Goal: Complete application form

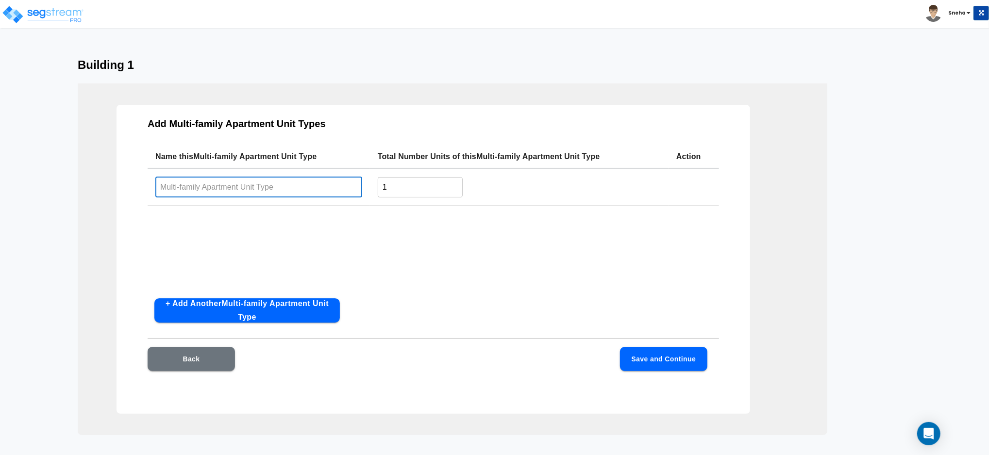
click at [211, 188] on input "text" at bounding box center [258, 187] width 207 height 21
type input "Statesman"
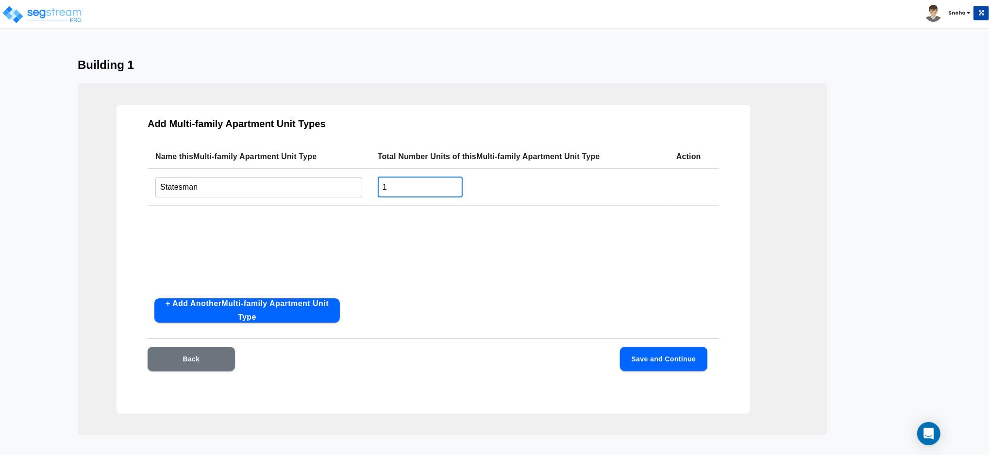
drag, startPoint x: 416, startPoint y: 187, endPoint x: 388, endPoint y: 187, distance: 28.2
click at [388, 187] on input "1" at bounding box center [420, 187] width 85 height 21
drag, startPoint x: 388, startPoint y: 187, endPoint x: 368, endPoint y: 189, distance: 20.4
click at [368, 189] on tr "Statesman ​ 1 ​" at bounding box center [433, 186] width 571 height 37
type input "8"
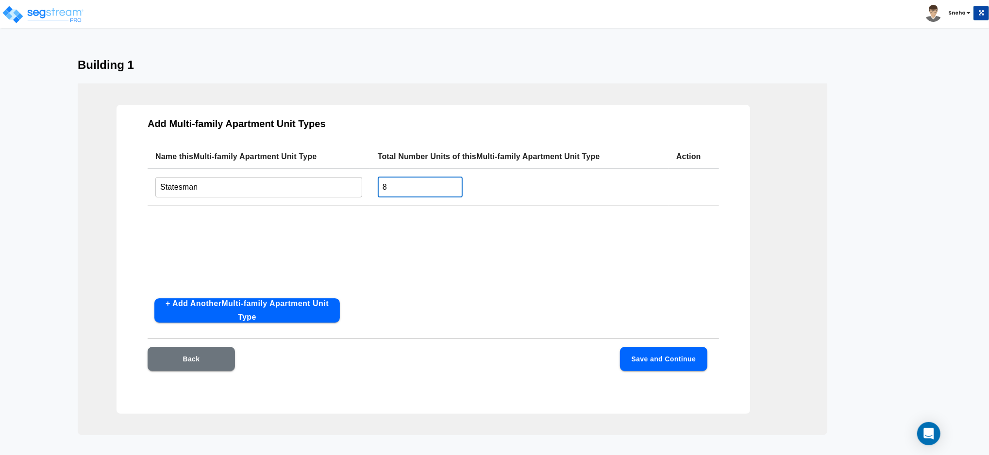
click at [305, 308] on button "+ Add Another Multi-family Apartment Unit Type" at bounding box center [246, 311] width 185 height 24
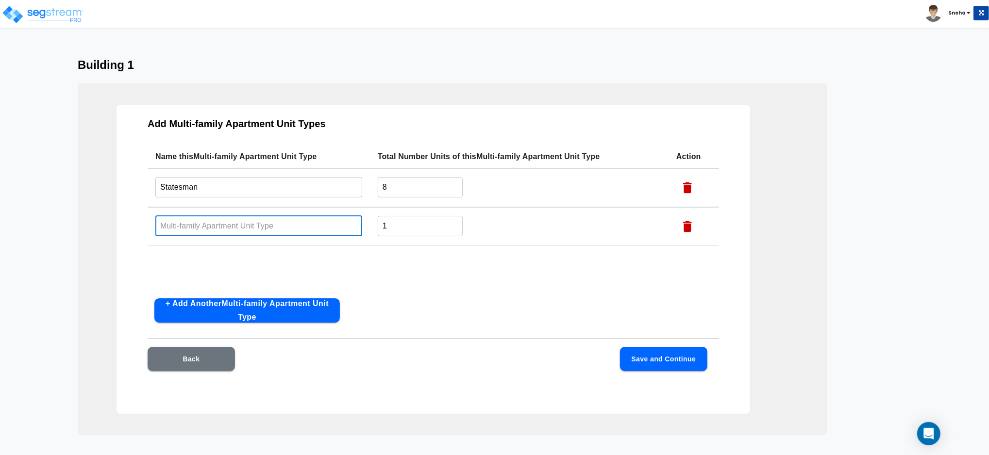
click at [179, 230] on input "text" at bounding box center [258, 226] width 207 height 21
type input "Americana"
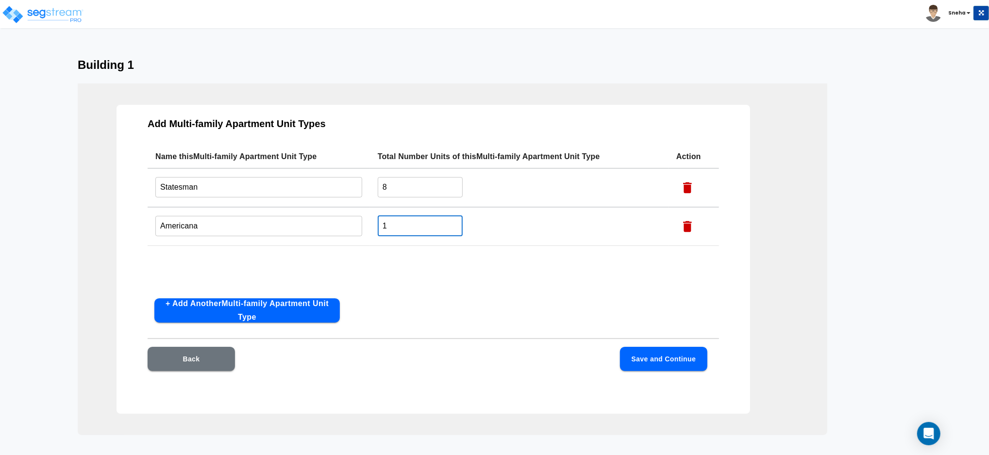
drag, startPoint x: 396, startPoint y: 223, endPoint x: 373, endPoint y: 228, distance: 23.7
click at [373, 228] on td "1 ​" at bounding box center [519, 226] width 299 height 39
type input "20"
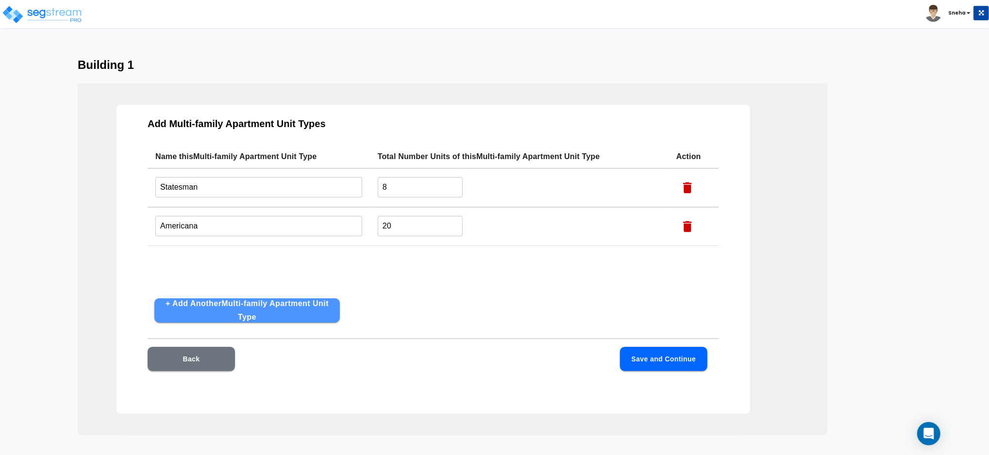
click at [275, 317] on button "+ Add Another Multi-family Apartment Unit Type" at bounding box center [246, 311] width 185 height 24
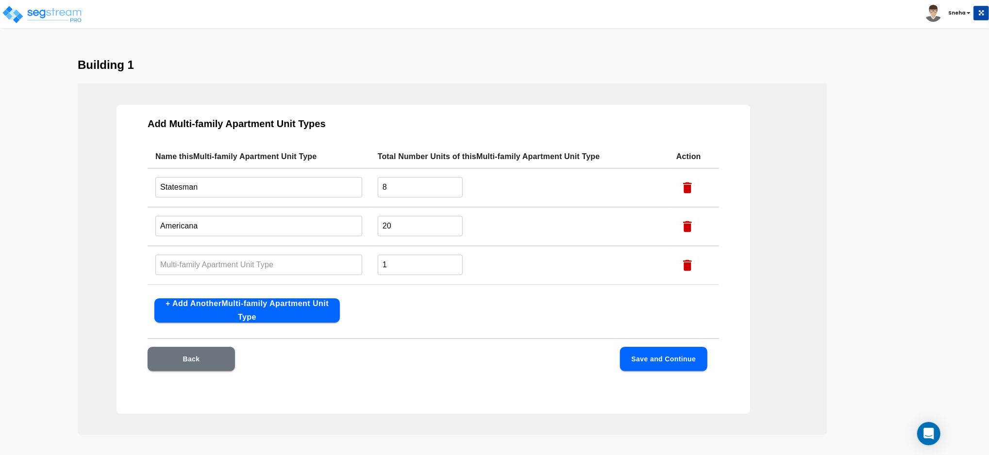
click at [199, 266] on input "text" at bounding box center [258, 264] width 207 height 21
type input "Apprentice"
drag, startPoint x: 407, startPoint y: 263, endPoint x: 331, endPoint y: 263, distance: 76.7
click at [331, 263] on tr "Apprentice ​ 1 ​" at bounding box center [433, 265] width 571 height 39
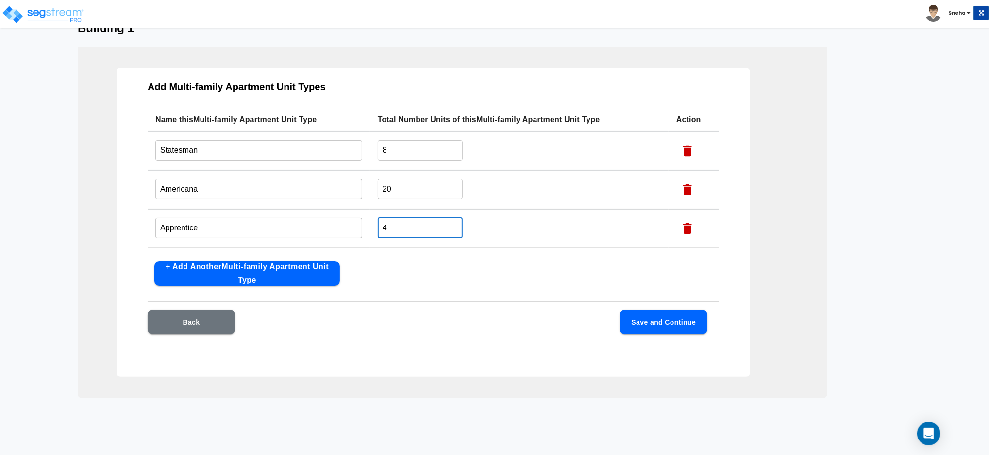
scroll to position [57, 0]
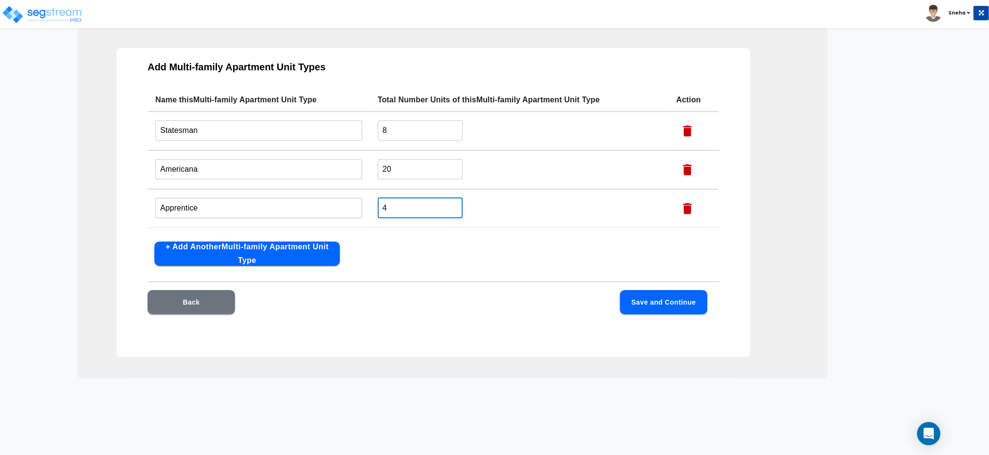
type input "4"
click at [673, 303] on button "Save and Continue" at bounding box center [663, 302] width 87 height 24
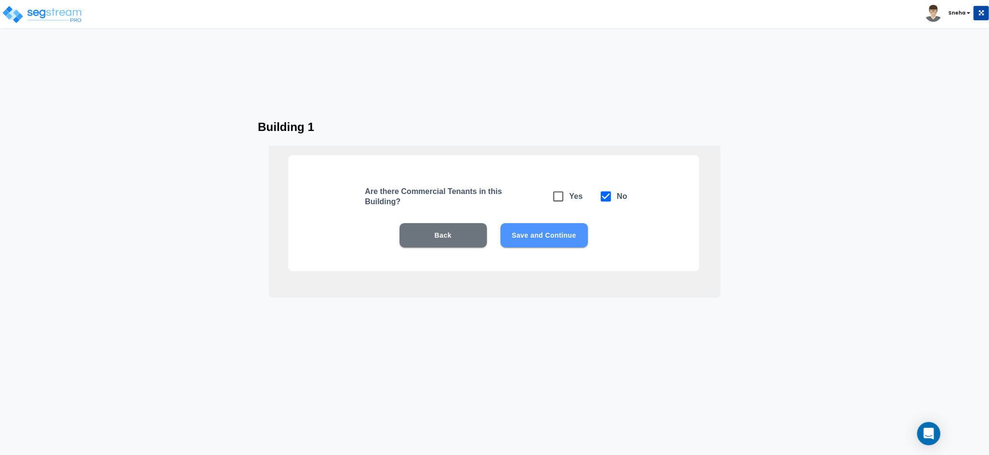
click at [519, 237] on button "Save and Continue" at bounding box center [543, 235] width 87 height 24
click at [545, 237] on button "Save and Continue" at bounding box center [543, 235] width 87 height 24
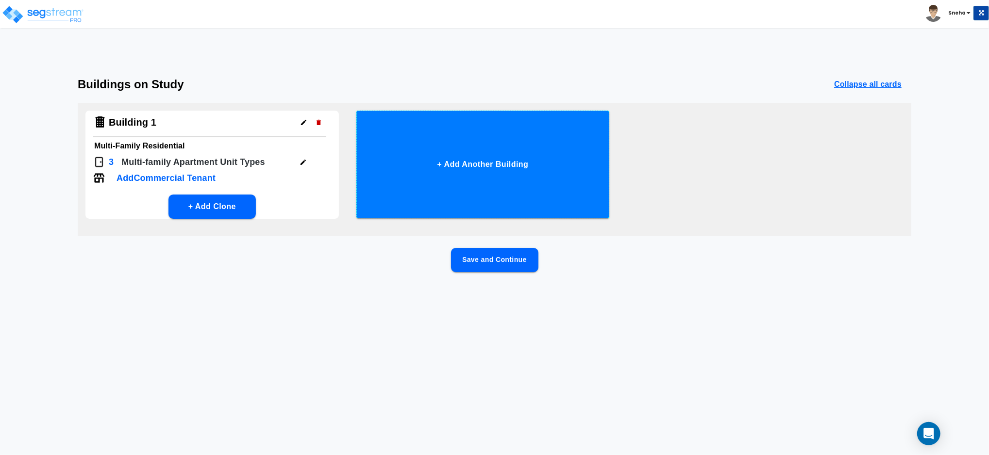
click at [491, 162] on button "+ Add Another Building" at bounding box center [482, 165] width 253 height 108
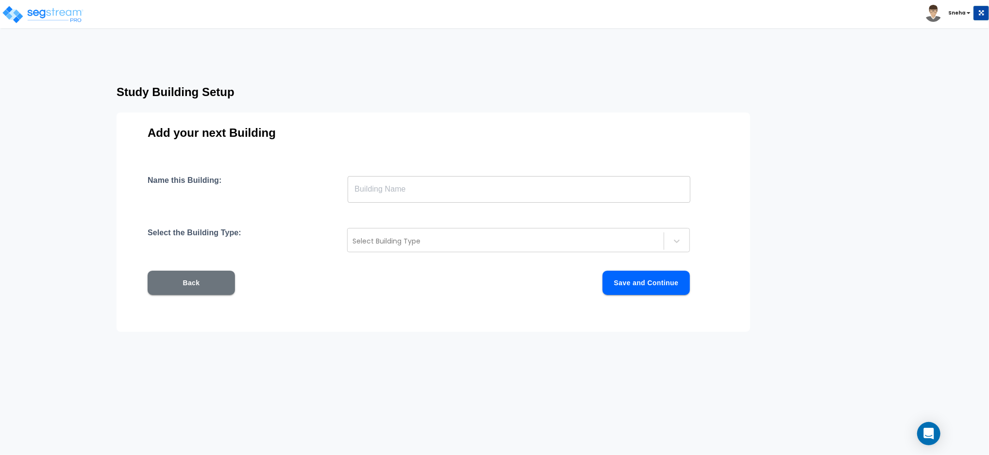
click at [362, 193] on input "text" at bounding box center [519, 189] width 343 height 27
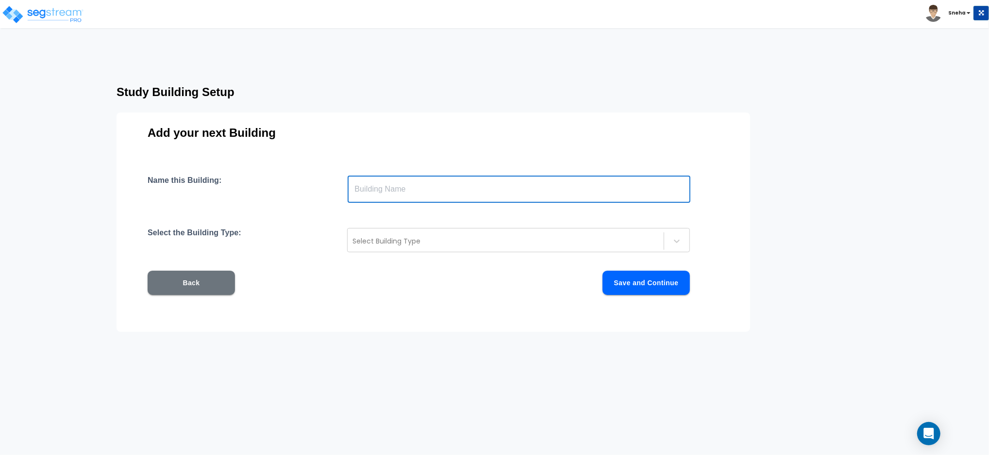
type input "Building 2"
click at [375, 241] on div at bounding box center [505, 241] width 306 height 12
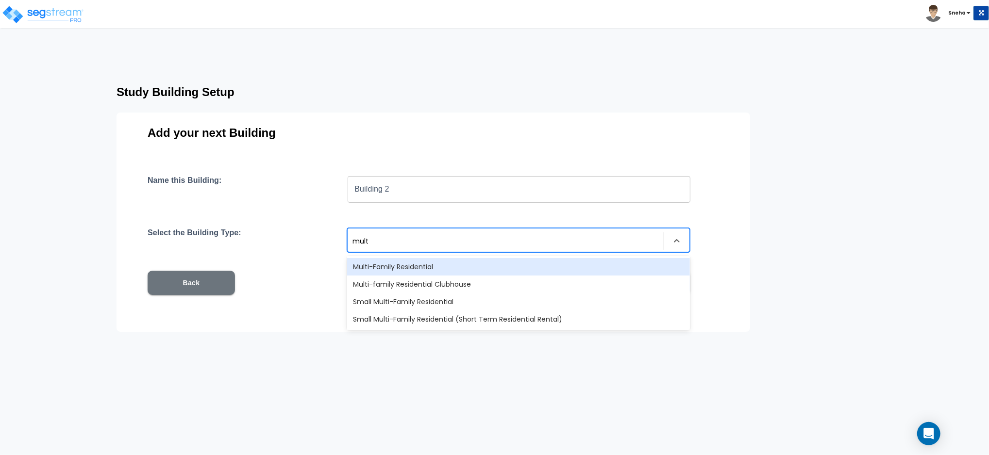
type input "multi"
click at [394, 262] on div "Multi-Family Residential" at bounding box center [518, 266] width 343 height 17
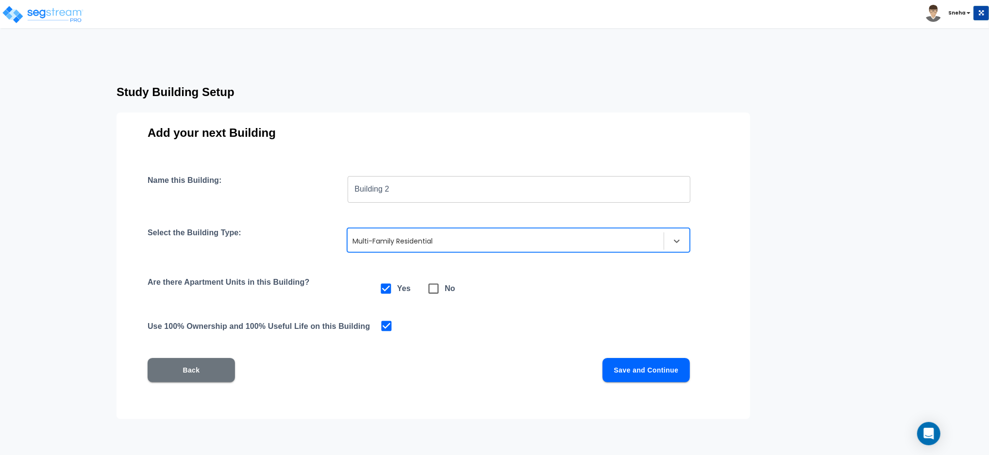
click at [668, 374] on button "Save and Continue" at bounding box center [645, 370] width 87 height 24
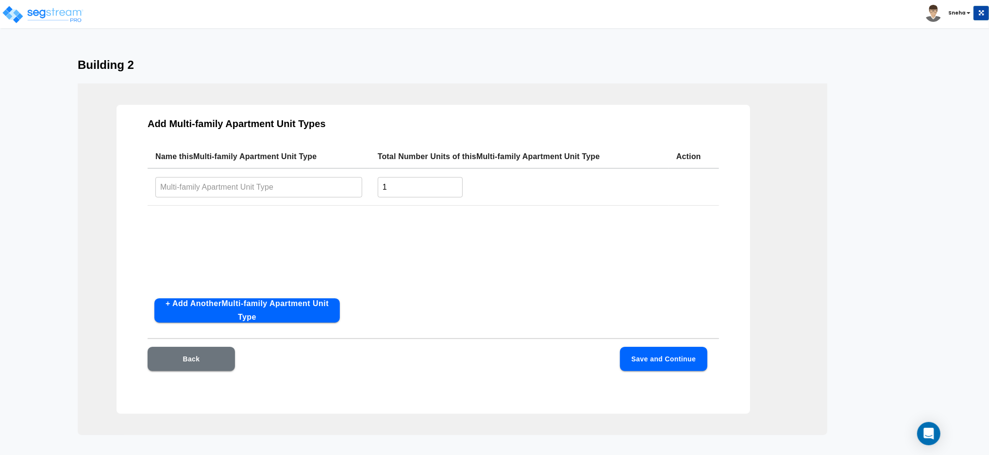
click at [231, 190] on input "text" at bounding box center [258, 187] width 207 height 21
click at [288, 182] on input "text" at bounding box center [258, 187] width 207 height 21
paste input "Mint"
type input "Mint"
drag, startPoint x: 407, startPoint y: 187, endPoint x: 336, endPoint y: 193, distance: 70.6
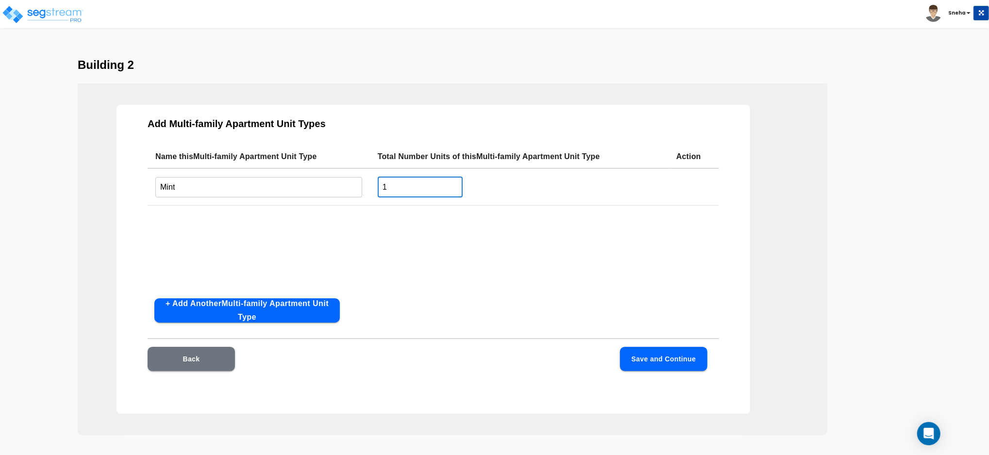
click at [336, 193] on tr "Mint ​ 1 ​" at bounding box center [433, 186] width 571 height 37
type input "12"
click at [216, 305] on button "+ Add Another Multi-family Apartment Unit Type" at bounding box center [246, 311] width 185 height 24
click at [183, 218] on input "text" at bounding box center [258, 226] width 207 height 21
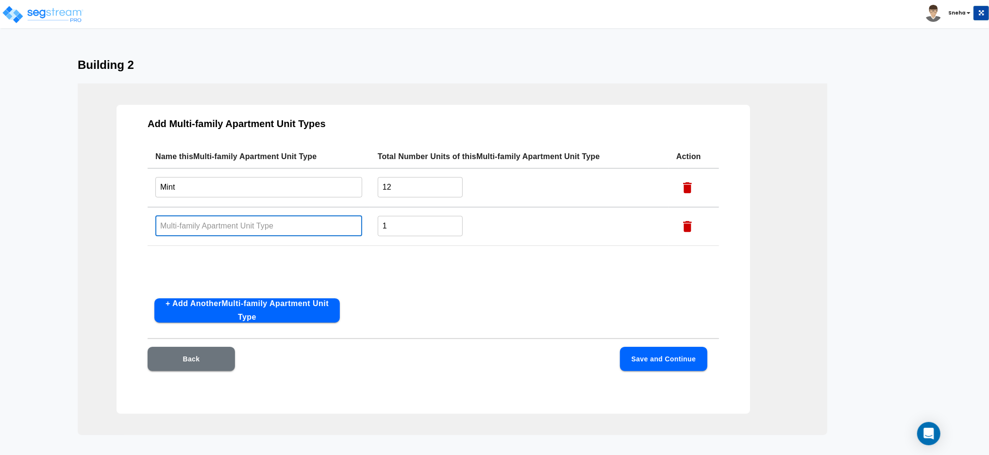
paste input "Courant"
type input "Courant"
click at [401, 220] on input "1" at bounding box center [420, 226] width 85 height 21
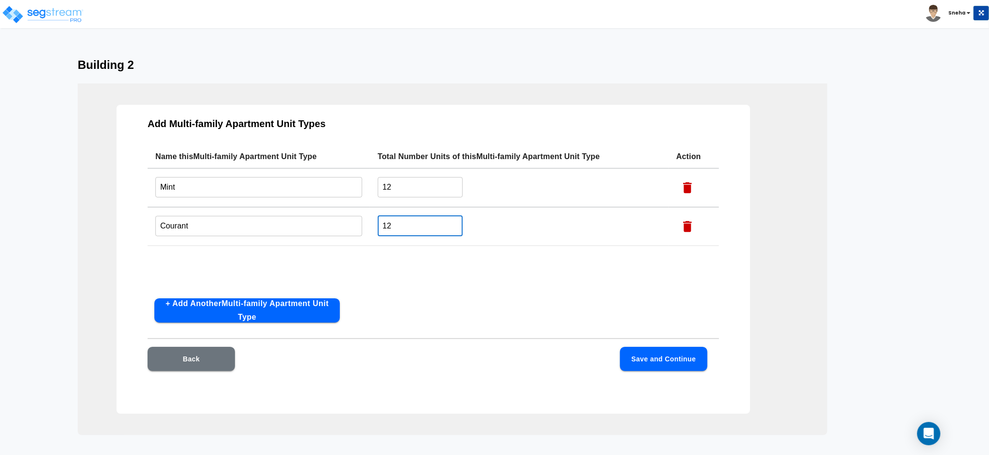
type input "12"
click at [646, 358] on button "Save and Continue" at bounding box center [663, 359] width 87 height 24
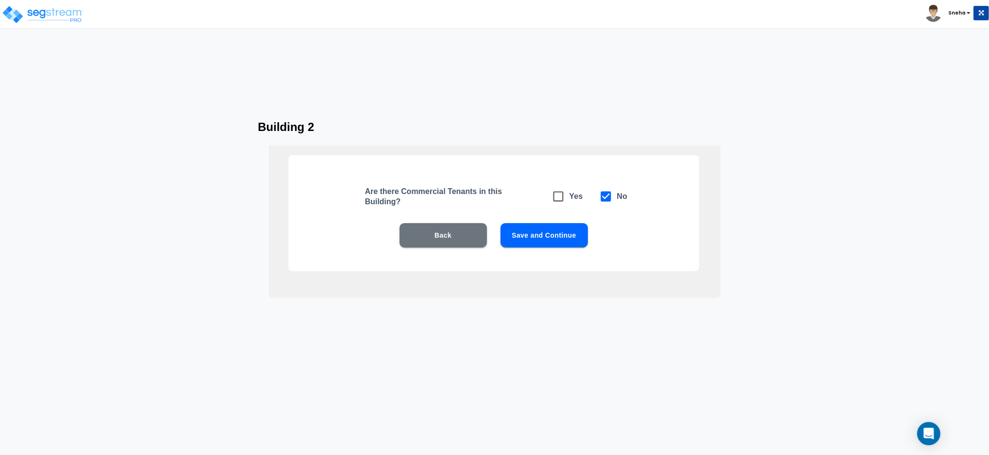
click at [567, 234] on button "Save and Continue" at bounding box center [543, 235] width 87 height 24
click at [532, 236] on button "Save and Continue" at bounding box center [543, 235] width 87 height 24
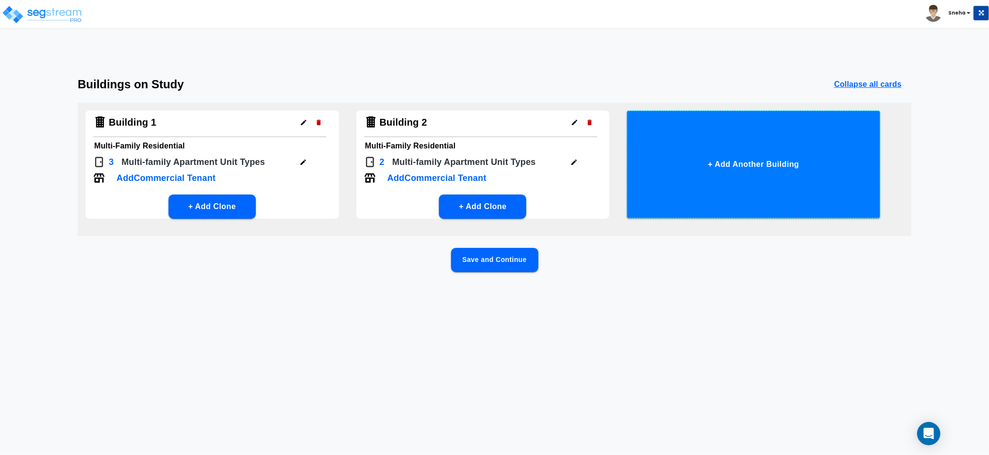
click at [786, 167] on button "+ Add Another Building" at bounding box center [753, 165] width 253 height 108
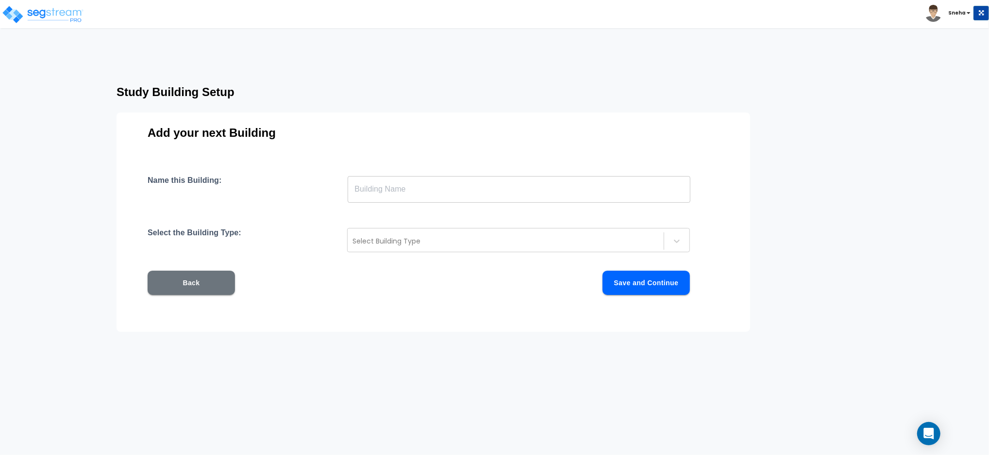
click at [444, 187] on input "text" at bounding box center [519, 189] width 343 height 27
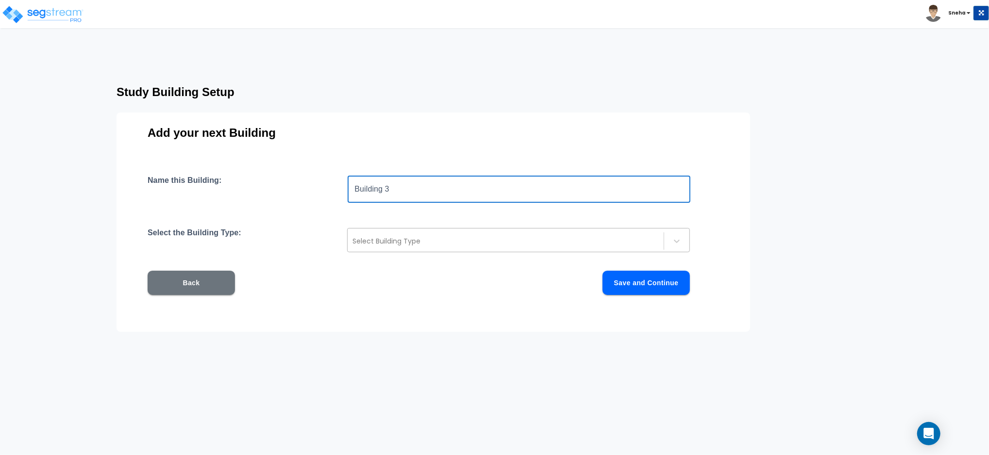
type input "Building 3"
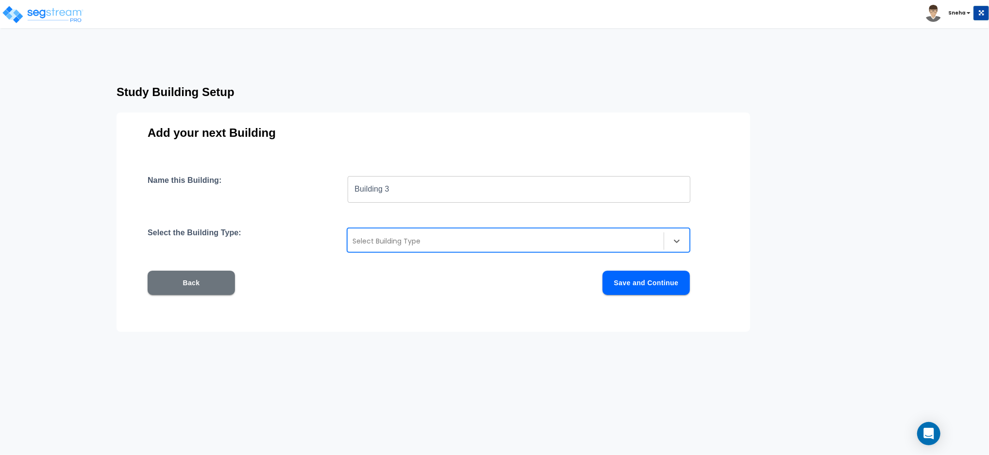
click at [395, 236] on div at bounding box center [505, 241] width 306 height 12
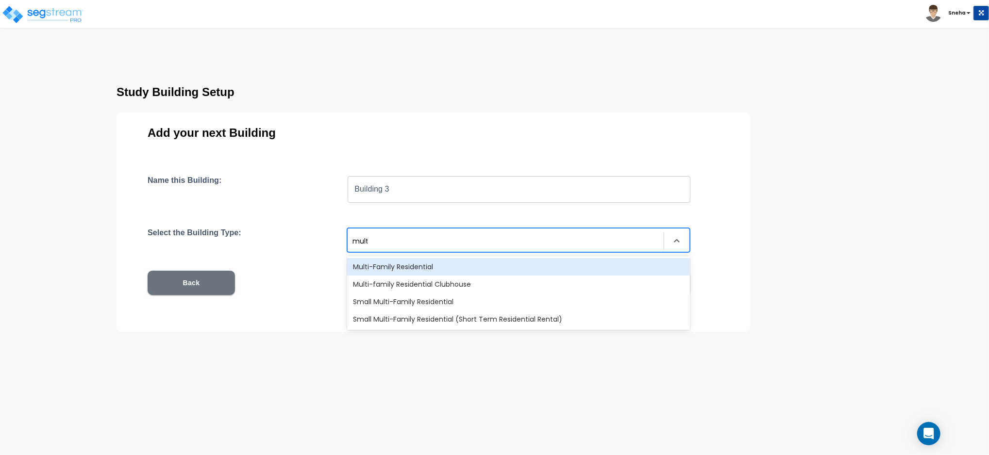
type input "multi"
click at [389, 266] on div "Multi-Family Residential" at bounding box center [518, 266] width 343 height 17
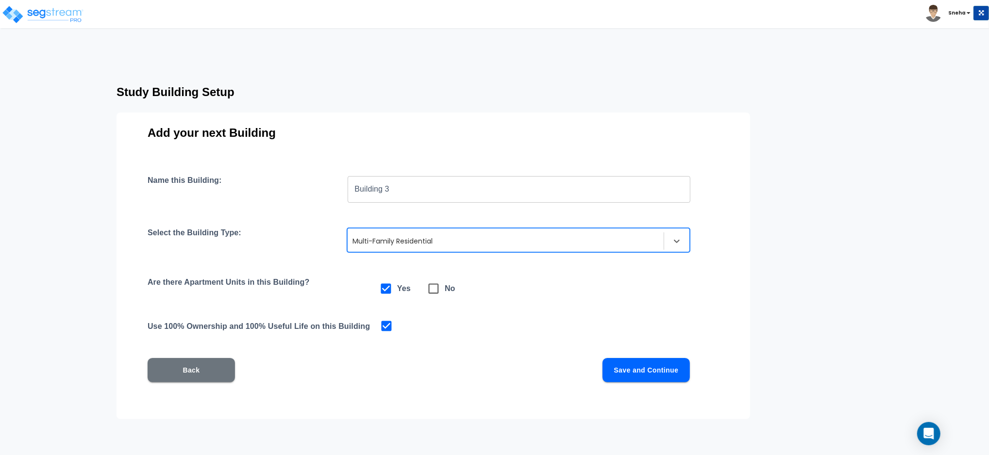
click at [659, 369] on button "Save and Continue" at bounding box center [645, 370] width 87 height 24
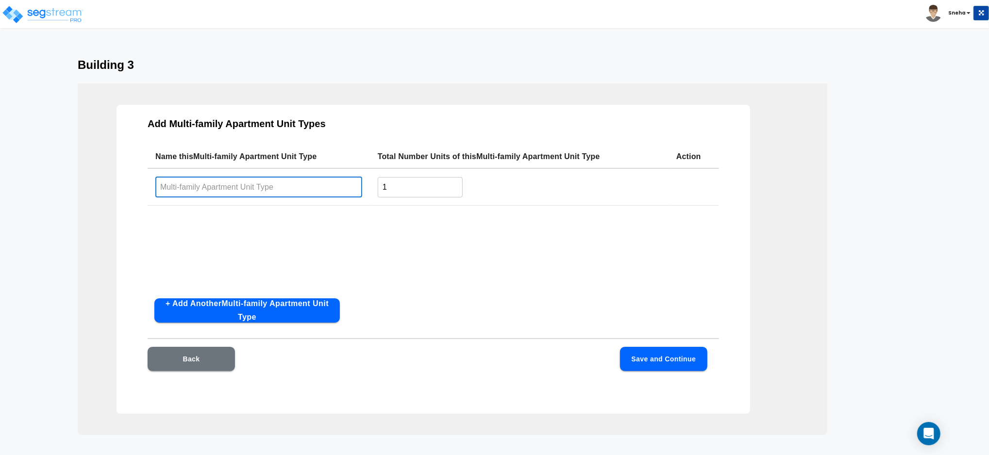
click at [304, 189] on input "text" at bounding box center [258, 187] width 207 height 21
type input "Mint"
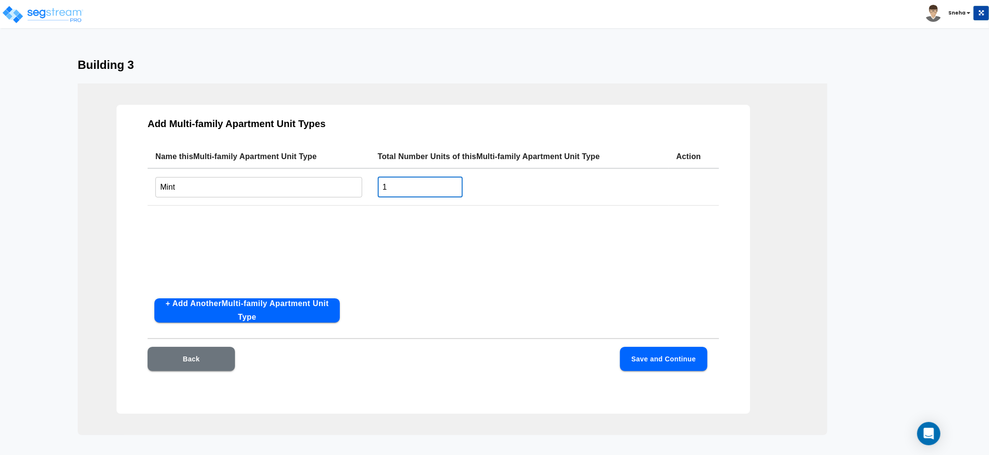
click at [422, 190] on input "1" at bounding box center [420, 187] width 85 height 21
type input "12"
click at [271, 300] on button "+ Add Another Multi-family Apartment Unit Type" at bounding box center [246, 311] width 185 height 24
click at [252, 220] on input "text" at bounding box center [258, 226] width 207 height 21
click at [305, 216] on input "text" at bounding box center [258, 226] width 207 height 21
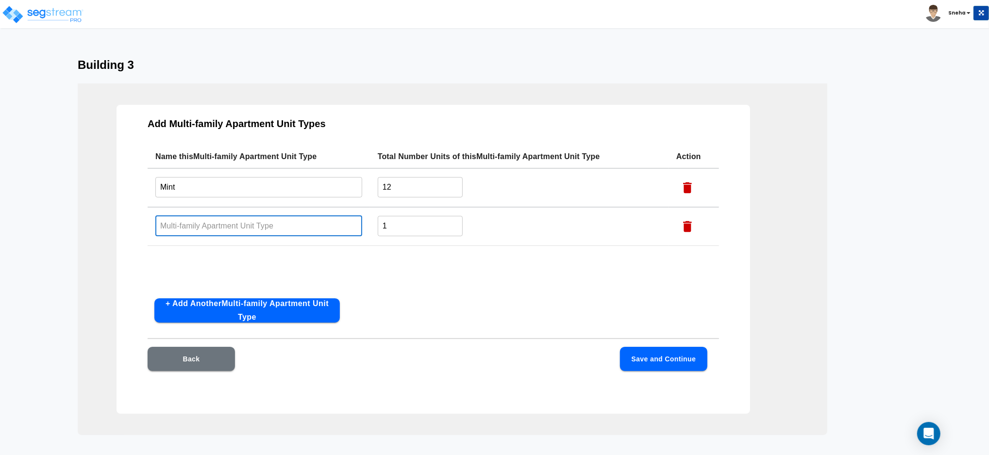
paste input "Courant"
type input "Courant"
click at [400, 221] on input "1" at bounding box center [420, 226] width 85 height 21
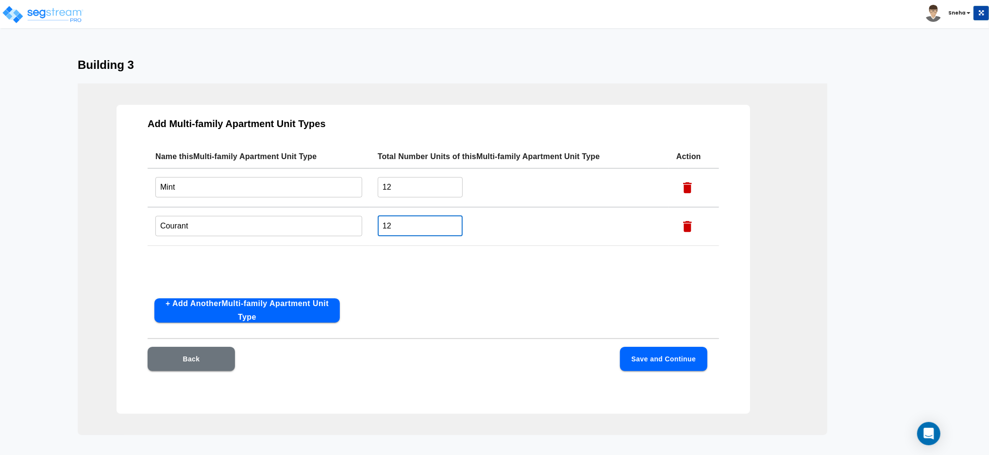
type input "12"
click at [410, 285] on div "Name this Multi-family Apartment Unit Type Total Number Units of this Multi-fam…" at bounding box center [433, 218] width 571 height 146
click at [670, 361] on button "Save and Continue" at bounding box center [663, 359] width 87 height 24
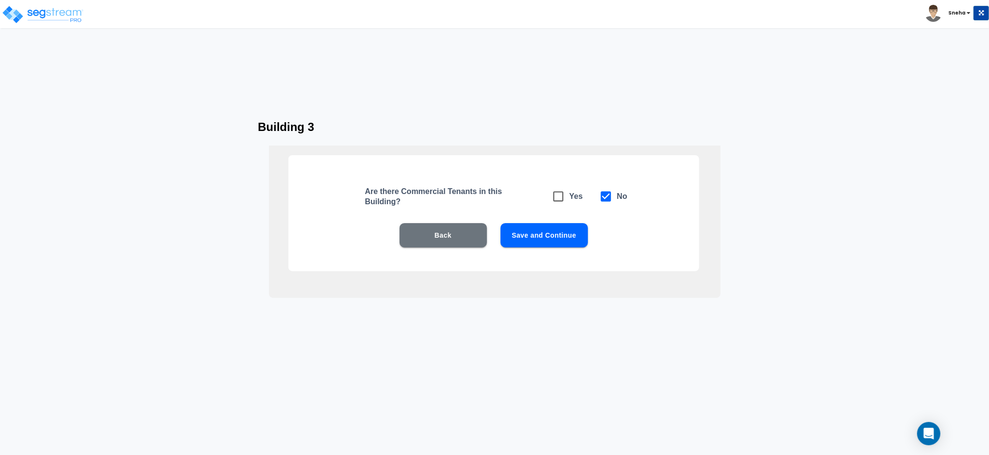
click at [561, 238] on button "Save and Continue" at bounding box center [543, 235] width 87 height 24
click at [533, 234] on button "Save and Continue" at bounding box center [543, 235] width 87 height 24
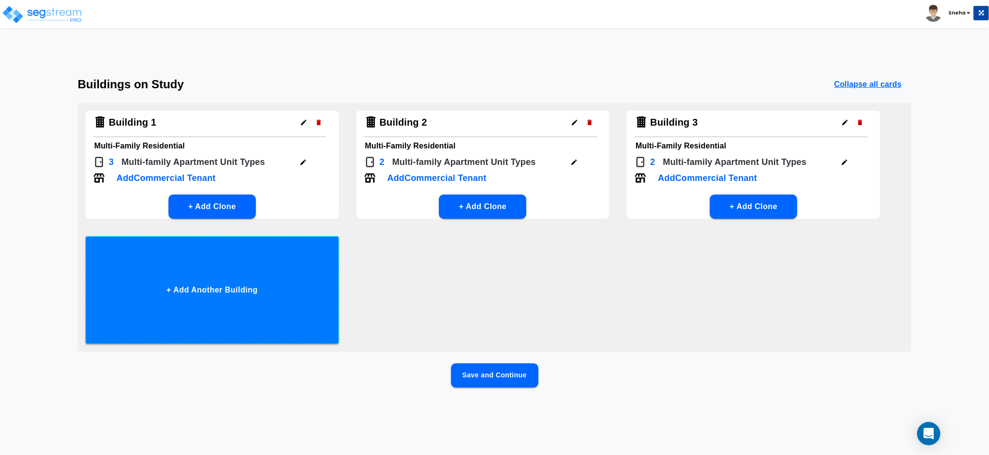
click at [234, 306] on button "+ Add Another Building" at bounding box center [211, 290] width 253 height 108
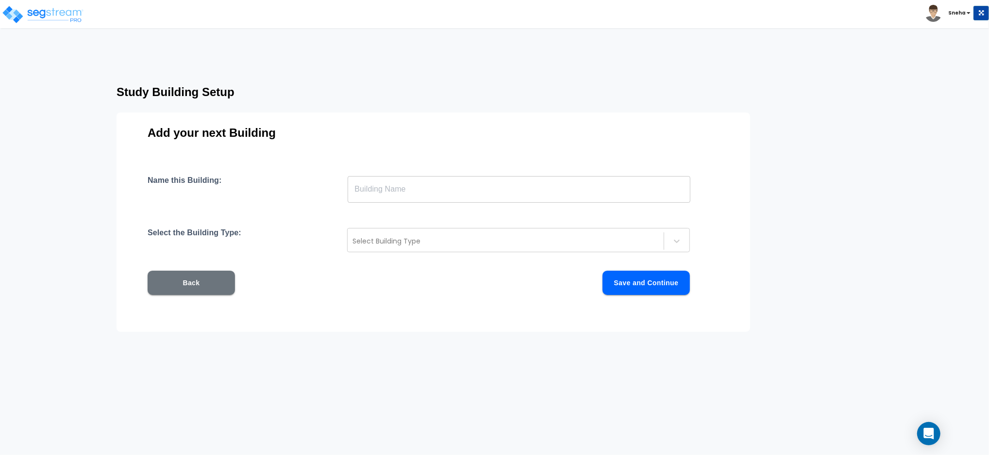
click at [383, 181] on input "text" at bounding box center [519, 189] width 343 height 27
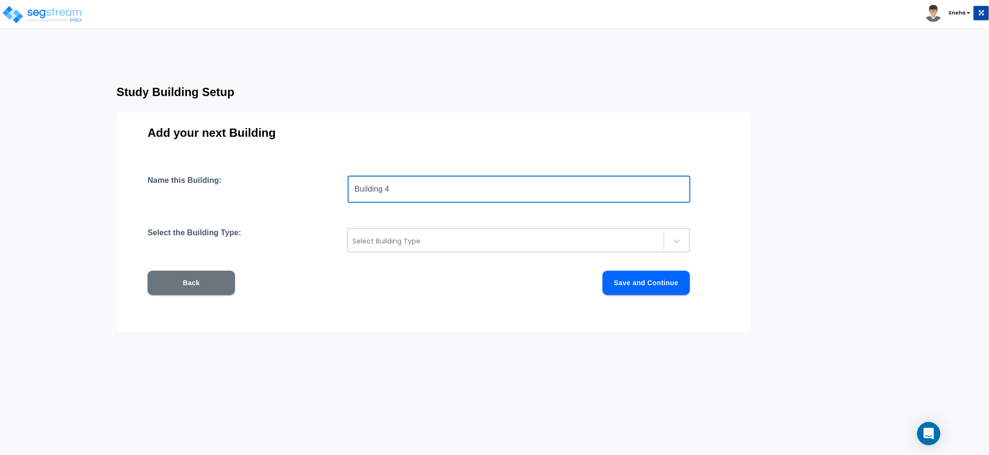
type input "Building 4"
click at [439, 234] on div "Select Building Type" at bounding box center [506, 241] width 316 height 16
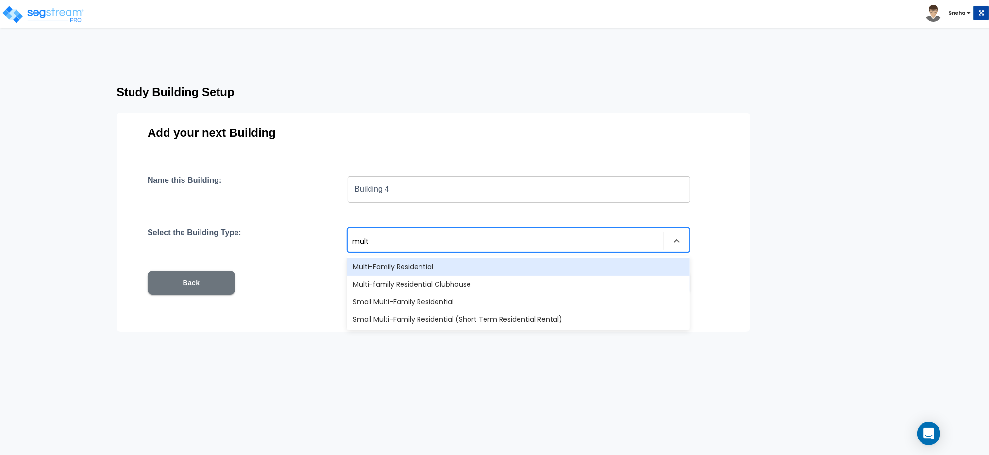
type input "multi"
click at [455, 263] on div "Multi-Family Residential" at bounding box center [518, 266] width 343 height 17
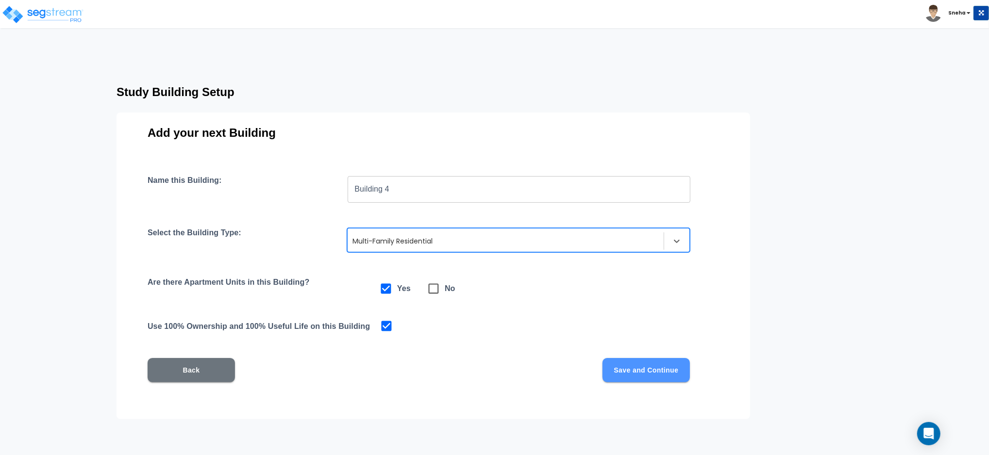
click at [633, 368] on button "Save and Continue" at bounding box center [645, 370] width 87 height 24
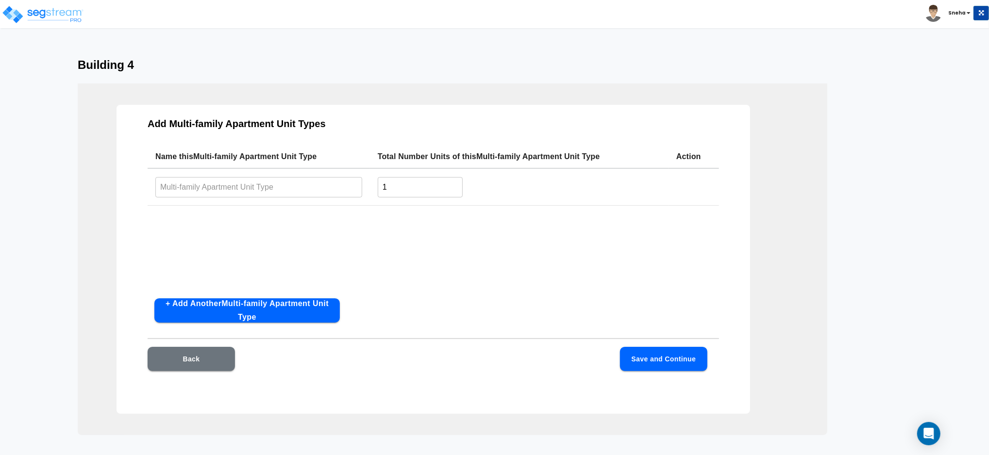
click at [244, 186] on input "text" at bounding box center [258, 187] width 207 height 21
paste input "Colonial"
type input "Colonial"
drag, startPoint x: 426, startPoint y: 185, endPoint x: 332, endPoint y: 191, distance: 94.3
click at [332, 191] on tr "Colonial ​ 1 ​" at bounding box center [433, 186] width 571 height 37
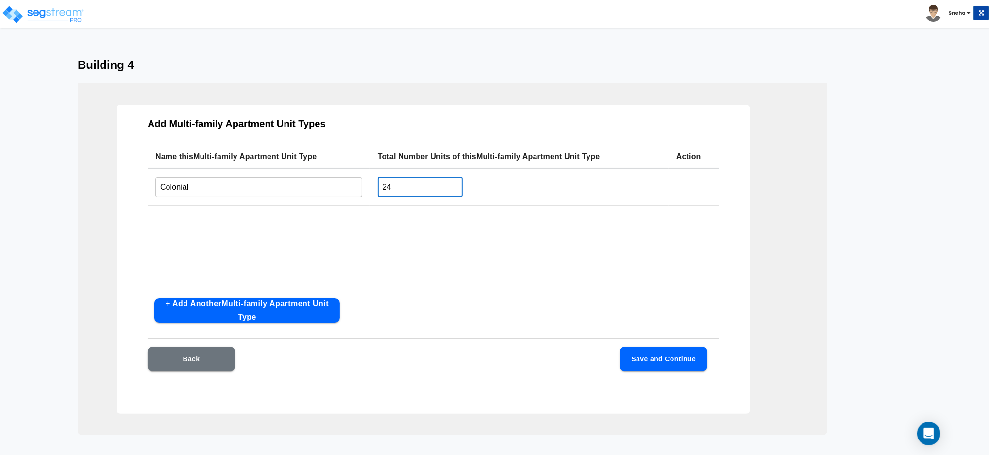
type input "24"
click at [679, 354] on button "Save and Continue" at bounding box center [663, 359] width 87 height 24
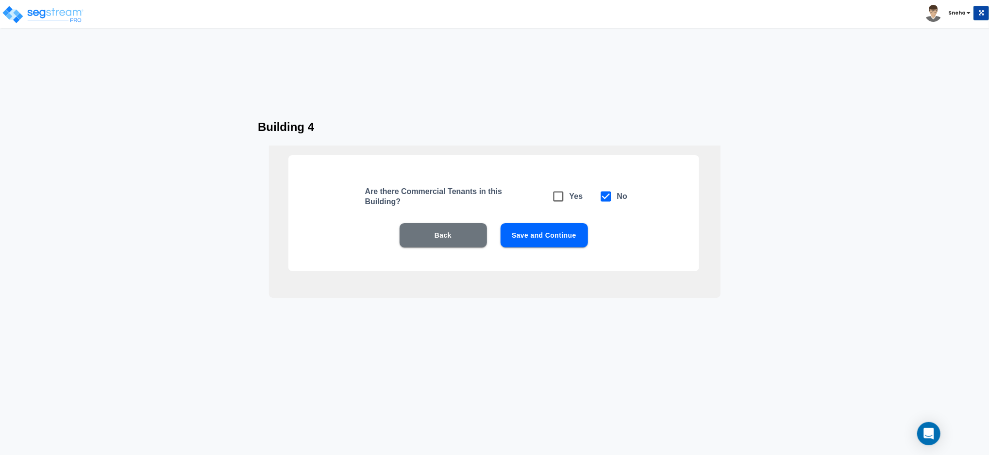
click at [571, 232] on button "Save and Continue" at bounding box center [543, 235] width 87 height 24
click at [554, 233] on button "Save and Continue" at bounding box center [543, 235] width 87 height 24
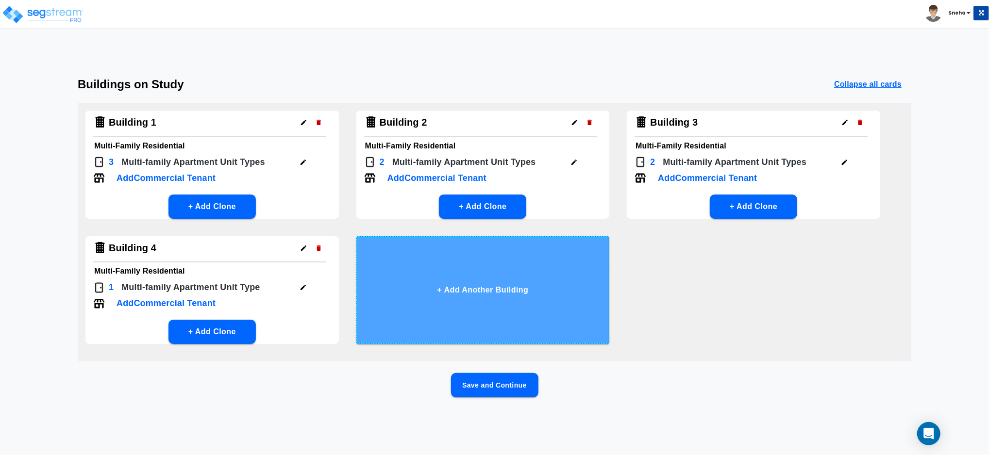
click at [485, 299] on button "+ Add Another Building" at bounding box center [482, 290] width 253 height 108
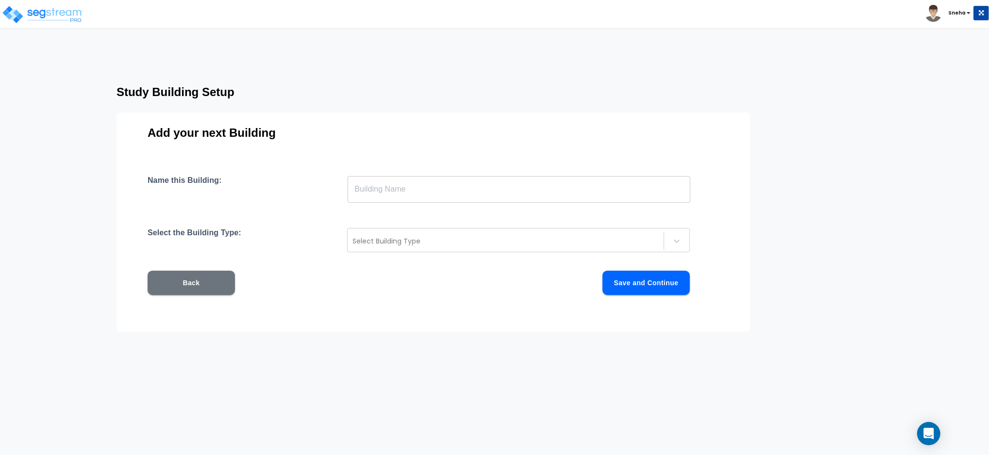
click at [408, 198] on input "text" at bounding box center [519, 189] width 343 height 27
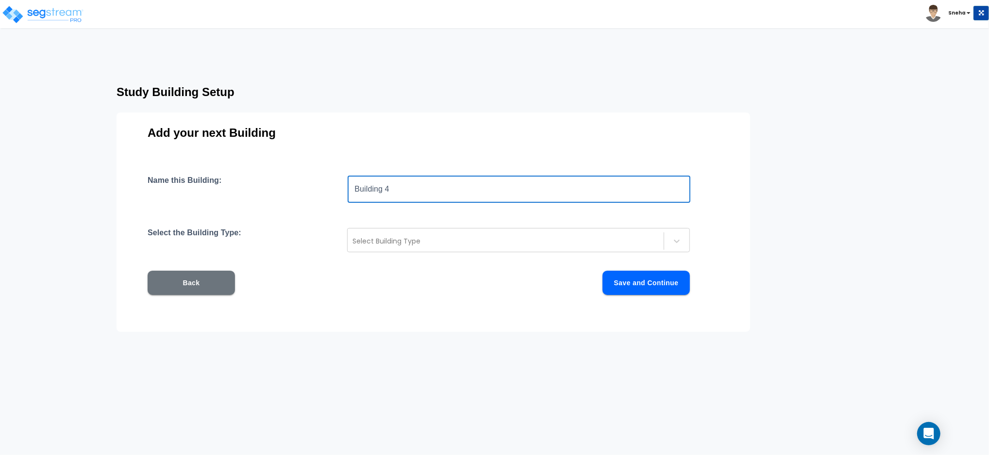
click at [402, 195] on input "Building 4" at bounding box center [519, 189] width 343 height 27
type input "Building 5"
click at [399, 242] on div at bounding box center [505, 241] width 306 height 12
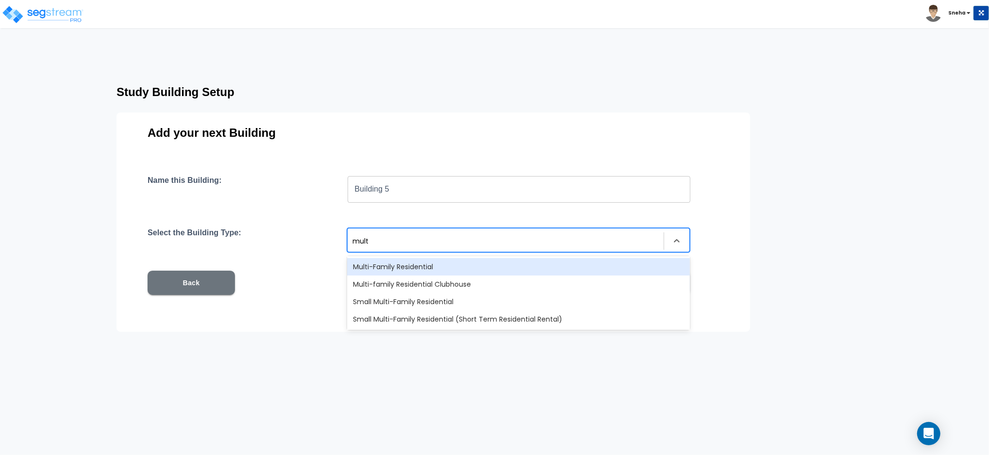
type input "multi"
click at [398, 262] on div "Multi-Family Residential" at bounding box center [518, 266] width 343 height 17
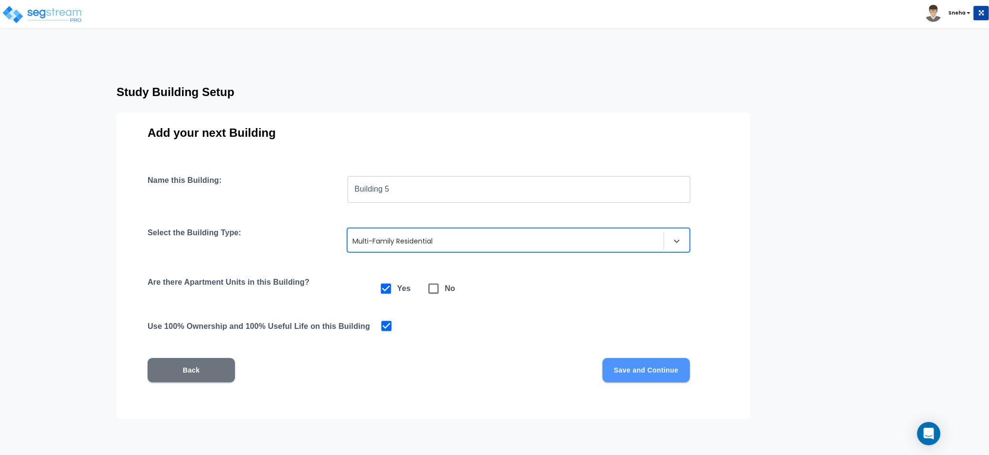
click at [618, 378] on button "Save and Continue" at bounding box center [645, 370] width 87 height 24
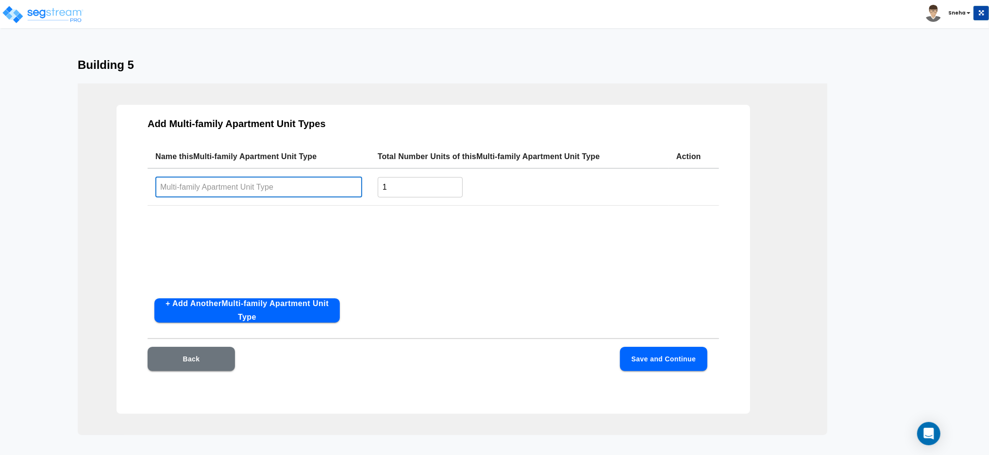
click at [204, 184] on input "text" at bounding box center [258, 187] width 207 height 21
paste input "Constitution"
type input "Constitution"
click at [399, 183] on input "1" at bounding box center [420, 187] width 85 height 21
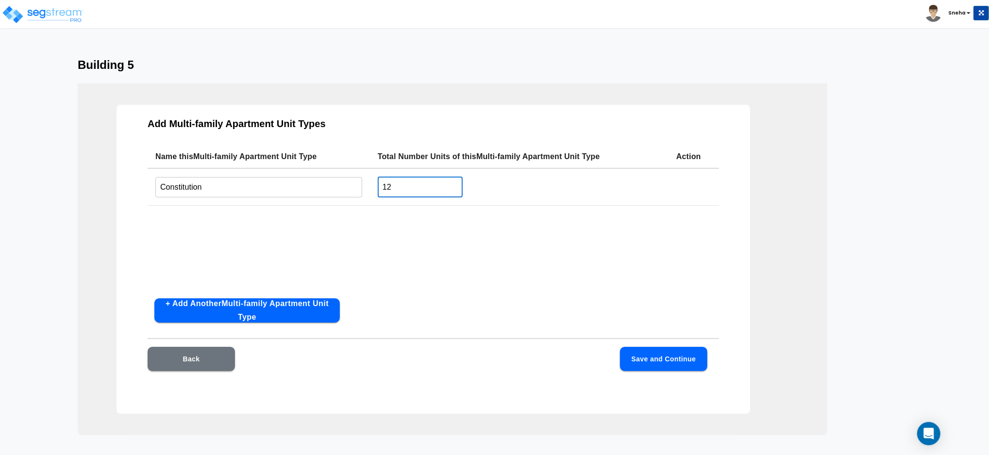
type input "12"
click at [676, 360] on button "Save and Continue" at bounding box center [663, 359] width 87 height 24
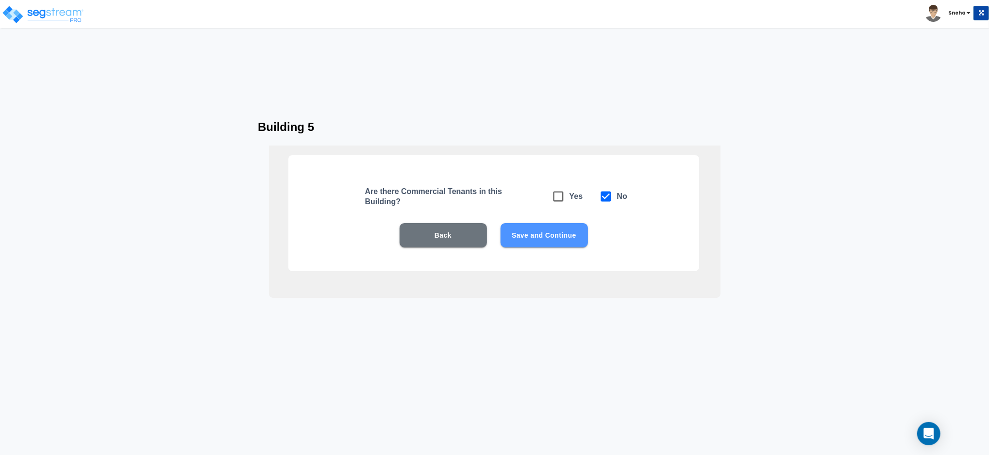
click at [560, 233] on button "Save and Continue" at bounding box center [543, 235] width 87 height 24
click at [564, 241] on button "Save and Continue" at bounding box center [543, 235] width 87 height 24
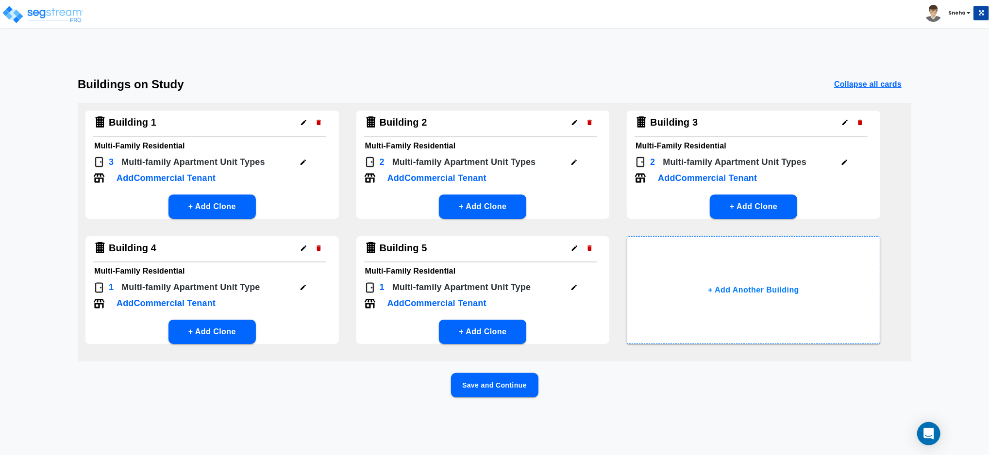
click at [304, 285] on icon "button" at bounding box center [302, 287] width 7 height 7
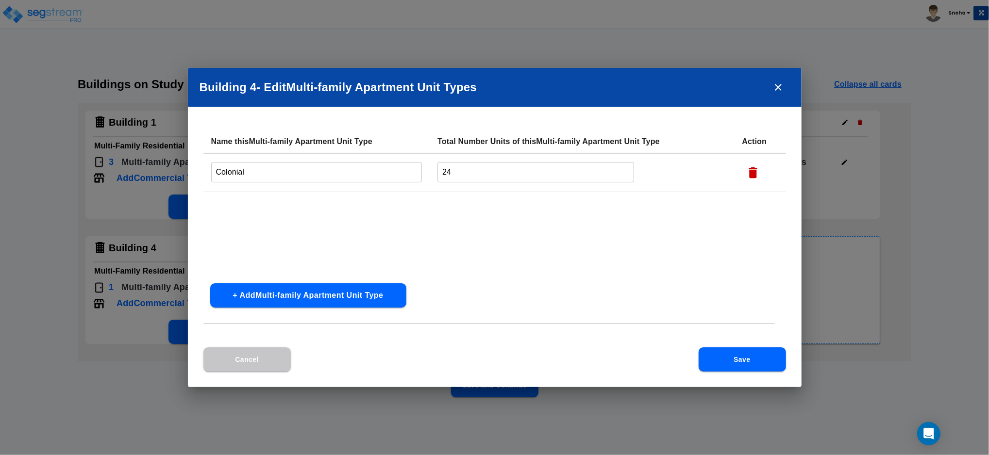
click at [780, 86] on icon "close" at bounding box center [778, 88] width 12 height 12
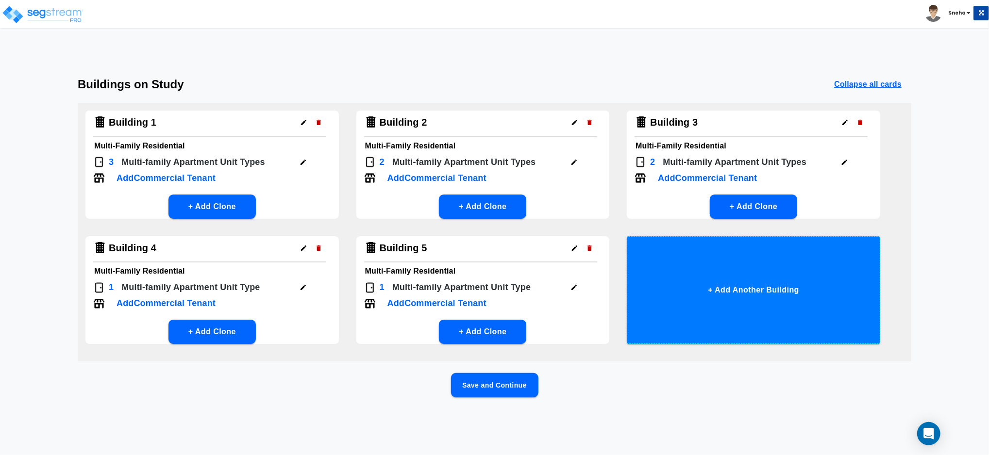
click at [695, 308] on button "+ Add Another Building" at bounding box center [753, 290] width 253 height 108
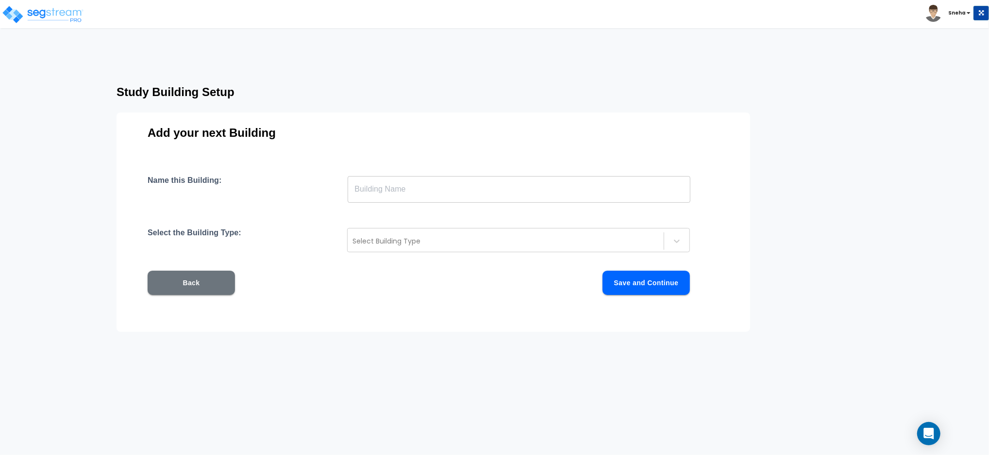
click at [462, 191] on input "text" at bounding box center [519, 189] width 343 height 27
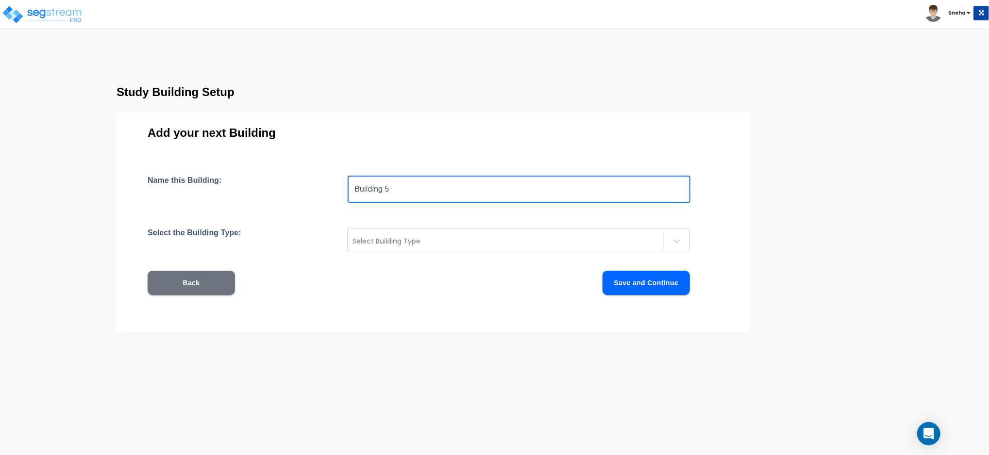
click at [424, 194] on input "Building 5" at bounding box center [519, 189] width 343 height 27
type input "Building 6"
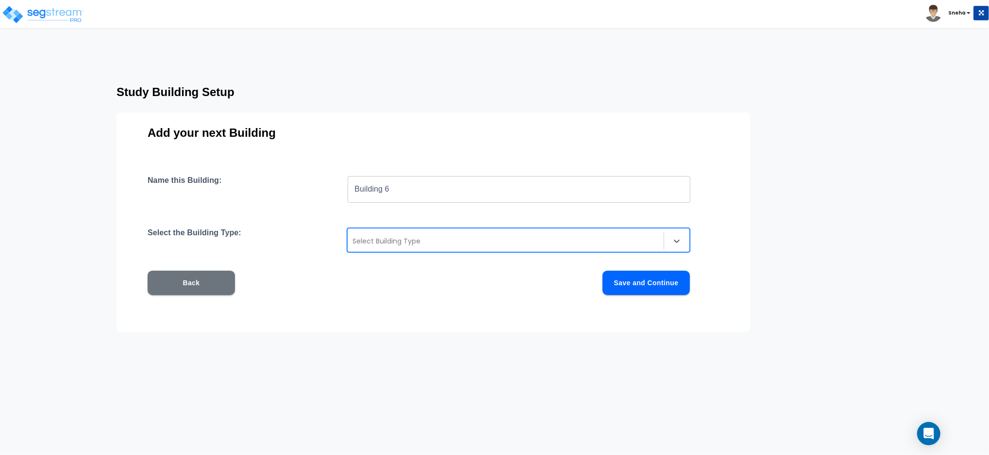
click at [405, 242] on div at bounding box center [505, 241] width 306 height 12
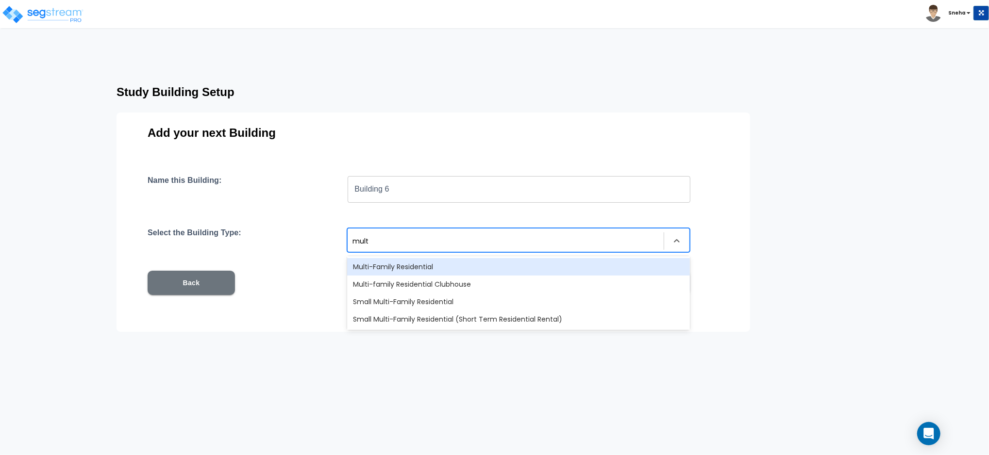
type input "multi"
click at [406, 268] on div "Multi-Family Residential" at bounding box center [518, 266] width 343 height 17
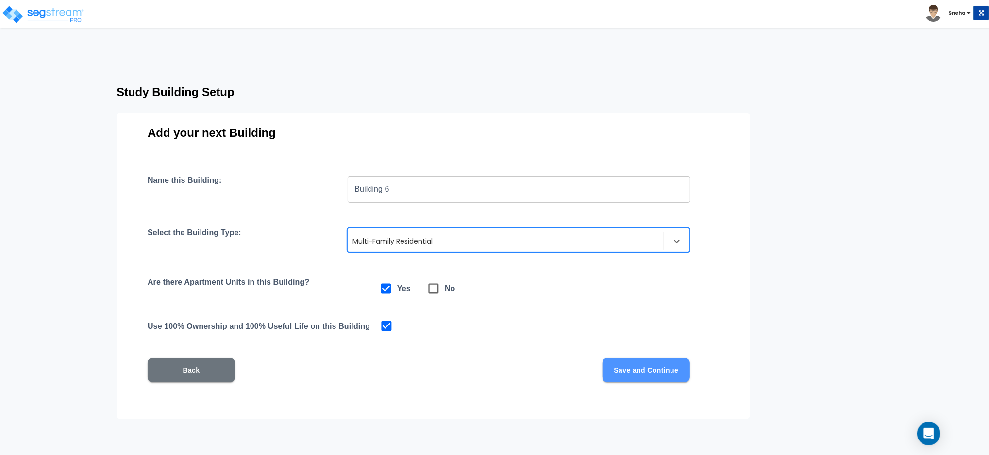
click at [666, 375] on button "Save and Continue" at bounding box center [645, 370] width 87 height 24
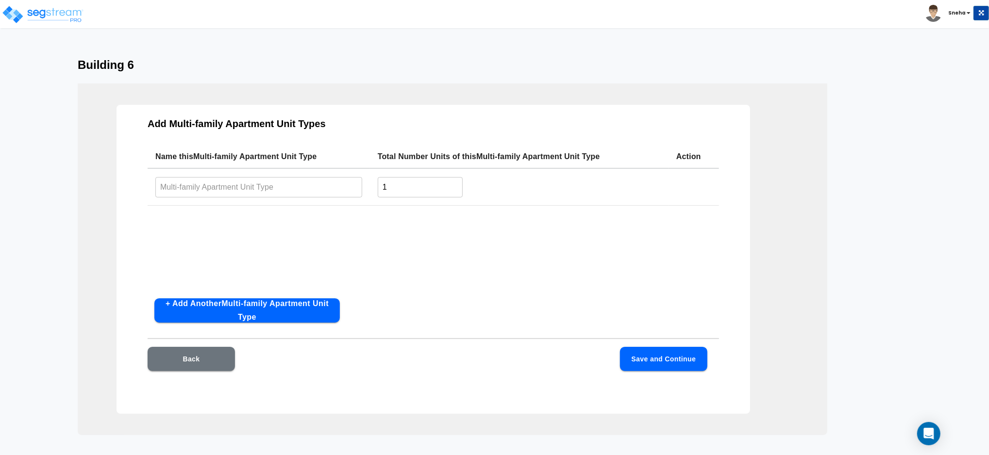
click at [216, 188] on input "text" at bounding box center [258, 187] width 207 height 21
click at [245, 191] on input "text" at bounding box center [258, 187] width 207 height 21
paste input "Apprentice"
type input "Apprentice"
drag, startPoint x: 431, startPoint y: 185, endPoint x: 297, endPoint y: 197, distance: 135.0
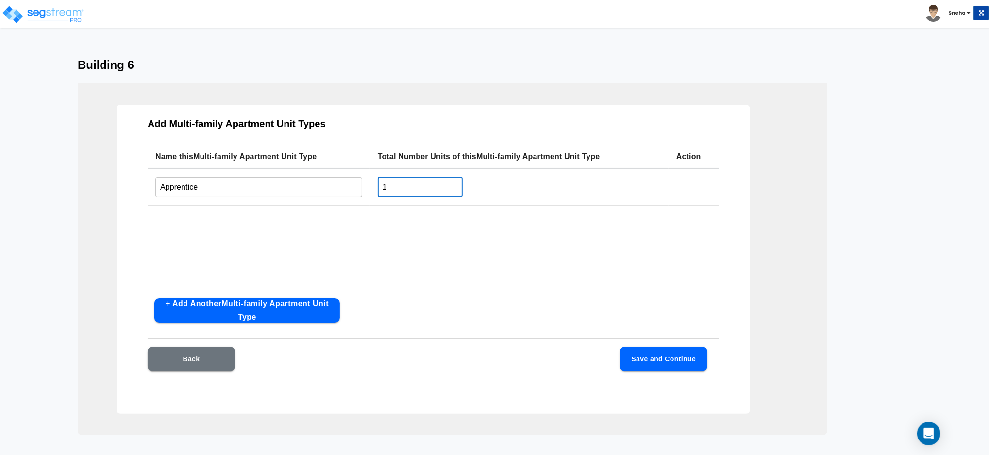
click at [297, 197] on tr "Apprentice ​ 1 ​" at bounding box center [433, 186] width 571 height 37
type input "4"
click at [217, 309] on button "+ Add Another Multi-family Apartment Unit Type" at bounding box center [246, 311] width 185 height 24
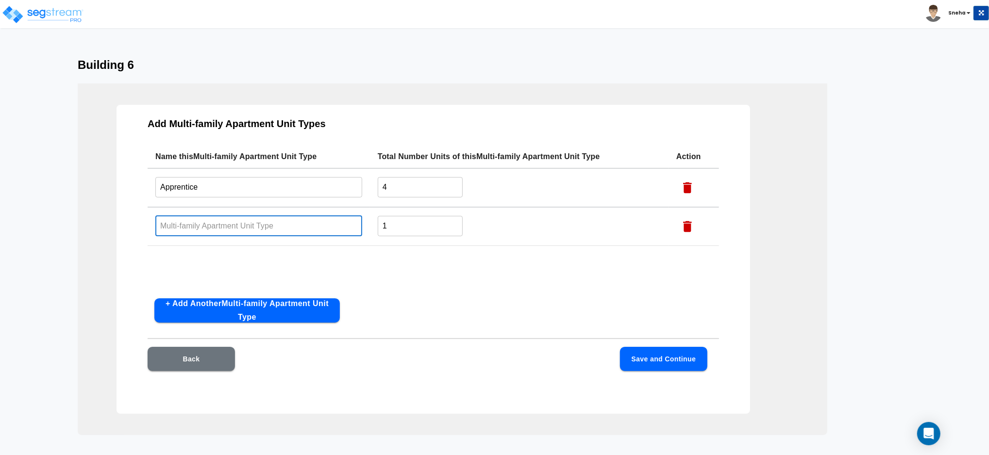
click at [252, 226] on input "text" at bounding box center [258, 226] width 207 height 21
paste input "Americana"
type input "Americana"
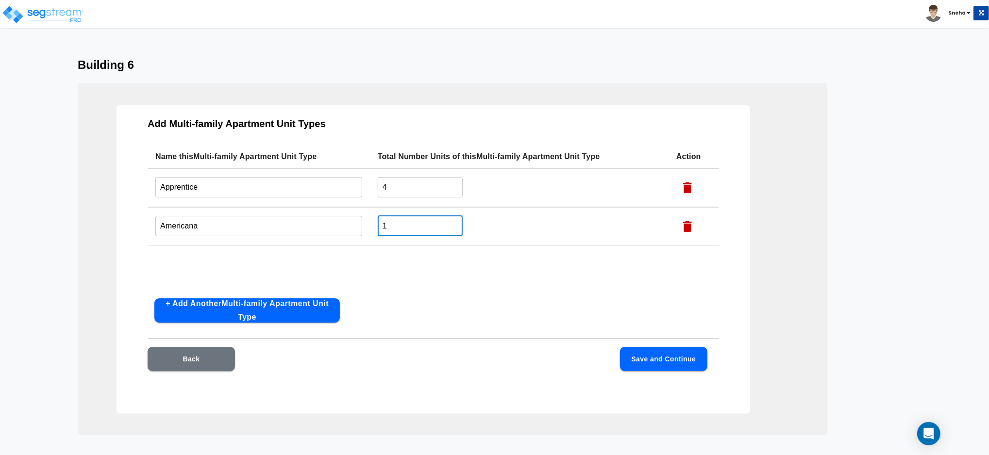
drag, startPoint x: 391, startPoint y: 222, endPoint x: 377, endPoint y: 226, distance: 14.0
click at [377, 226] on td "1 ​" at bounding box center [519, 226] width 299 height 39
type input "20"
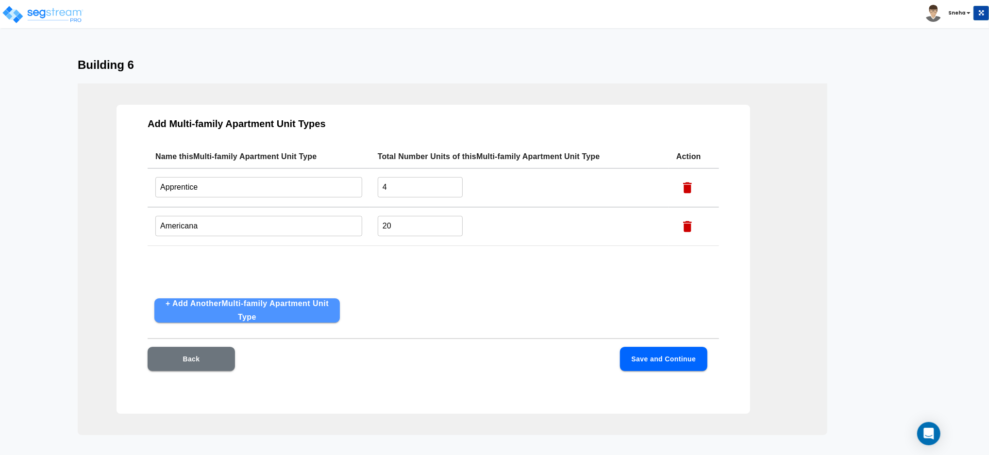
click at [281, 318] on button "+ Add Another Multi-family Apartment Unit Type" at bounding box center [246, 311] width 185 height 24
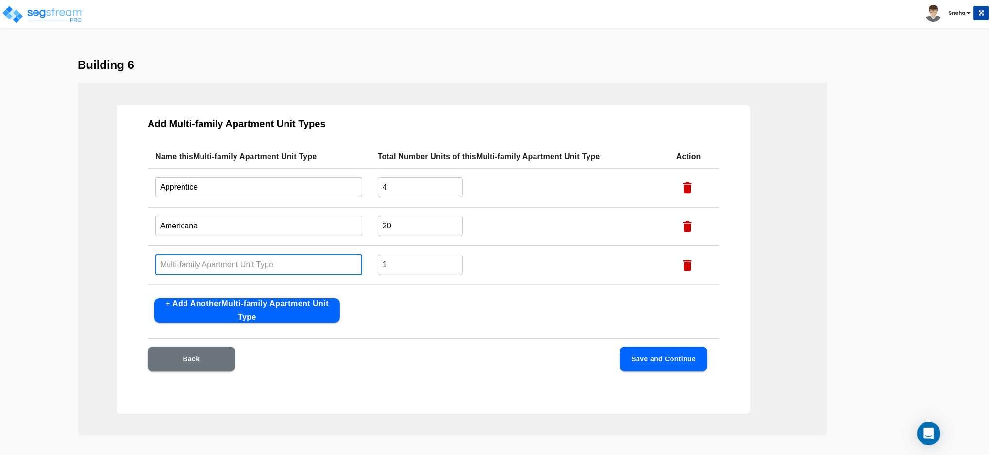
click at [197, 260] on input "text" at bounding box center [258, 264] width 207 height 21
type input "Statesman"
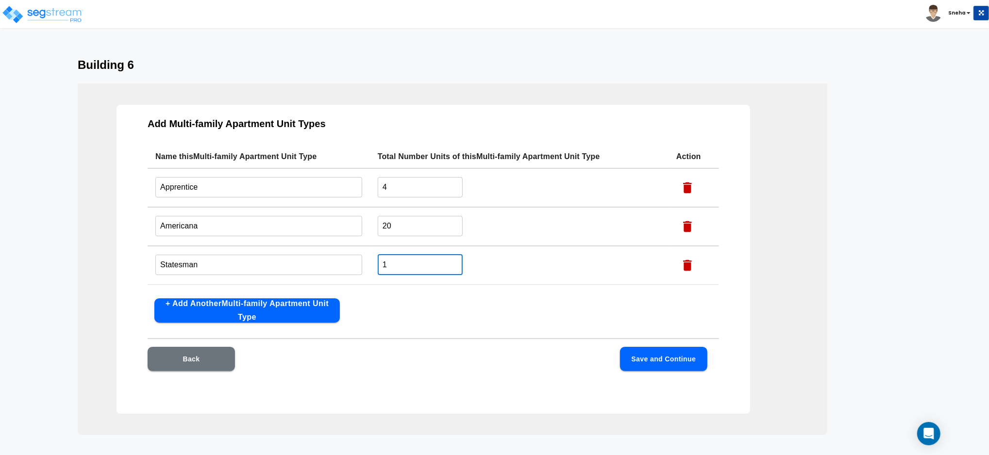
drag, startPoint x: 414, startPoint y: 254, endPoint x: 338, endPoint y: 266, distance: 76.6
click at [338, 266] on tr "Statesman ​ 1 ​" at bounding box center [433, 265] width 571 height 39
type input "8"
click at [661, 359] on button "Save and Continue" at bounding box center [663, 359] width 87 height 24
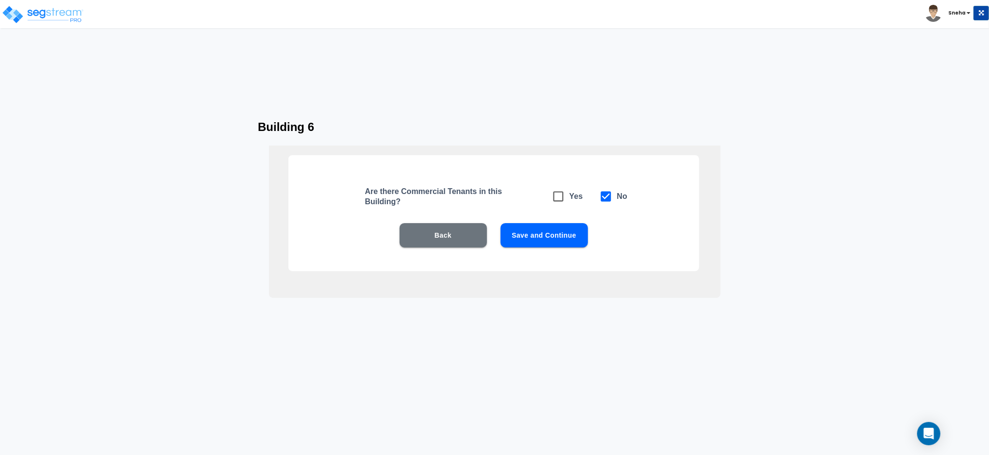
click at [565, 232] on button "Save and Continue" at bounding box center [543, 235] width 87 height 24
click at [538, 237] on button "Save and Continue" at bounding box center [543, 235] width 87 height 24
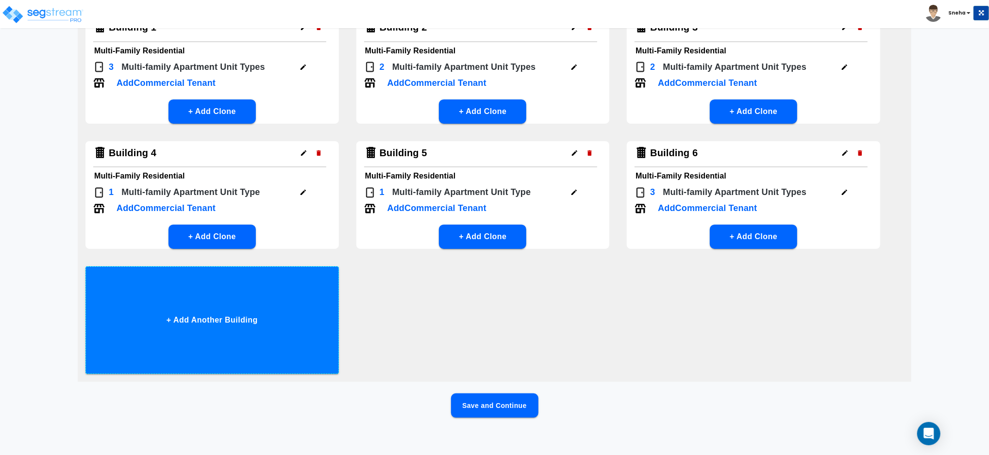
scroll to position [100, 0]
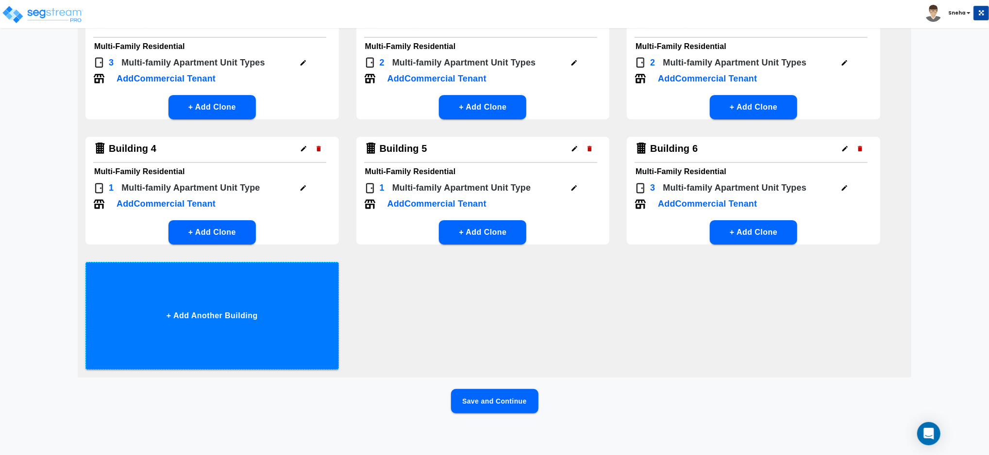
click at [238, 338] on button "+ Add Another Building" at bounding box center [211, 316] width 253 height 108
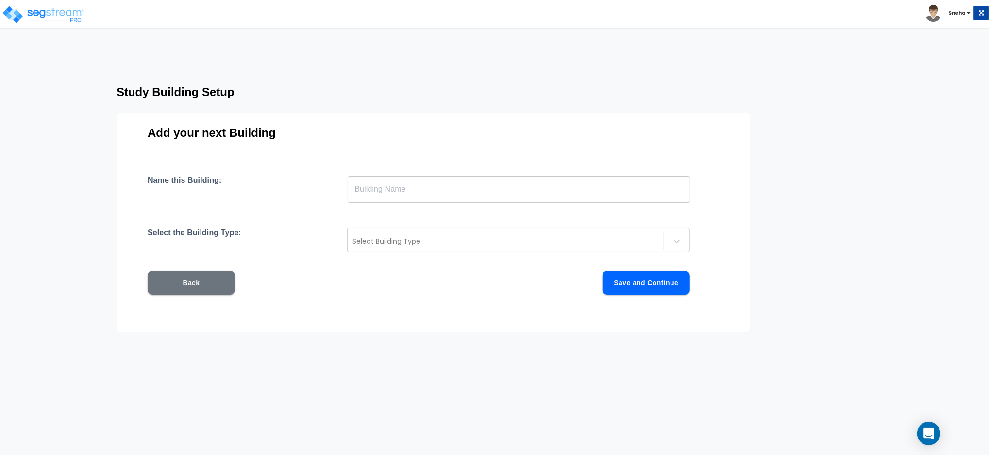
scroll to position [0, 0]
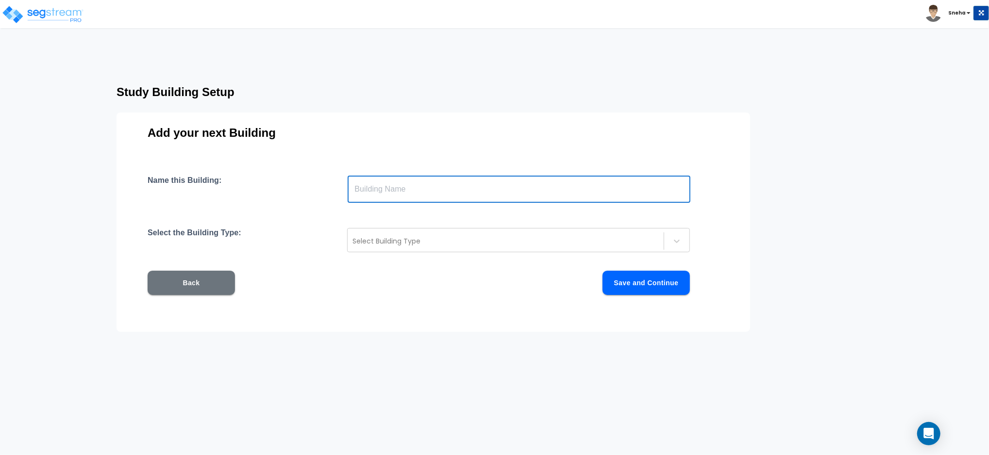
click at [358, 190] on input "text" at bounding box center [519, 189] width 343 height 27
type input "Building 7"
click at [393, 238] on div at bounding box center [505, 241] width 306 height 12
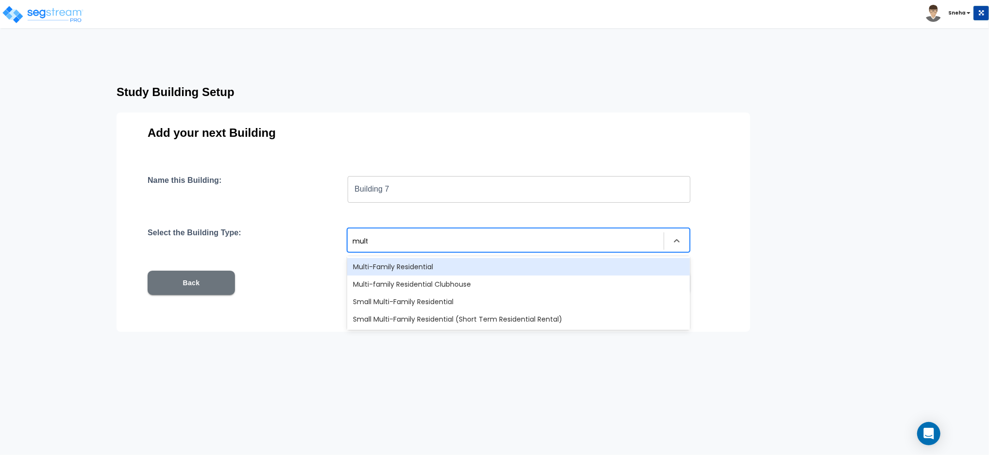
type input "multi"
click at [399, 266] on div "Multi-Family Residential" at bounding box center [518, 266] width 343 height 17
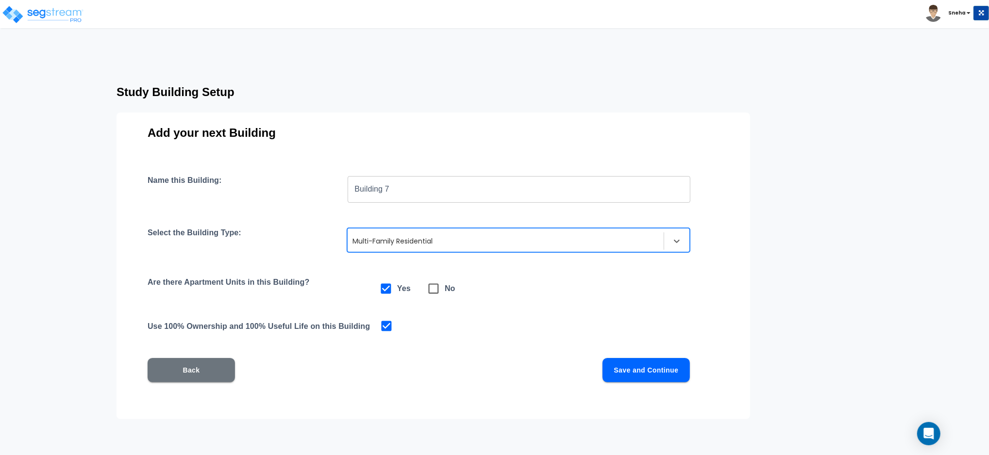
click at [655, 370] on button "Save and Continue" at bounding box center [645, 370] width 87 height 24
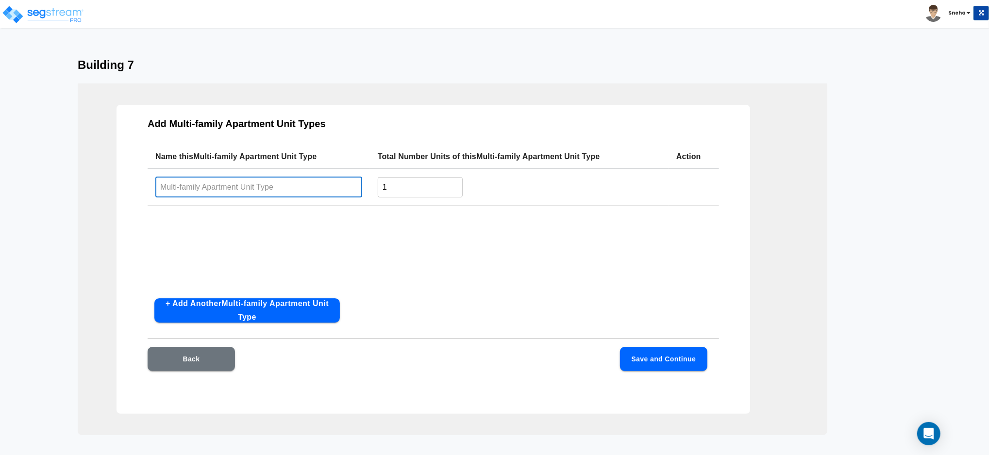
click at [260, 187] on input "text" at bounding box center [258, 187] width 207 height 21
paste input "Mint"
type input "Mint"
click at [444, 179] on input "1" at bounding box center [420, 187] width 85 height 21
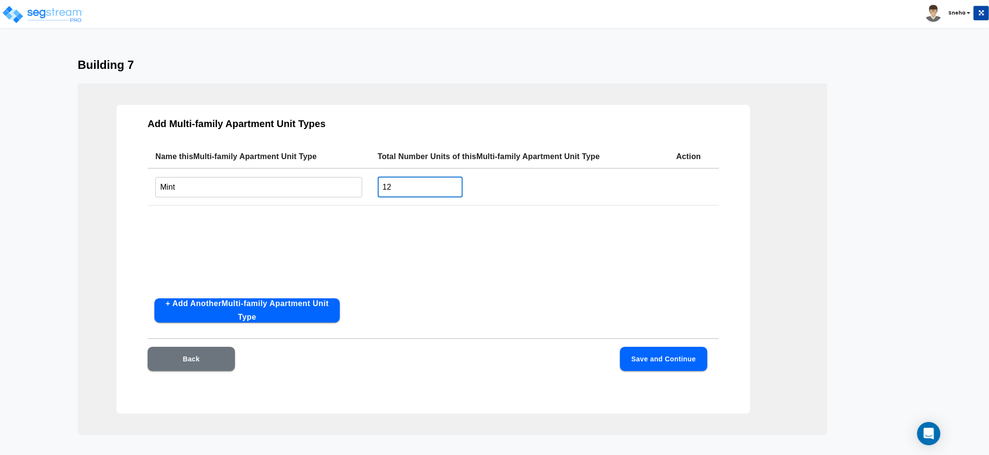
type input "12"
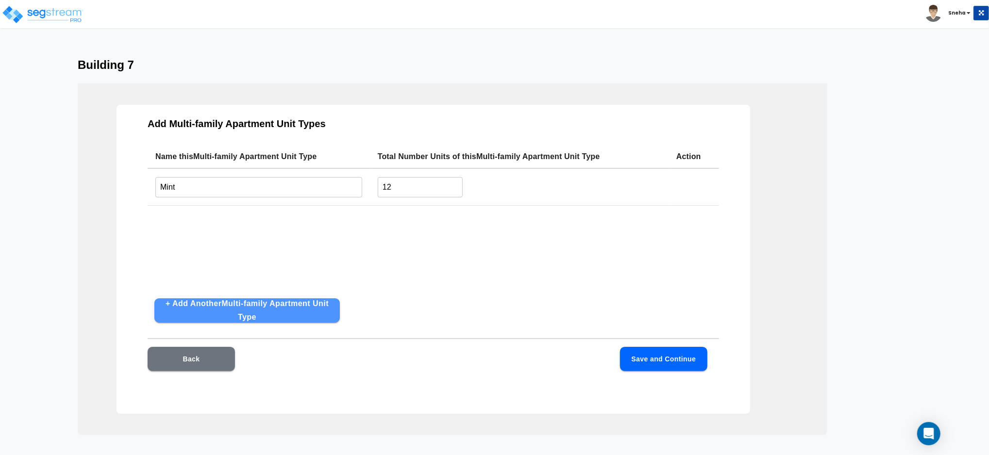
click at [218, 307] on button "+ Add Another Multi-family Apartment Unit Type" at bounding box center [246, 311] width 185 height 24
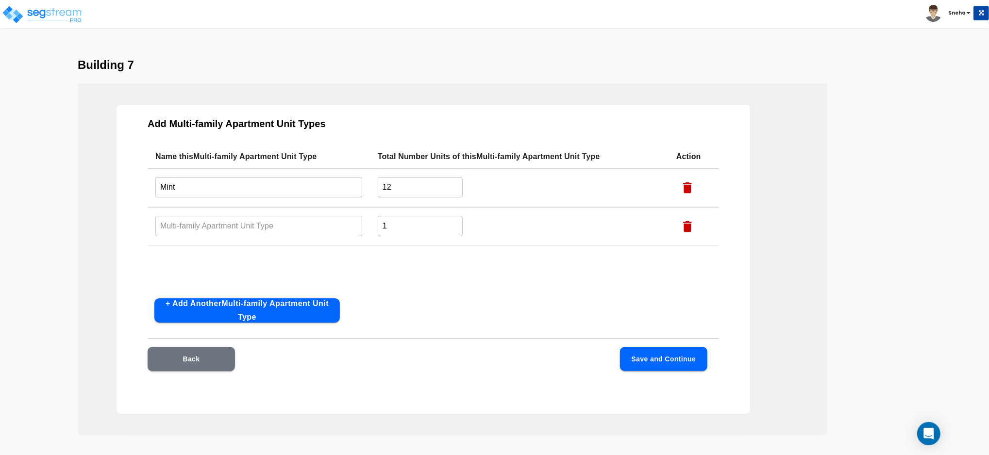
click at [178, 228] on input "text" at bounding box center [258, 226] width 207 height 21
paste input "Courant"
type input "Courant"
click at [438, 221] on input "1" at bounding box center [420, 226] width 85 height 21
type input "12"
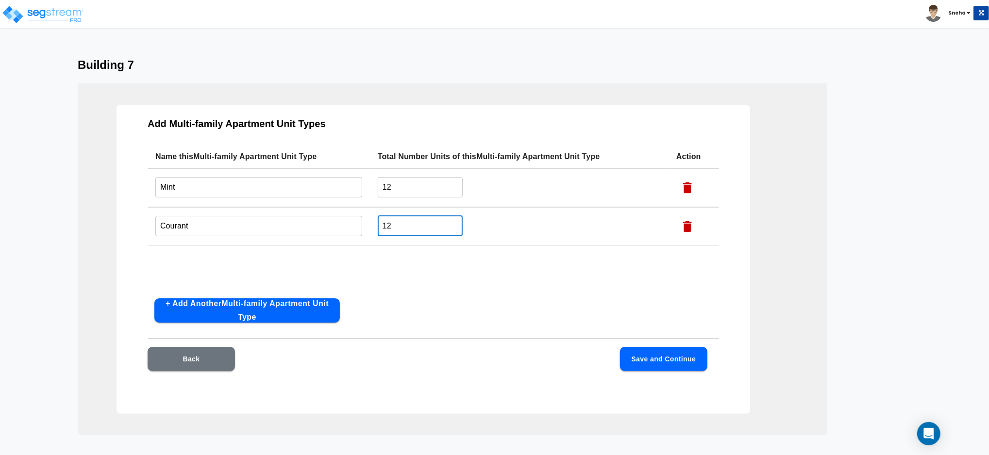
click at [647, 347] on button "Save and Continue" at bounding box center [663, 359] width 87 height 24
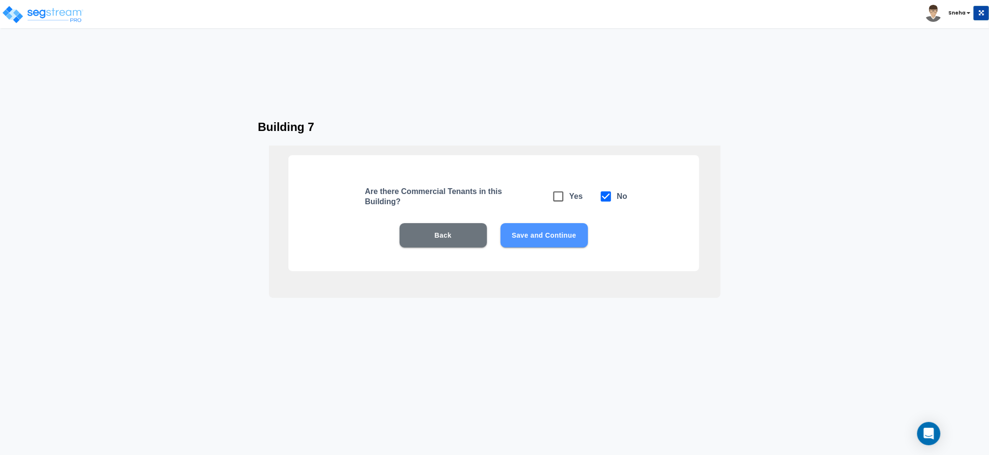
click at [534, 232] on button "Save and Continue" at bounding box center [543, 235] width 87 height 24
click at [558, 234] on button "Save and Continue" at bounding box center [543, 235] width 87 height 24
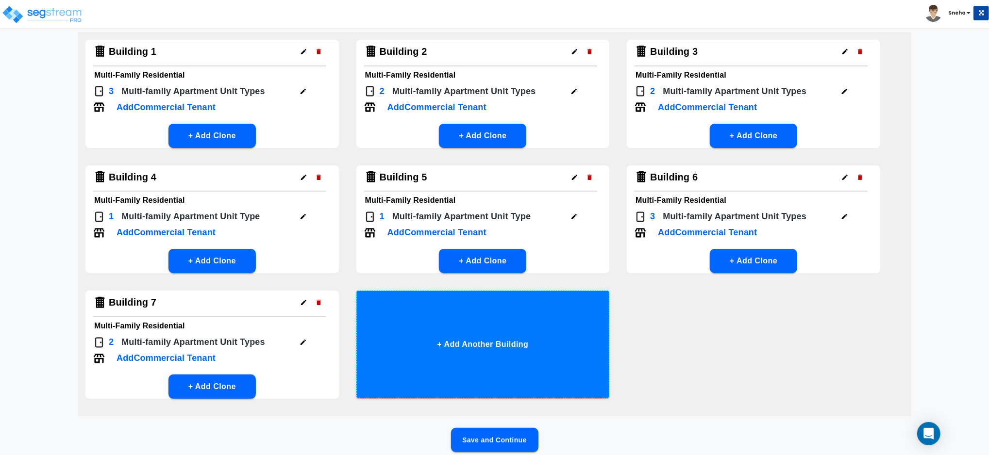
scroll to position [109, 0]
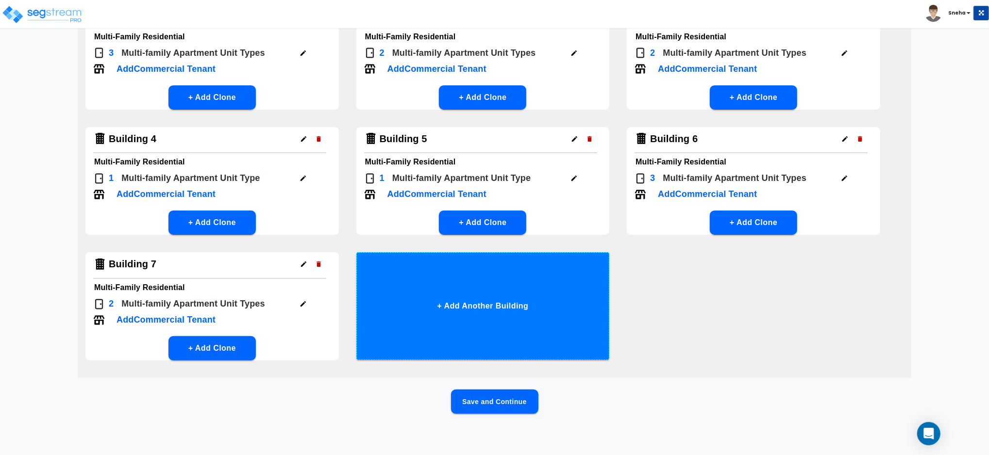
click at [420, 300] on button "+ Add Another Building" at bounding box center [482, 306] width 253 height 108
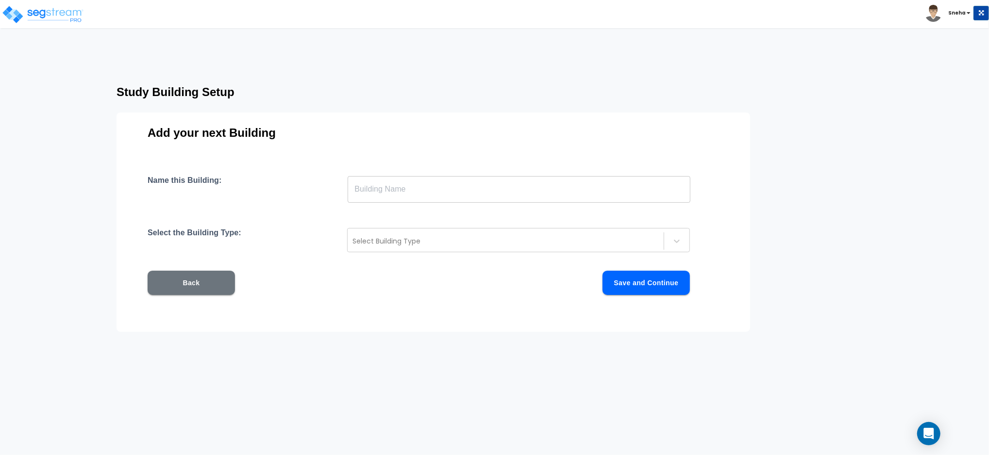
scroll to position [0, 0]
click at [405, 188] on input "text" at bounding box center [519, 189] width 343 height 27
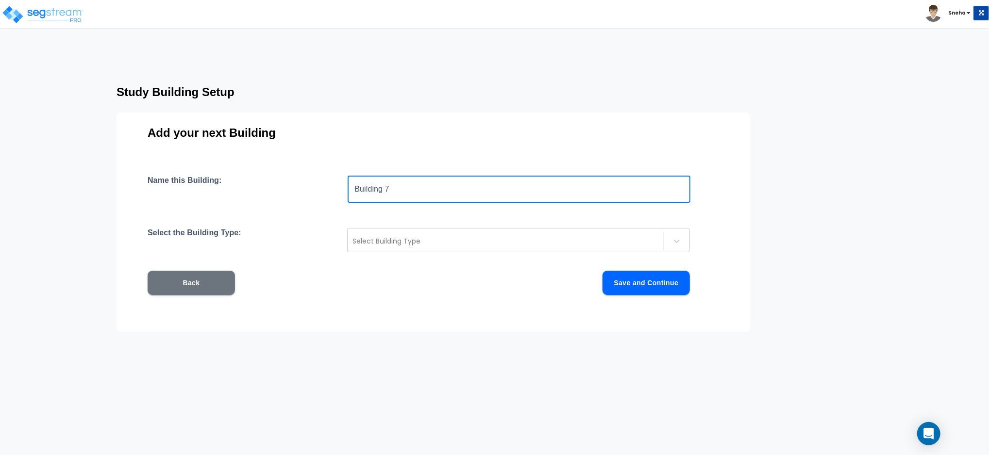
click at [400, 189] on input "Building 7" at bounding box center [519, 189] width 343 height 27
type input "Building 8"
click at [386, 237] on div at bounding box center [505, 241] width 306 height 12
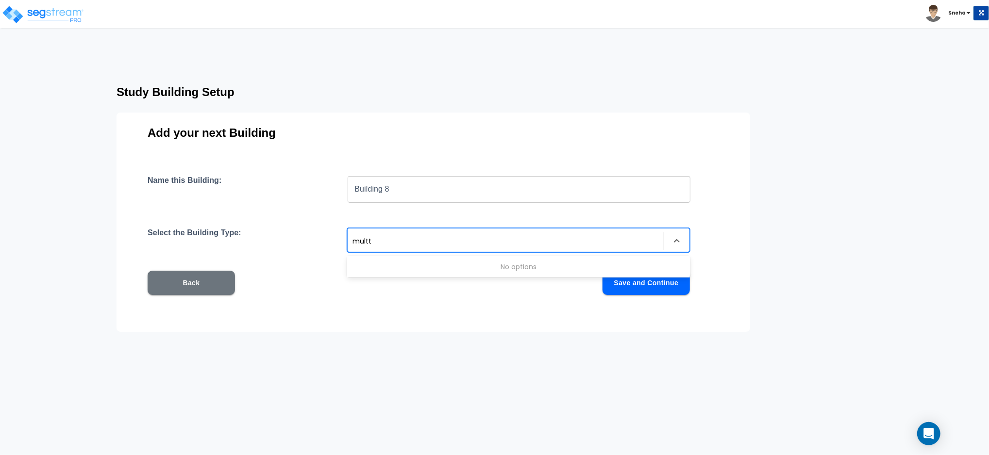
type input "mult"
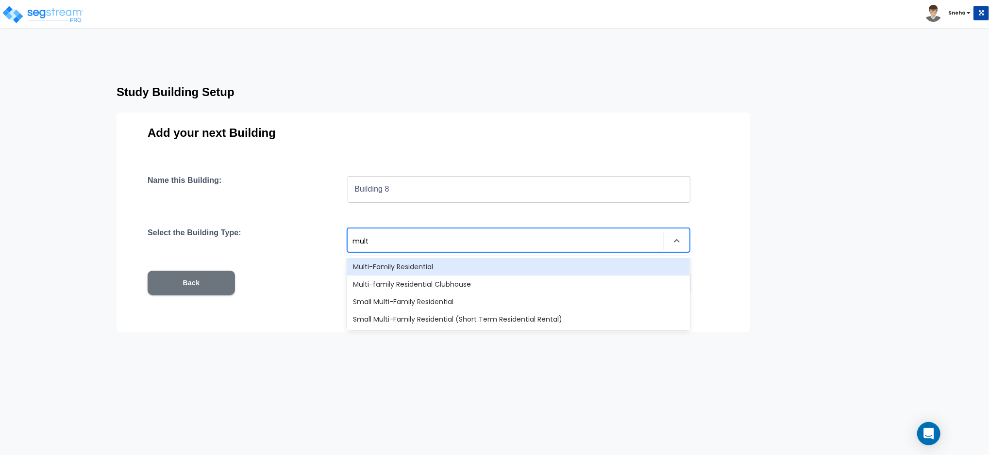
click at [394, 265] on div "Multi-Family Residential" at bounding box center [518, 266] width 343 height 17
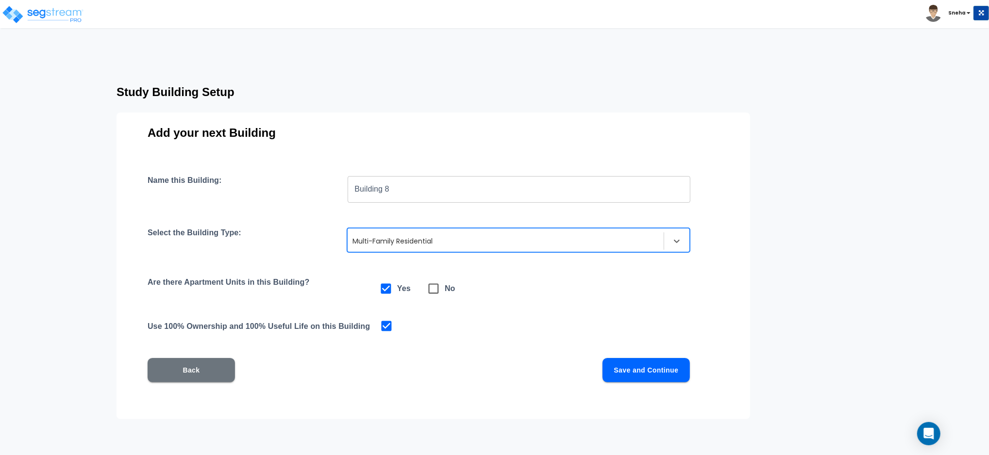
click at [666, 367] on button "Save and Continue" at bounding box center [645, 370] width 87 height 24
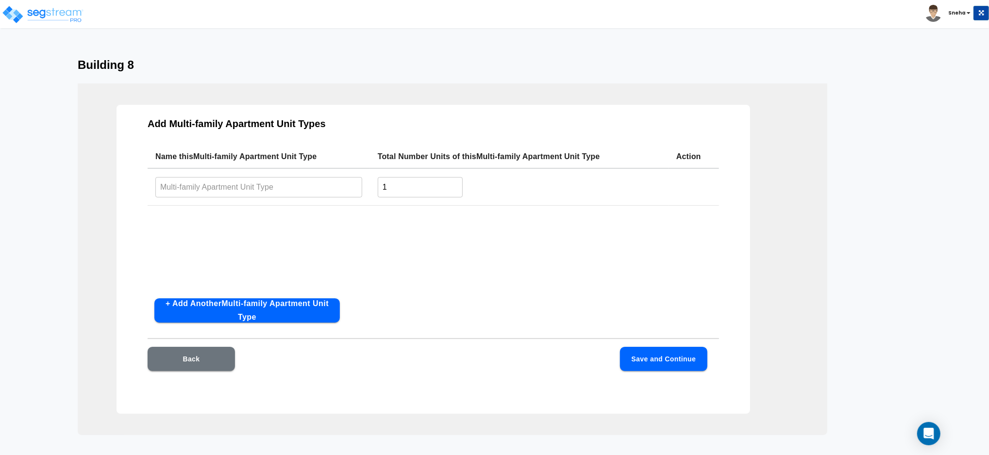
click at [323, 181] on input "text" at bounding box center [258, 187] width 207 height 21
paste input "Colonial"
type input "Colonial"
drag, startPoint x: 395, startPoint y: 188, endPoint x: 379, endPoint y: 178, distance: 19.3
click at [382, 188] on input "1" at bounding box center [420, 187] width 85 height 21
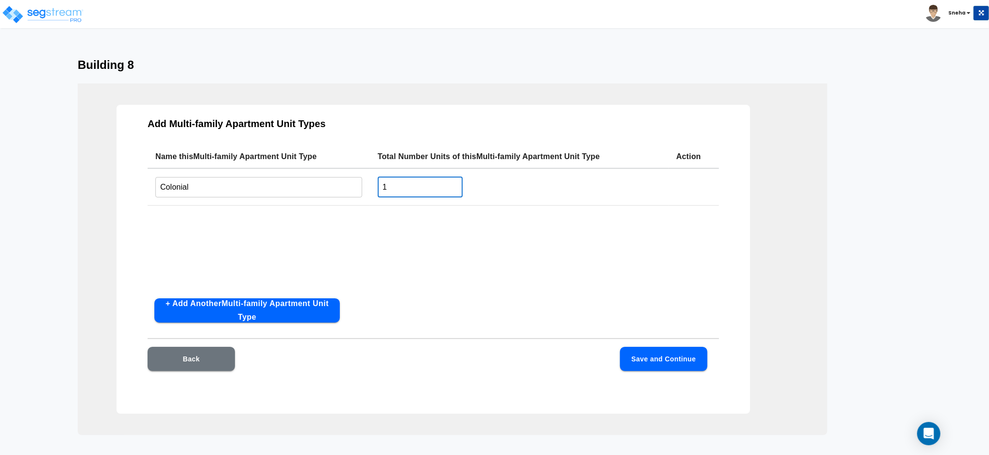
type input "5"
type input "24"
click at [467, 257] on div "Name this Multi-family Apartment Unit Type Total Number Units of this Multi-fam…" at bounding box center [433, 218] width 571 height 146
click at [653, 360] on button "Save and Continue" at bounding box center [663, 359] width 87 height 24
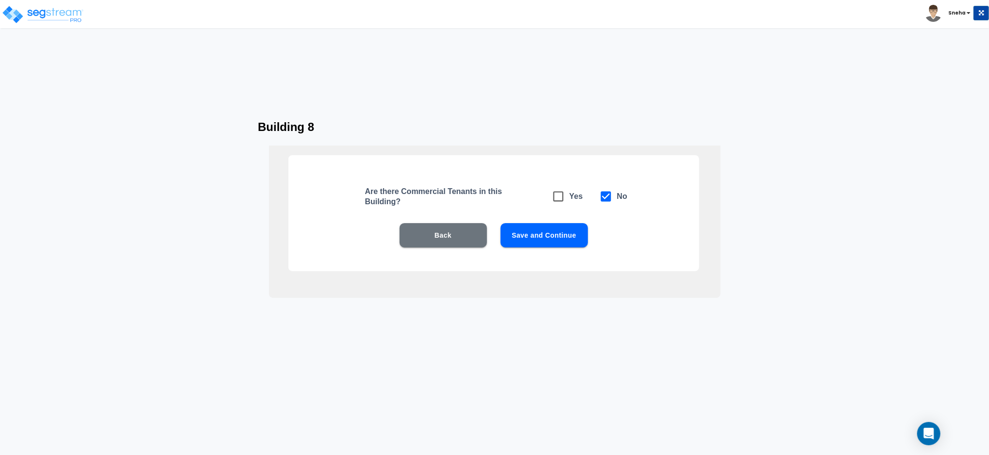
click at [546, 233] on button "Save and Continue" at bounding box center [543, 235] width 87 height 24
click at [540, 237] on button "Save and Continue" at bounding box center [543, 235] width 87 height 24
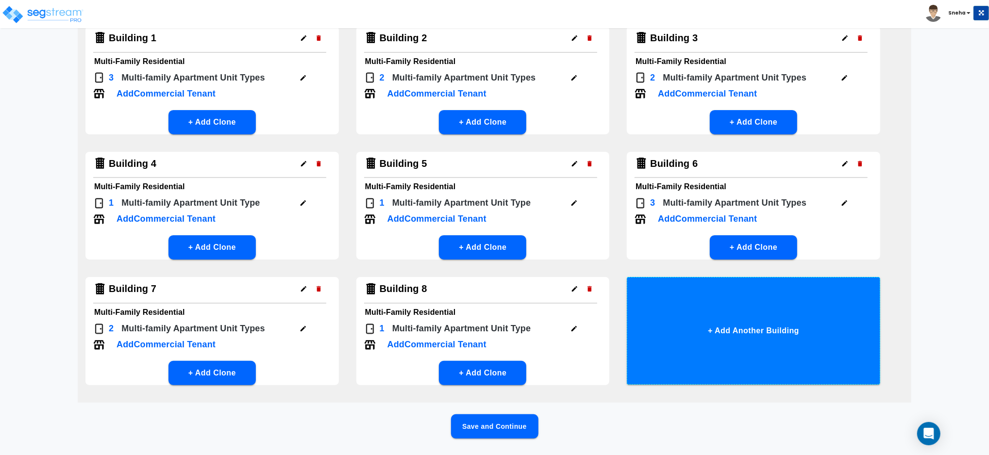
scroll to position [109, 0]
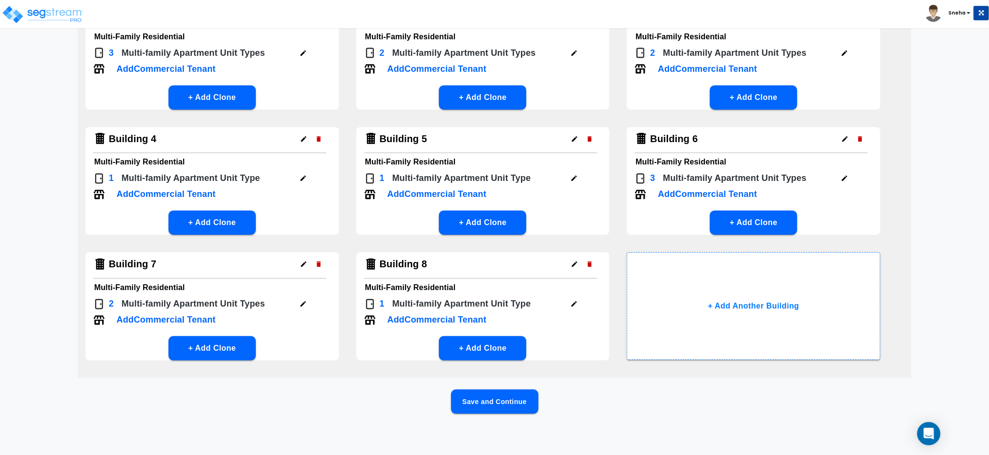
click at [501, 399] on button "Save and Continue" at bounding box center [494, 402] width 87 height 24
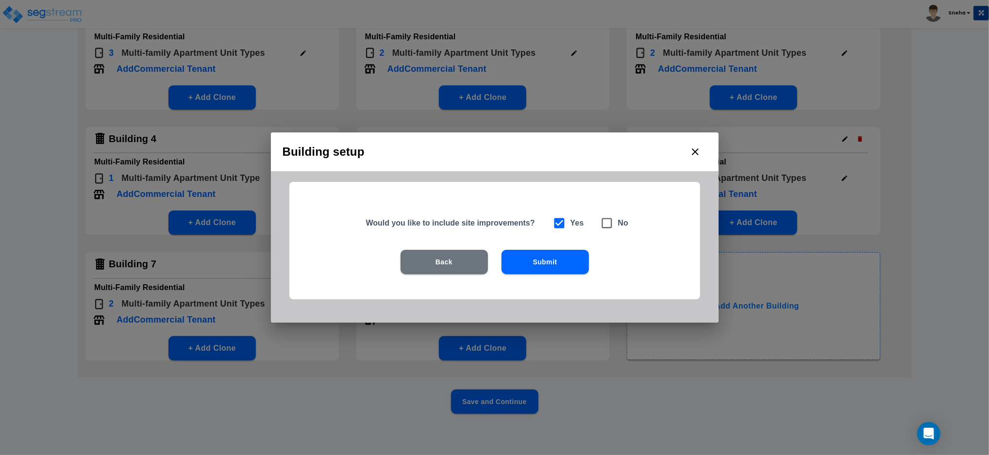
click at [548, 268] on button "Submit" at bounding box center [544, 262] width 87 height 24
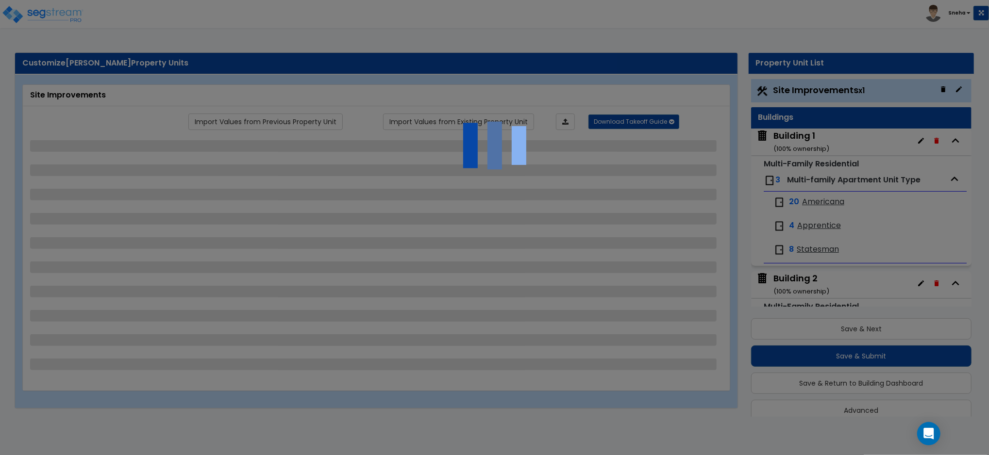
scroll to position [13, 0]
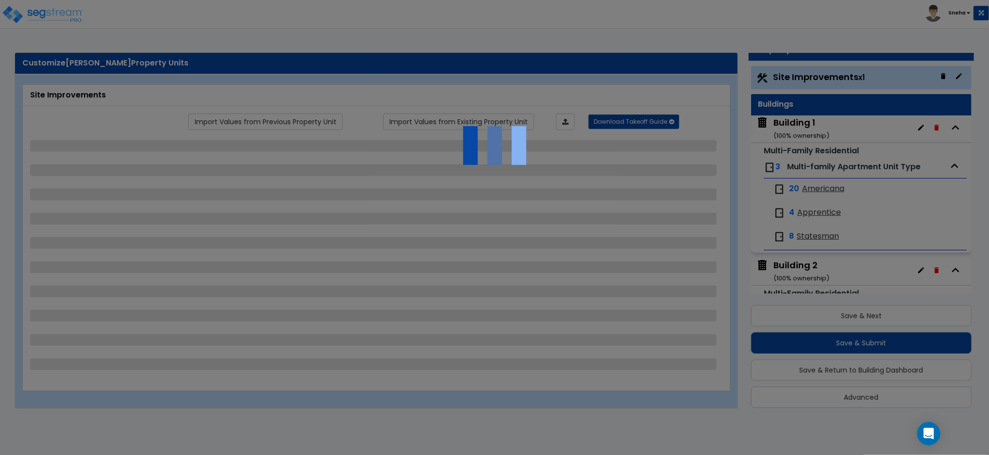
click at [922, 370] on div at bounding box center [494, 227] width 989 height 455
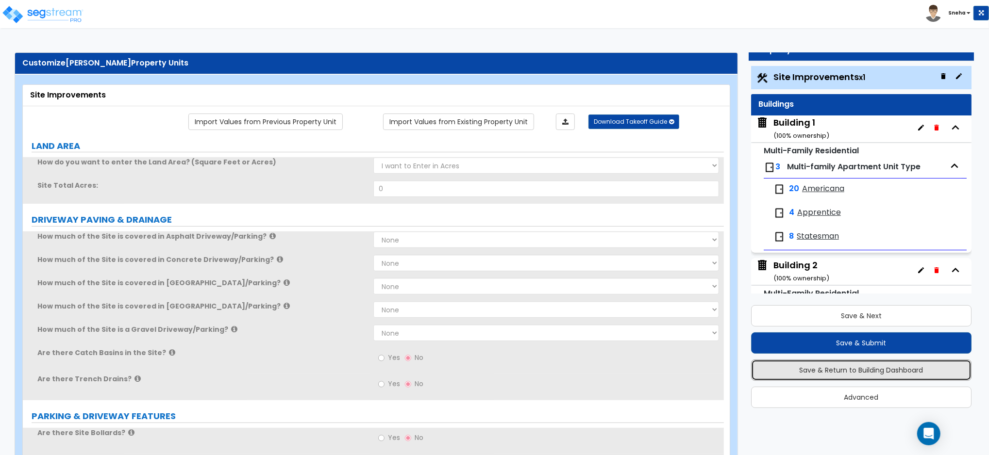
click at [922, 370] on button "Save & Return to Building Dashboard" at bounding box center [861, 370] width 220 height 21
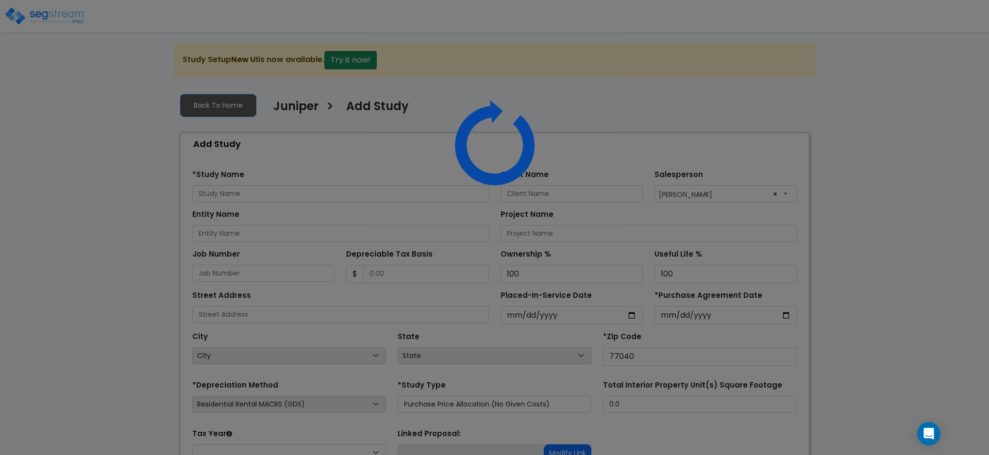
select select "127"
select select "RRM(_3"
select select
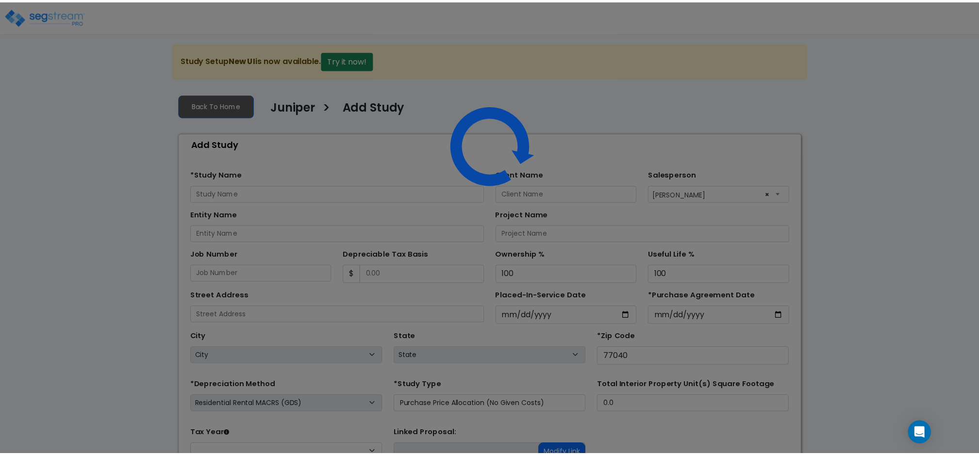
scroll to position [87, 0]
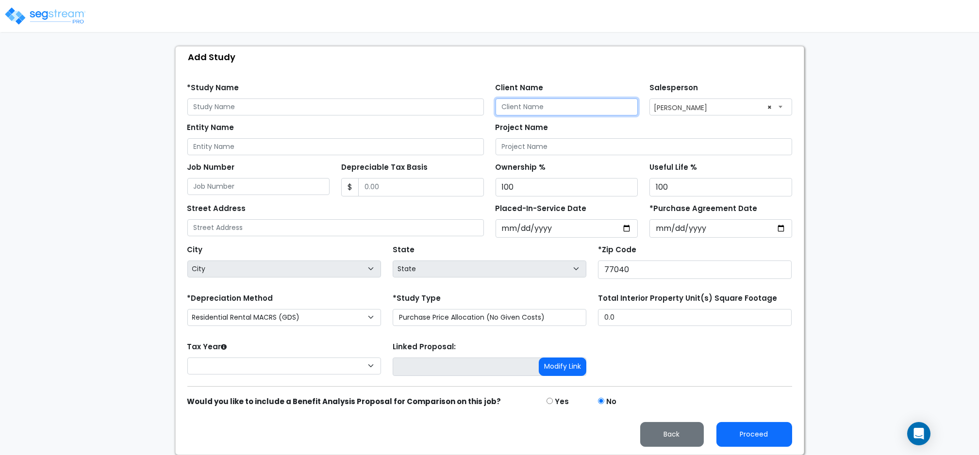
click at [560, 106] on input "Client Name" at bounding box center [567, 107] width 143 height 17
paste input "Jay Rippeto"
type input "Jay Rippeto"
click at [346, 244] on div "City City" at bounding box center [284, 260] width 194 height 35
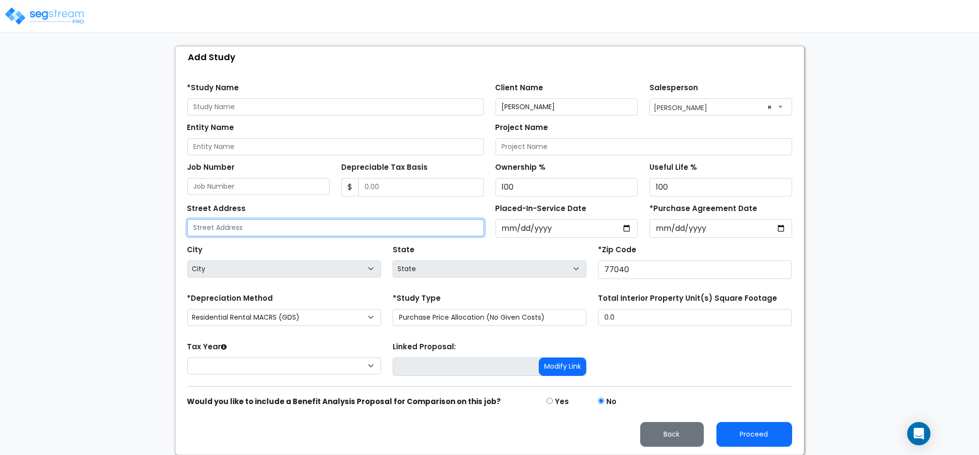
click at [344, 230] on input "text" at bounding box center [335, 227] width 297 height 17
paste input "6620 Gessner Rd"
type input "6620 Gessner Rd"
click at [348, 250] on div "City City" at bounding box center [284, 260] width 194 height 35
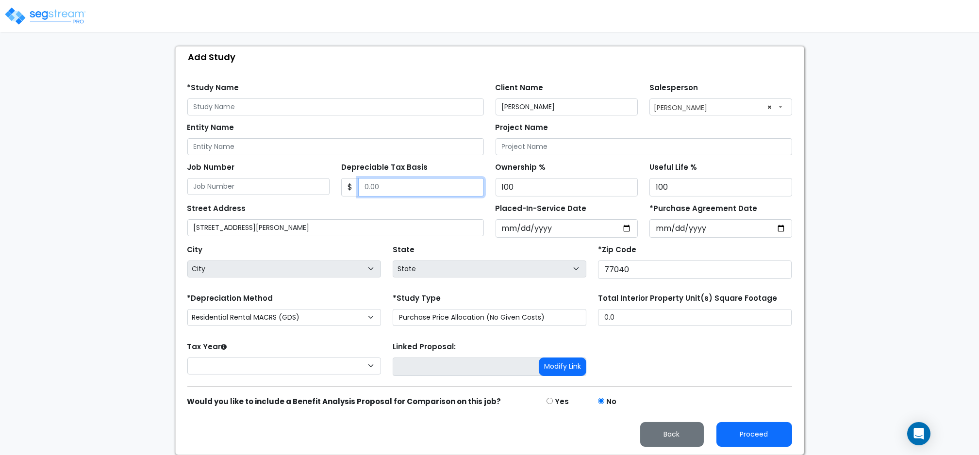
click at [387, 182] on input "Depreciable Tax Basis" at bounding box center [421, 187] width 126 height 18
click at [381, 198] on div "Street Address 6620 Gessner Rd Placed-In-Service Date 2025-08-22 *Purchase Agre…" at bounding box center [490, 217] width 616 height 41
click at [402, 182] on input "Depreciable Tax Basis" at bounding box center [421, 187] width 126 height 18
type input "26,200,000"
click at [405, 210] on div "Street Address 6620 Gessner Rd" at bounding box center [335, 218] width 297 height 35
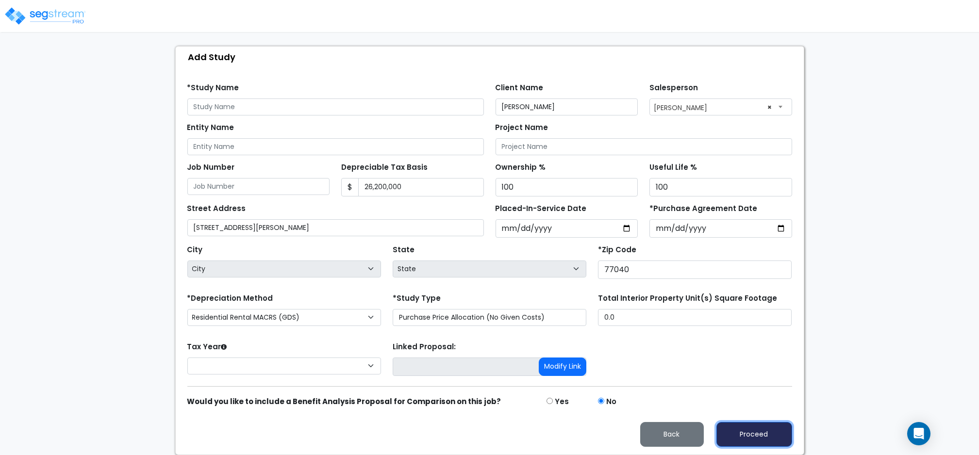
click at [766, 440] on button "Proceed" at bounding box center [754, 434] width 76 height 25
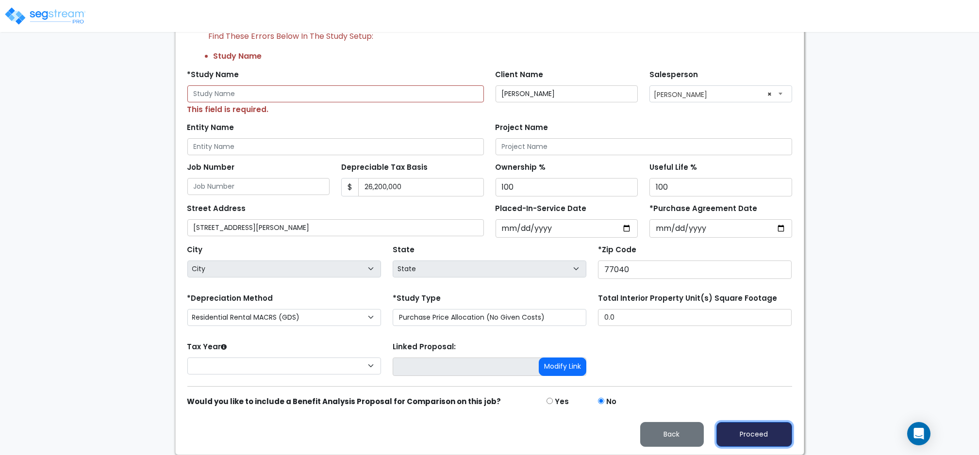
scroll to position [133, 0]
click at [739, 430] on button "Proceed" at bounding box center [754, 434] width 76 height 25
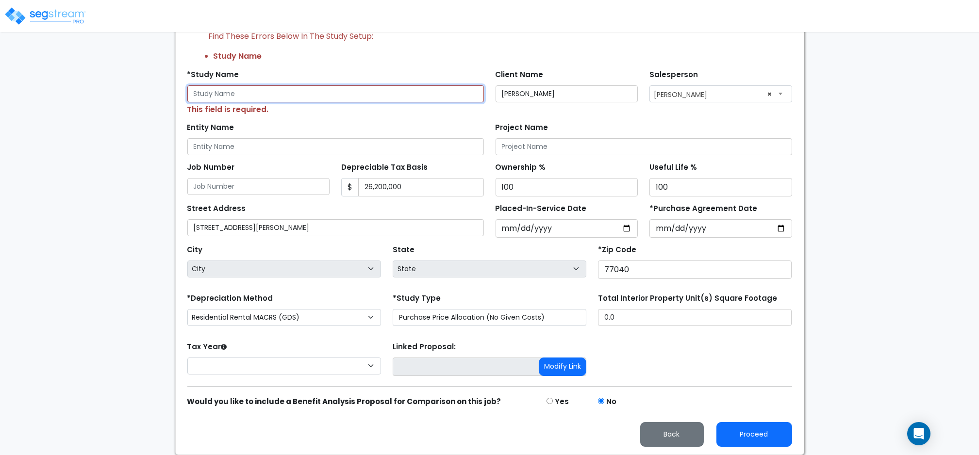
click at [262, 94] on input "text" at bounding box center [335, 93] width 297 height 17
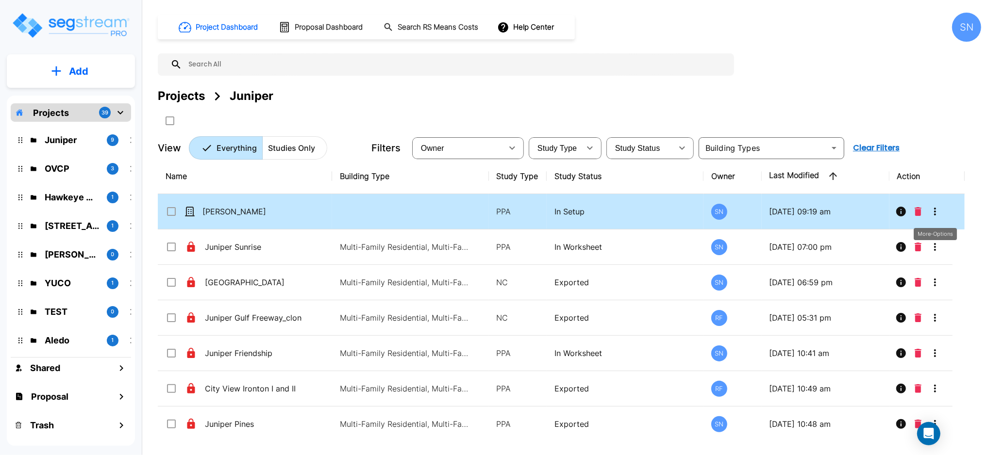
click at [936, 207] on icon "More-Options" at bounding box center [935, 212] width 12 height 12
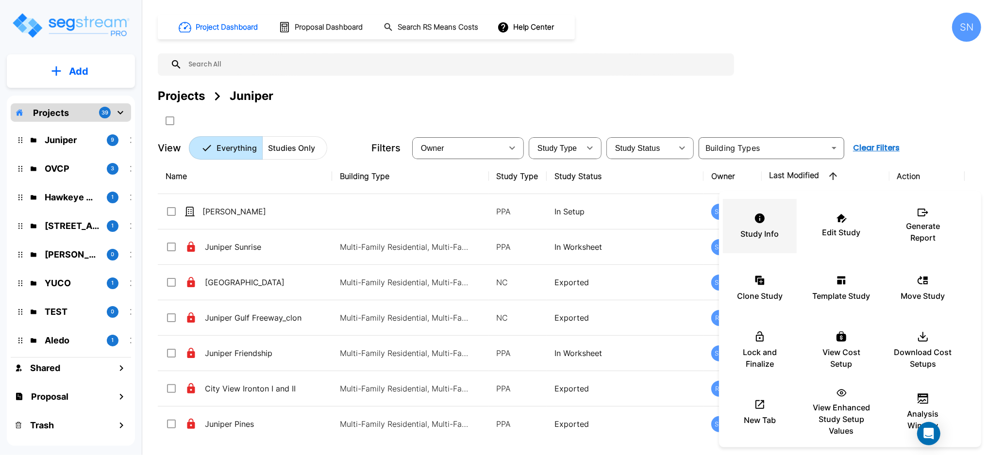
click at [757, 231] on p "Study Info" at bounding box center [760, 234] width 38 height 12
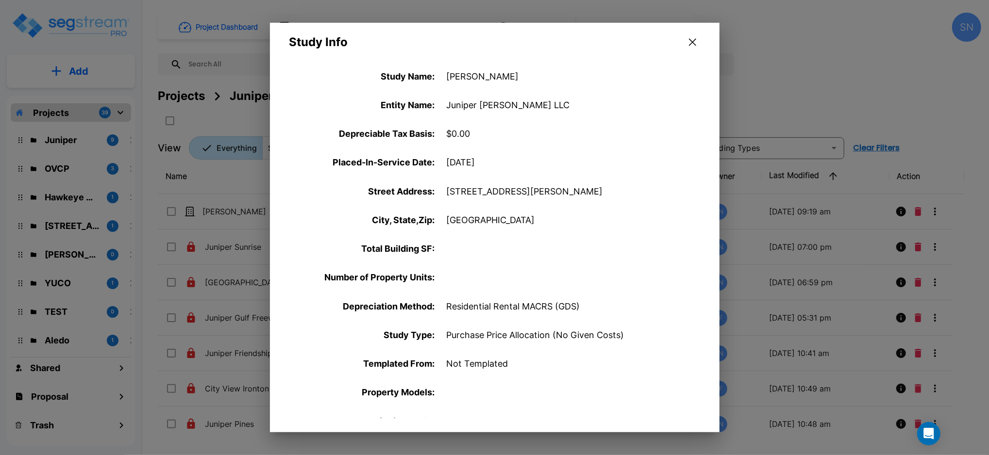
click at [690, 33] on div "Study Info" at bounding box center [494, 37] width 449 height 28
click at [690, 40] on icon "button" at bounding box center [692, 42] width 7 height 7
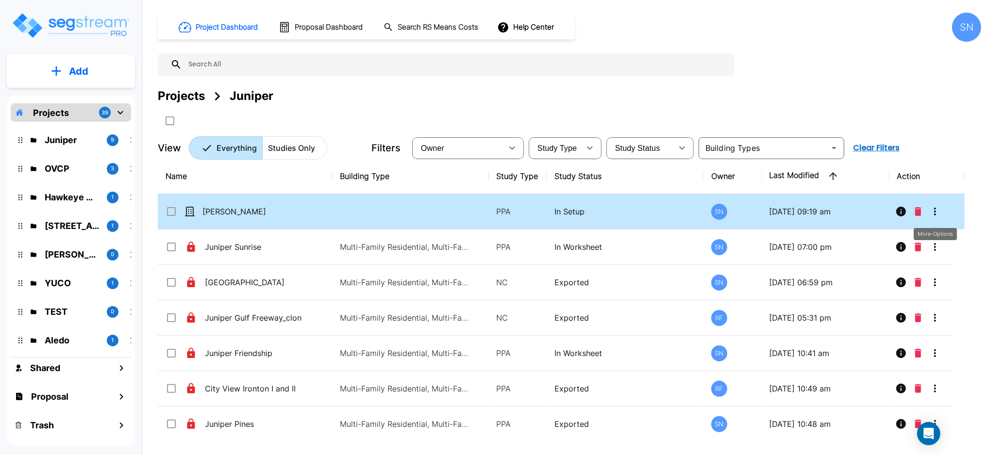
click at [936, 213] on icon "More-Options" at bounding box center [935, 212] width 12 height 12
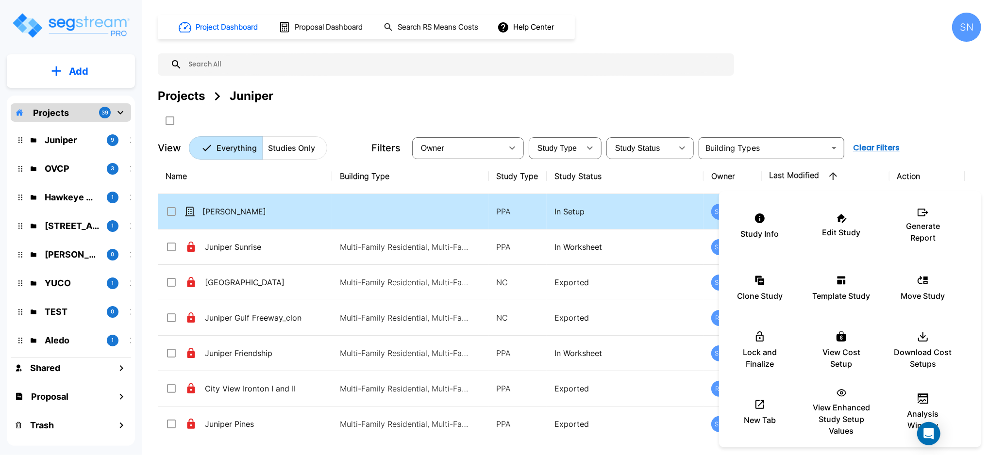
click at [936, 213] on div "Generate Report" at bounding box center [923, 226] width 58 height 49
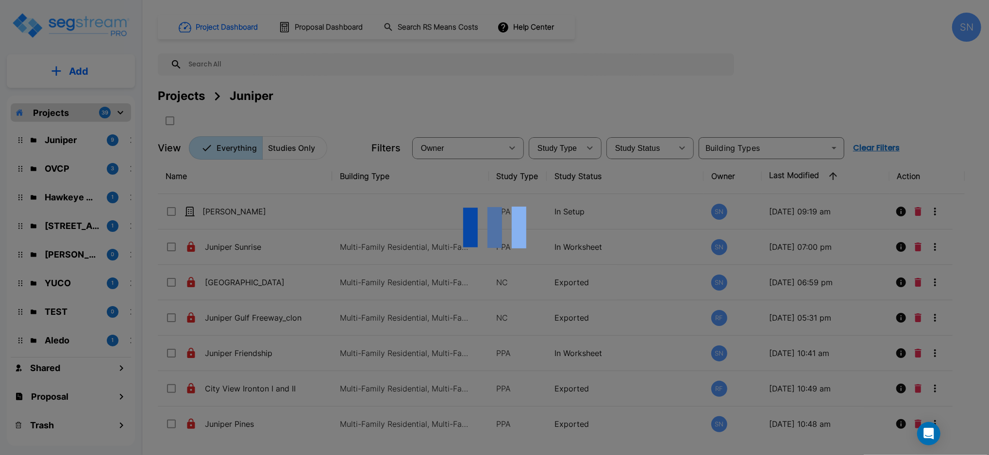
click at [901, 213] on div at bounding box center [494, 227] width 989 height 455
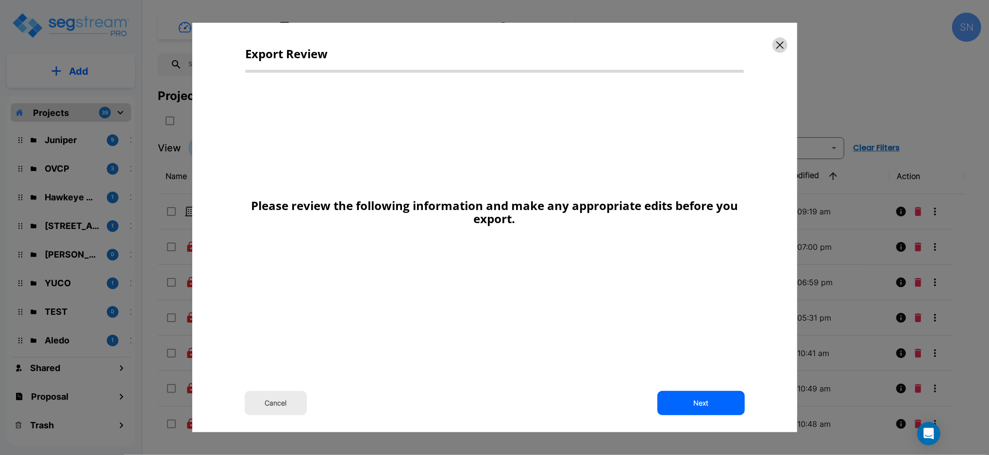
click at [781, 47] on icon "button" at bounding box center [779, 44] width 7 height 7
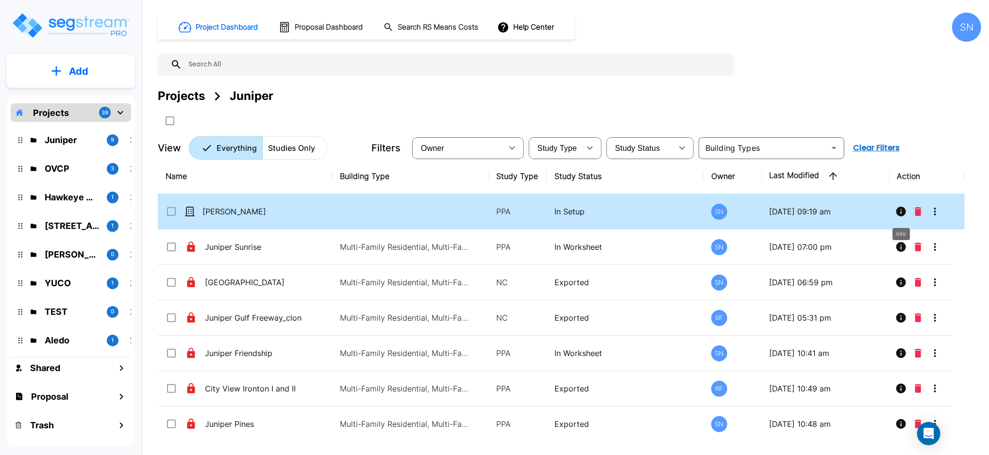
click at [901, 207] on icon "Info" at bounding box center [901, 212] width 10 height 10
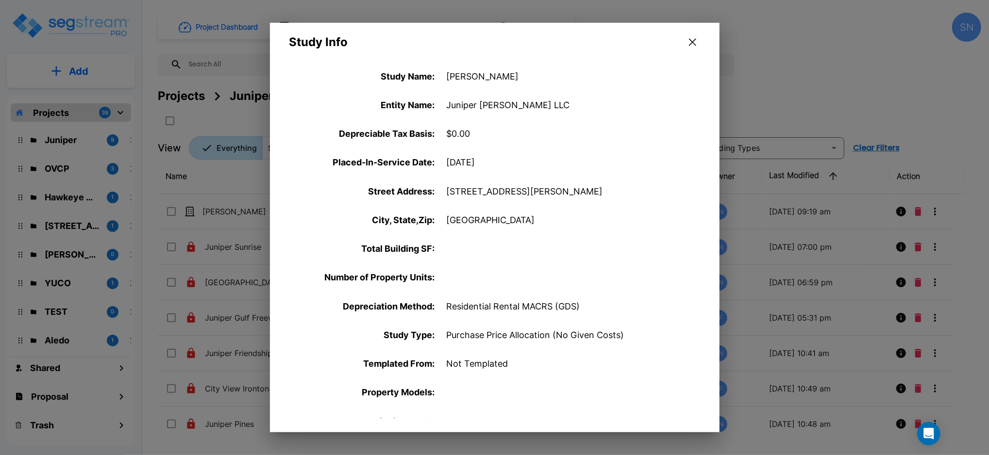
click at [695, 41] on icon "button" at bounding box center [692, 42] width 7 height 8
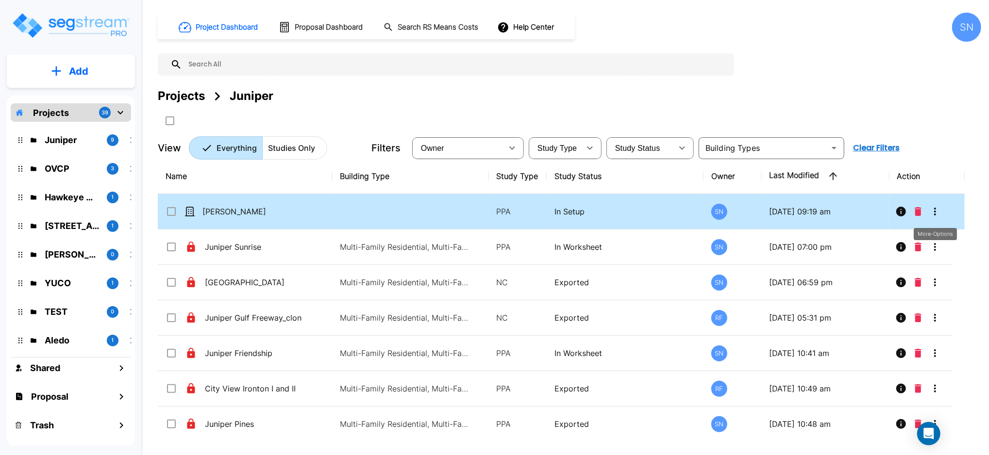
click at [938, 210] on icon "More-Options" at bounding box center [935, 212] width 12 height 12
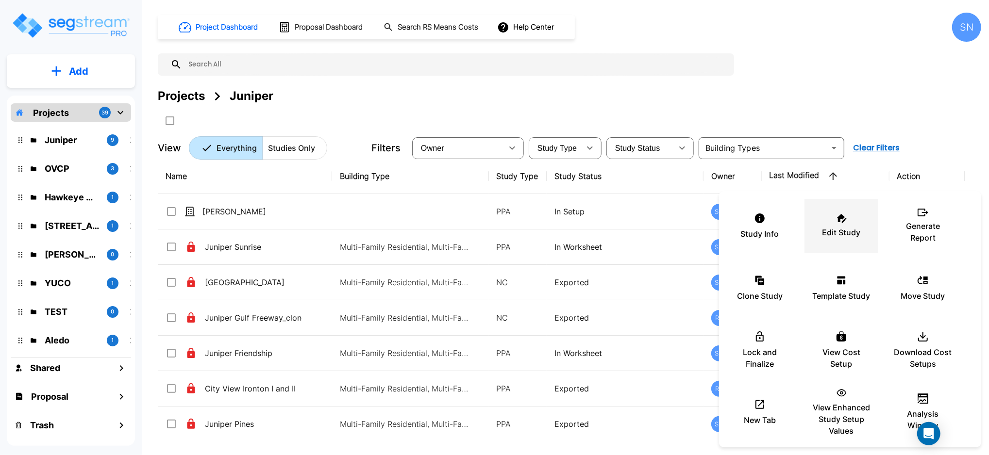
click at [832, 223] on div "Edit Study" at bounding box center [841, 226] width 58 height 49
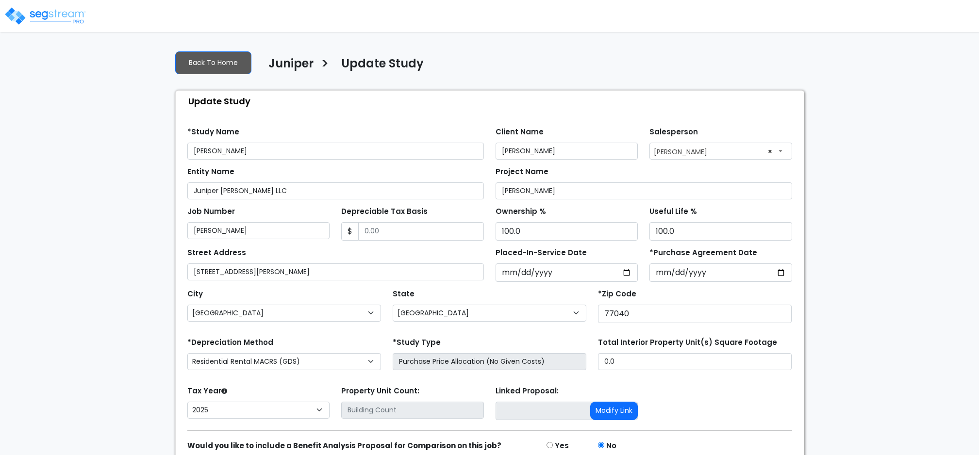
select select "[GEOGRAPHIC_DATA]"
select select "2025"
click at [392, 230] on input "Depreciable Tax Basis" at bounding box center [421, 231] width 126 height 18
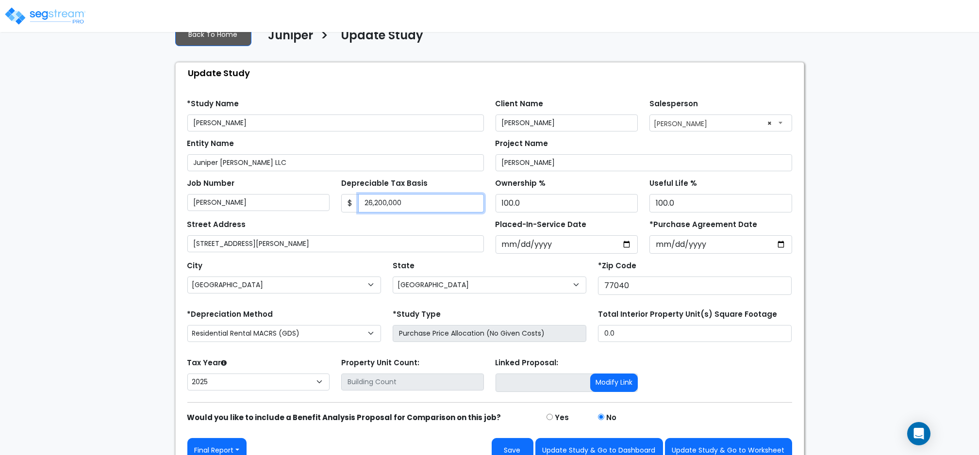
scroll to position [44, 0]
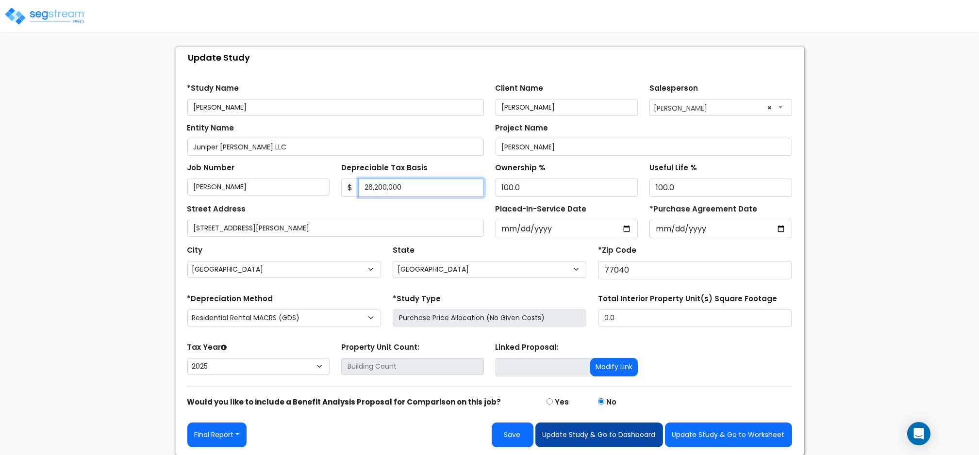
type input "26,200,000"
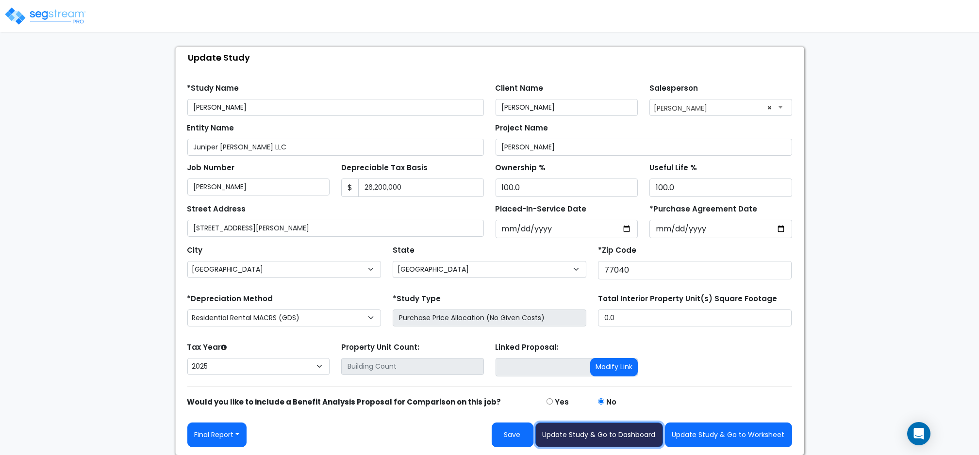
click at [613, 439] on button "Update Study & Go to Dashboard" at bounding box center [599, 435] width 128 height 25
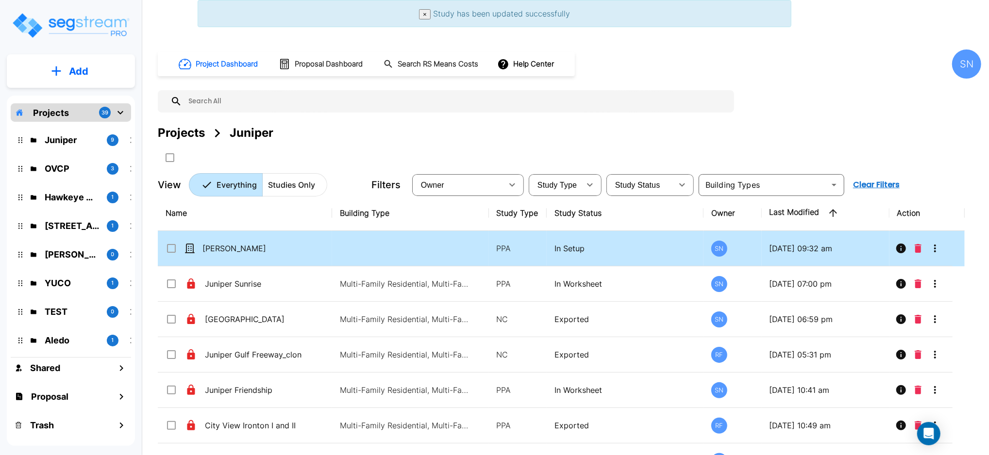
click at [235, 244] on p "[PERSON_NAME]" at bounding box center [250, 249] width 97 height 12
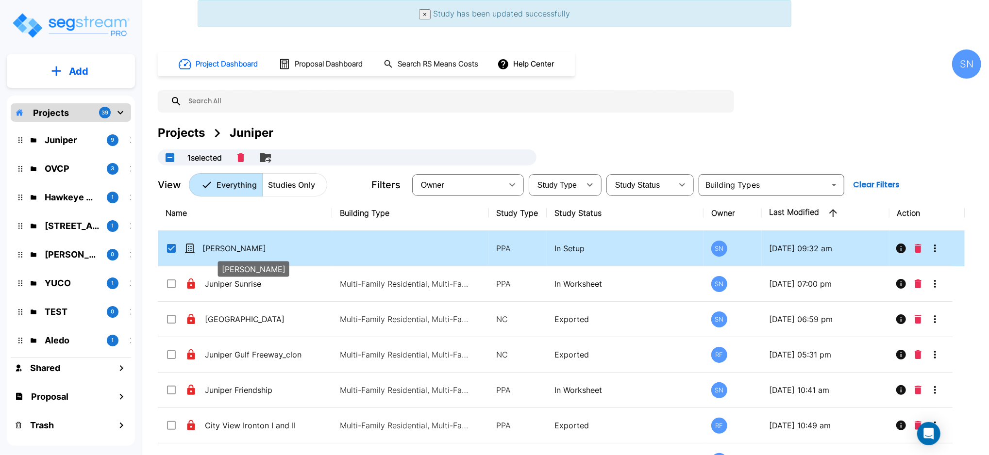
checkbox input "true"
click at [235, 244] on p "[PERSON_NAME]" at bounding box center [250, 249] width 97 height 12
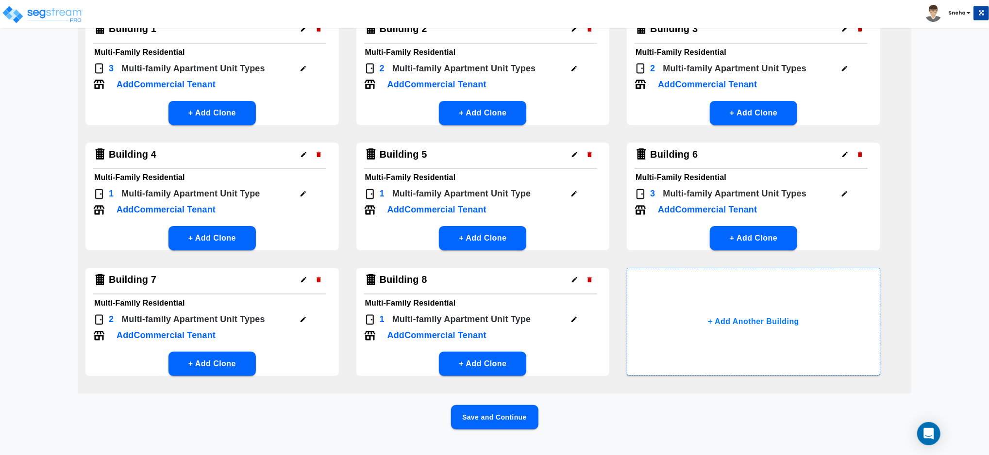
scroll to position [109, 0]
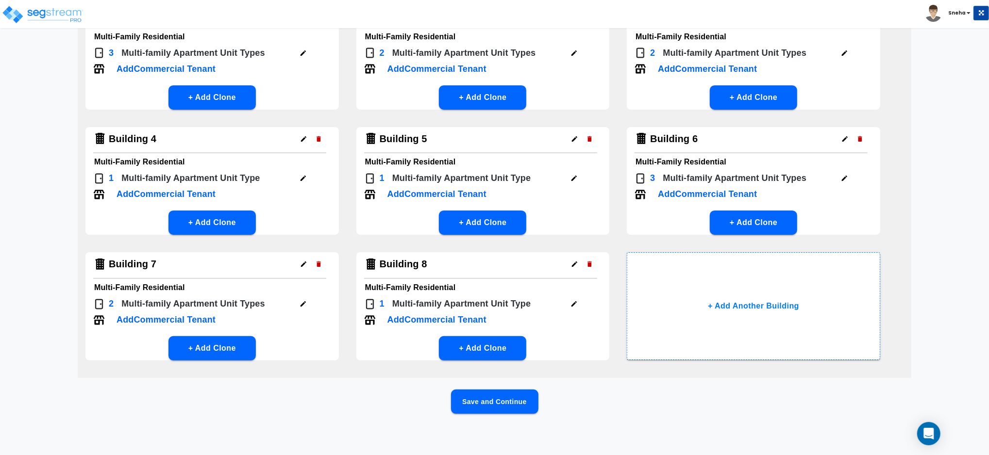
click at [513, 393] on button "Save and Continue" at bounding box center [494, 402] width 87 height 24
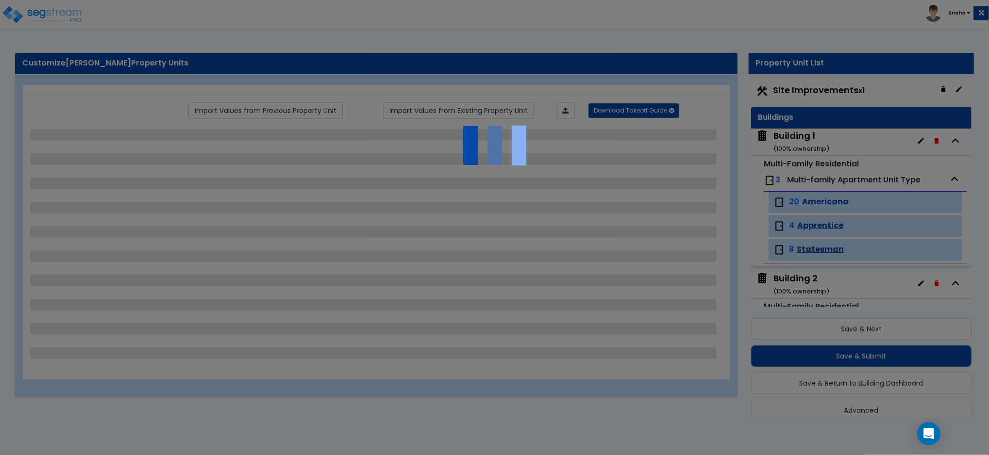
scroll to position [0, 0]
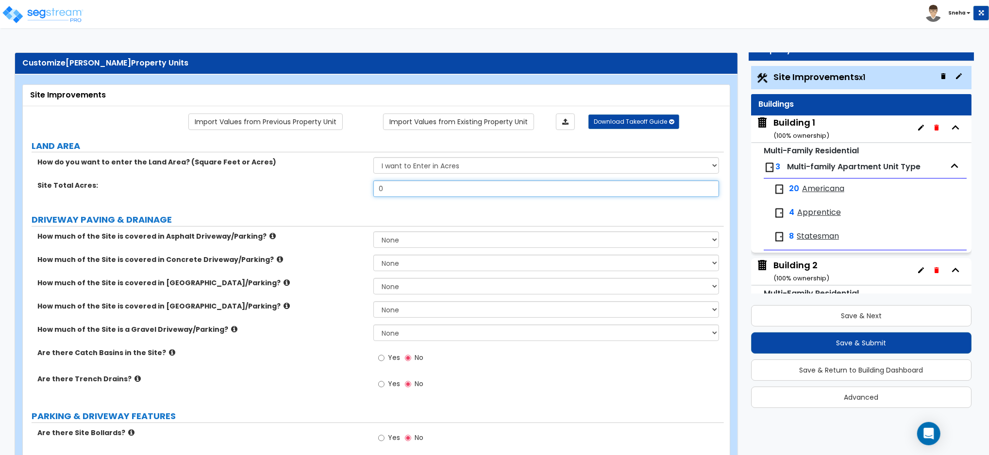
click at [435, 182] on input "0" at bounding box center [546, 189] width 346 height 17
type input "10.28"
click at [333, 197] on div "Site Total Acres: 10.28" at bounding box center [373, 192] width 701 height 23
drag, startPoint x: 419, startPoint y: 192, endPoint x: 305, endPoint y: 191, distance: 114.1
click at [305, 191] on div "Site Total Acres: 10.28" at bounding box center [373, 192] width 701 height 23
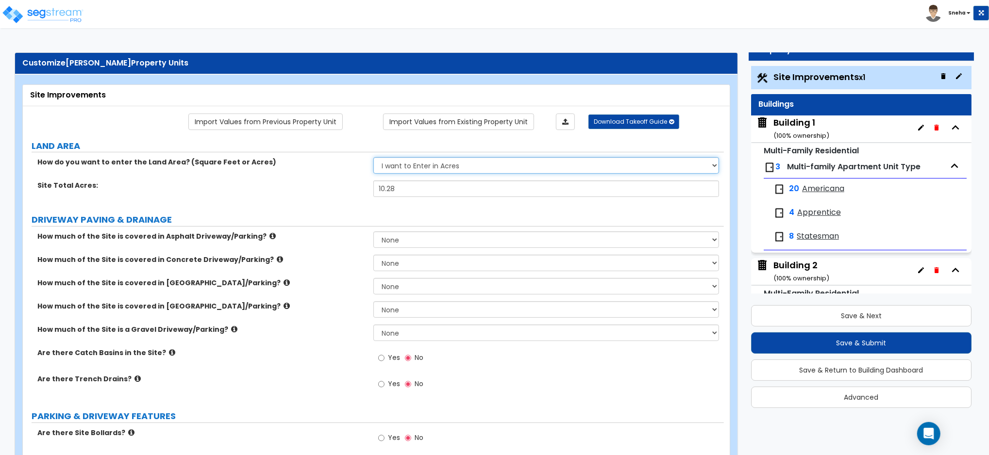
drag, startPoint x: 417, startPoint y: 159, endPoint x: 417, endPoint y: 166, distance: 6.3
click at [417, 159] on select "I want to Enter in [GEOGRAPHIC_DATA] I want to Enter in Square Feet" at bounding box center [546, 165] width 346 height 17
select select "2"
click at [373, 157] on select "I want to Enter in [GEOGRAPHIC_DATA] I want to Enter in Square Feet" at bounding box center [546, 165] width 346 height 17
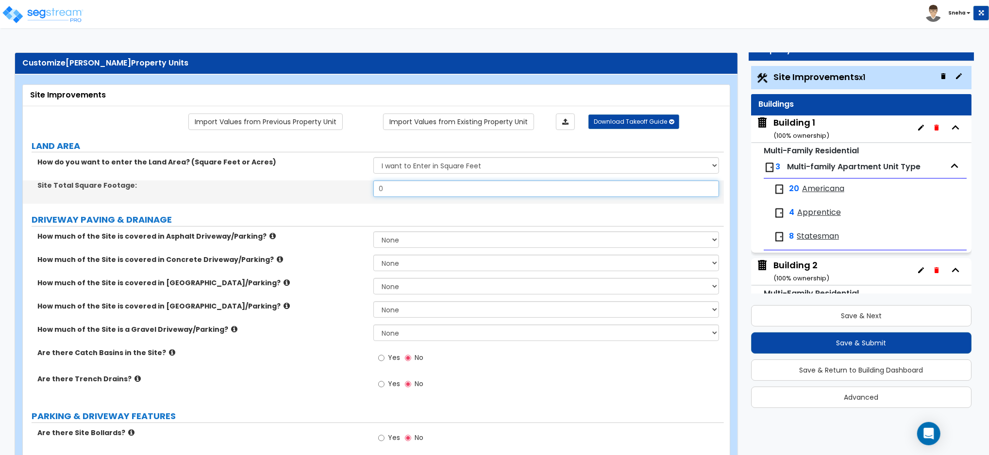
drag, startPoint x: 410, startPoint y: 197, endPoint x: 332, endPoint y: 189, distance: 78.5
click at [332, 189] on div "Site Total Square Footage: 0" at bounding box center [373, 192] width 701 height 23
type input "447,712"
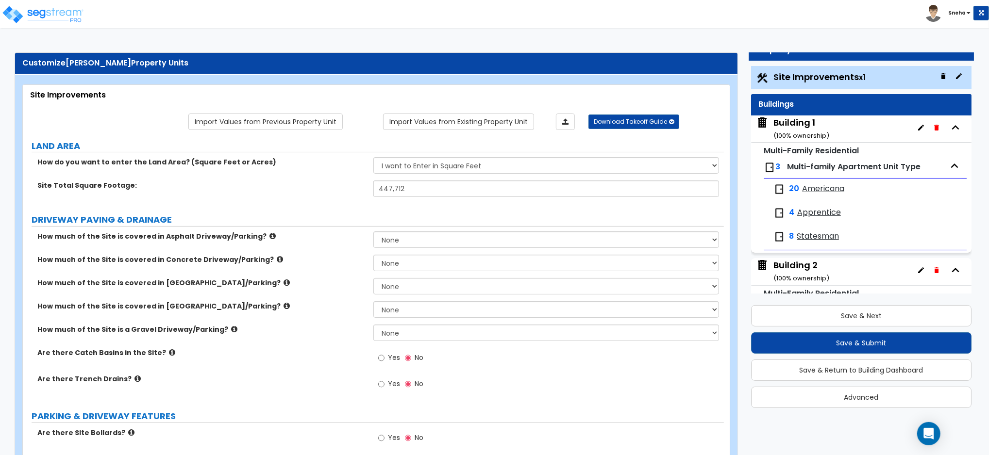
click at [288, 180] on div "How do you want to enter the Land Area? (Square Feet or Acres) I want to Enter …" at bounding box center [373, 168] width 701 height 23
click at [791, 125] on div "Building 1 ( 100 % ownership)" at bounding box center [801, 128] width 56 height 25
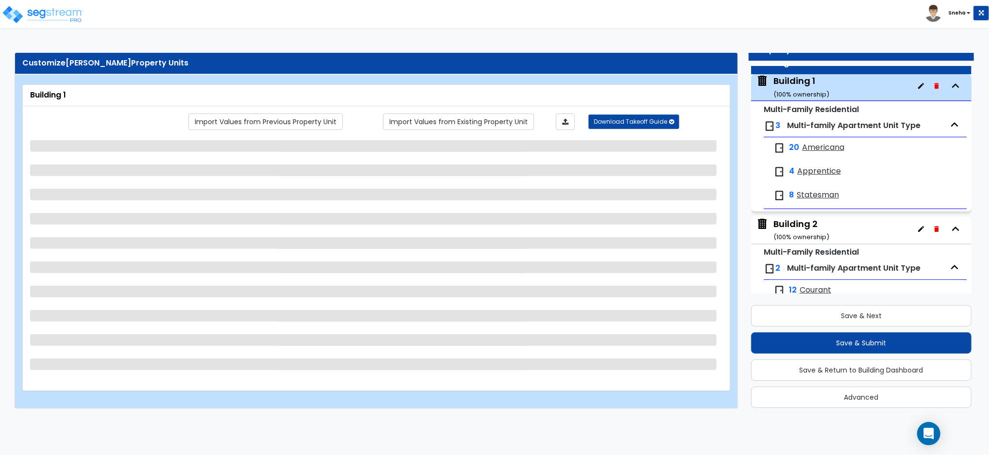
scroll to position [50, 0]
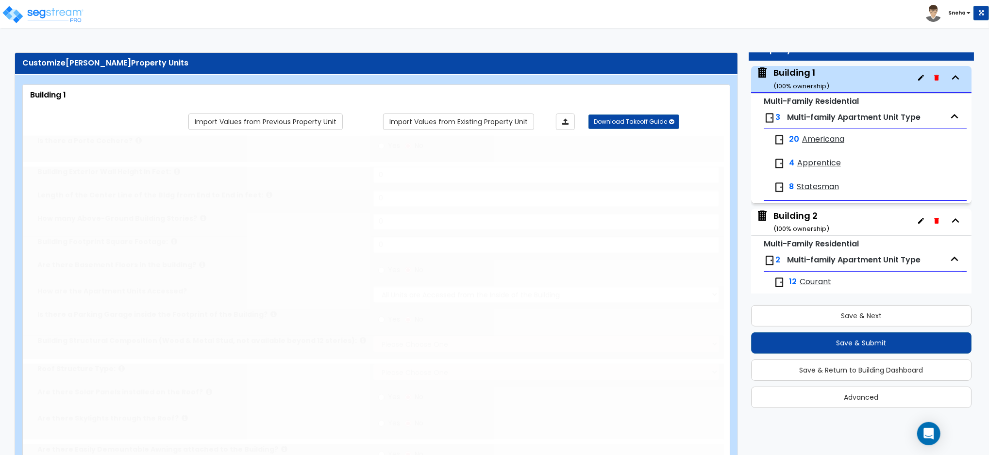
type input "1"
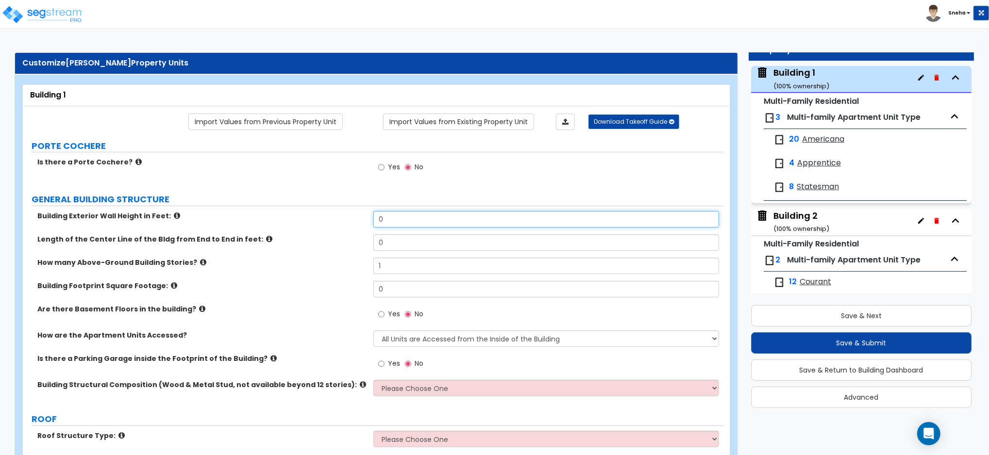
drag, startPoint x: 398, startPoint y: 221, endPoint x: 346, endPoint y: 217, distance: 51.6
click at [346, 217] on div "Building Exterior Wall Height in Feet: 0" at bounding box center [373, 222] width 701 height 23
type input "41.7"
click at [796, 212] on div "Building 2 ( 100 % ownership)" at bounding box center [801, 222] width 56 height 25
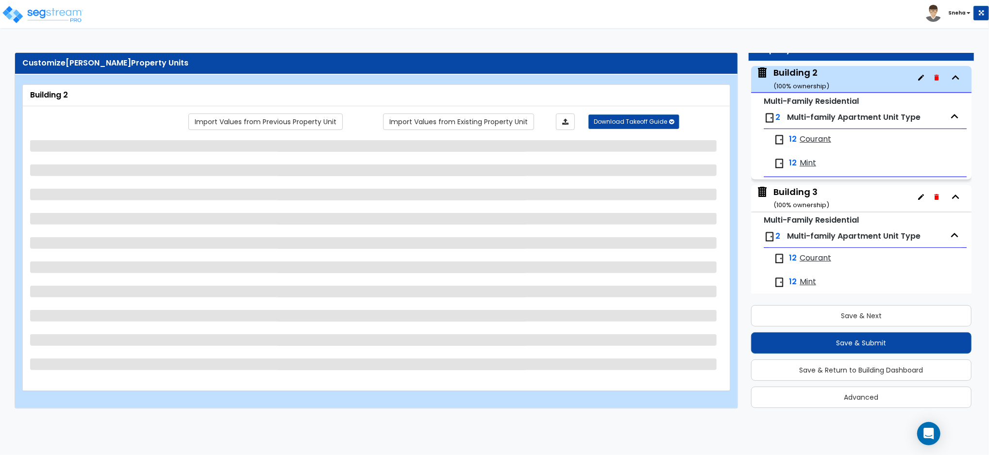
scroll to position [193, 0]
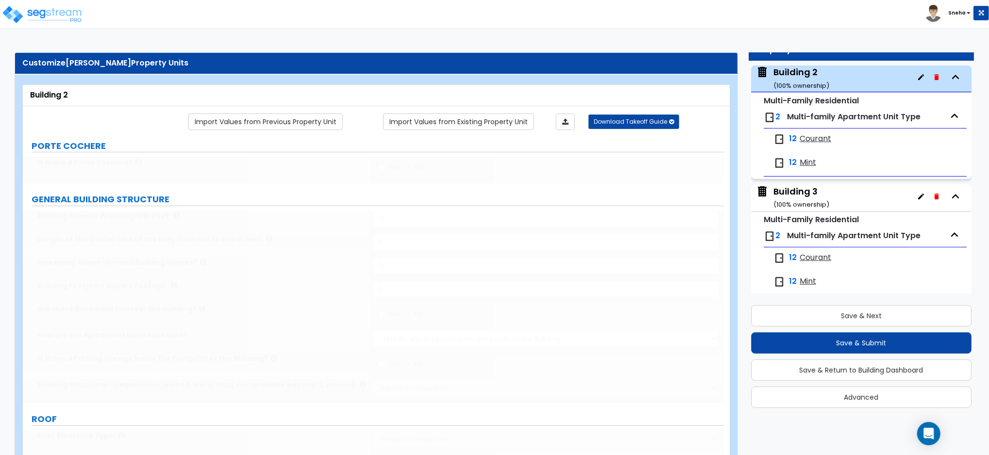
type input "1"
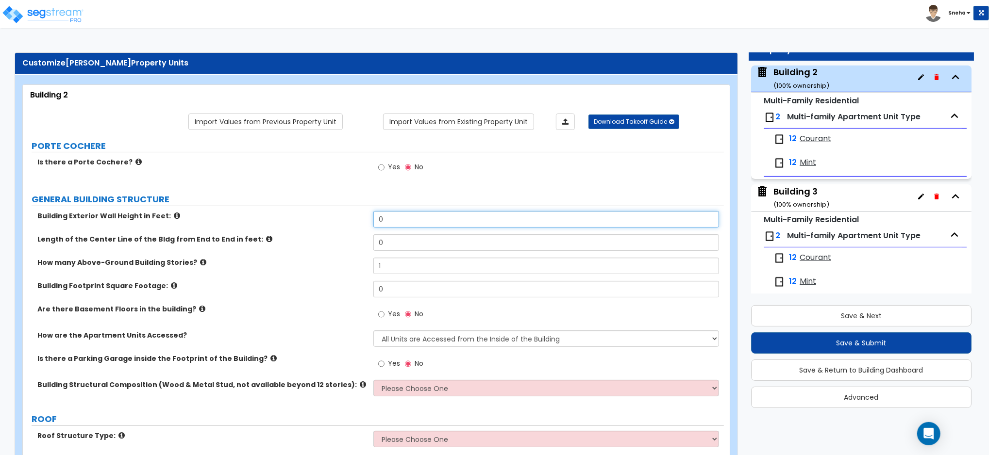
drag, startPoint x: 396, startPoint y: 220, endPoint x: 338, endPoint y: 223, distance: 57.9
click at [338, 223] on div "Building Exterior Wall Height in Feet: 0" at bounding box center [373, 222] width 701 height 23
type input "36.5"
click at [786, 192] on div "Building 3 ( 100 % ownership)" at bounding box center [801, 197] width 56 height 25
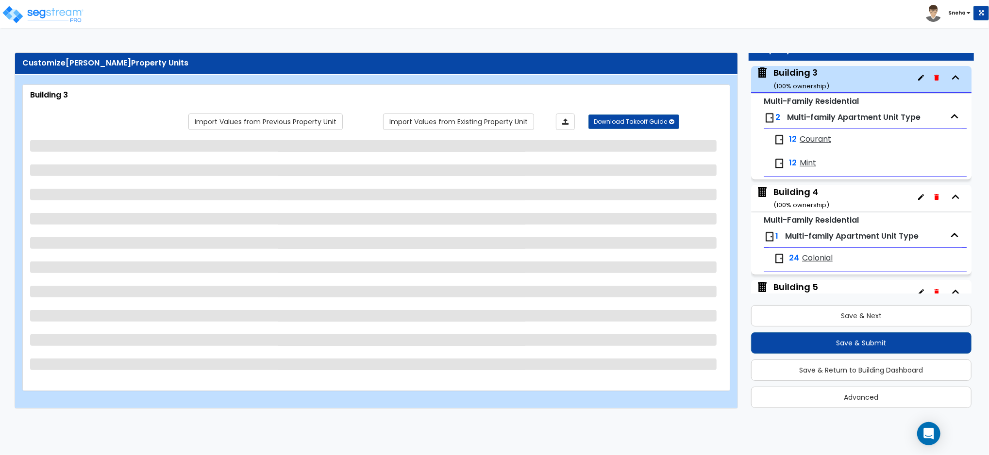
scroll to position [313, 0]
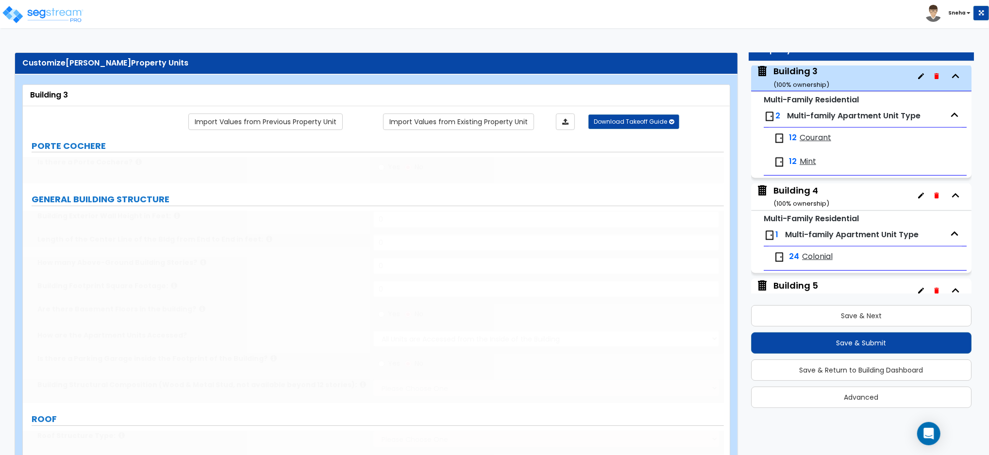
type input "1"
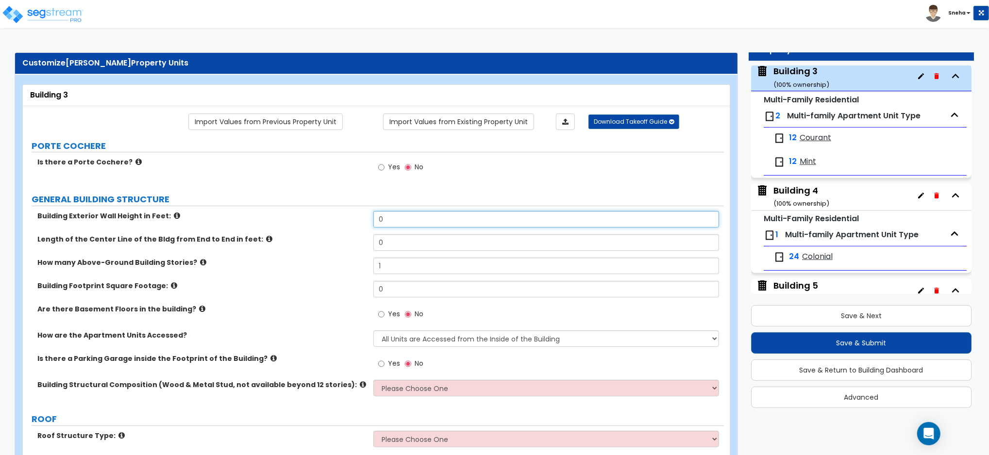
drag, startPoint x: 386, startPoint y: 222, endPoint x: 361, endPoint y: 221, distance: 24.8
click at [361, 221] on div "Building Exterior Wall Height in Feet: 0" at bounding box center [373, 222] width 701 height 23
type input "41.5"
click at [806, 193] on div "Building 4 ( 100 % ownership)" at bounding box center [801, 196] width 56 height 25
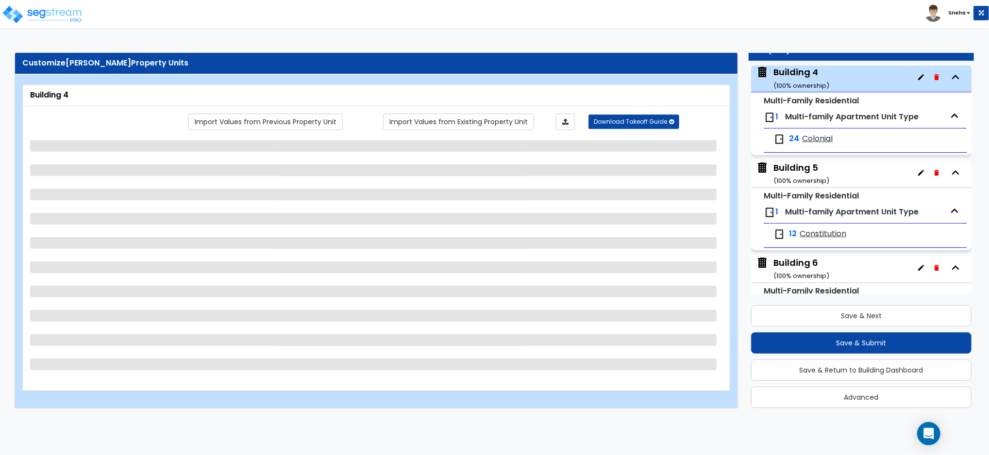
scroll to position [432, 0]
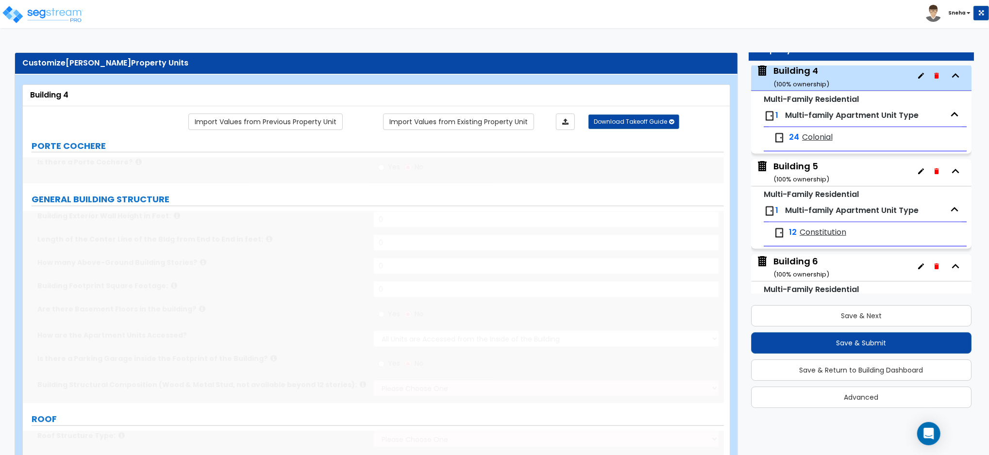
type input "1"
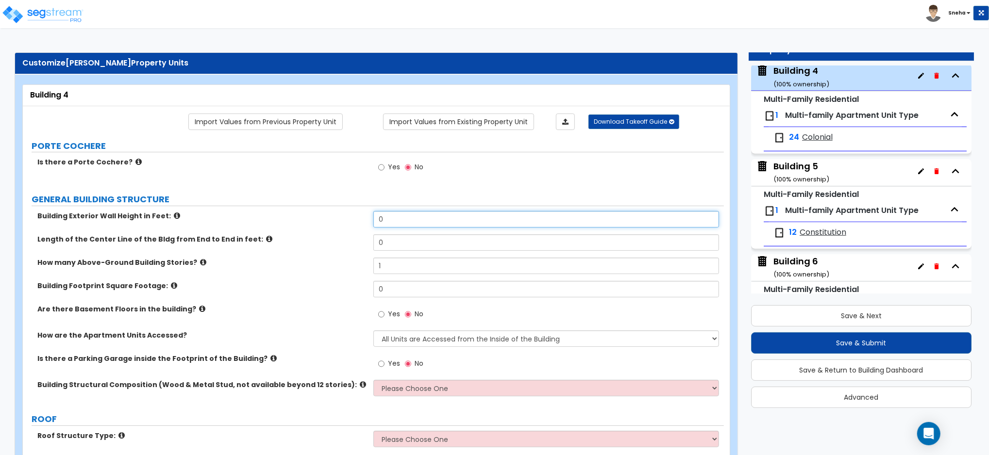
drag, startPoint x: 391, startPoint y: 218, endPoint x: 328, endPoint y: 223, distance: 63.3
click at [328, 223] on div "Building Exterior Wall Height in Feet: 0" at bounding box center [373, 222] width 701 height 23
type input "44.1"
click at [770, 175] on span "Building 5 ( 100 % ownership)" at bounding box center [792, 172] width 73 height 25
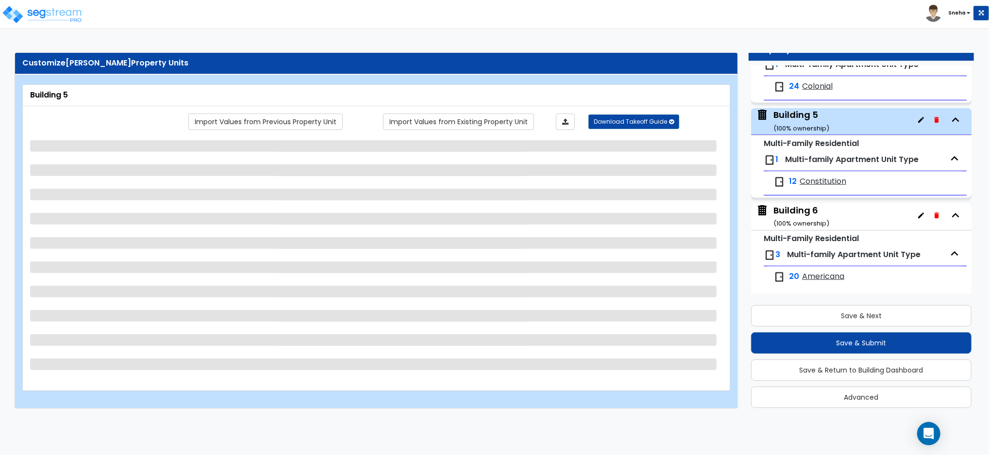
scroll to position [529, 0]
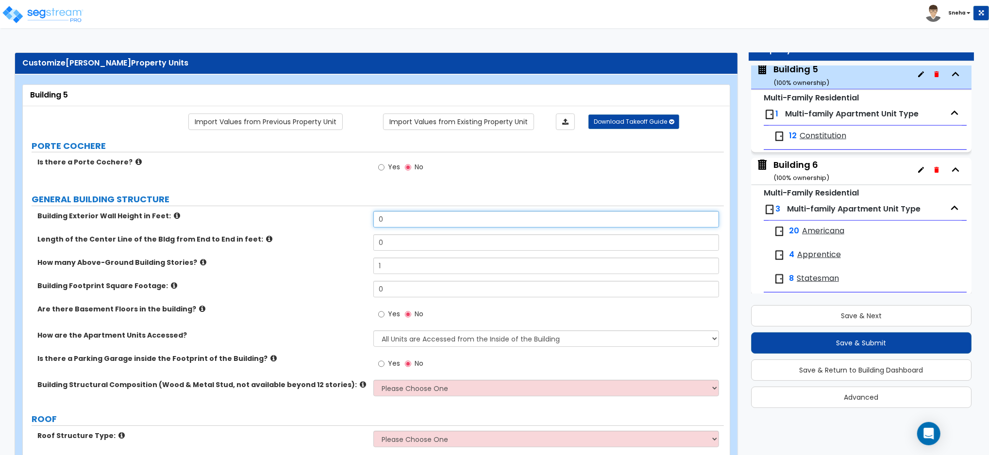
drag, startPoint x: 394, startPoint y: 226, endPoint x: 353, endPoint y: 229, distance: 40.8
click at [353, 229] on div "Building Exterior Wall Height in Feet: 0" at bounding box center [373, 222] width 701 height 23
type input "41.9"
click at [803, 176] on div "Building 6 ( 100 % ownership)" at bounding box center [801, 171] width 56 height 25
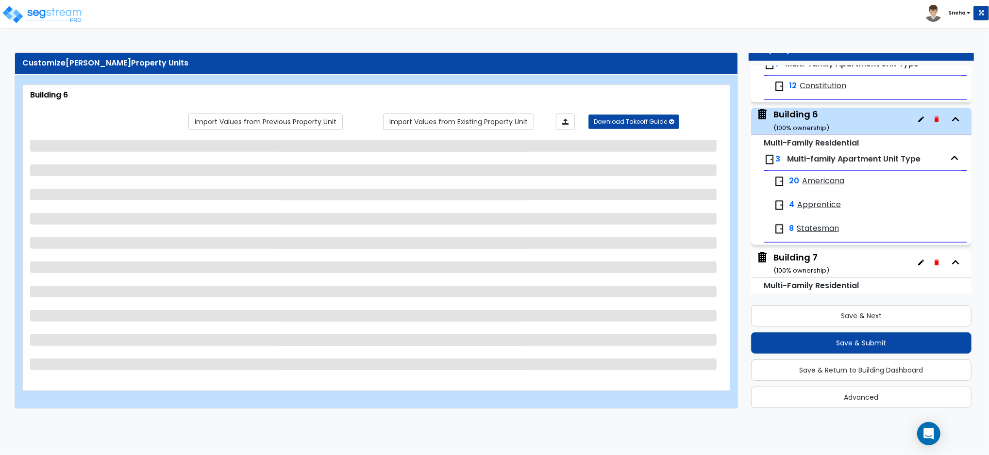
scroll to position [624, 0]
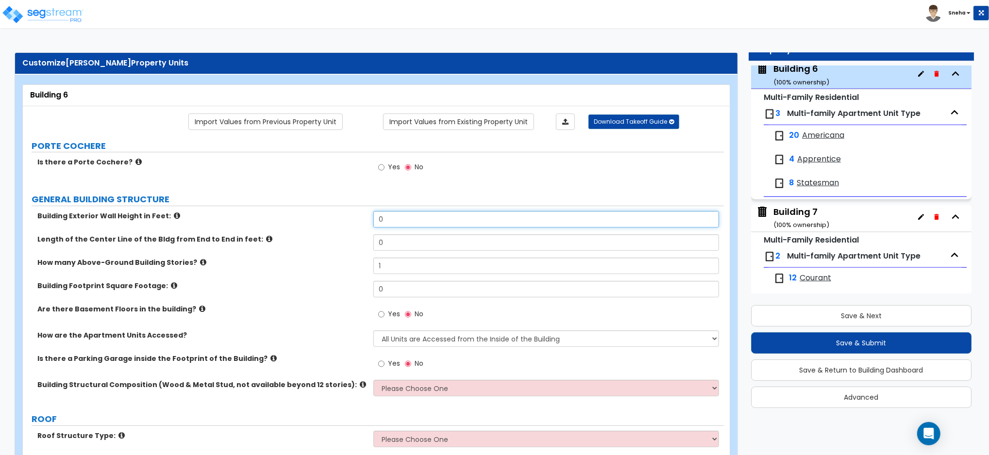
drag, startPoint x: 398, startPoint y: 223, endPoint x: 324, endPoint y: 223, distance: 74.3
click at [324, 223] on div "Building Exterior Wall Height in Feet: 0" at bounding box center [373, 222] width 701 height 23
type input "45.5"
click at [800, 227] on small "( 100 % ownership)" at bounding box center [801, 224] width 56 height 9
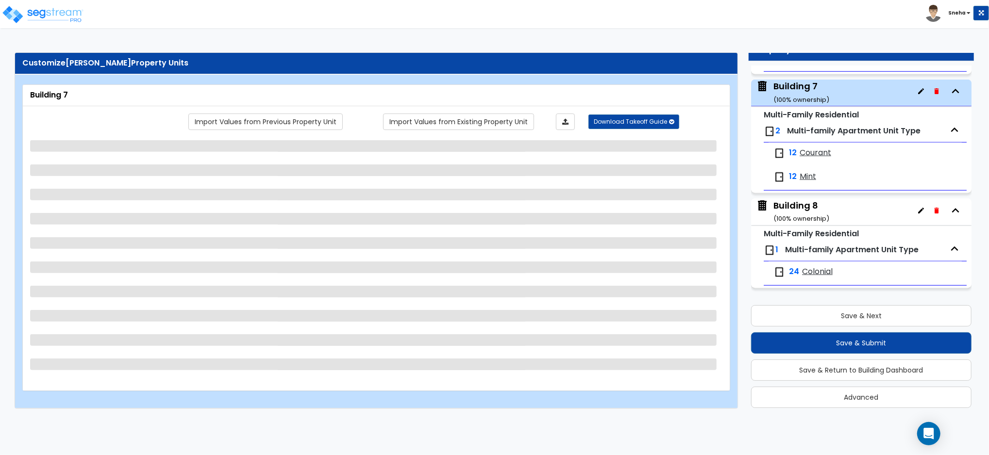
scroll to position [755, 0]
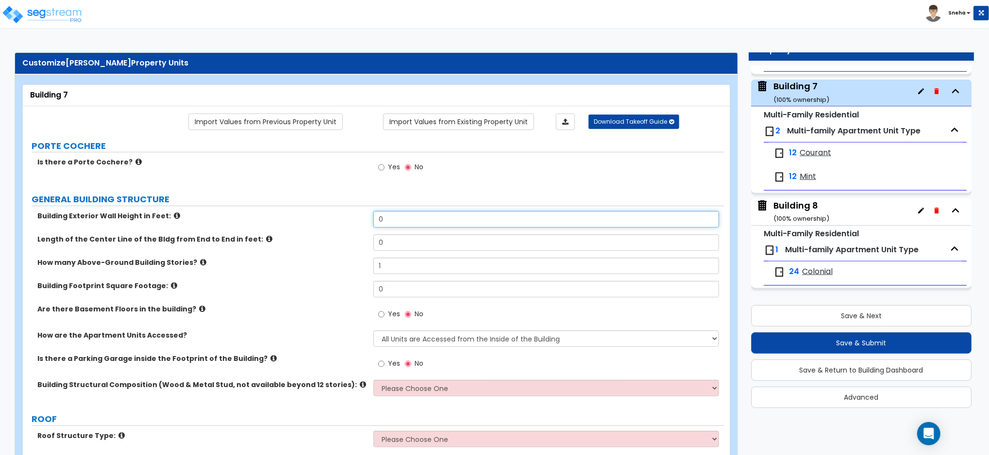
drag, startPoint x: 398, startPoint y: 223, endPoint x: 356, endPoint y: 223, distance: 41.3
click at [356, 223] on div "Building Exterior Wall Height in Feet: 0" at bounding box center [373, 222] width 701 height 23
type input "44.3"
click at [800, 214] on small "( 100 % ownership)" at bounding box center [801, 218] width 56 height 9
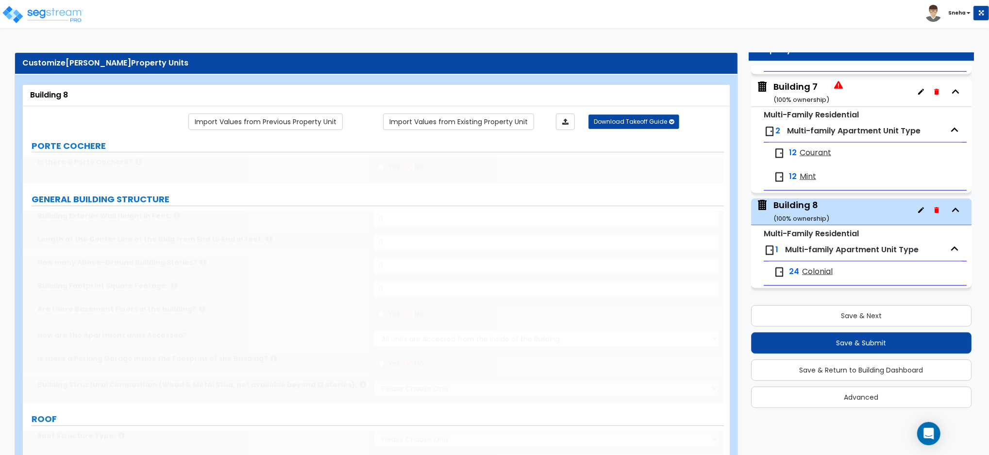
type input "1"
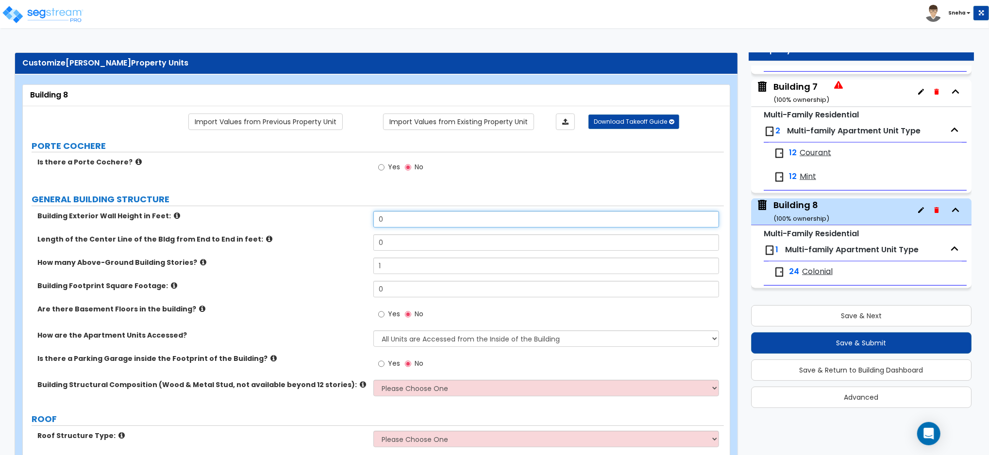
drag, startPoint x: 420, startPoint y: 216, endPoint x: 324, endPoint y: 228, distance: 97.3
click at [324, 228] on div "Building Exterior Wall Height in Feet: 0" at bounding box center [373, 222] width 701 height 23
type input "41.6"
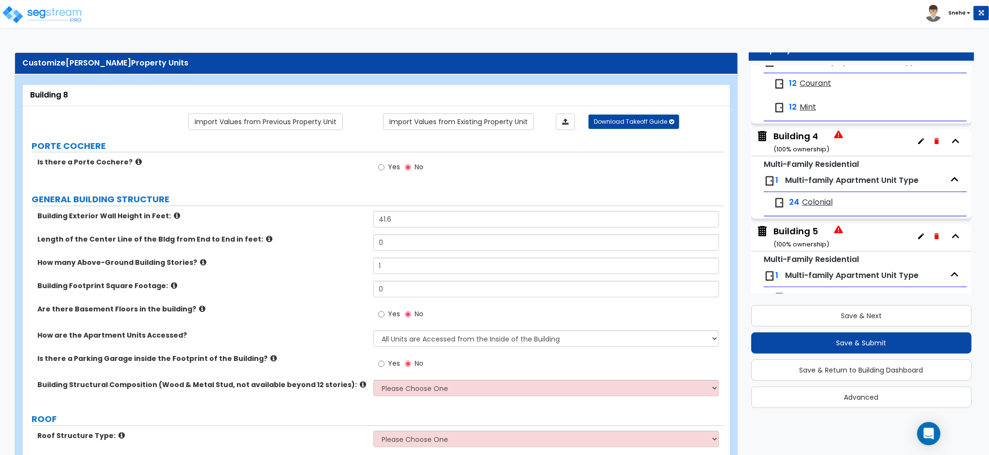
scroll to position [0, 0]
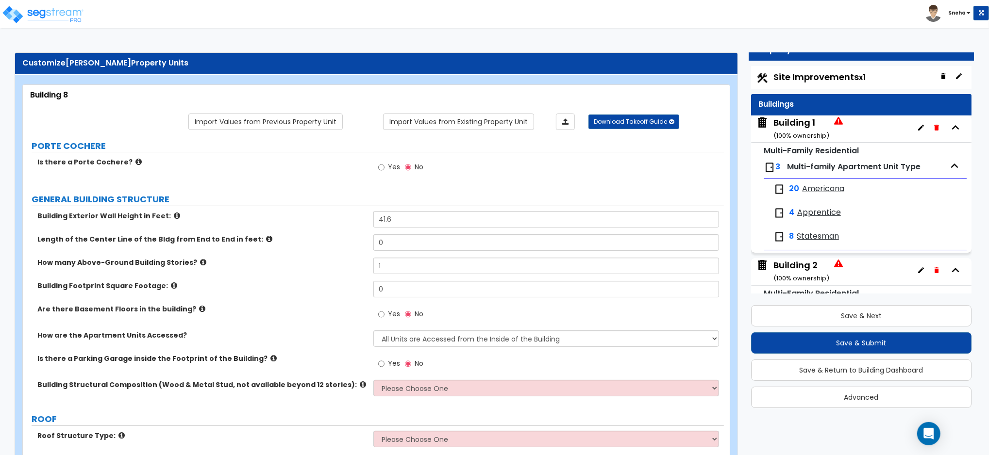
click at [805, 121] on div "Building 1 ( 100 % ownership)" at bounding box center [801, 128] width 56 height 25
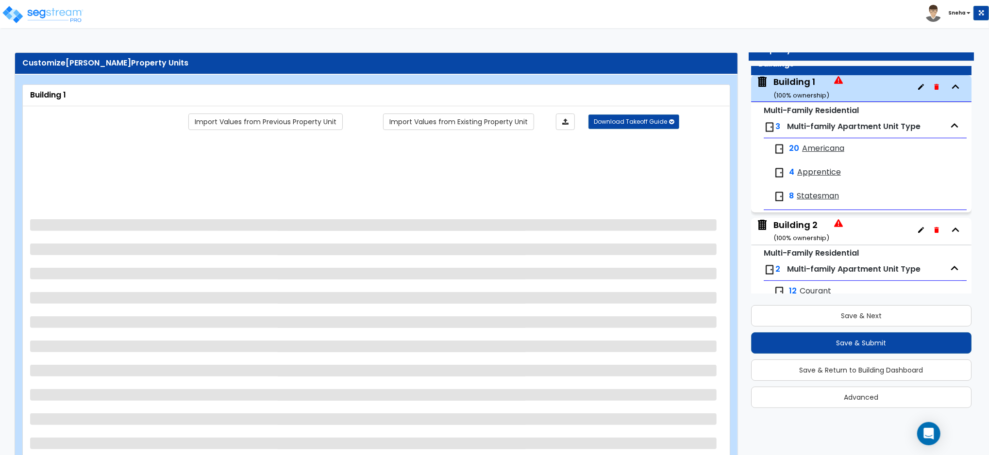
scroll to position [50, 0]
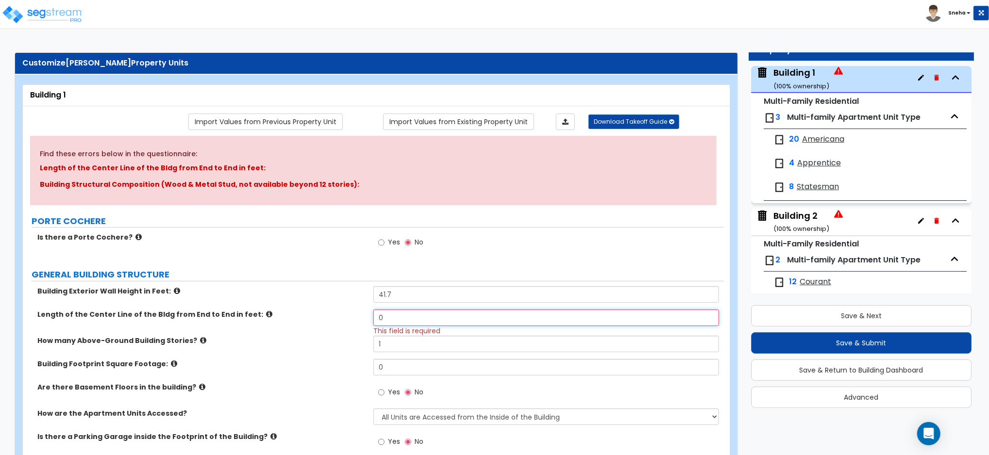
drag, startPoint x: 398, startPoint y: 315, endPoint x: 343, endPoint y: 316, distance: 55.4
click at [343, 316] on div "Length of the Center Line of the Bldg from End to End in feet: 0 This field is …" at bounding box center [373, 323] width 701 height 26
type input "167.1"
click at [349, 348] on div "How many Above-Ground Building Stories? 1" at bounding box center [373, 347] width 701 height 23
drag, startPoint x: 393, startPoint y: 344, endPoint x: 352, endPoint y: 347, distance: 40.9
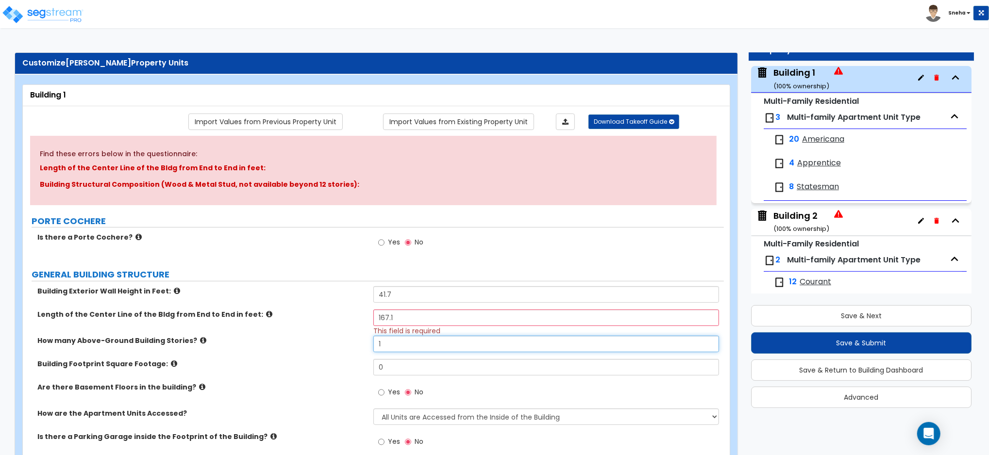
click at [352, 347] on div "How many Above-Ground Building Stories? 1" at bounding box center [373, 347] width 701 height 23
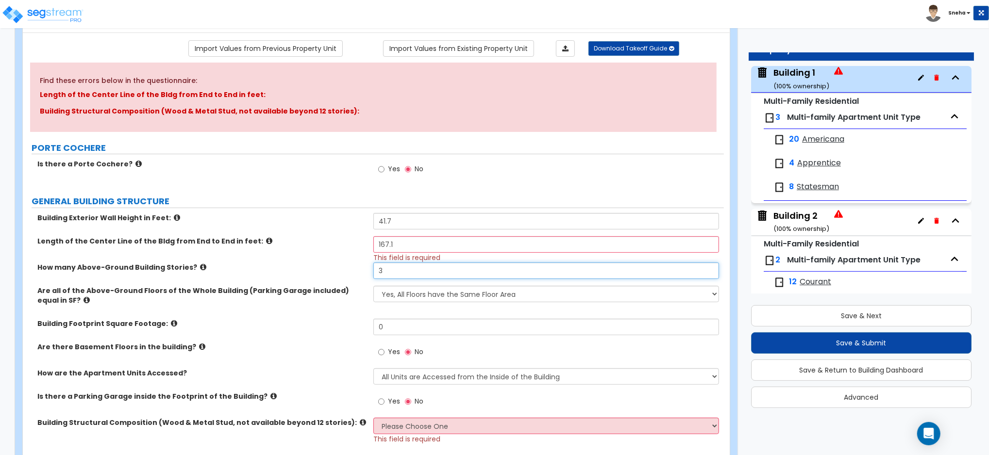
scroll to position [129, 0]
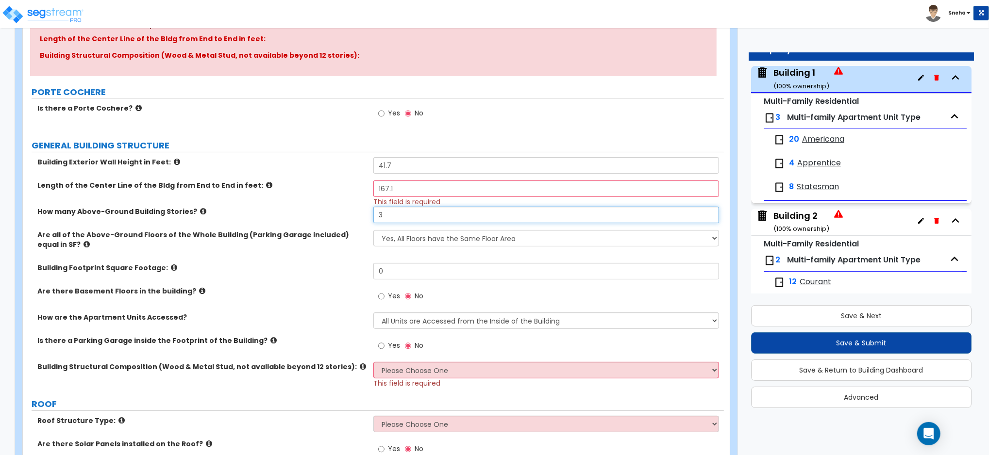
type input "3"
click at [400, 236] on select "Yes, All Floors have the Same Floor Area No, Not All Floor Areas are the Same" at bounding box center [546, 238] width 346 height 17
click at [373, 230] on select "Yes, All Floors have the Same Floor Area No, Not All Floor Areas are the Same" at bounding box center [546, 238] width 346 height 17
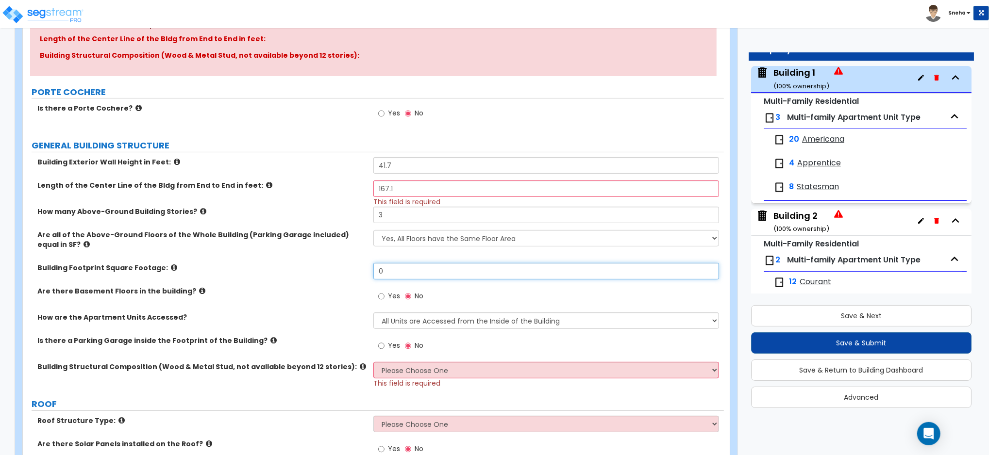
drag, startPoint x: 396, startPoint y: 267, endPoint x: 349, endPoint y: 271, distance: 46.7
click at [349, 271] on div "Building Footprint Square Footage: 0" at bounding box center [373, 274] width 701 height 23
type input "14,926"
click at [322, 269] on label "Building Footprint Square Footage:" at bounding box center [201, 268] width 329 height 10
click at [430, 373] on select "Please Choose One Reinforced Concrete Structural Steel Brick Masonry CMU Masonr…" at bounding box center [546, 370] width 346 height 17
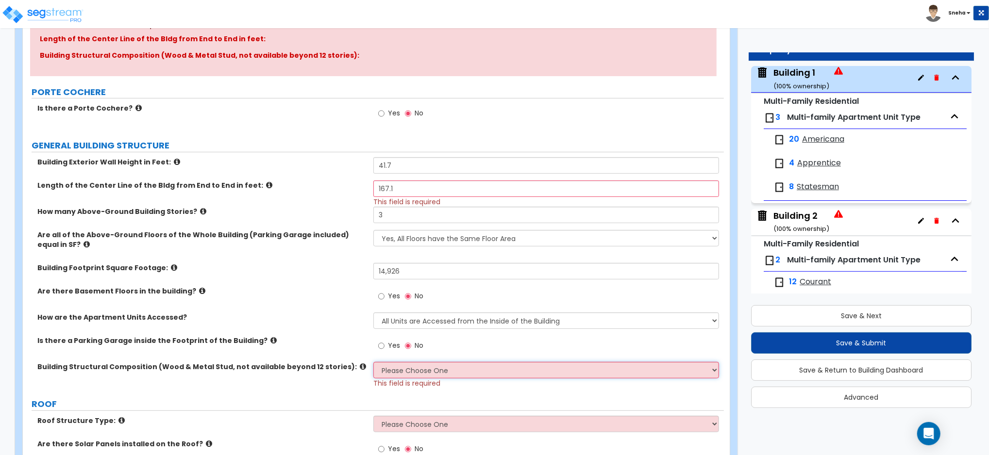
click at [415, 366] on select "Please Choose One Reinforced Concrete Structural Steel Brick Masonry CMU Masonr…" at bounding box center [546, 370] width 346 height 17
select select "7"
click at [373, 362] on select "Please Choose One Reinforced Concrete Structural Steel Brick Masonry CMU Masonr…" at bounding box center [546, 370] width 346 height 17
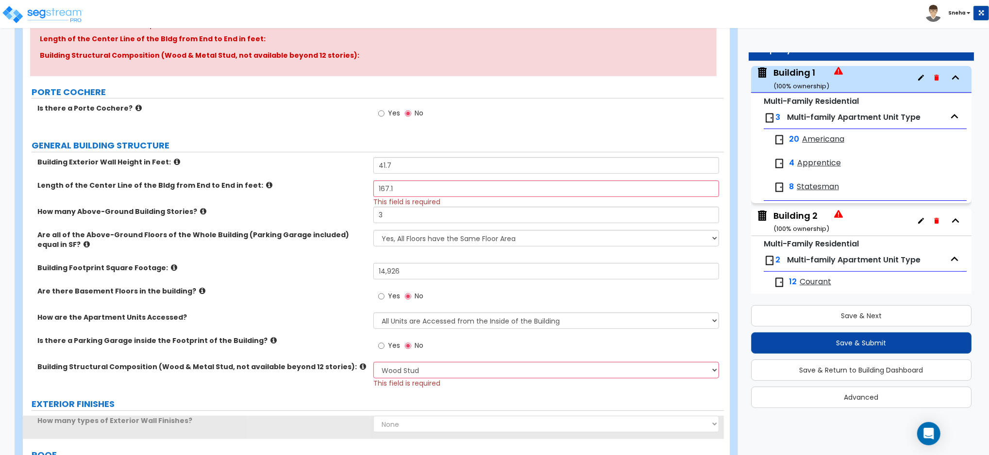
click at [346, 387] on div "Building Structural Composition (Wood & Metal Stud, not available beyond 12 sto…" at bounding box center [373, 375] width 701 height 26
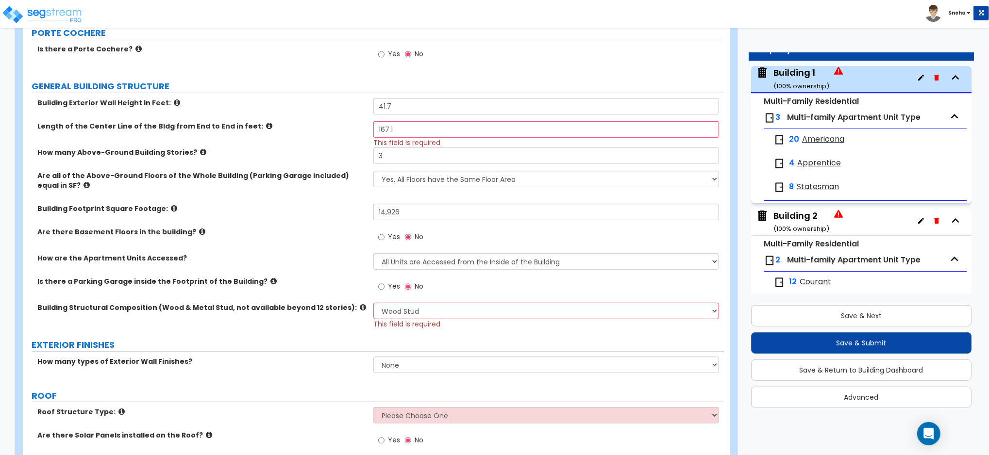
scroll to position [259, 0]
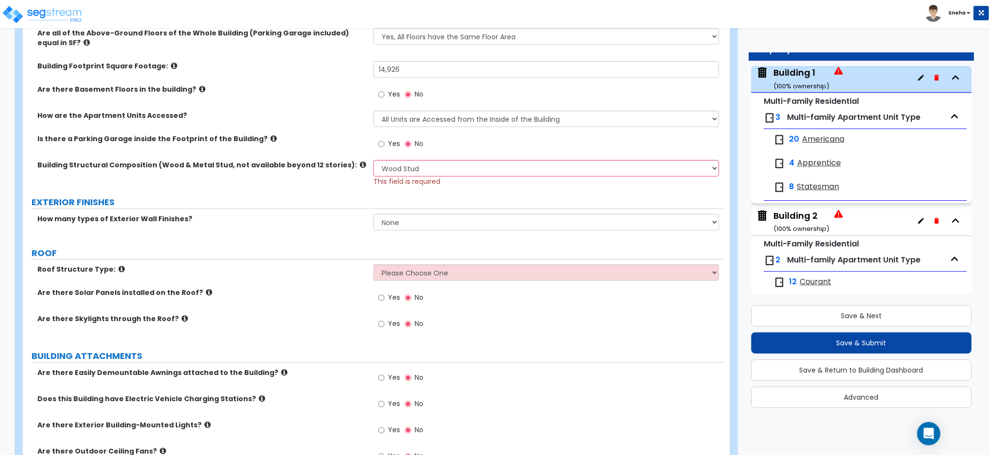
scroll to position [388, 0]
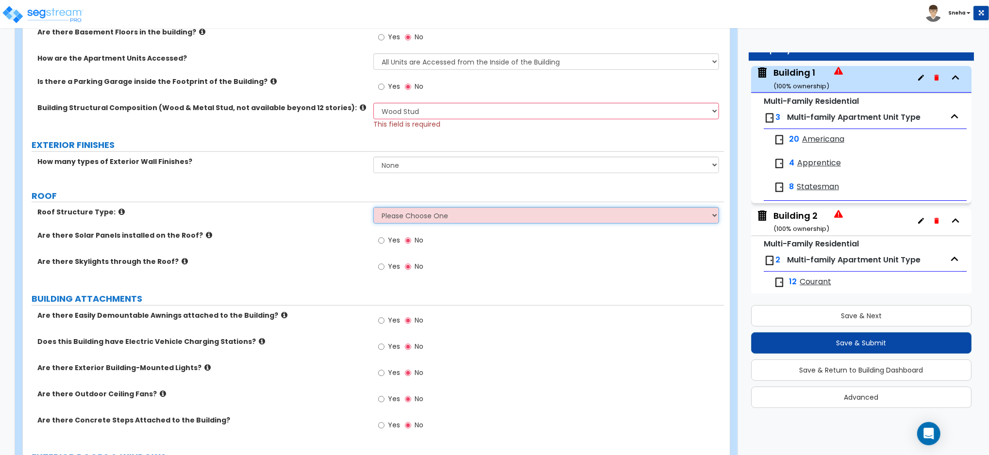
click at [449, 218] on select "Please Choose One [PERSON_NAME] Roof Flat Roof Hybrid [PERSON_NAME] & Flat Roof" at bounding box center [546, 215] width 346 height 17
select select "1"
click at [373, 208] on select "Please Choose One [PERSON_NAME] Roof Flat Roof Hybrid [PERSON_NAME] & Flat Roof" at bounding box center [546, 215] width 346 height 17
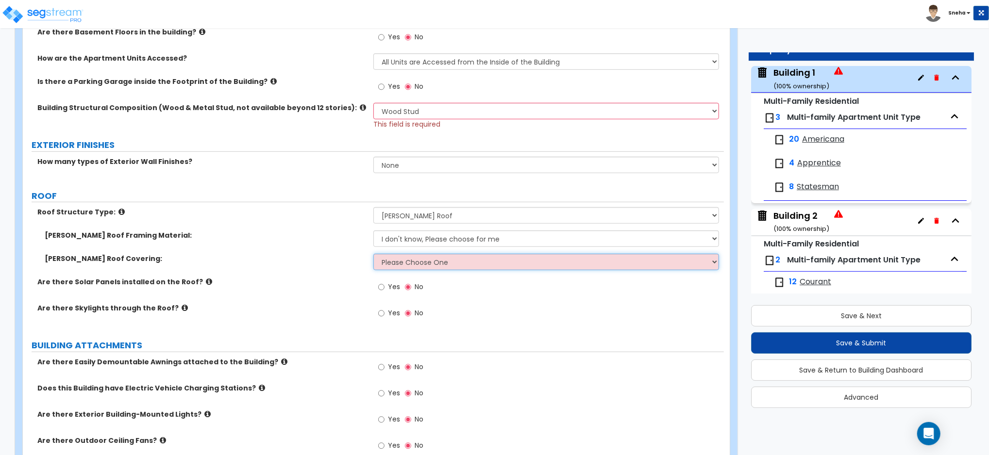
click at [430, 265] on select "Please Choose One Asphalt Shingle Clay Tile Wood Shingle Metal Shingle Standing…" at bounding box center [546, 262] width 346 height 17
click at [452, 243] on select "I don't know, Please choose for me Metal Wood" at bounding box center [546, 239] width 346 height 17
select select "2"
click at [373, 231] on select "I don't know, Please choose for me Metal Wood" at bounding box center [546, 239] width 346 height 17
click at [430, 264] on select "Please Choose One Asphalt Shingle Clay Tile Wood Shingle Metal Shingle Standing…" at bounding box center [546, 262] width 346 height 17
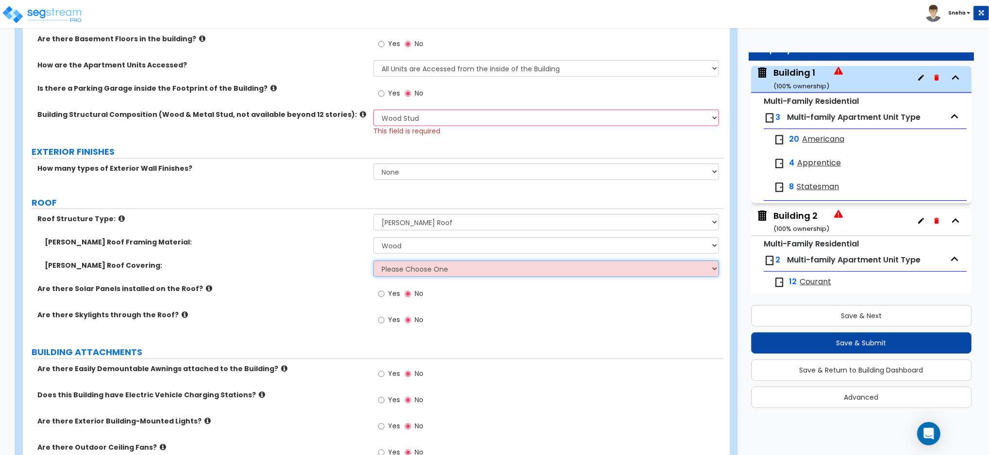
scroll to position [453, 0]
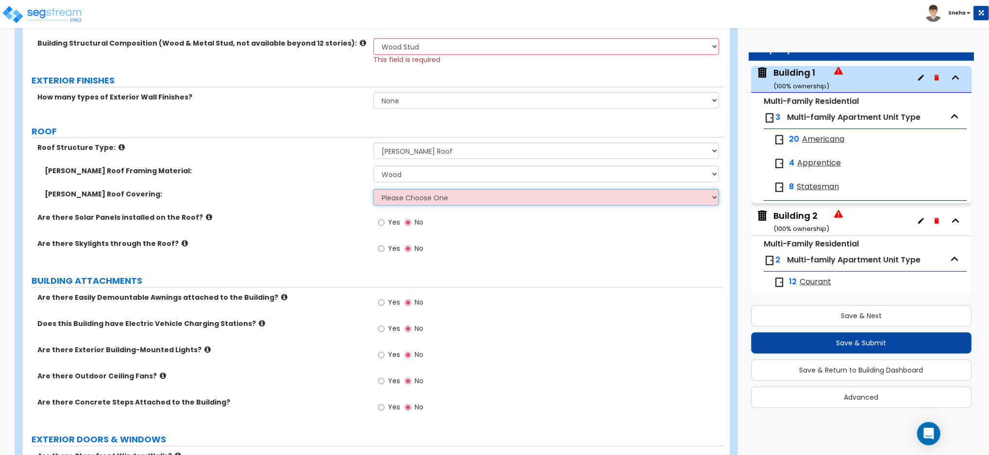
click at [383, 195] on select "Please Choose One Asphalt Shingle Clay Tile Wood Shingle Metal Shingle Standing…" at bounding box center [546, 197] width 346 height 17
select select "1"
click at [373, 189] on select "Please Choose One Asphalt Shingle Clay Tile Wood Shingle Metal Shingle Standing…" at bounding box center [546, 197] width 346 height 17
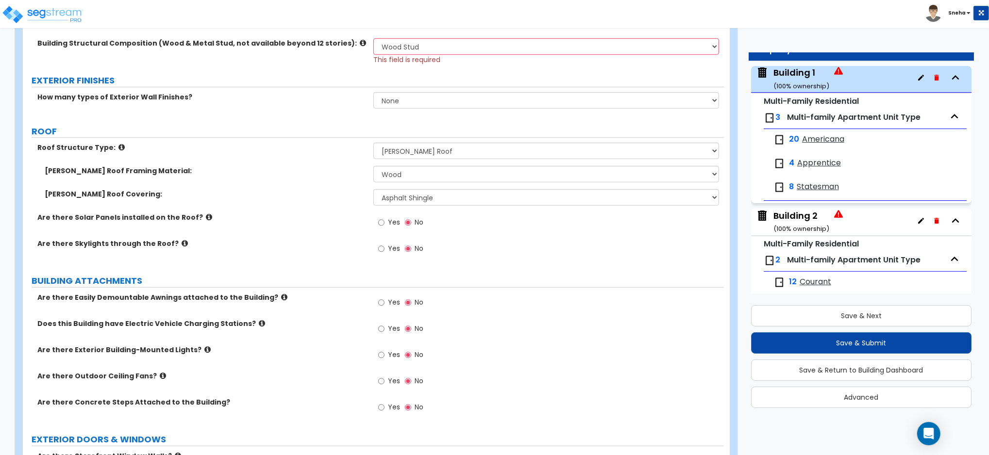
click at [323, 183] on div "[PERSON_NAME] Roof Framing Material: I don't know, Please choose for me Metal W…" at bounding box center [373, 177] width 701 height 23
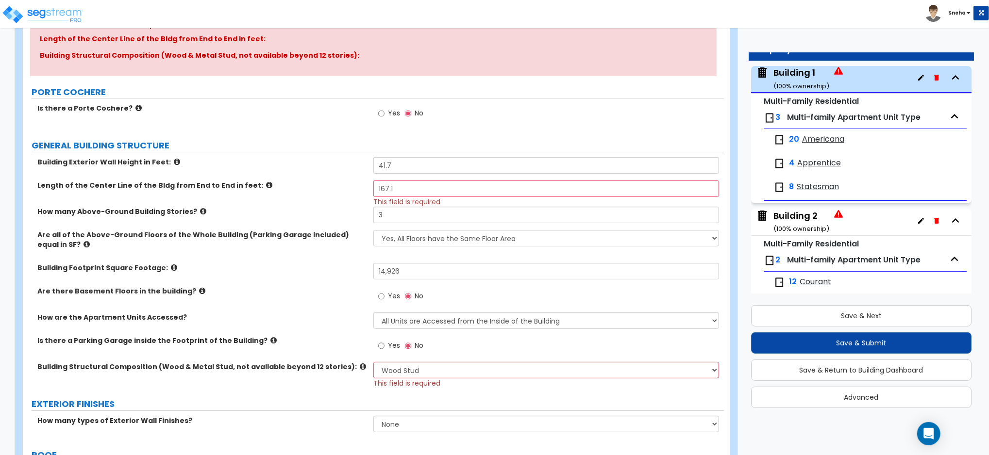
click at [786, 218] on div "Building 2 ( 100 % ownership)" at bounding box center [801, 222] width 56 height 25
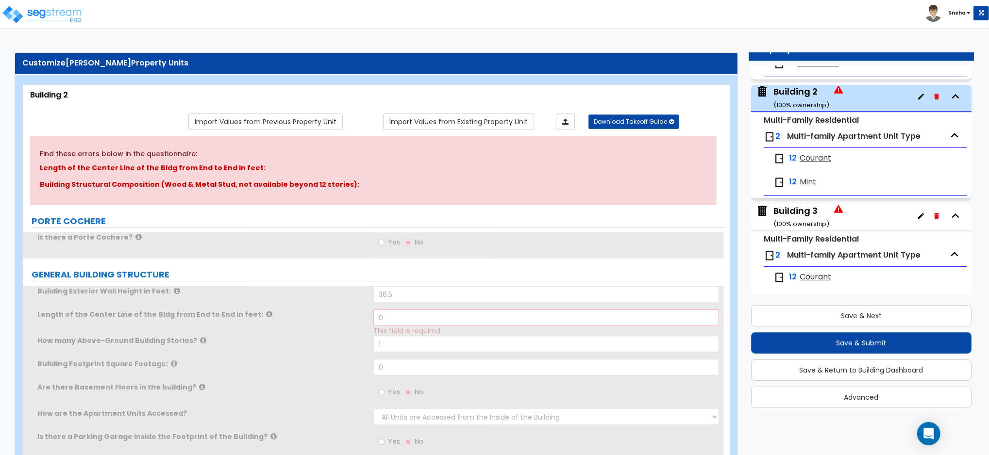
scroll to position [193, 0]
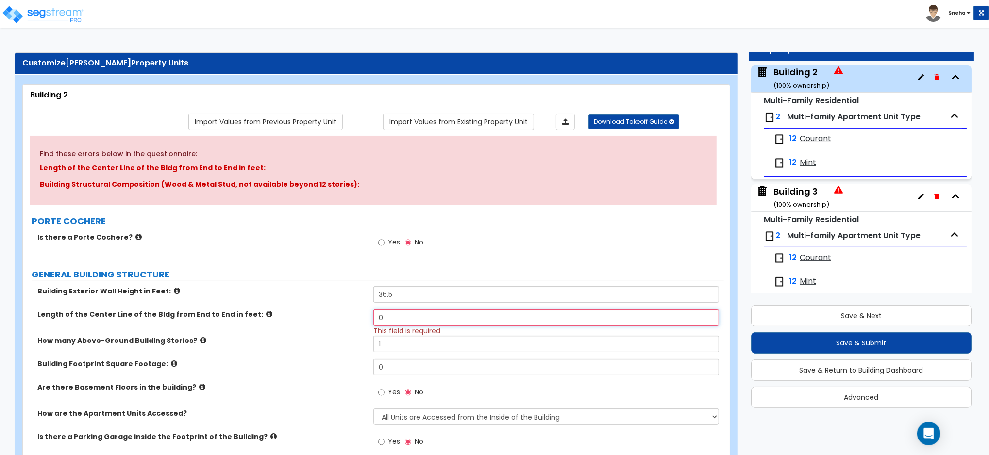
drag, startPoint x: 397, startPoint y: 319, endPoint x: 338, endPoint y: 316, distance: 58.9
click at [338, 316] on div "Length of the Center Line of the Bldg from End to End in feet: 0 This field is …" at bounding box center [373, 323] width 701 height 26
type input "139.9"
drag, startPoint x: 383, startPoint y: 344, endPoint x: 347, endPoint y: 346, distance: 36.5
click at [347, 346] on div "How many Above-Ground Building Stories? 1" at bounding box center [373, 347] width 701 height 23
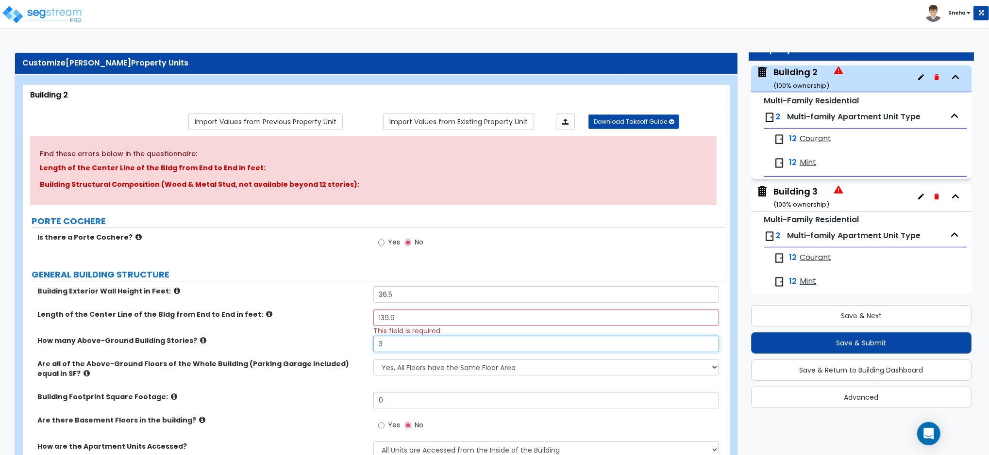
type input "3"
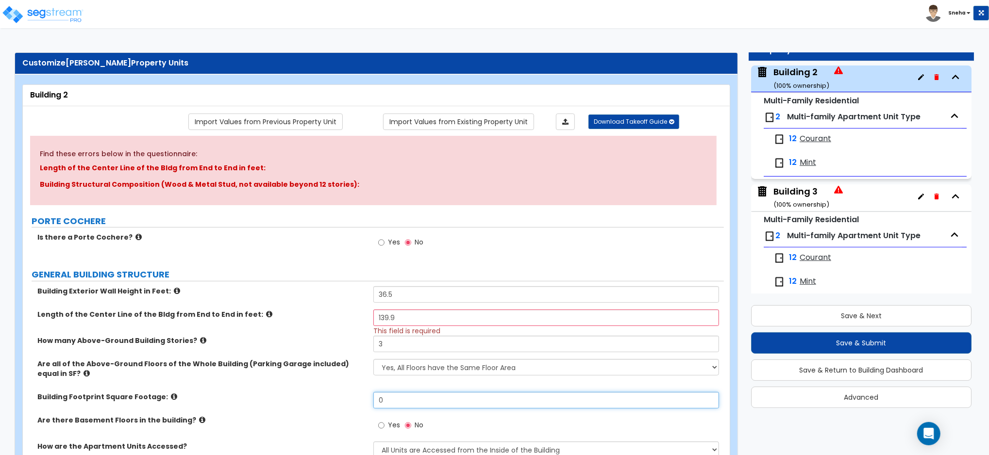
drag, startPoint x: 393, startPoint y: 398, endPoint x: 370, endPoint y: 402, distance: 22.8
click at [370, 402] on div "Building Footprint Square Footage: 0" at bounding box center [373, 403] width 701 height 23
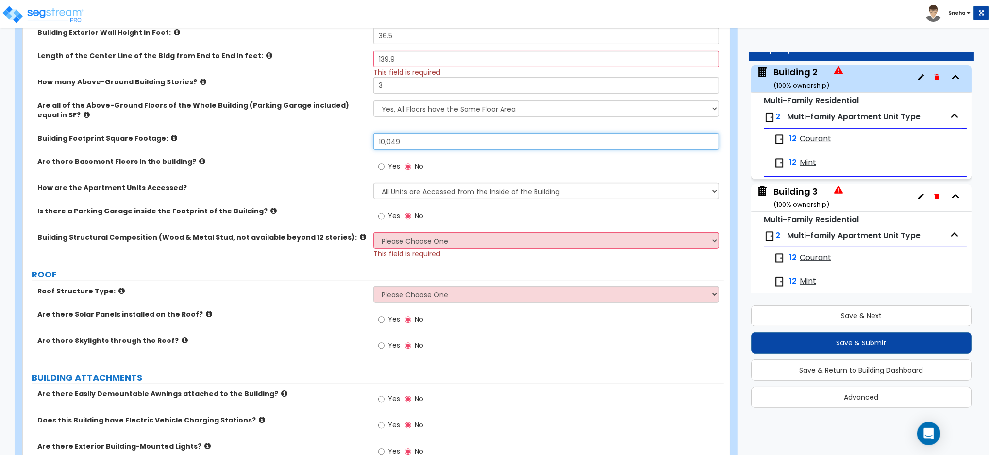
type input "10,049"
click at [392, 232] on div "Yes No" at bounding box center [548, 219] width 350 height 26
click at [391, 242] on select "Please Choose One Reinforced Concrete Structural Steel Brick Masonry CMU Masonr…" at bounding box center [546, 241] width 346 height 17
select select "7"
click at [373, 233] on select "Please Choose One Reinforced Concrete Structural Steel Brick Masonry CMU Masonr…" at bounding box center [546, 241] width 346 height 17
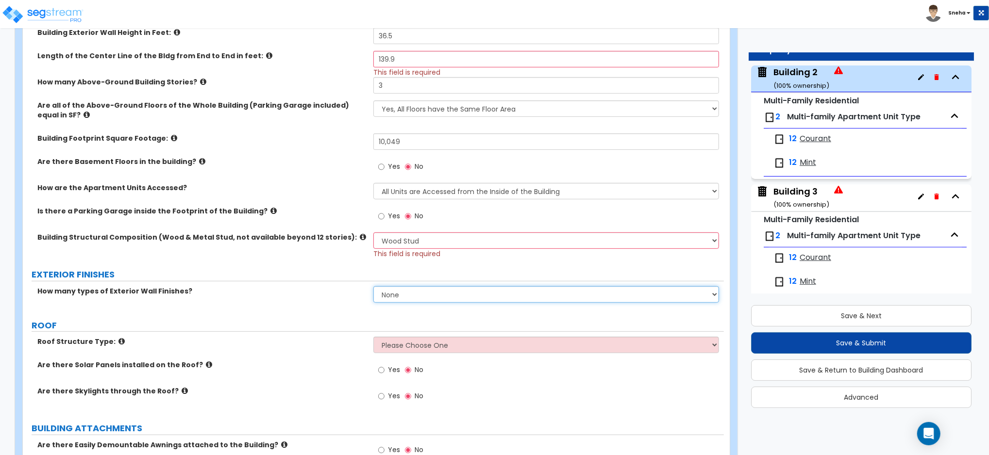
click at [391, 299] on select "None 1 2 3" at bounding box center [546, 294] width 346 height 17
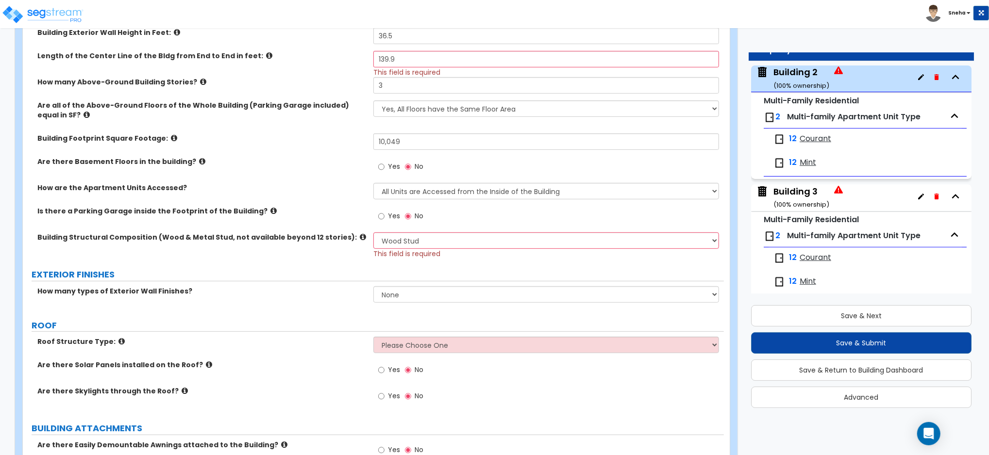
click at [330, 358] on div "Roof Structure Type: Please Choose One [PERSON_NAME] Roof Flat Roof Hybrid [PER…" at bounding box center [373, 348] width 701 height 23
click at [399, 349] on select "Please Choose One [PERSON_NAME] Roof Flat Roof Hybrid [PERSON_NAME] & Flat Roof" at bounding box center [546, 345] width 346 height 17
select select "1"
click at [373, 337] on select "Please Choose One [PERSON_NAME] Roof Flat Roof Hybrid [PERSON_NAME] & Flat Roof" at bounding box center [546, 345] width 346 height 17
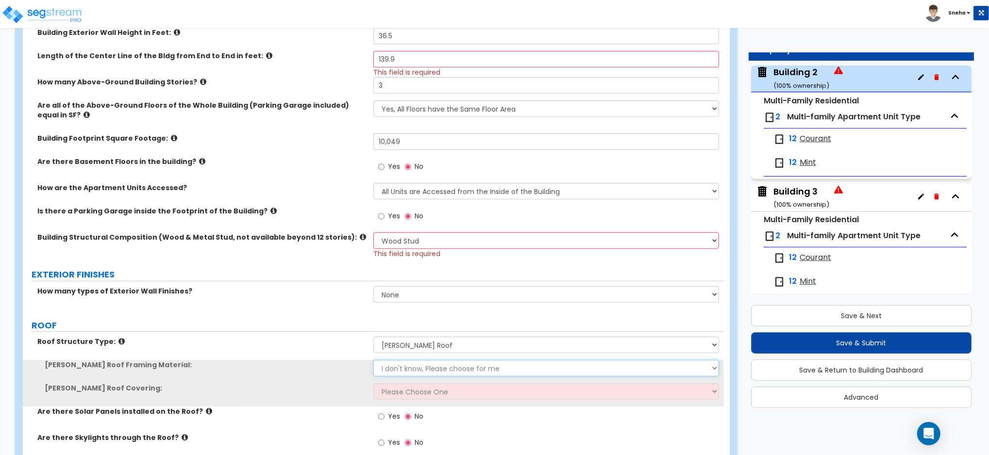
click at [399, 369] on select "I don't know, Please choose for me Metal Wood" at bounding box center [546, 368] width 346 height 17
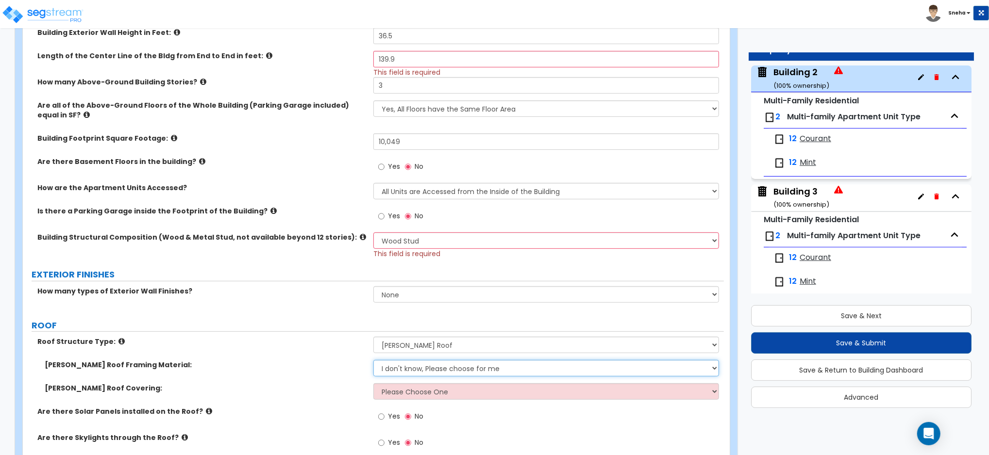
select select "2"
click at [373, 360] on select "I don't know, Please choose for me Metal Wood" at bounding box center [546, 368] width 346 height 17
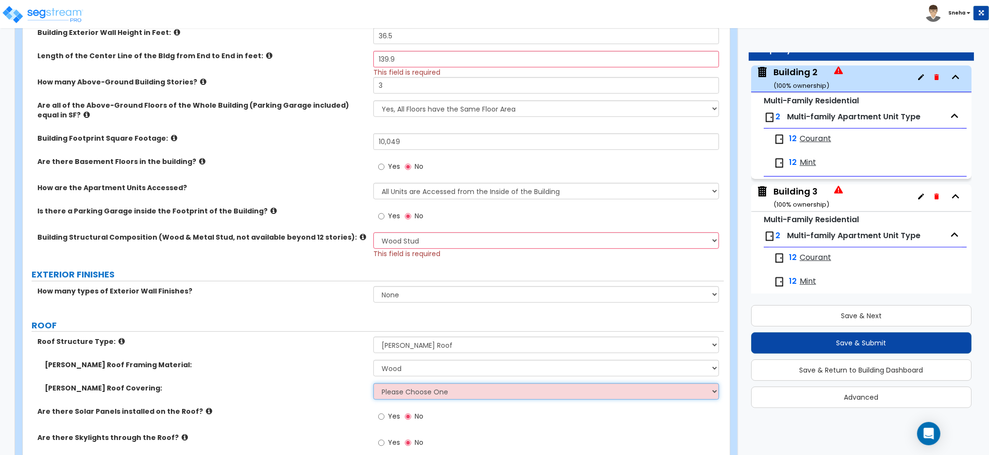
click at [405, 387] on select "Please Choose One Asphalt Shingle Clay Tile Wood Shingle Metal Shingle Standing…" at bounding box center [546, 391] width 346 height 17
select select "1"
click at [373, 383] on select "Please Choose One Asphalt Shingle Clay Tile Wood Shingle Metal Shingle Standing…" at bounding box center [546, 391] width 346 height 17
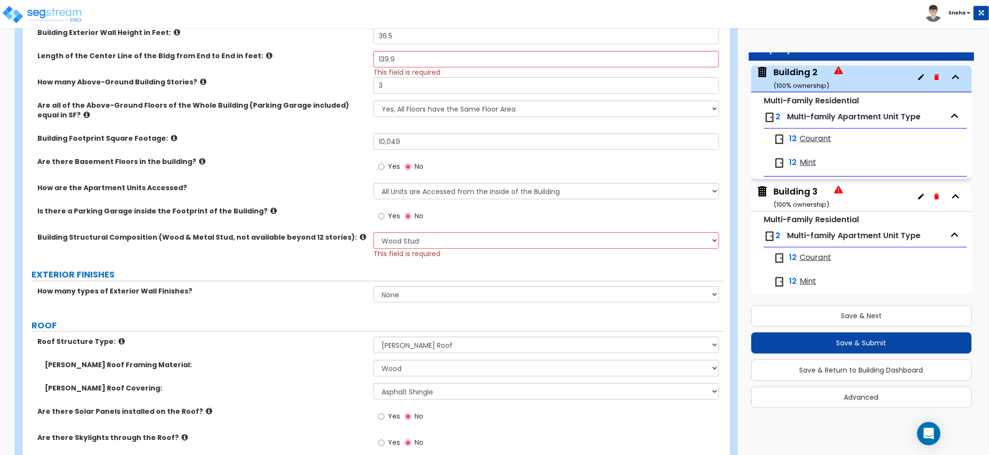
click at [321, 391] on label "[PERSON_NAME] Roof Covering:" at bounding box center [205, 388] width 321 height 10
click at [807, 196] on div "Building 3 ( 100 % ownership)" at bounding box center [801, 197] width 56 height 25
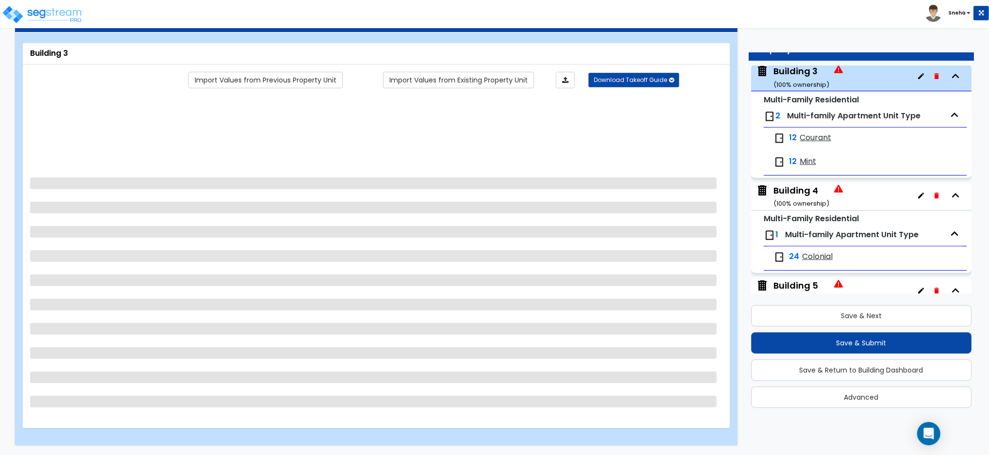
scroll to position [0, 0]
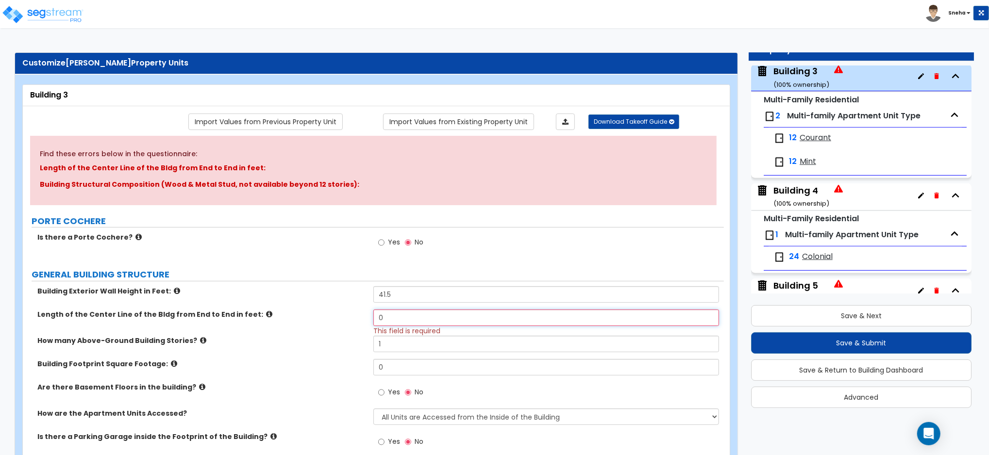
drag, startPoint x: 407, startPoint y: 317, endPoint x: 332, endPoint y: 326, distance: 75.8
click at [332, 326] on div "Length of the Center Line of the Bldg from End to End in feet: 0 This field is …" at bounding box center [373, 323] width 701 height 26
type input "139.9"
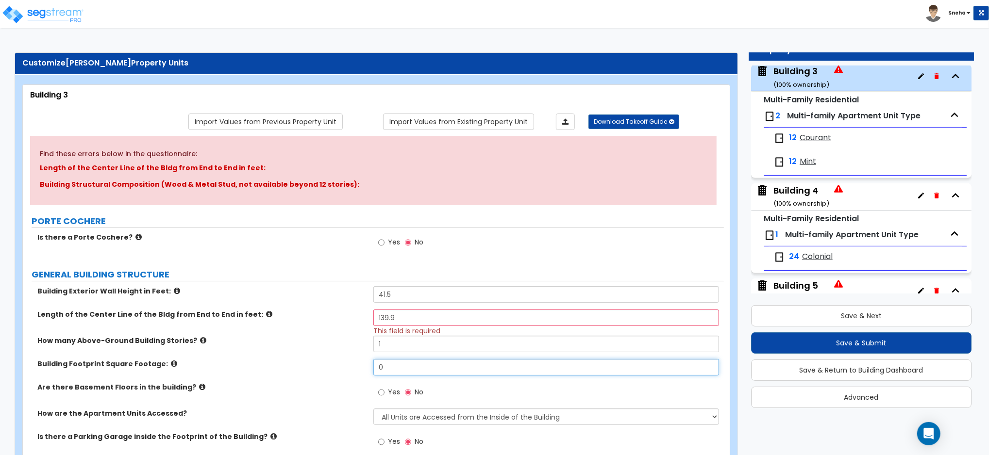
drag, startPoint x: 392, startPoint y: 371, endPoint x: 364, endPoint y: 371, distance: 28.6
click at [364, 371] on div "Building Footprint Square Footage: 0" at bounding box center [373, 370] width 701 height 23
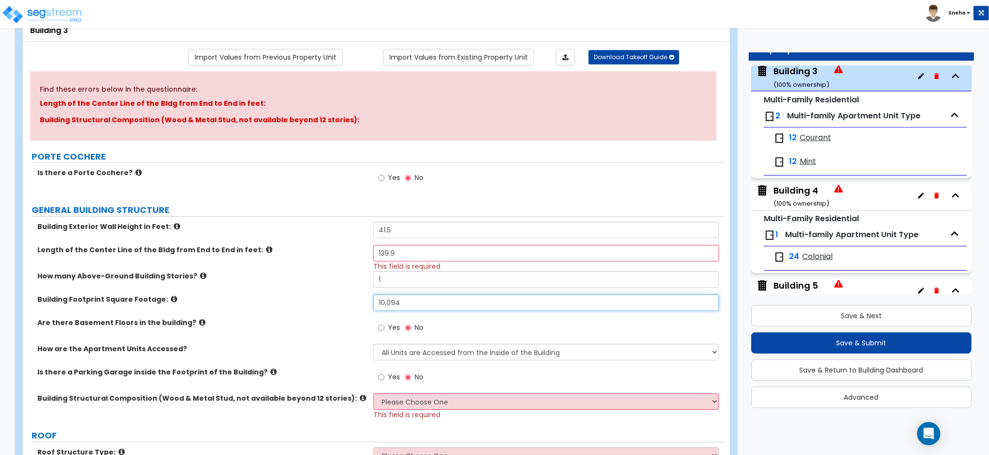
scroll to position [129, 0]
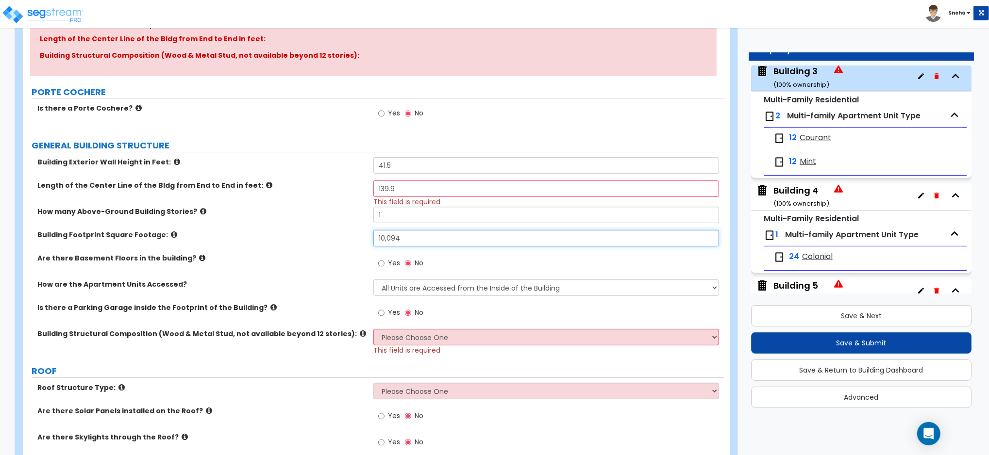
type input "10,094"
click at [406, 341] on select "Please Choose One Reinforced Concrete Structural Steel Brick Masonry CMU Masonr…" at bounding box center [546, 337] width 346 height 17
select select "7"
click at [373, 329] on select "Please Choose One Reinforced Concrete Structural Steel Brick Masonry CMU Masonr…" at bounding box center [546, 337] width 346 height 17
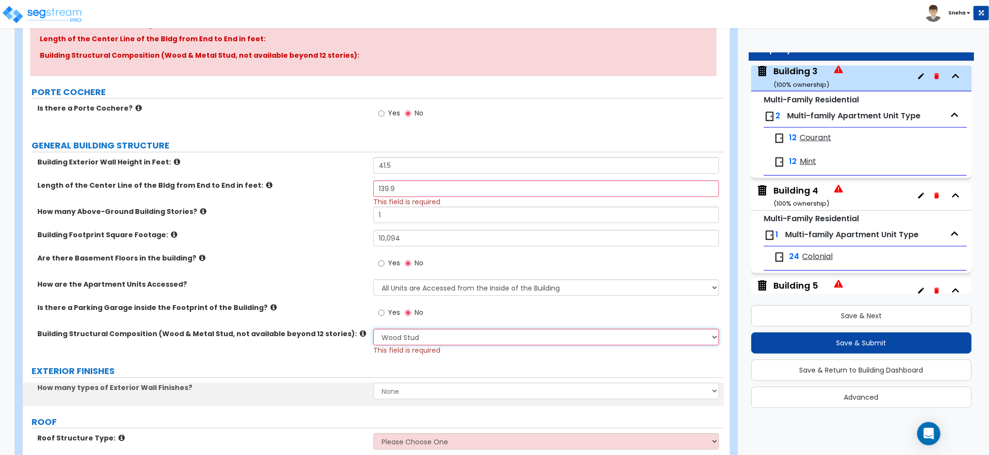
scroll to position [194, 0]
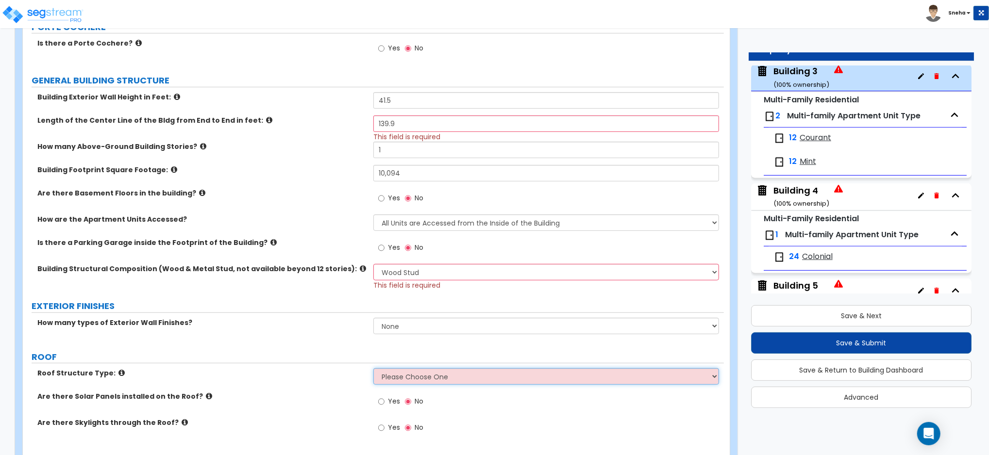
click at [400, 374] on select "Please Choose One [PERSON_NAME] Roof Flat Roof Hybrid [PERSON_NAME] & Flat Roof" at bounding box center [546, 376] width 346 height 17
select select "1"
click at [373, 369] on select "Please Choose One [PERSON_NAME] Roof Flat Roof Hybrid [PERSON_NAME] & Flat Roof" at bounding box center [546, 376] width 346 height 17
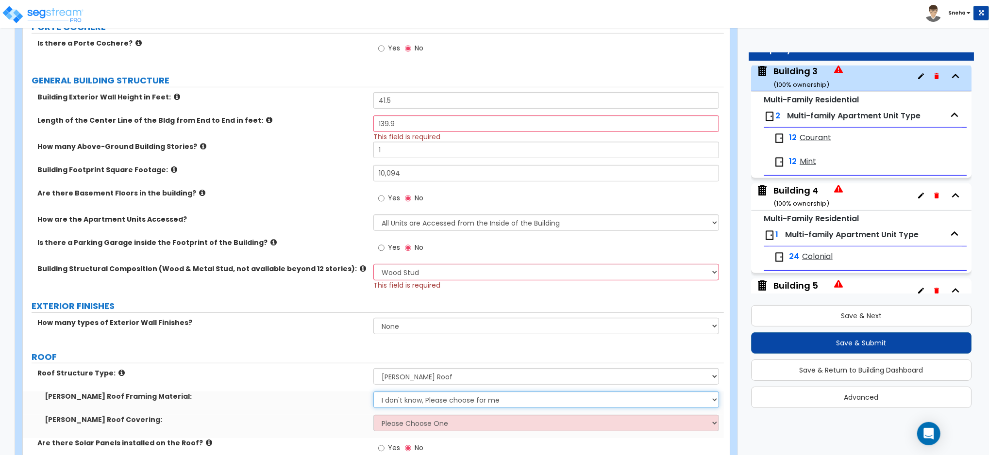
click at [399, 399] on select "I don't know, Please choose for me Metal Wood" at bounding box center [546, 400] width 346 height 17
select select "2"
click at [373, 392] on select "I don't know, Please choose for me Metal Wood" at bounding box center [546, 400] width 346 height 17
click at [407, 425] on select "Please Choose One Asphalt Shingle Clay Tile Wood Shingle Metal Shingle Standing…" at bounding box center [546, 423] width 346 height 17
select select "1"
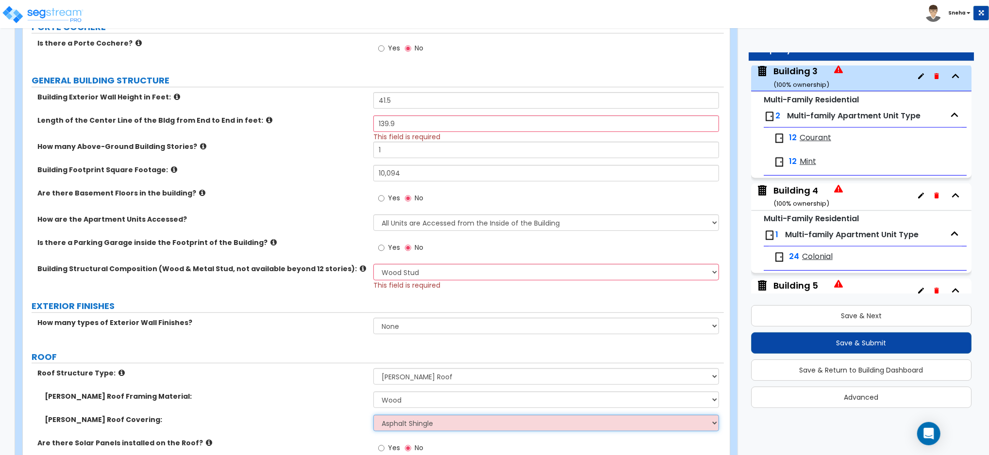
click at [373, 416] on select "Please Choose One Asphalt Shingle Clay Tile Wood Shingle Metal Shingle Standing…" at bounding box center [546, 423] width 346 height 17
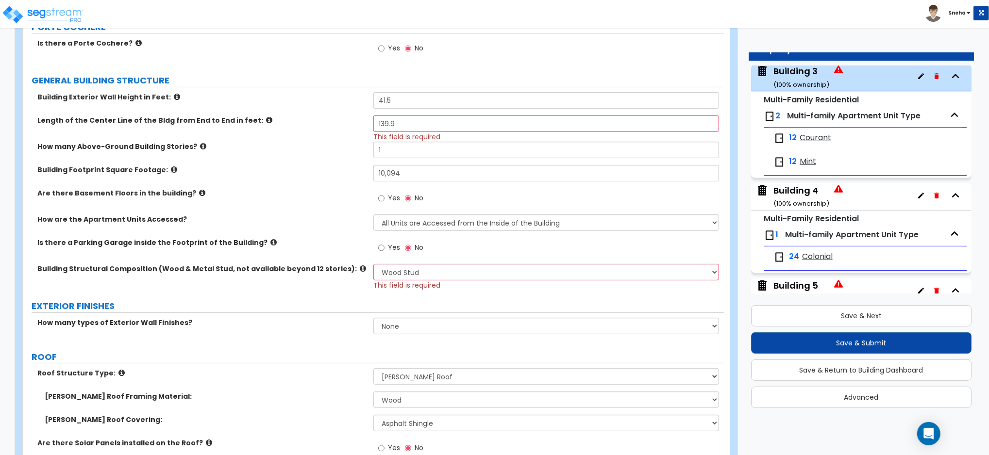
click at [345, 380] on div "Roof Structure Type: Please Choose One [PERSON_NAME] Roof Flat Roof Hybrid [PER…" at bounding box center [373, 379] width 701 height 23
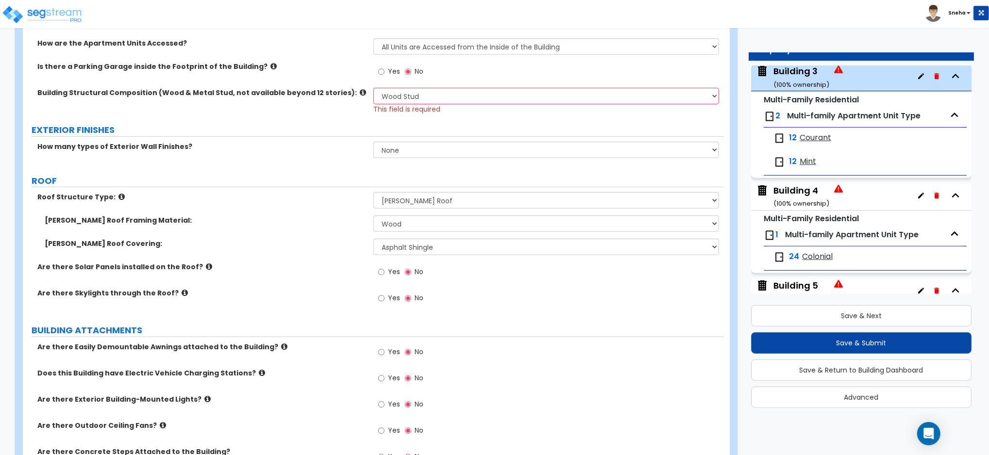
scroll to position [453, 0]
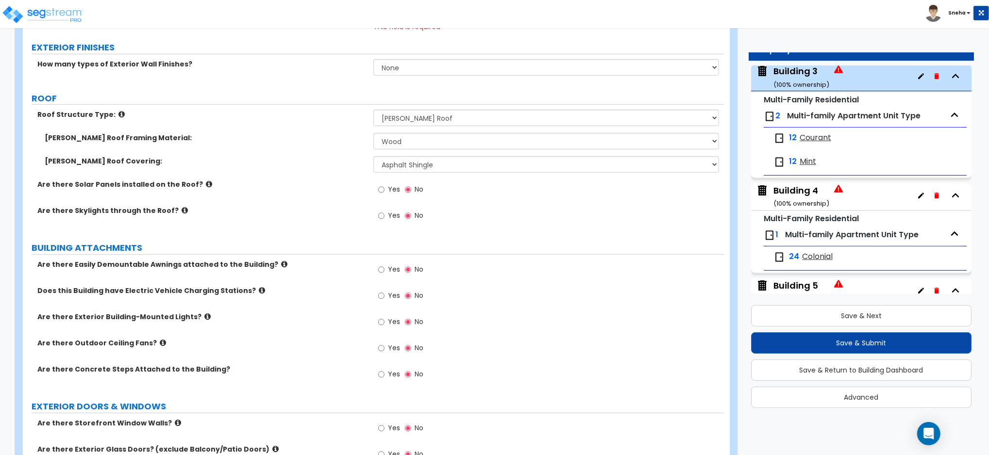
click at [801, 200] on div "Building 4 ( 100 % ownership)" at bounding box center [801, 196] width 56 height 25
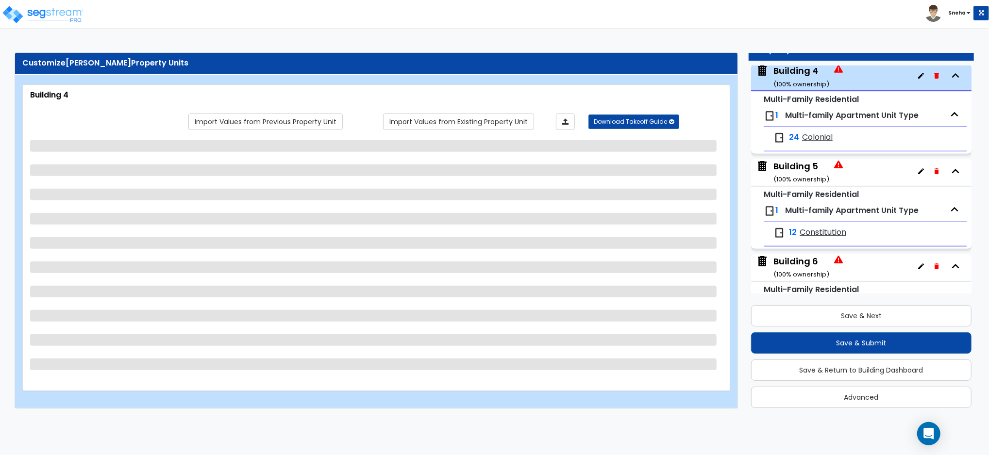
scroll to position [0, 0]
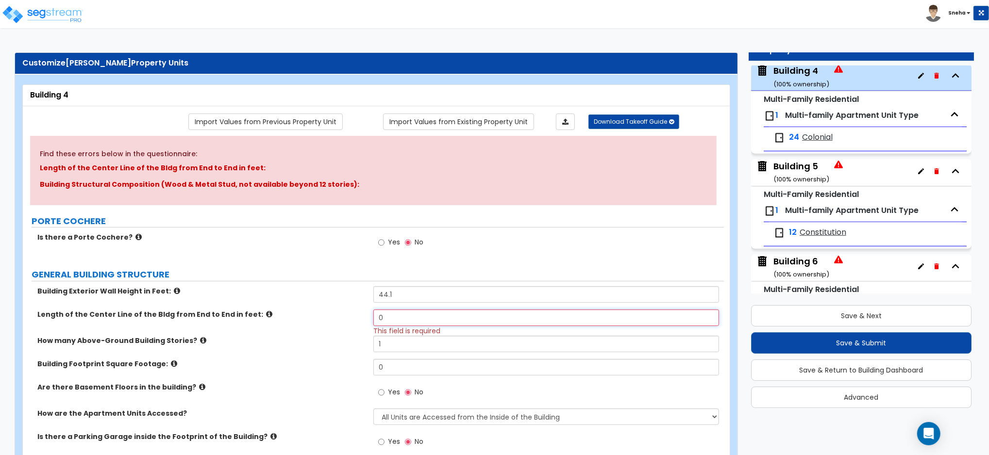
drag, startPoint x: 401, startPoint y: 321, endPoint x: 308, endPoint y: 321, distance: 93.2
click at [308, 321] on div "Length of the Center Line of the Bldg from End to End in feet: 0 This field is …" at bounding box center [373, 323] width 701 height 26
type input "129.8"
drag, startPoint x: 395, startPoint y: 341, endPoint x: 284, endPoint y: 338, distance: 110.7
click at [283, 338] on div "How many Above-Ground Building Stories? 1" at bounding box center [373, 347] width 701 height 23
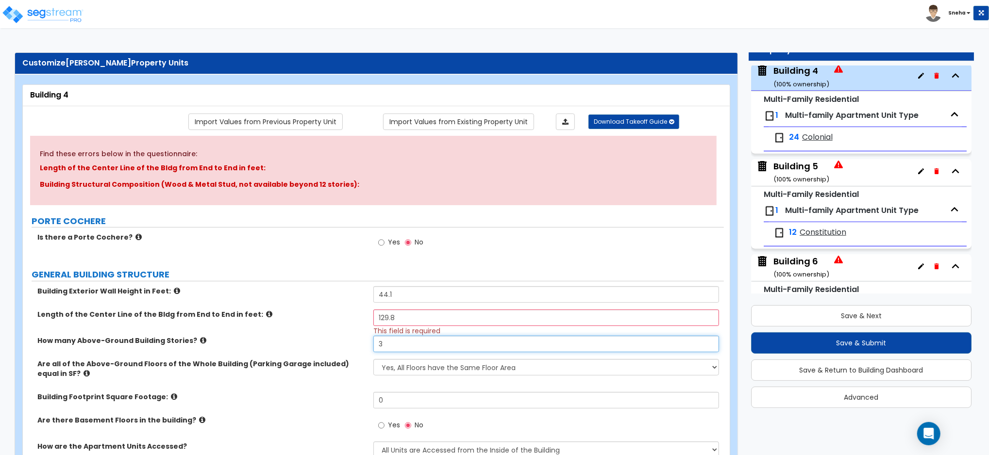
type input "3"
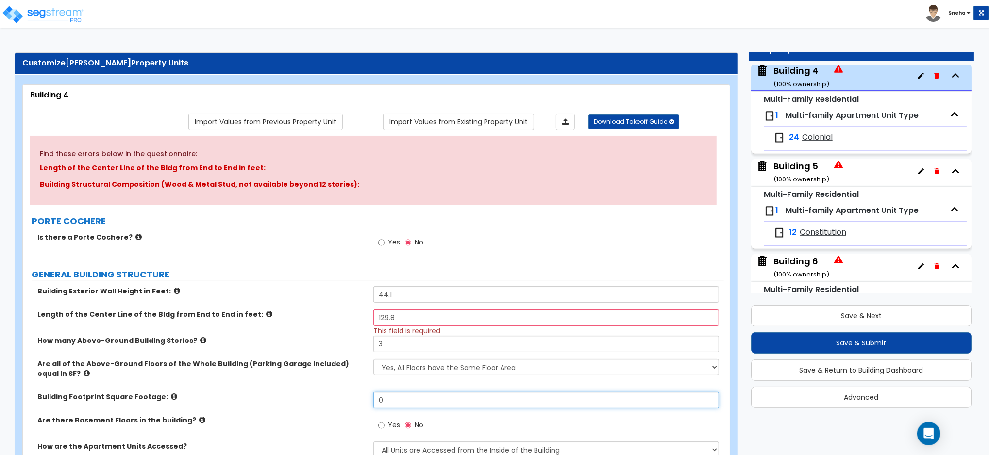
drag, startPoint x: 401, startPoint y: 404, endPoint x: 323, endPoint y: 408, distance: 78.7
click at [323, 408] on div "Building Footprint Square Footage: 0" at bounding box center [373, 403] width 701 height 23
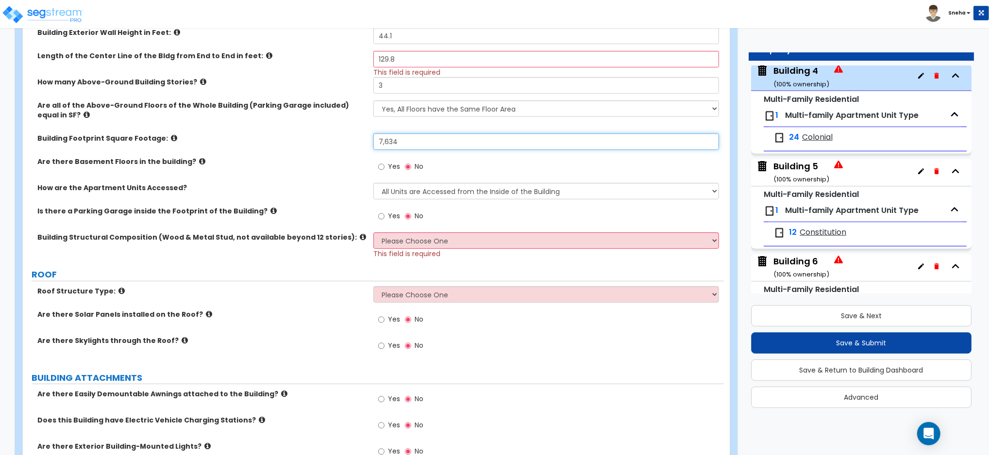
type input "7,634"
click at [395, 239] on select "Please Choose One Reinforced Concrete Structural Steel Brick Masonry CMU Masonr…" at bounding box center [546, 241] width 346 height 17
select select "7"
click at [373, 233] on select "Please Choose One Reinforced Concrete Structural Steel Brick Masonry CMU Masonr…" at bounding box center [546, 241] width 346 height 17
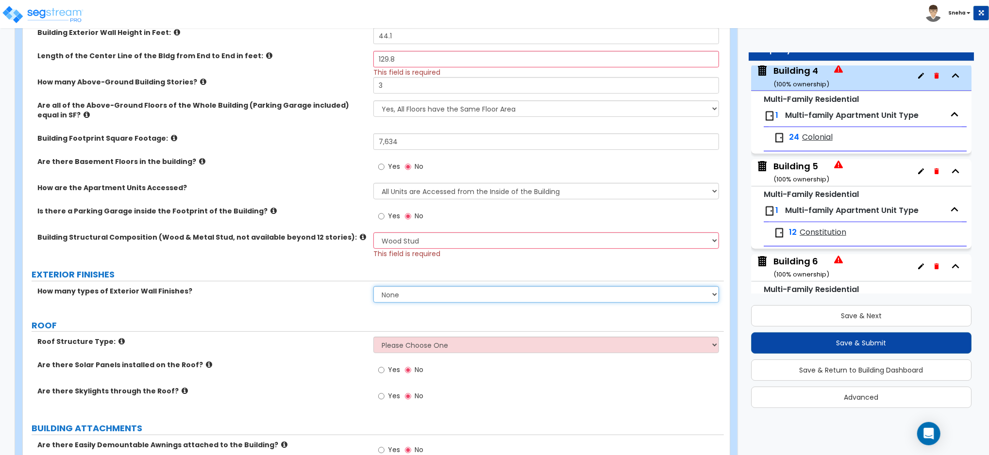
click at [416, 298] on select "None 1 2 3" at bounding box center [546, 294] width 346 height 17
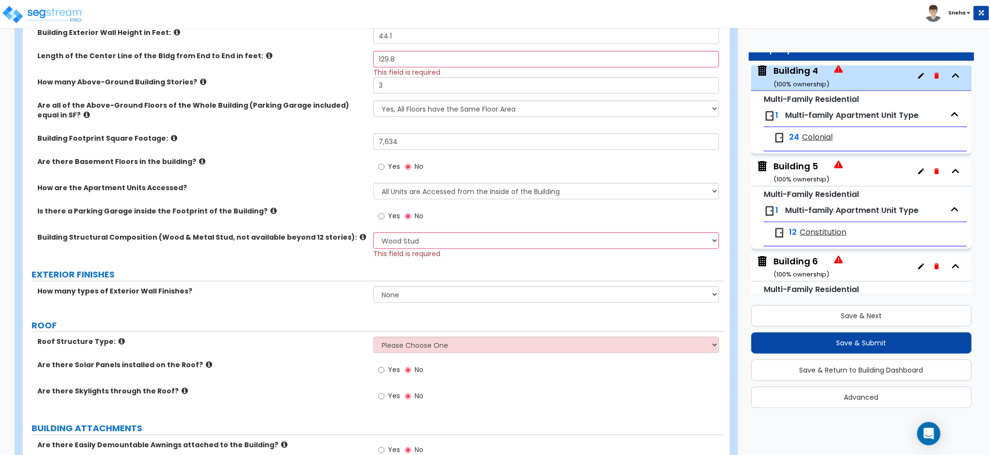
click at [399, 345] on select "Please Choose One [PERSON_NAME] Roof Flat Roof Hybrid [PERSON_NAME] & Flat Roof" at bounding box center [546, 345] width 346 height 17
select select "1"
click at [373, 337] on select "Please Choose One [PERSON_NAME] Roof Flat Roof Hybrid [PERSON_NAME] & Flat Roof" at bounding box center [546, 345] width 346 height 17
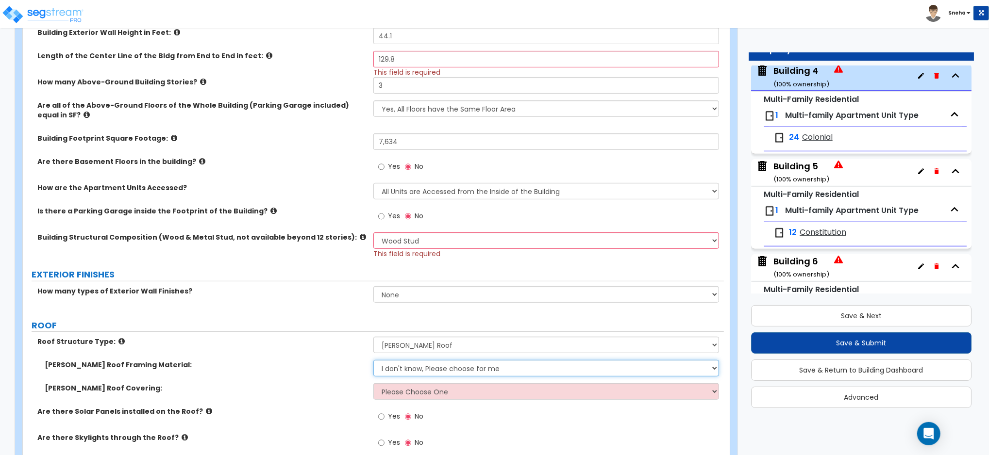
click at [400, 369] on select "I don't know, Please choose for me Metal Wood" at bounding box center [546, 368] width 346 height 17
select select "2"
click at [373, 360] on select "I don't know, Please choose for me Metal Wood" at bounding box center [546, 368] width 346 height 17
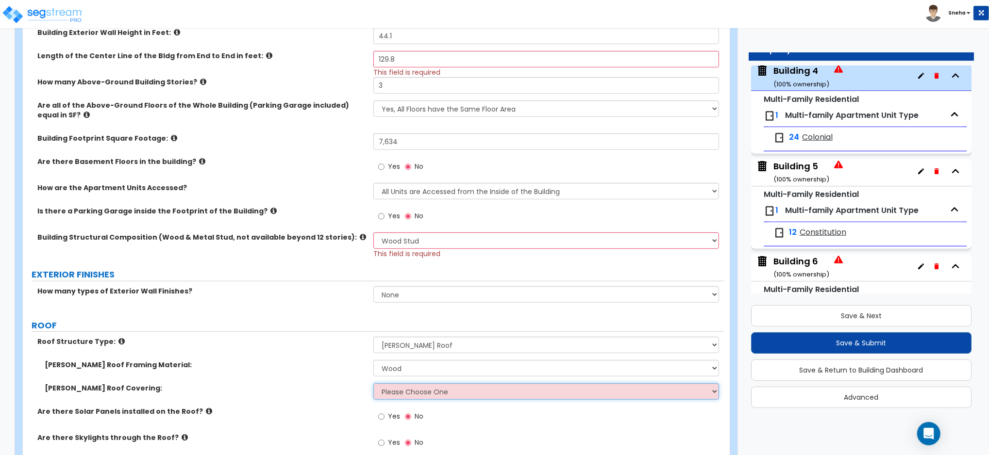
click at [395, 391] on select "Please Choose One Asphalt Shingle Clay Tile Wood Shingle Metal Shingle Standing…" at bounding box center [546, 391] width 346 height 17
select select "1"
click at [373, 383] on select "Please Choose One Asphalt Shingle Clay Tile Wood Shingle Metal Shingle Standing…" at bounding box center [546, 391] width 346 height 17
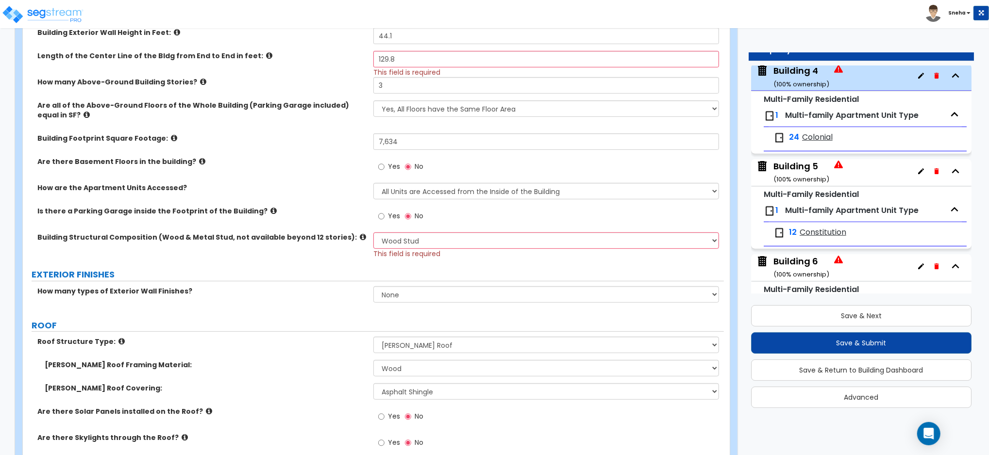
click at [296, 353] on div "Roof Structure Type: Please Choose One [PERSON_NAME] Roof Flat Roof Hybrid [PER…" at bounding box center [373, 348] width 701 height 23
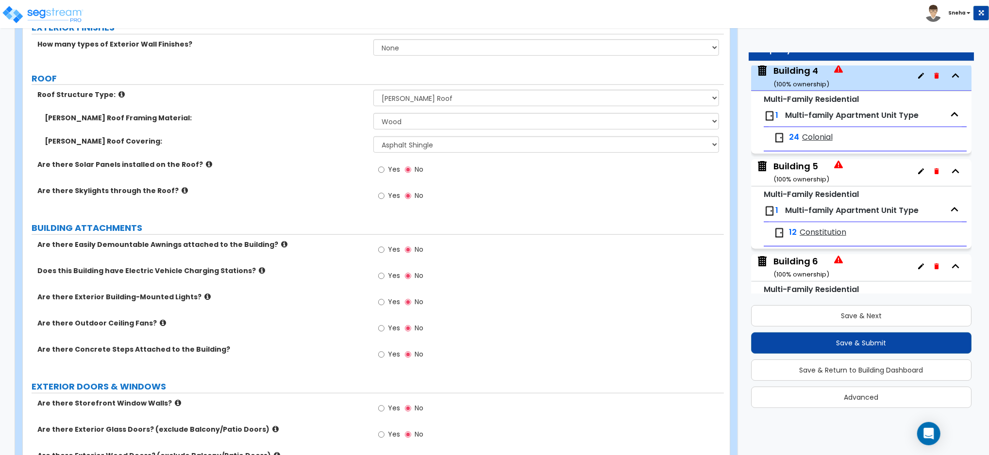
scroll to position [517, 0]
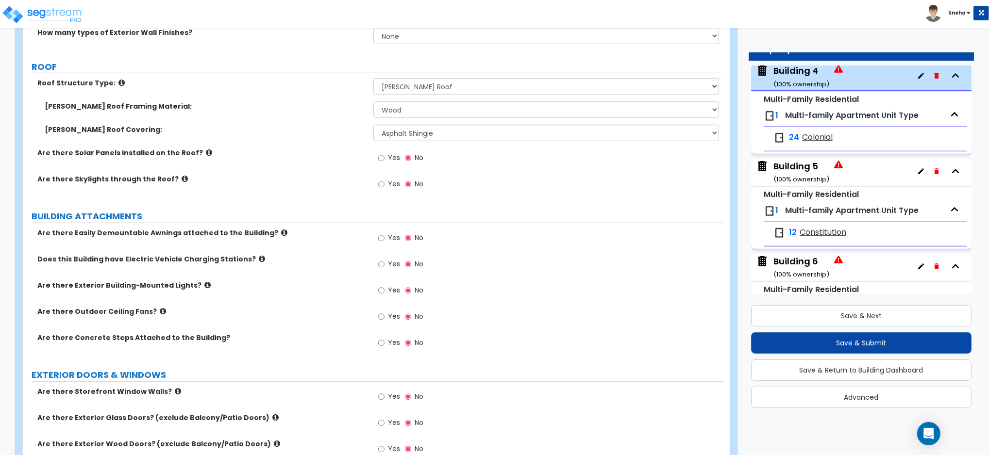
click at [801, 167] on div "Building 5 ( 100 % ownership)" at bounding box center [801, 172] width 56 height 25
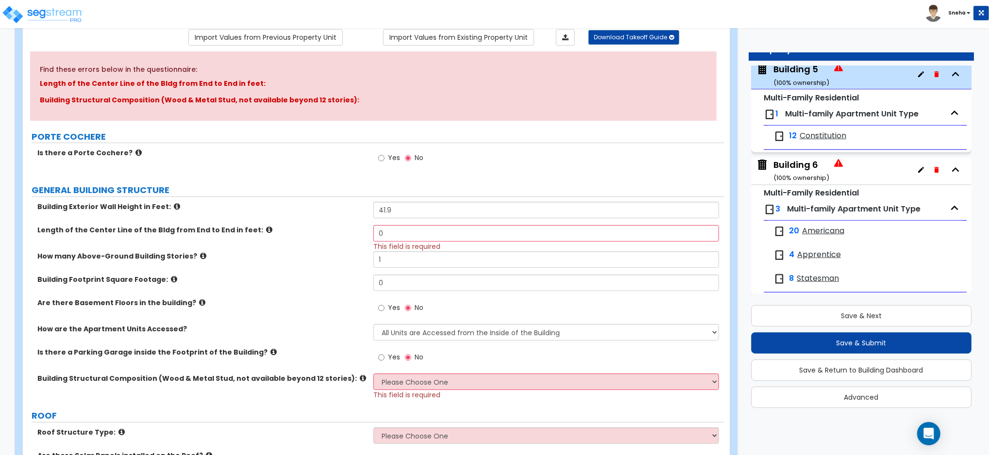
scroll to position [129, 0]
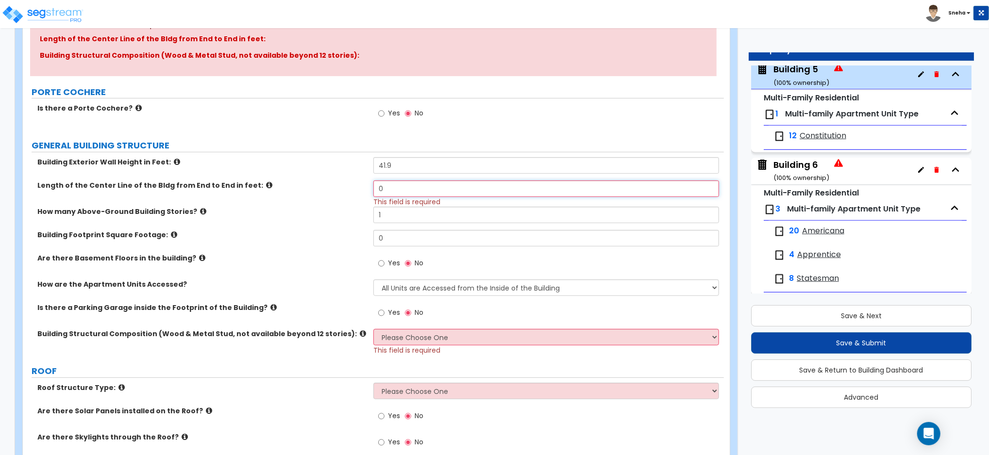
drag, startPoint x: 391, startPoint y: 189, endPoint x: 350, endPoint y: 196, distance: 40.8
click at [350, 196] on div "Length of the Center Line of the Bldg from End to End in feet: 0 This field is …" at bounding box center [373, 194] width 701 height 26
type input "86.7"
click at [350, 221] on div "How many Above-Ground Building Stories? 1" at bounding box center [373, 218] width 701 height 23
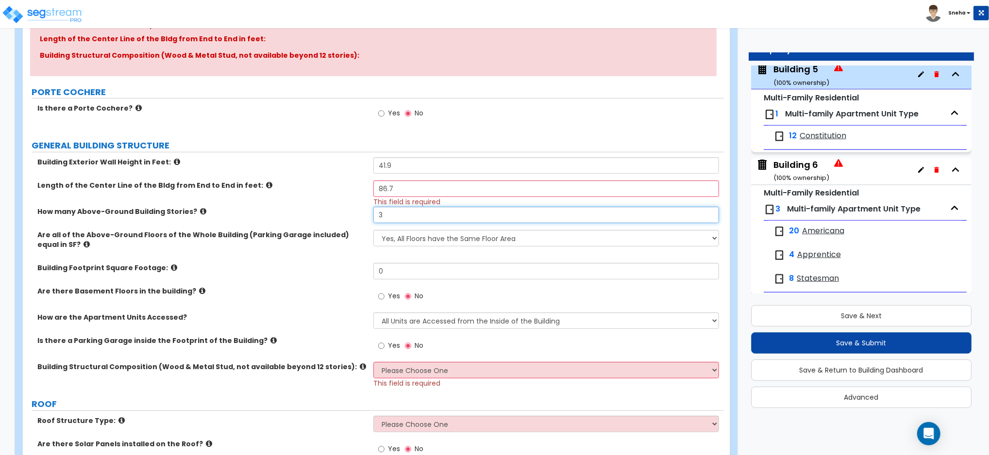
type input "3"
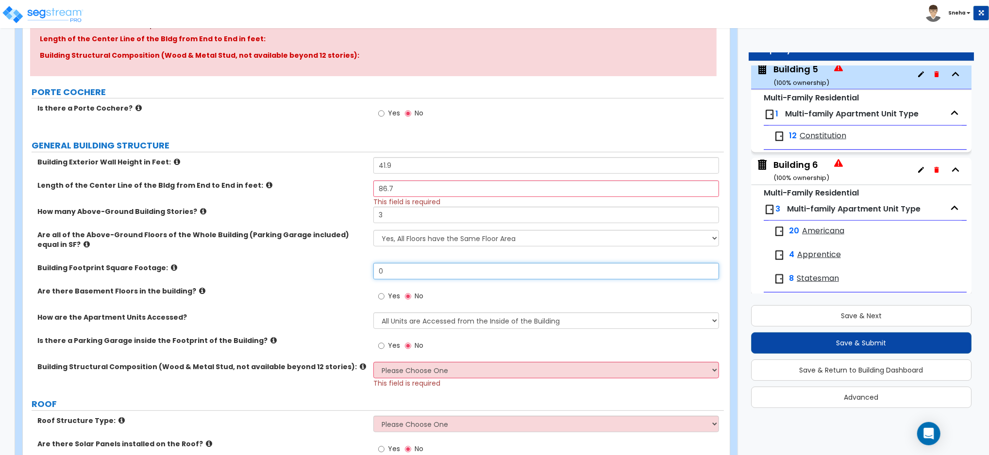
drag, startPoint x: 389, startPoint y: 269, endPoint x: 355, endPoint y: 275, distance: 35.0
click at [355, 275] on div "Building Footprint Square Footage: 0" at bounding box center [373, 274] width 701 height 23
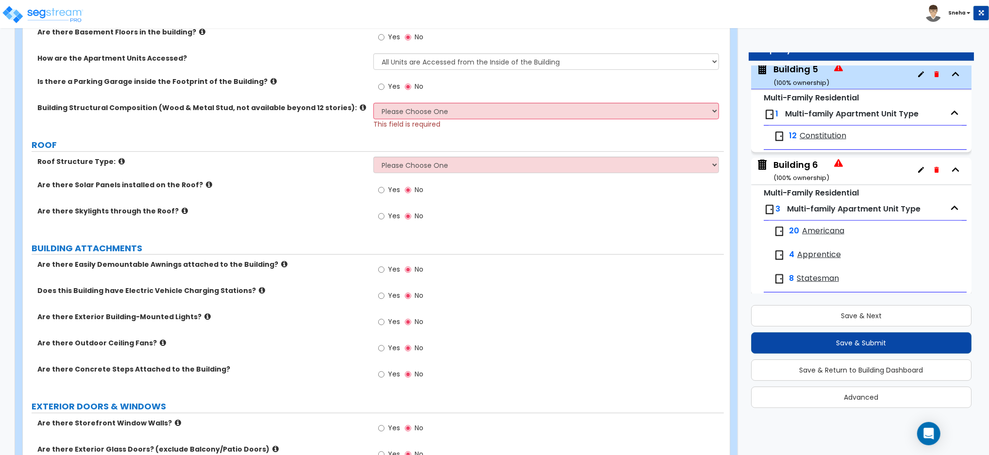
scroll to position [259, 0]
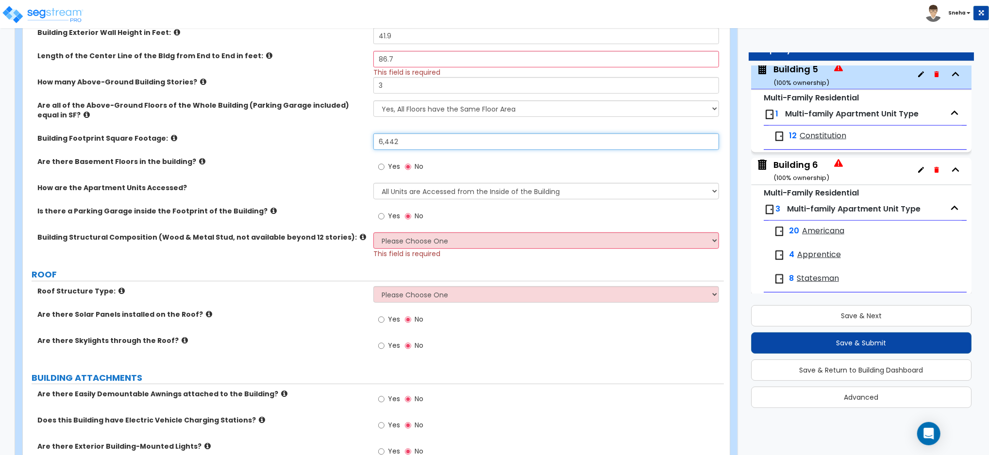
type input "6,442"
click at [406, 234] on select "Please Choose One Reinforced Concrete Structural Steel Brick Masonry CMU Masonr…" at bounding box center [546, 241] width 346 height 17
select select "7"
click at [373, 233] on select "Please Choose One Reinforced Concrete Structural Steel Brick Masonry CMU Masonr…" at bounding box center [546, 241] width 346 height 17
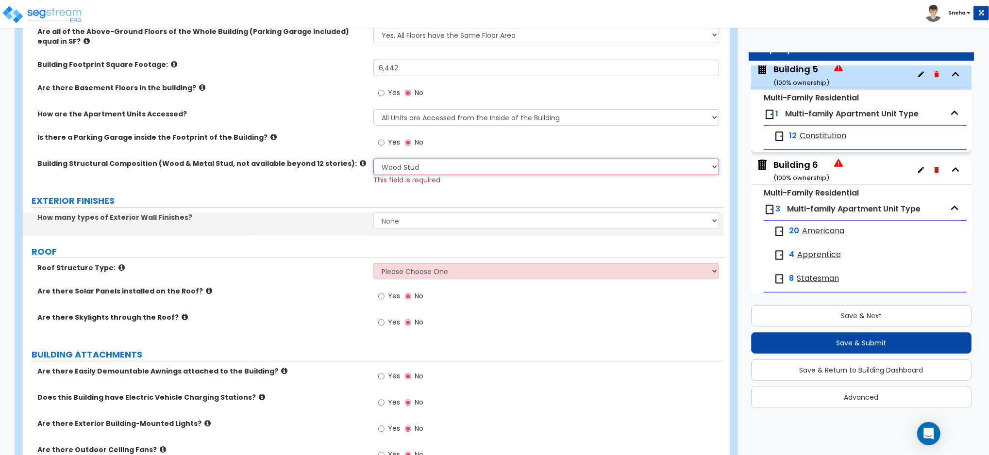
scroll to position [388, 0]
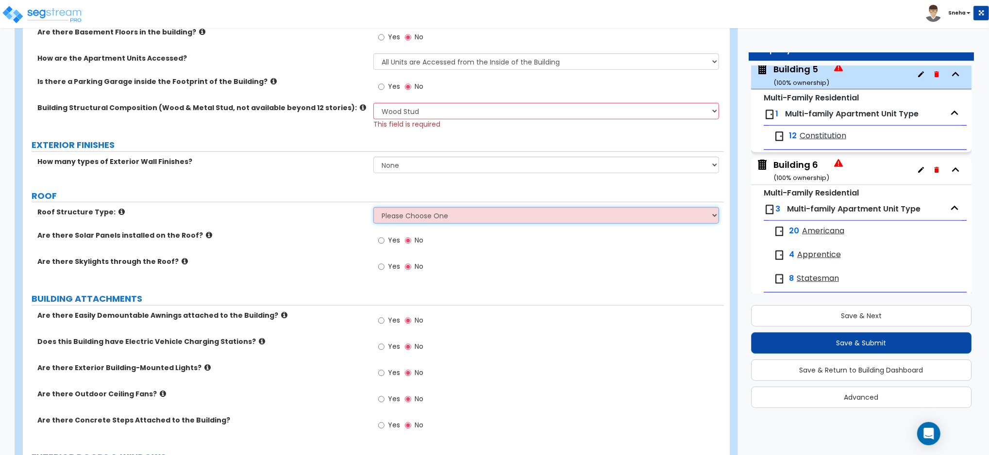
click at [399, 217] on select "Please Choose One [PERSON_NAME] Roof Flat Roof Hybrid [PERSON_NAME] & Flat Roof" at bounding box center [546, 215] width 346 height 17
select select "1"
click at [373, 208] on select "Please Choose One [PERSON_NAME] Roof Flat Roof Hybrid [PERSON_NAME] & Flat Roof" at bounding box center [546, 215] width 346 height 17
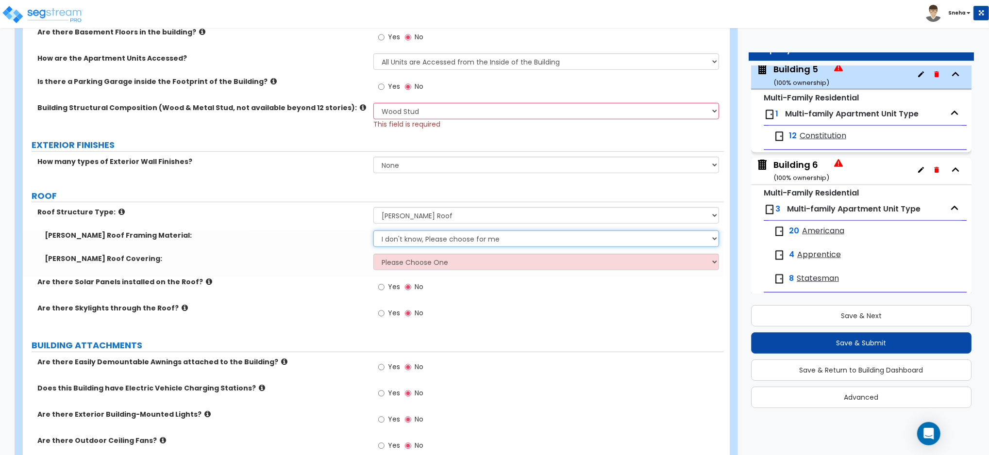
click at [397, 243] on select "I don't know, Please choose for me Metal Wood" at bounding box center [546, 239] width 346 height 17
select select "2"
click at [373, 231] on select "I don't know, Please choose for me Metal Wood" at bounding box center [546, 239] width 346 height 17
click at [400, 259] on select "Please Choose One Asphalt Shingle Clay Tile Wood Shingle Metal Shingle Standing…" at bounding box center [546, 262] width 346 height 17
select select "1"
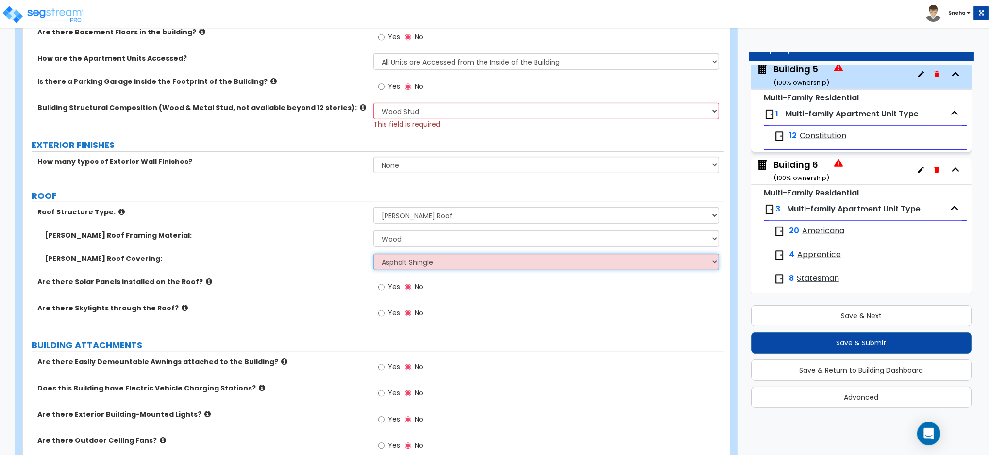
click at [373, 254] on select "Please Choose One Asphalt Shingle Clay Tile Wood Shingle Metal Shingle Standing…" at bounding box center [546, 262] width 346 height 17
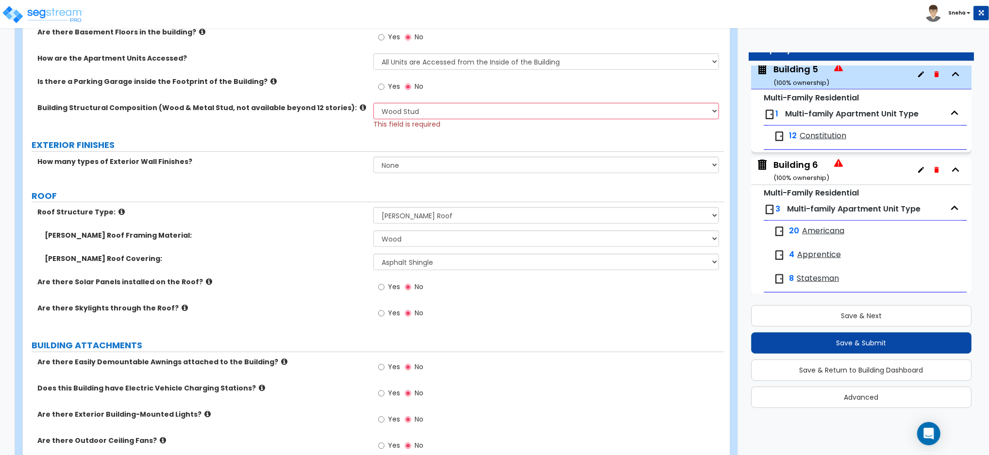
click at [350, 258] on label "[PERSON_NAME] Roof Covering:" at bounding box center [205, 259] width 321 height 10
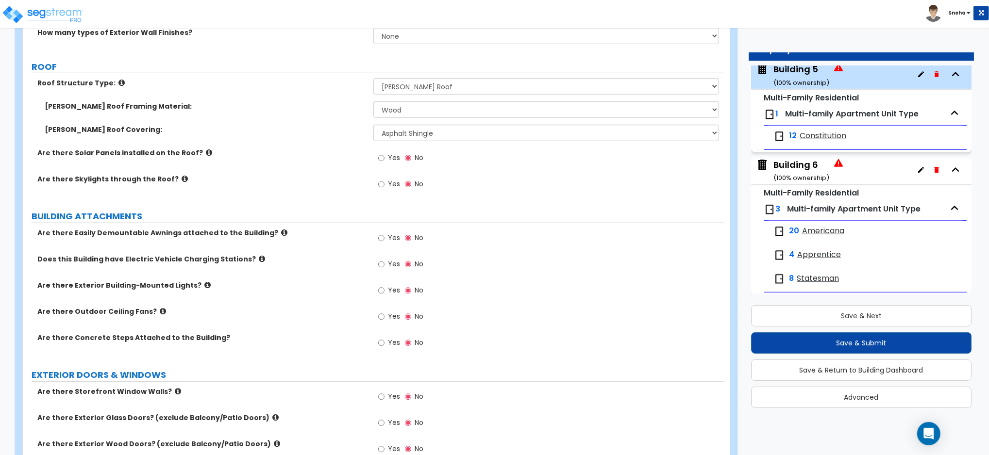
click at [800, 174] on div "Building 6 ( 100 % ownership)" at bounding box center [801, 171] width 56 height 25
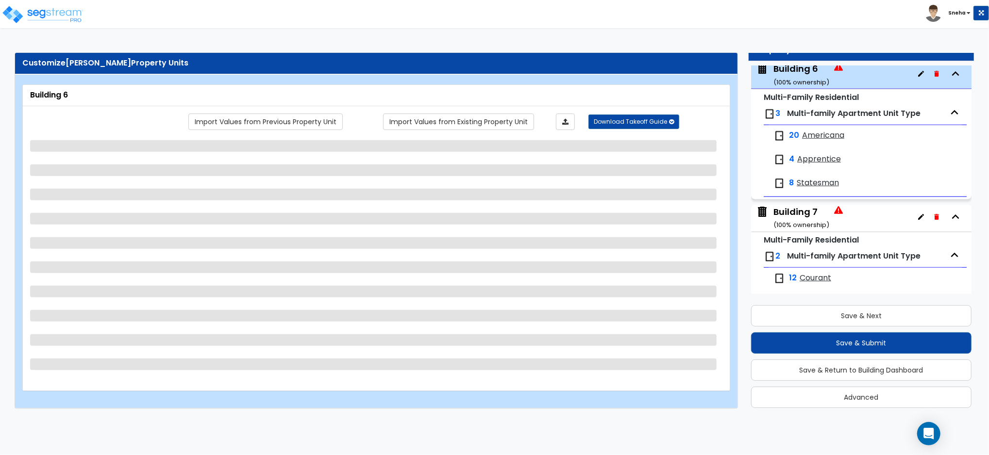
scroll to position [0, 0]
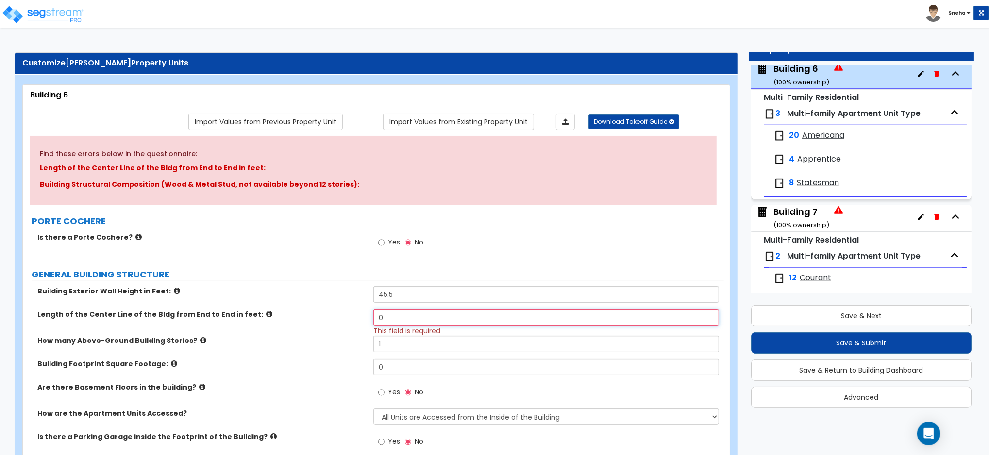
drag, startPoint x: 393, startPoint y: 319, endPoint x: 349, endPoint y: 322, distance: 44.3
click at [349, 322] on div "Length of the Center Line of the Bldg from End to End in feet: 0 This field is …" at bounding box center [373, 323] width 701 height 26
type input "167.1"
drag, startPoint x: 390, startPoint y: 337, endPoint x: 334, endPoint y: 350, distance: 57.8
click at [334, 350] on div "How many Above-Ground Building Stories? 1" at bounding box center [373, 347] width 701 height 23
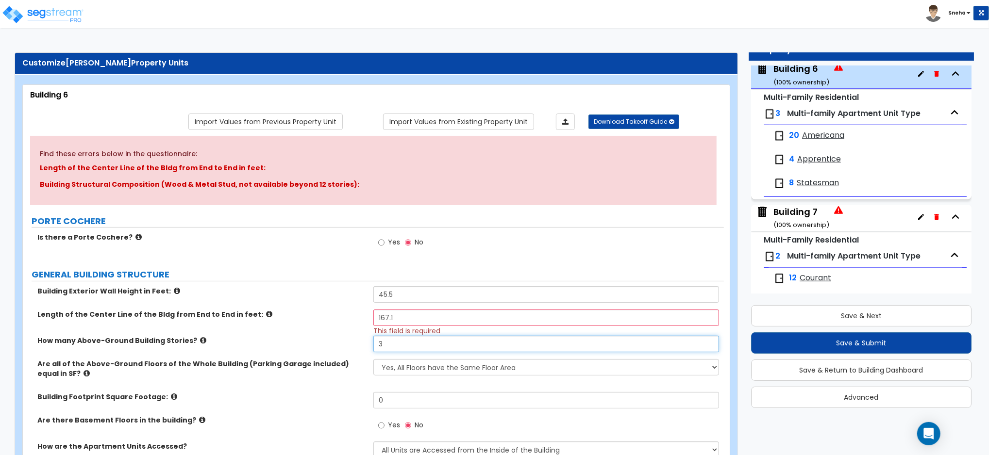
type input "3"
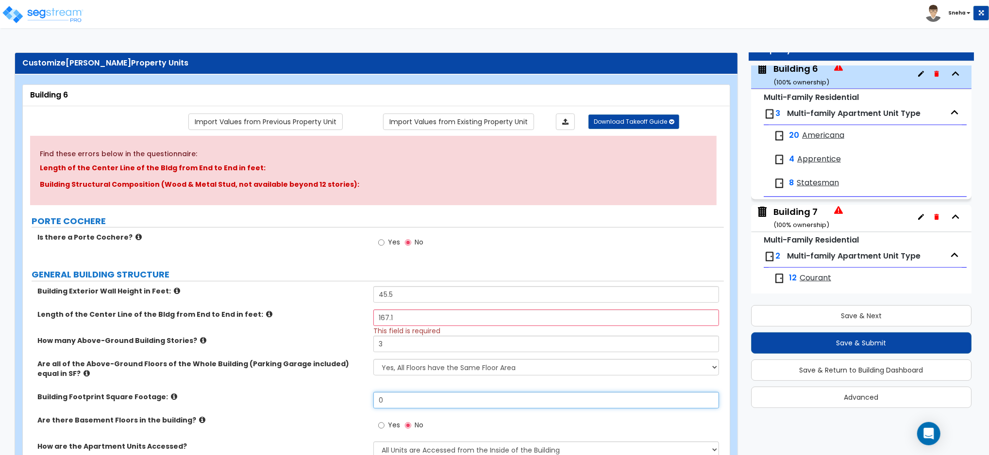
drag, startPoint x: 394, startPoint y: 400, endPoint x: 336, endPoint y: 408, distance: 58.7
click at [336, 408] on div "Building Footprint Square Footage: 0" at bounding box center [373, 403] width 701 height 23
type input "14,926"
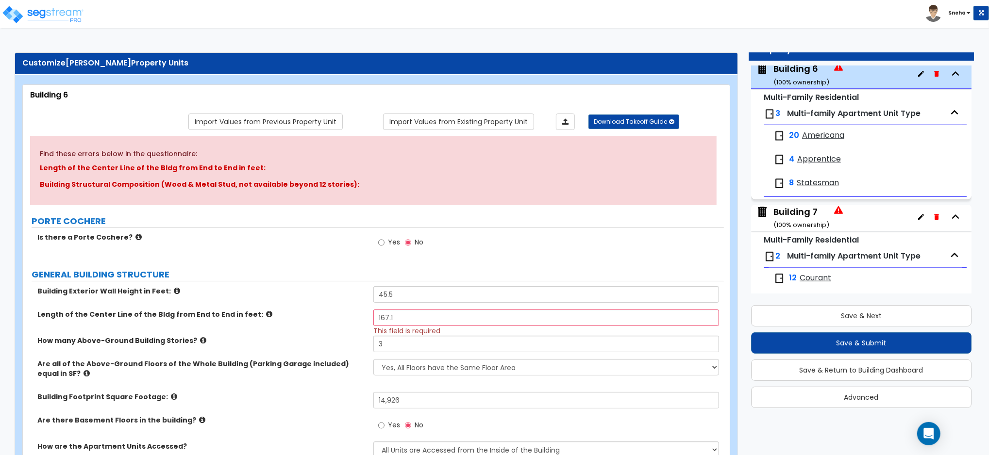
click at [316, 408] on div "Building Footprint Square Footage: 14,926" at bounding box center [373, 403] width 701 height 23
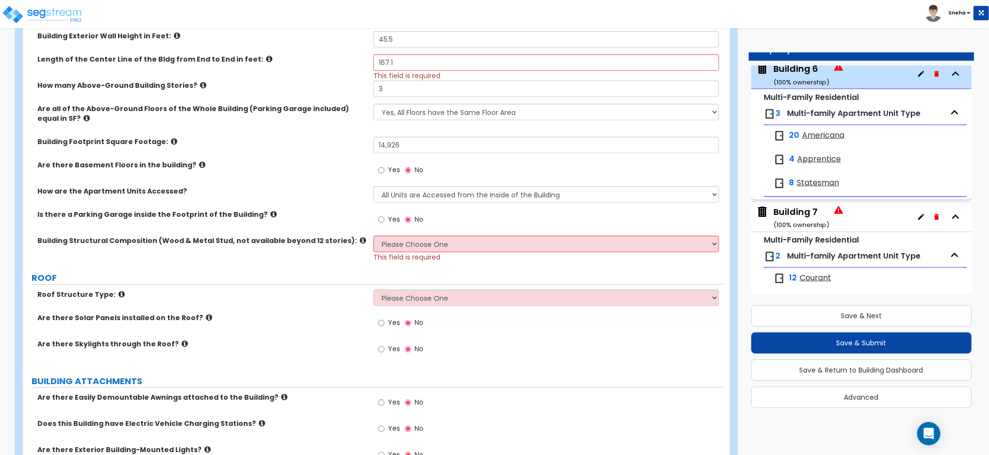
scroll to position [259, 0]
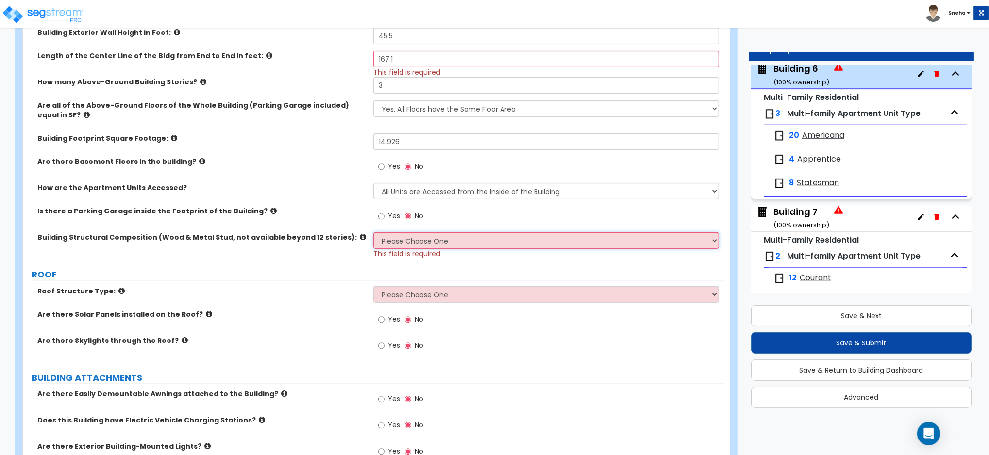
click at [412, 239] on select "Please Choose One Reinforced Concrete Structural Steel Brick Masonry CMU Masonr…" at bounding box center [546, 241] width 346 height 17
select select "7"
click at [373, 233] on select "Please Choose One Reinforced Concrete Structural Steel Brick Masonry CMU Masonr…" at bounding box center [546, 241] width 346 height 17
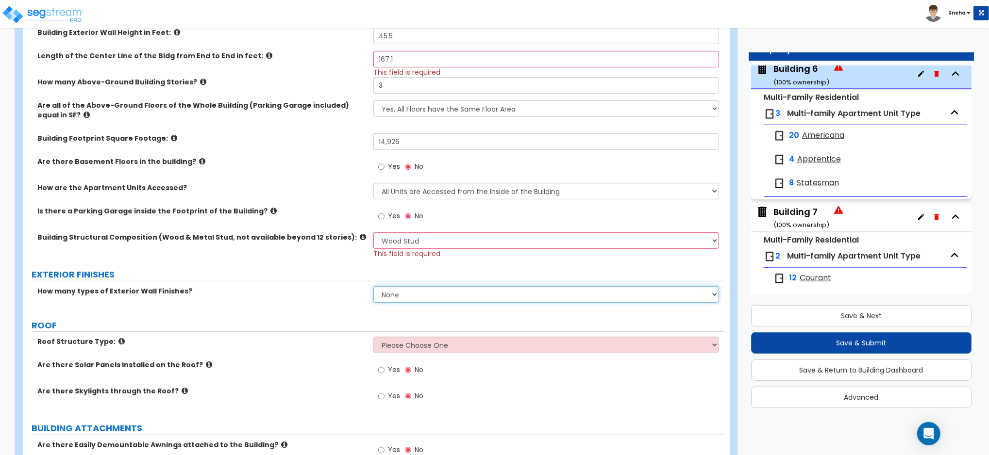
click at [412, 298] on select "None 1 2 3" at bounding box center [546, 294] width 346 height 17
click at [373, 286] on select "None 1 2 3" at bounding box center [546, 294] width 346 height 17
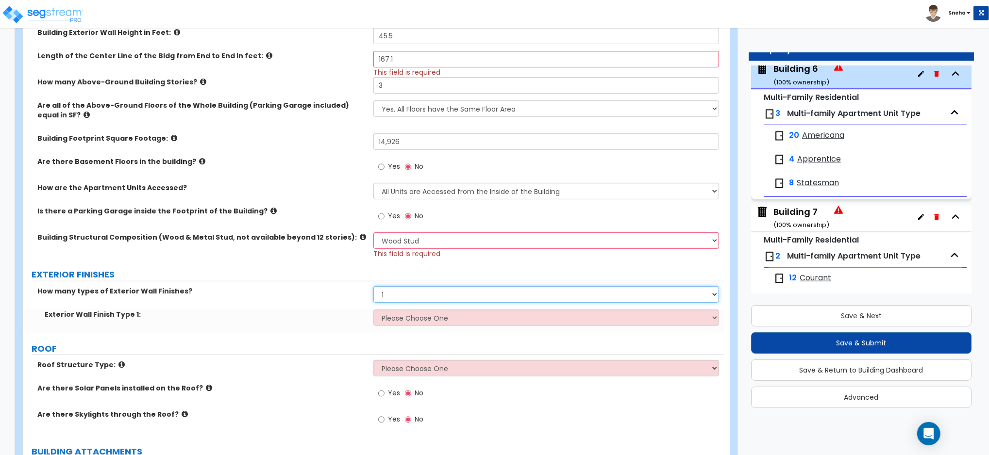
click at [408, 296] on select "None 1 2 3" at bounding box center [546, 294] width 346 height 17
select select "0"
click at [373, 286] on select "None 1 2 3" at bounding box center [546, 294] width 346 height 17
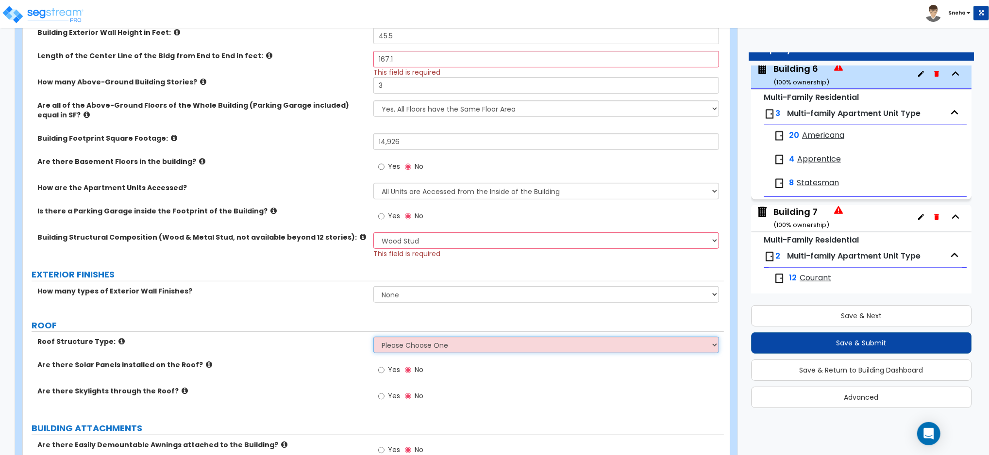
click at [408, 339] on select "Please Choose One [PERSON_NAME] Roof Flat Roof Hybrid [PERSON_NAME] & Flat Roof" at bounding box center [546, 345] width 346 height 17
select select "1"
click at [373, 337] on select "Please Choose One [PERSON_NAME] Roof Flat Roof Hybrid [PERSON_NAME] & Flat Roof" at bounding box center [546, 345] width 346 height 17
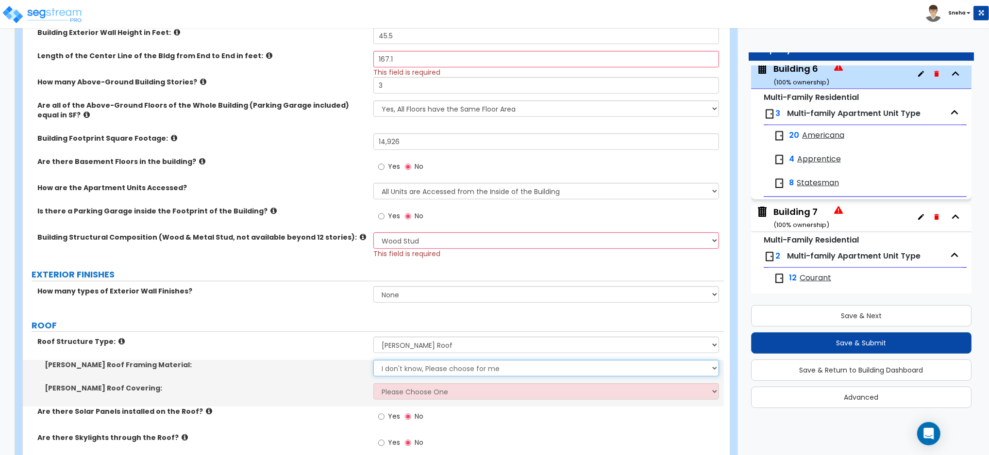
click at [414, 371] on select "I don't know, Please choose for me Metal Wood" at bounding box center [546, 368] width 346 height 17
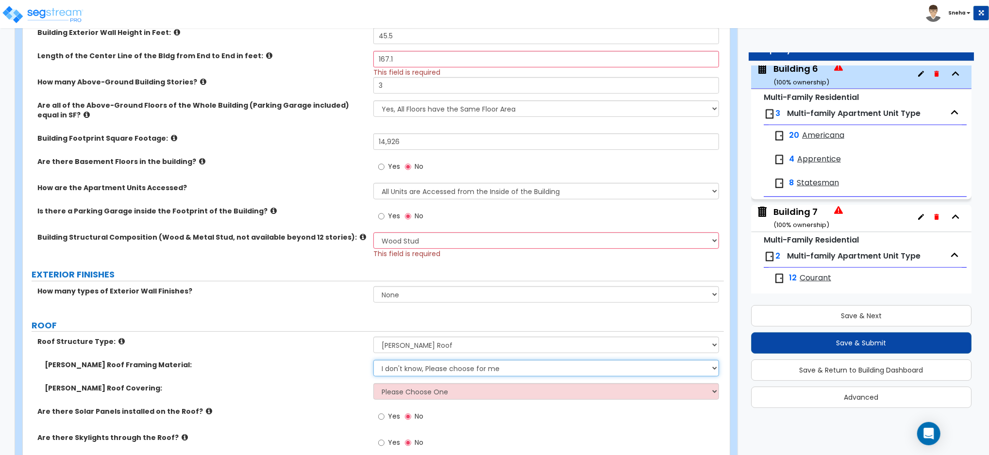
select select "2"
click at [373, 360] on select "I don't know, Please choose for me Metal Wood" at bounding box center [546, 368] width 346 height 17
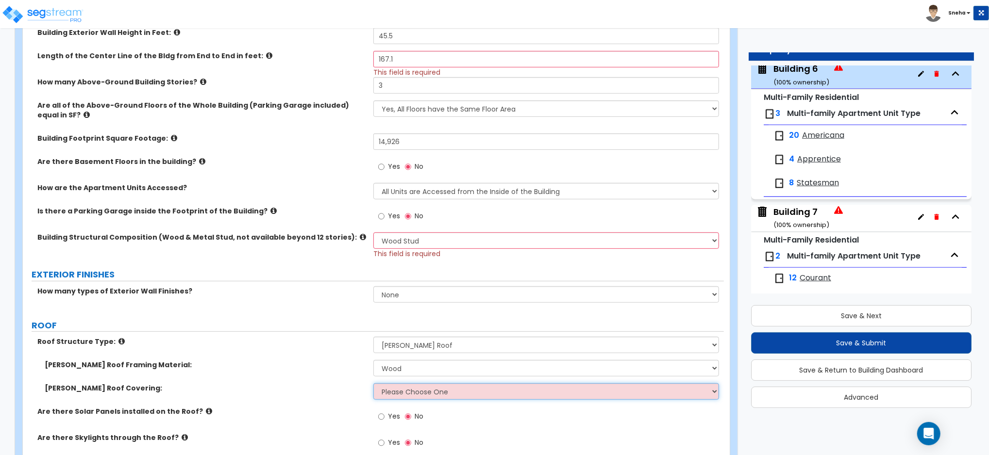
click at [407, 392] on select "Please Choose One Asphalt Shingle Clay Tile Wood Shingle Metal Shingle Standing…" at bounding box center [546, 391] width 346 height 17
select select "1"
click at [373, 383] on select "Please Choose One Asphalt Shingle Clay Tile Wood Shingle Metal Shingle Standing…" at bounding box center [546, 391] width 346 height 17
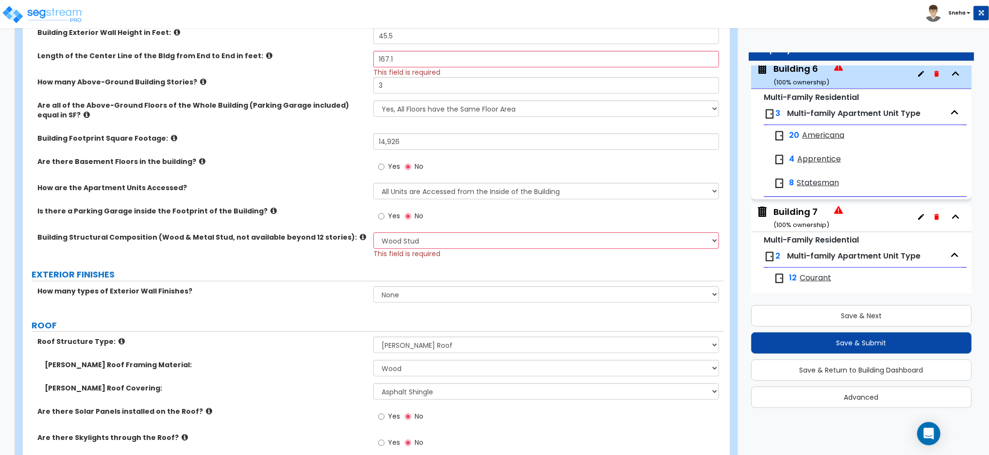
click at [316, 338] on label "Roof Structure Type:" at bounding box center [201, 342] width 329 height 10
click at [791, 213] on div "Building 7 ( 100 % ownership)" at bounding box center [801, 218] width 56 height 25
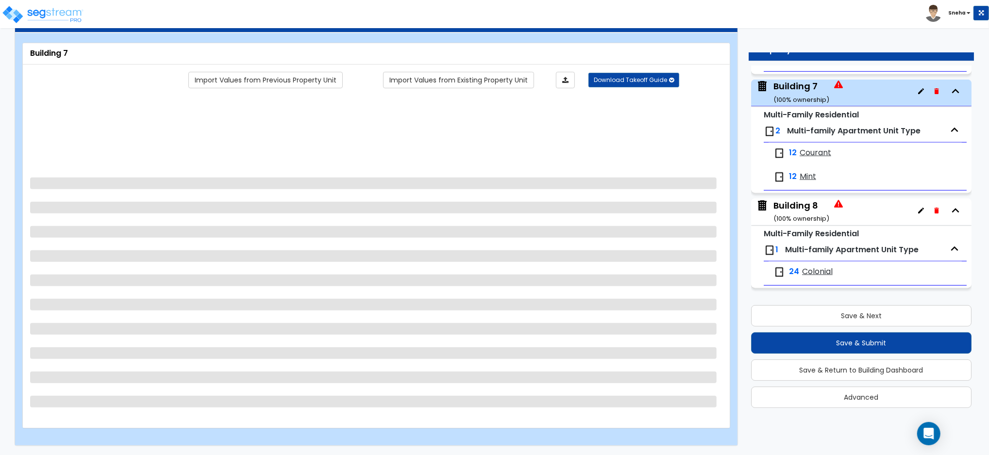
scroll to position [0, 0]
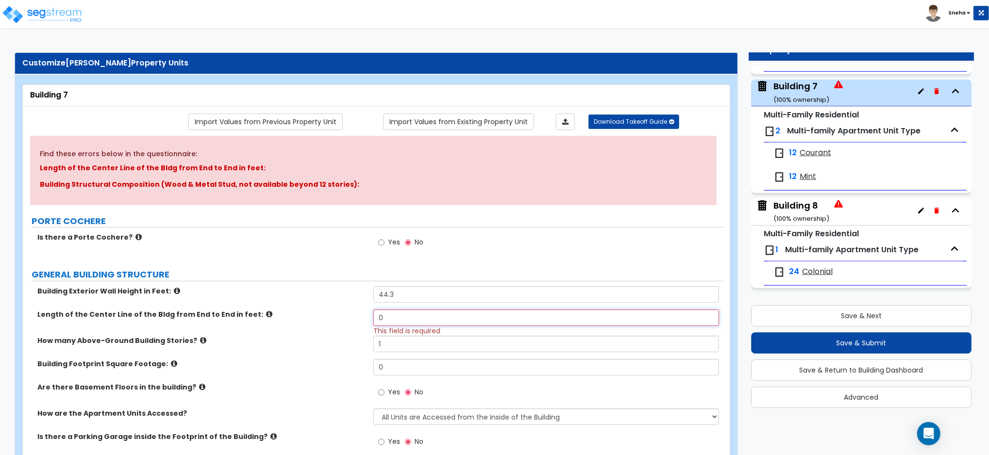
drag, startPoint x: 397, startPoint y: 317, endPoint x: 334, endPoint y: 323, distance: 63.3
click at [334, 323] on div "Length of the Center Line of the Bldg from End to End in feet: 0 This field is …" at bounding box center [373, 323] width 701 height 26
type input "139.9"
drag, startPoint x: 387, startPoint y: 347, endPoint x: 345, endPoint y: 349, distance: 42.3
click at [345, 349] on div "How many Above-Ground Building Stories? 1" at bounding box center [373, 347] width 701 height 23
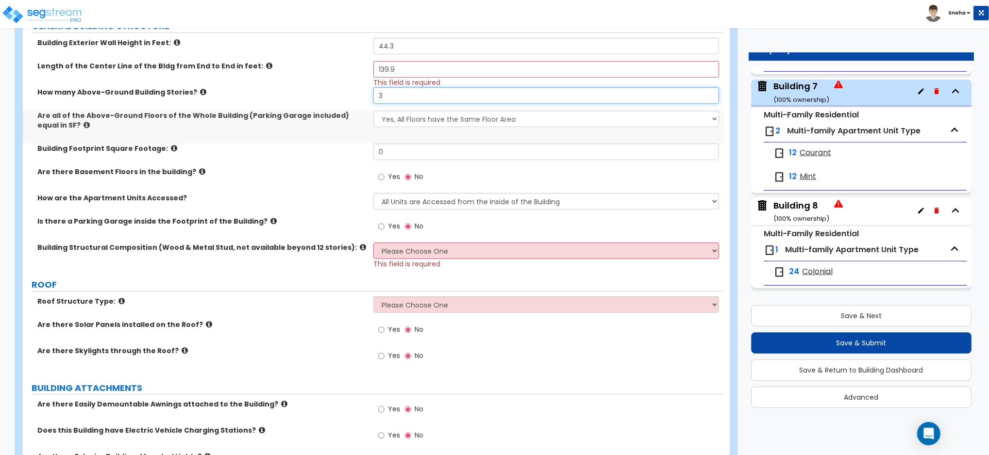
scroll to position [259, 0]
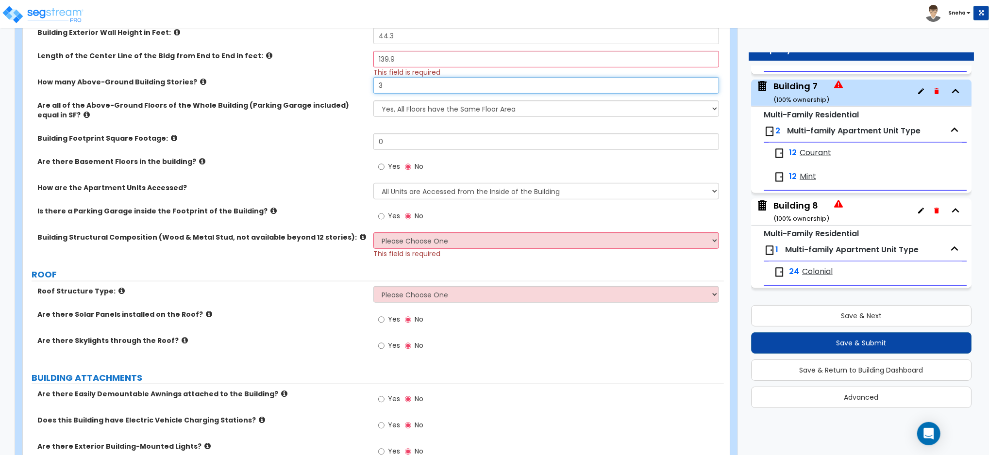
type input "3"
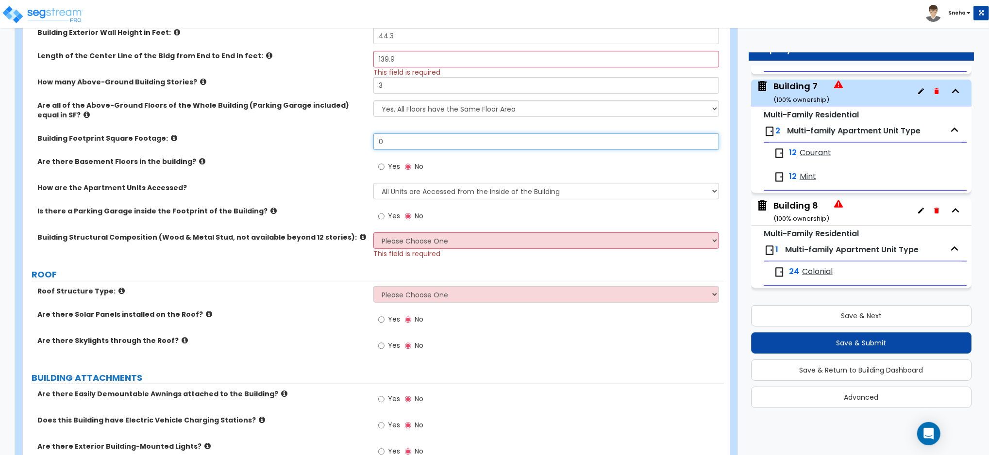
drag, startPoint x: 394, startPoint y: 142, endPoint x: 338, endPoint y: 148, distance: 56.1
click at [338, 148] on div "Building Footprint Square Footage: 0" at bounding box center [373, 144] width 701 height 23
type input "10,094"
click at [422, 242] on select "Please Choose One Reinforced Concrete Structural Steel Brick Masonry CMU Masonr…" at bounding box center [546, 241] width 346 height 17
select select "7"
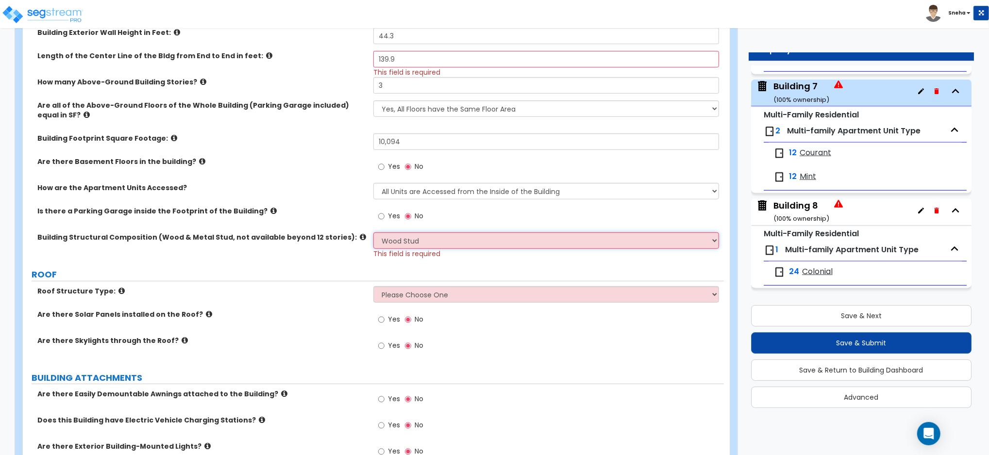
click at [373, 233] on select "Please Choose One Reinforced Concrete Structural Steel Brick Masonry CMU Masonr…" at bounding box center [546, 241] width 346 height 17
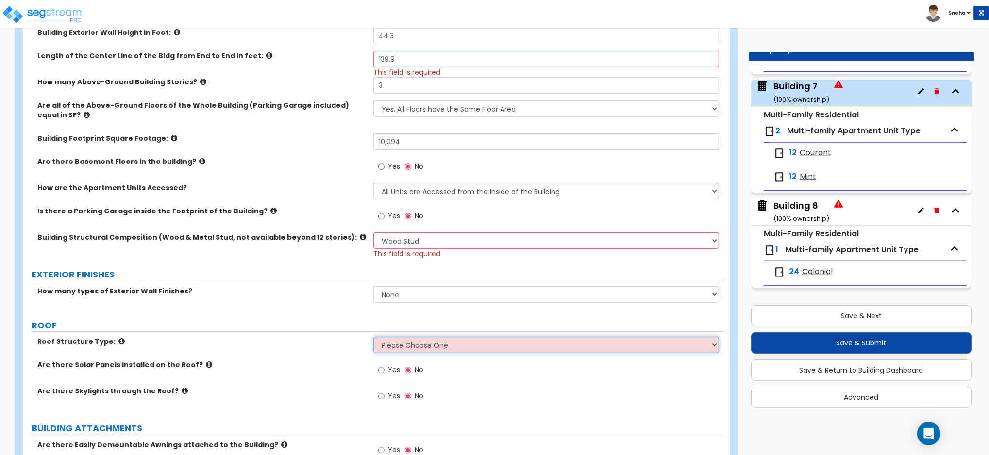
click at [418, 345] on select "Please Choose One [PERSON_NAME] Roof Flat Roof Hybrid [PERSON_NAME] & Flat Roof" at bounding box center [546, 345] width 346 height 17
select select "1"
click at [373, 337] on select "Please Choose One [PERSON_NAME] Roof Flat Roof Hybrid [PERSON_NAME] & Flat Roof" at bounding box center [546, 345] width 346 height 17
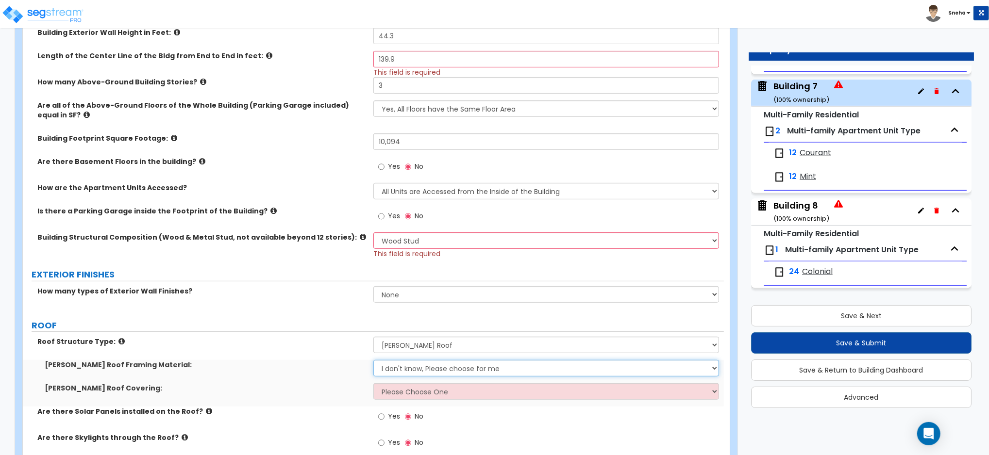
click at [402, 371] on select "I don't know, Please choose for me Metal Wood" at bounding box center [546, 368] width 346 height 17
select select "2"
click at [373, 360] on select "I don't know, Please choose for me Metal Wood" at bounding box center [546, 368] width 346 height 17
drag, startPoint x: 406, startPoint y: 393, endPoint x: 413, endPoint y: 387, distance: 8.3
click at [406, 393] on select "Please Choose One Asphalt Shingle Clay Tile Wood Shingle Metal Shingle Standing…" at bounding box center [546, 391] width 346 height 17
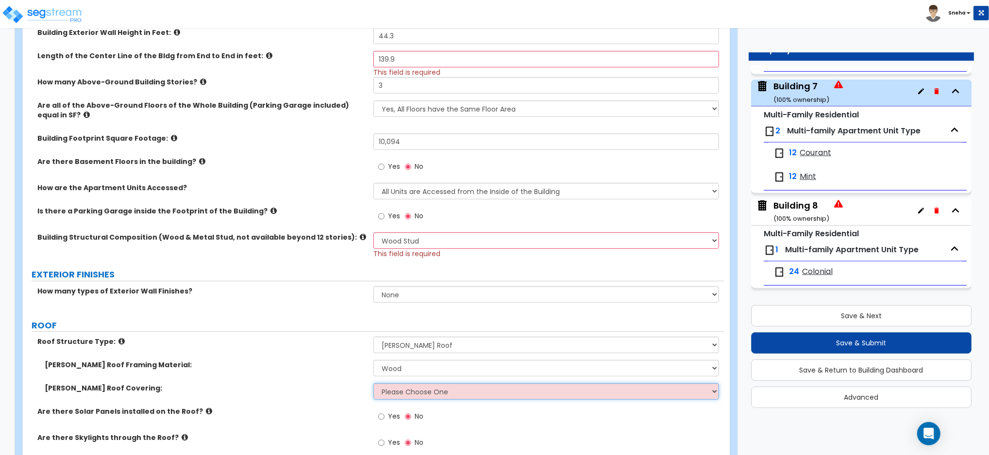
select select "1"
click at [373, 383] on select "Please Choose One Asphalt Shingle Clay Tile Wood Shingle Metal Shingle Standing…" at bounding box center [546, 391] width 346 height 17
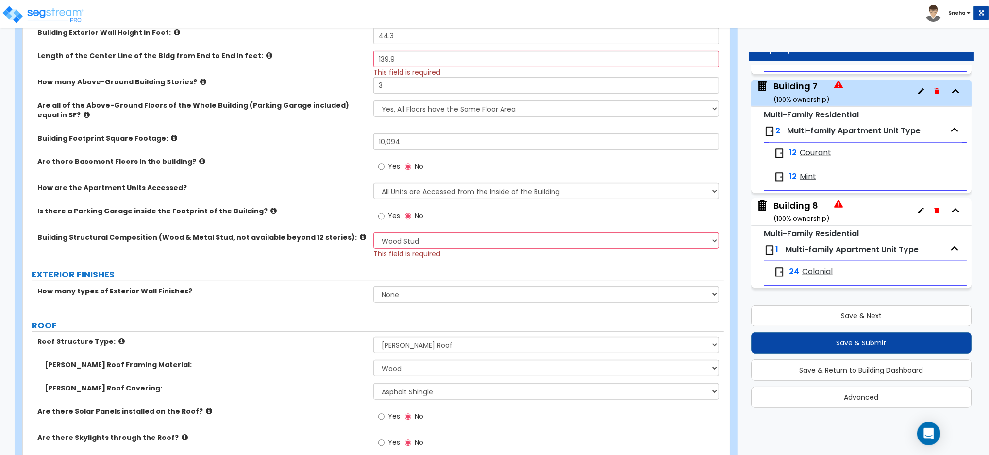
click at [279, 327] on label "ROOF" at bounding box center [378, 325] width 692 height 13
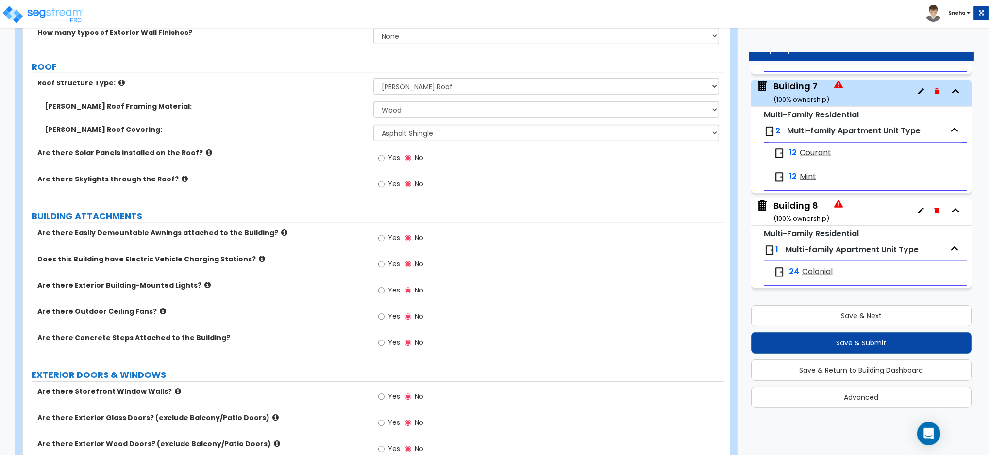
click at [812, 205] on div "Building 8 ( 100 % ownership)" at bounding box center [801, 212] width 56 height 25
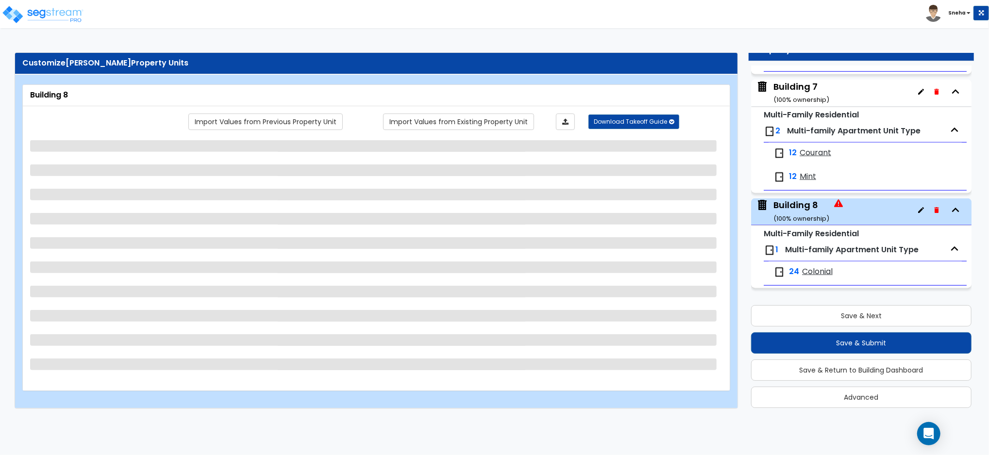
scroll to position [0, 0]
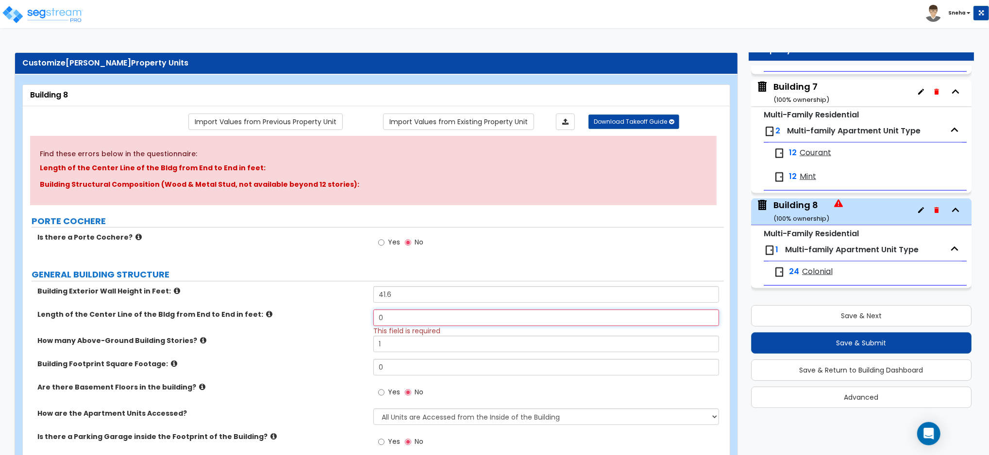
drag, startPoint x: 390, startPoint y: 317, endPoint x: 340, endPoint y: 319, distance: 50.0
click at [340, 319] on div "Length of the Center Line of the Bldg from End to End in feet: 0 This field is …" at bounding box center [373, 323] width 701 height 26
type input "129.8"
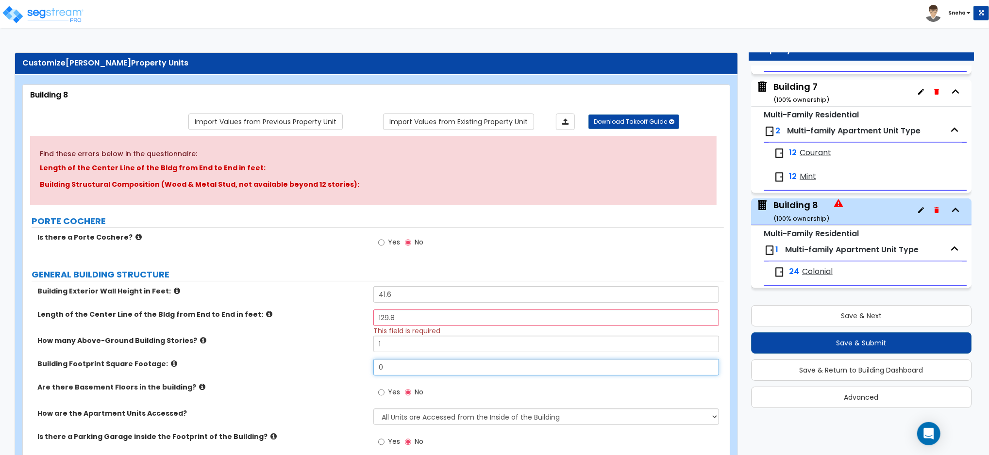
drag, startPoint x: 391, startPoint y: 368, endPoint x: 316, endPoint y: 384, distance: 76.4
click at [316, 384] on div "Building Exterior Wall Height in Feet: 41.6 Length of the Center Line of the Bl…" at bounding box center [373, 385] width 686 height 198
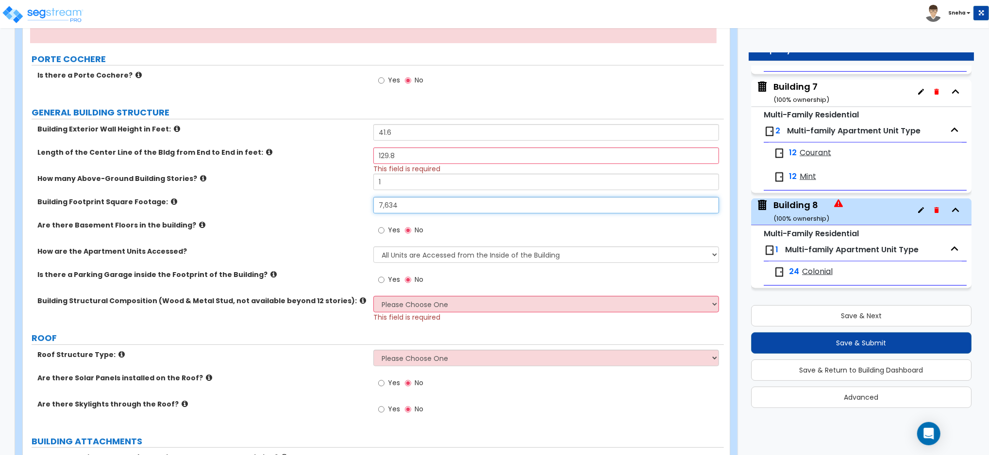
scroll to position [259, 0]
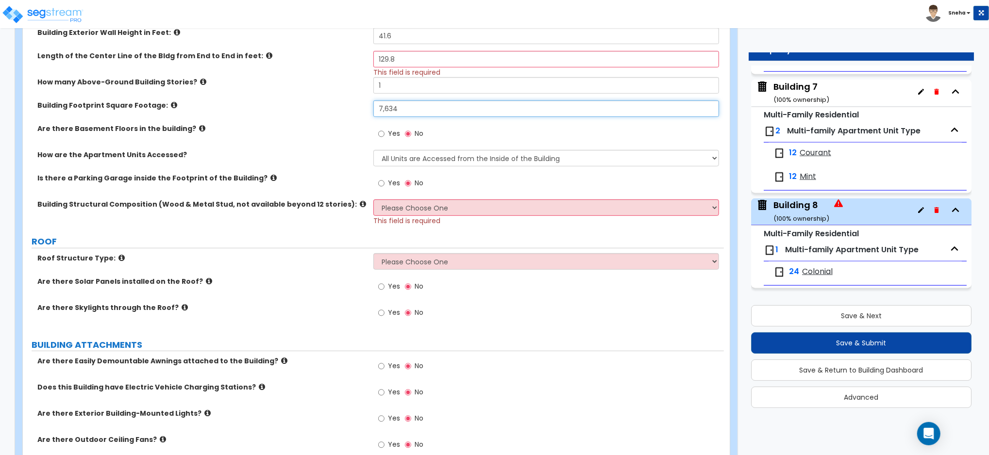
type input "7,634"
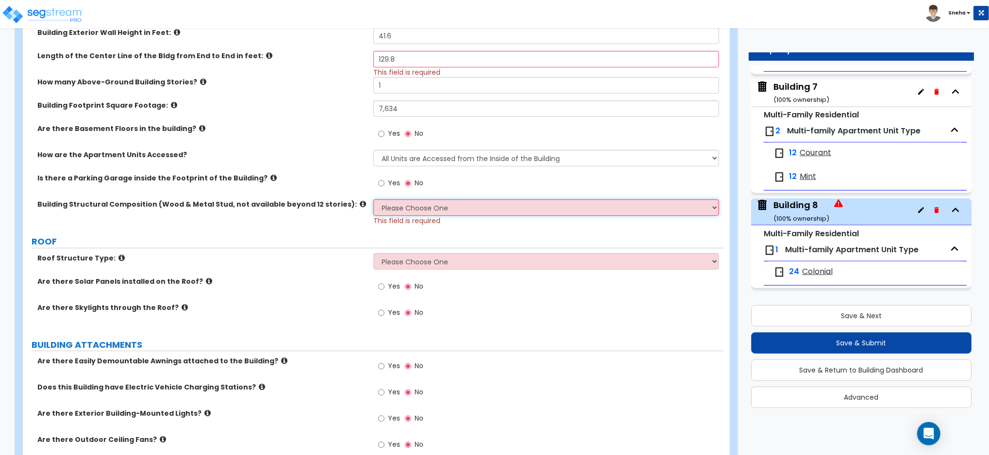
click at [386, 205] on select "Please Choose One Reinforced Concrete Structural Steel Brick Masonry CMU Masonr…" at bounding box center [546, 208] width 346 height 17
select select "7"
click at [373, 200] on select "Please Choose One Reinforced Concrete Structural Steel Brick Masonry CMU Masonr…" at bounding box center [546, 208] width 346 height 17
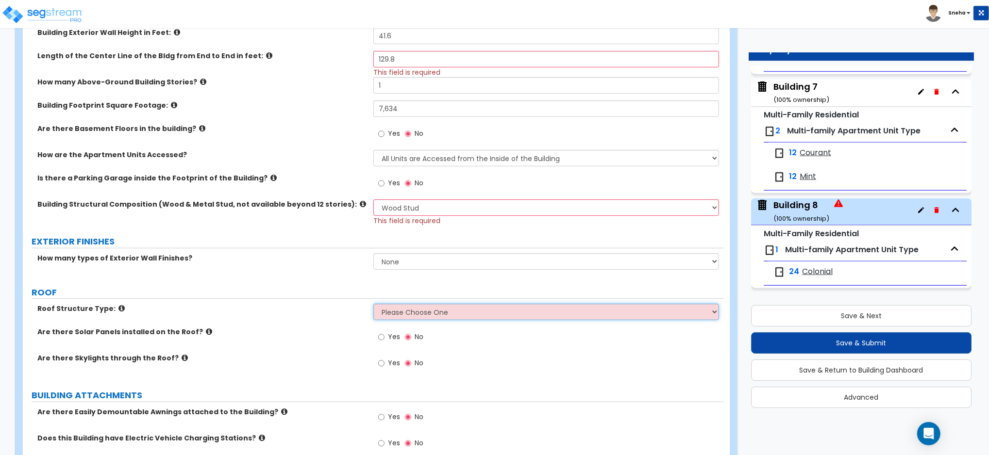
click at [407, 309] on select "Please Choose One [PERSON_NAME] Roof Flat Roof Hybrid [PERSON_NAME] & Flat Roof" at bounding box center [546, 312] width 346 height 17
select select "1"
click at [373, 304] on select "Please Choose One [PERSON_NAME] Roof Flat Roof Hybrid [PERSON_NAME] & Flat Roof" at bounding box center [546, 312] width 346 height 17
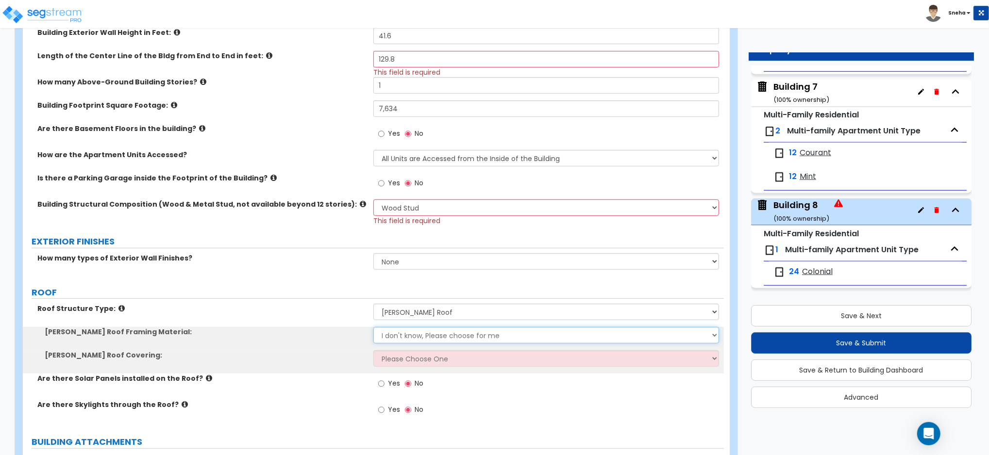
click at [404, 332] on select "I don't know, Please choose for me Metal Wood" at bounding box center [546, 335] width 346 height 17
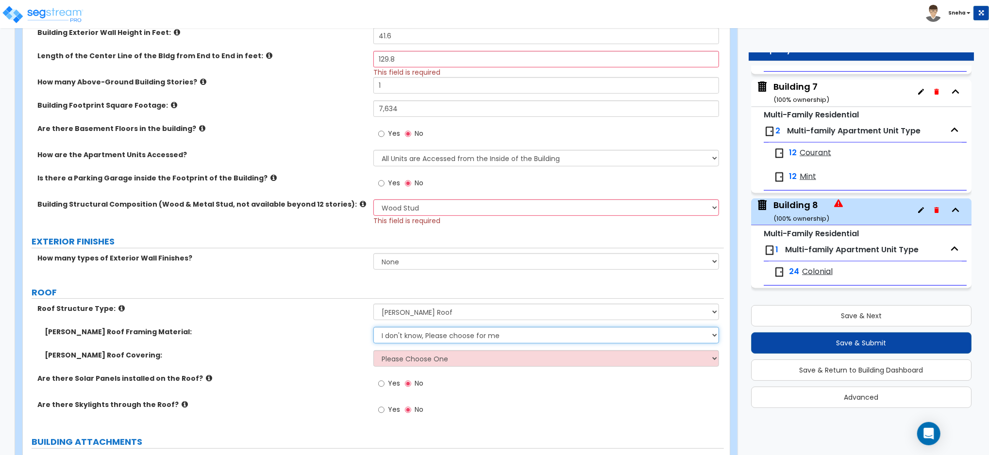
select select "2"
click at [373, 327] on select "I don't know, Please choose for me Metal Wood" at bounding box center [546, 335] width 346 height 17
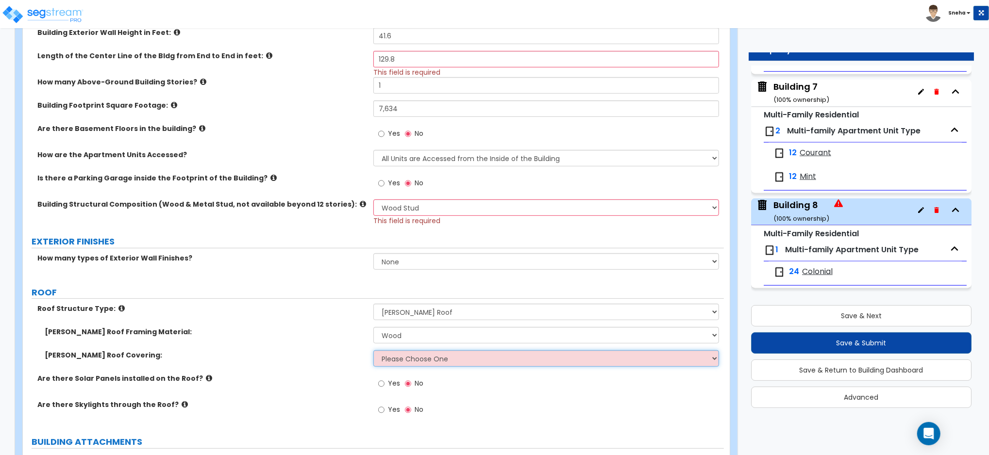
click at [401, 357] on select "Please Choose One Asphalt Shingle Clay Tile Wood Shingle Metal Shingle Standing…" at bounding box center [546, 358] width 346 height 17
select select "1"
click at [373, 350] on select "Please Choose One Asphalt Shingle Clay Tile Wood Shingle Metal Shingle Standing…" at bounding box center [546, 358] width 346 height 17
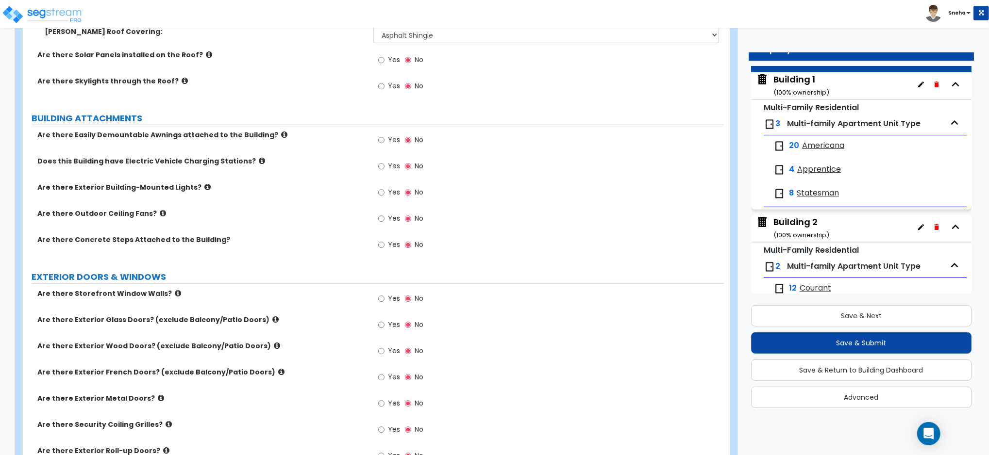
scroll to position [0, 0]
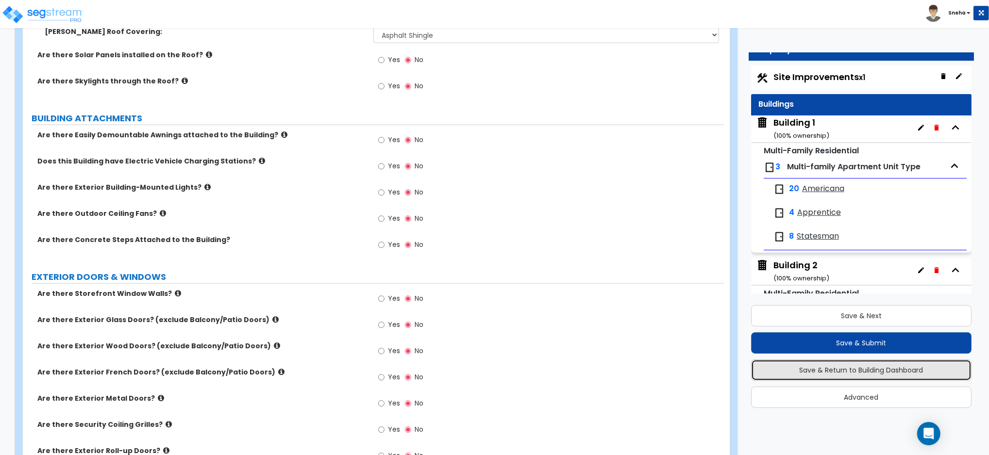
click at [848, 367] on button "Save & Return to Building Dashboard" at bounding box center [861, 370] width 220 height 21
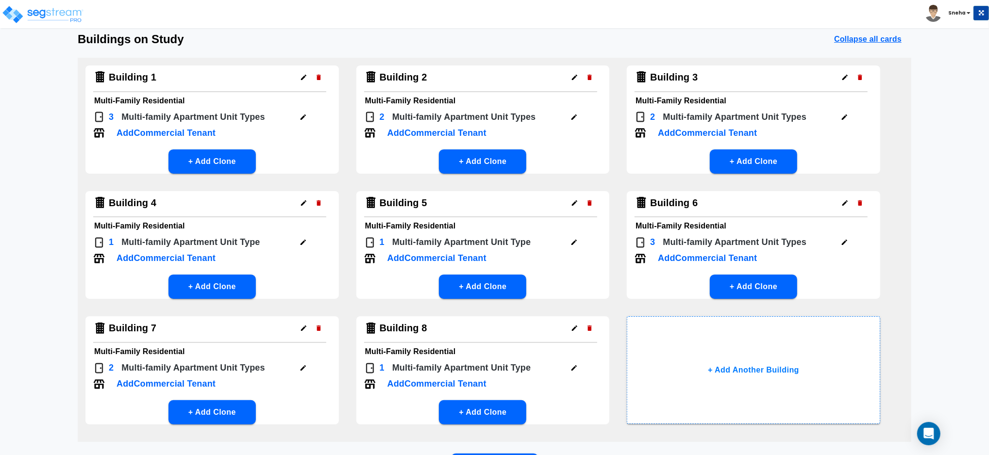
scroll to position [109, 0]
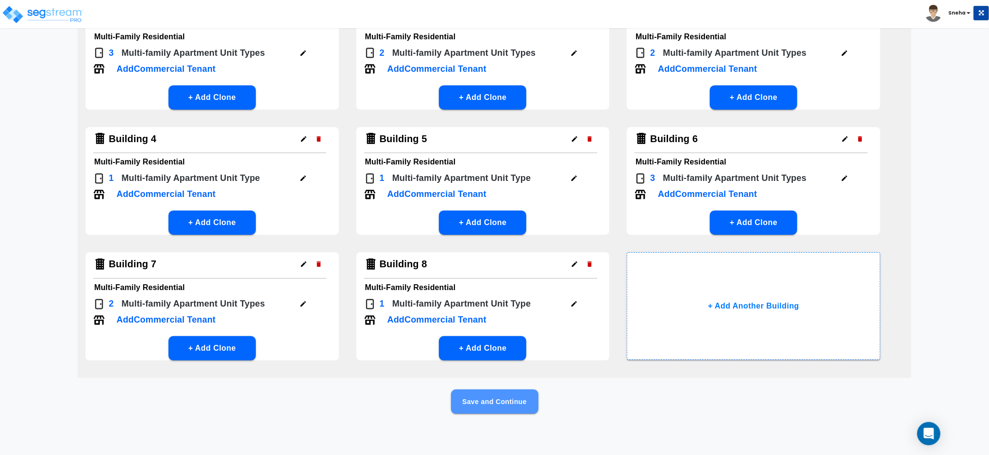
click at [510, 400] on button "Save and Continue" at bounding box center [494, 402] width 87 height 24
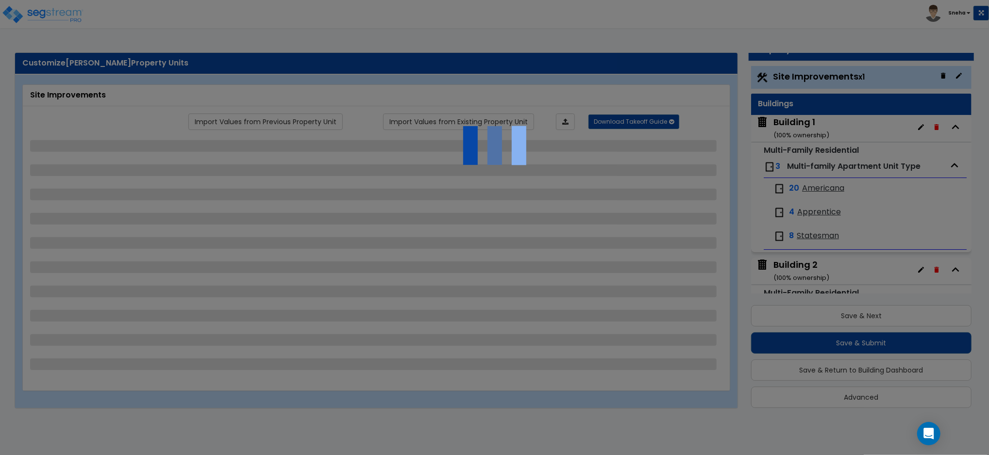
scroll to position [0, 0]
select select "2"
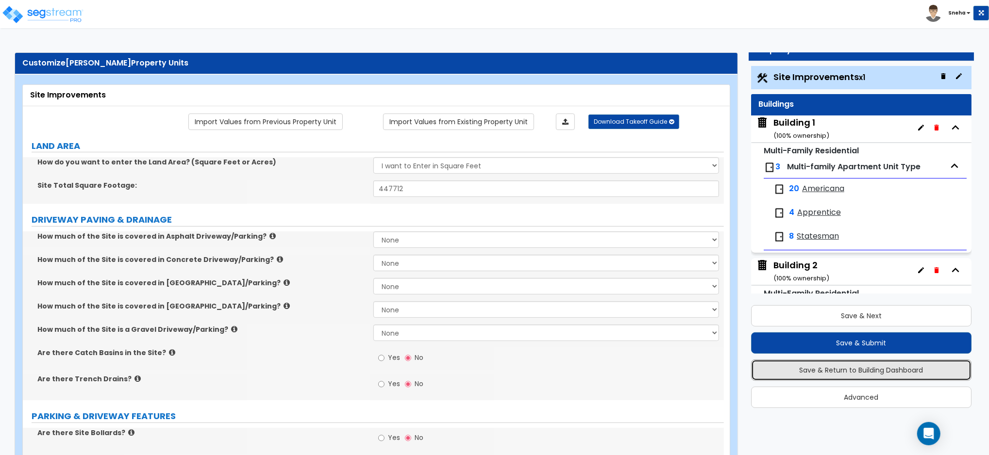
click at [868, 367] on button "Save & Return to Building Dashboard" at bounding box center [861, 370] width 220 height 21
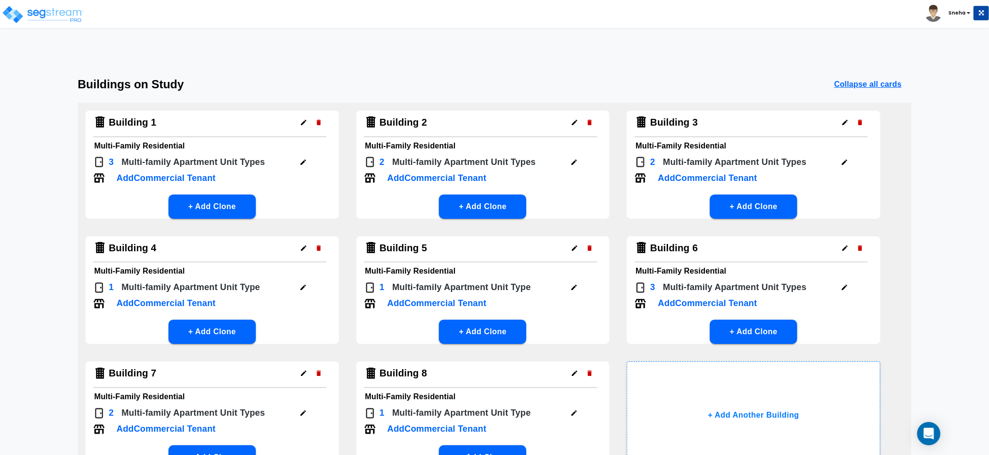
scroll to position [109, 0]
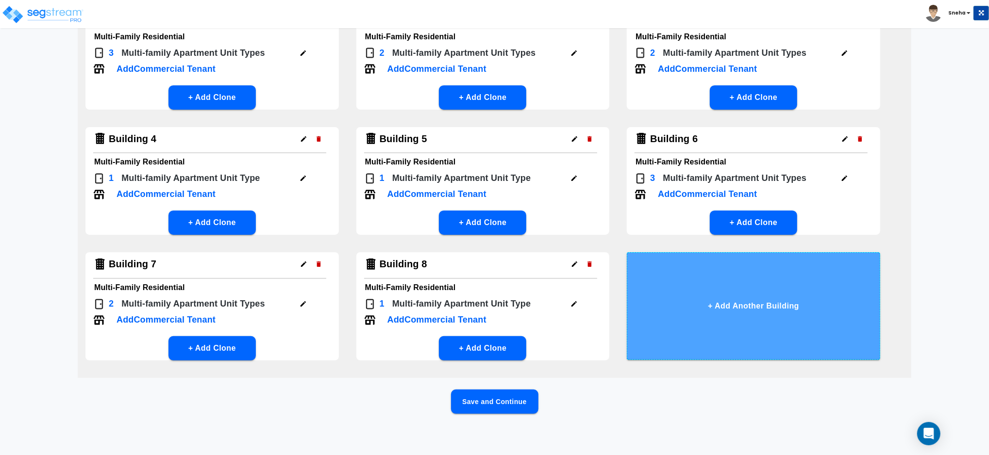
click at [724, 293] on button "+ Add Another Building" at bounding box center [753, 306] width 253 height 108
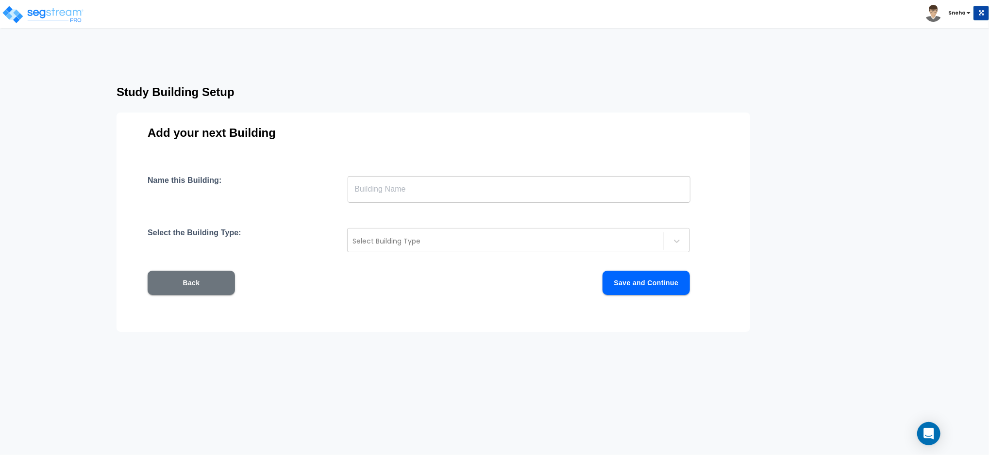
click at [457, 196] on input "text" at bounding box center [519, 189] width 343 height 27
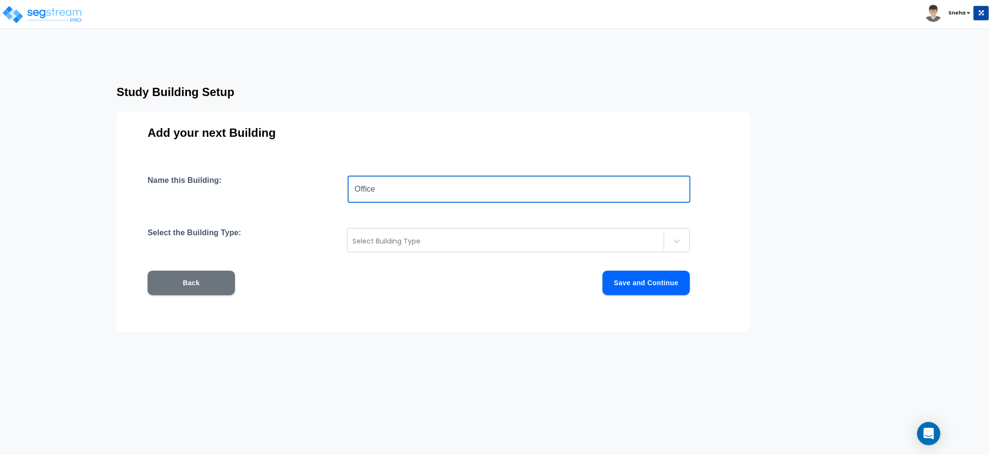
type input "Office Building"
click at [398, 249] on div "Select Building Type" at bounding box center [518, 240] width 343 height 24
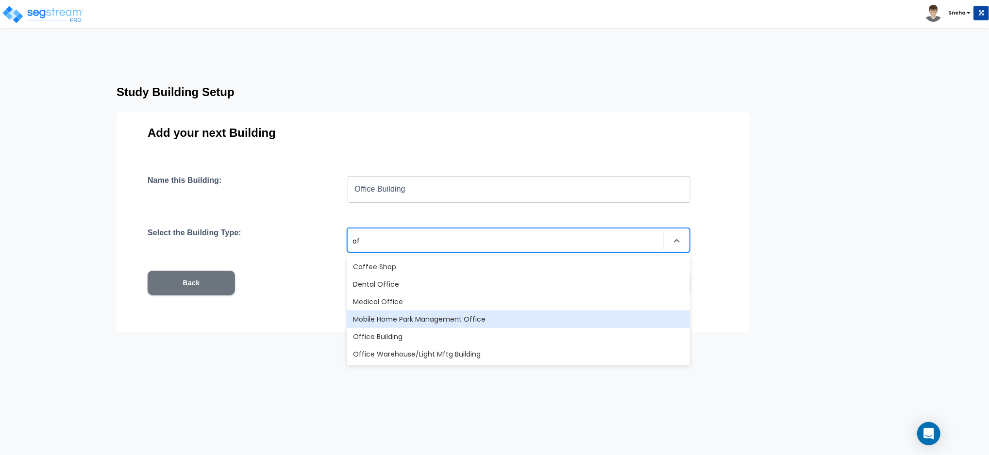
type input "o"
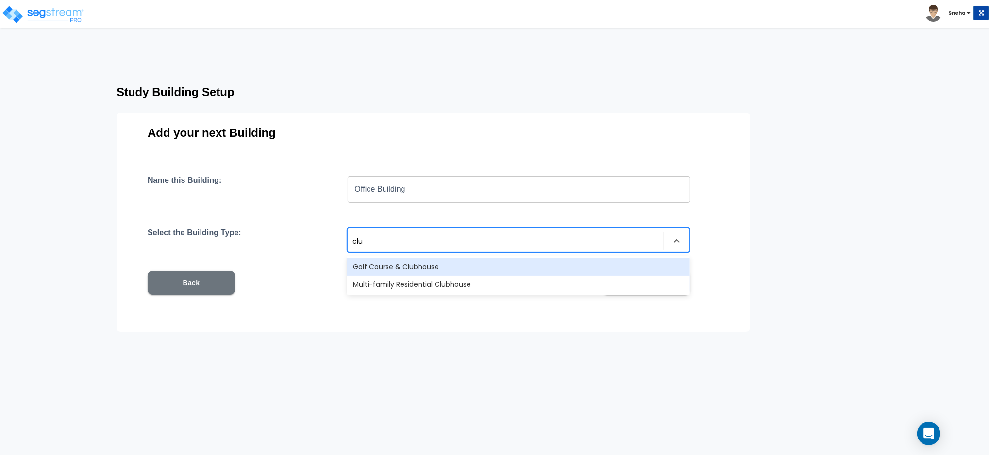
type input "club"
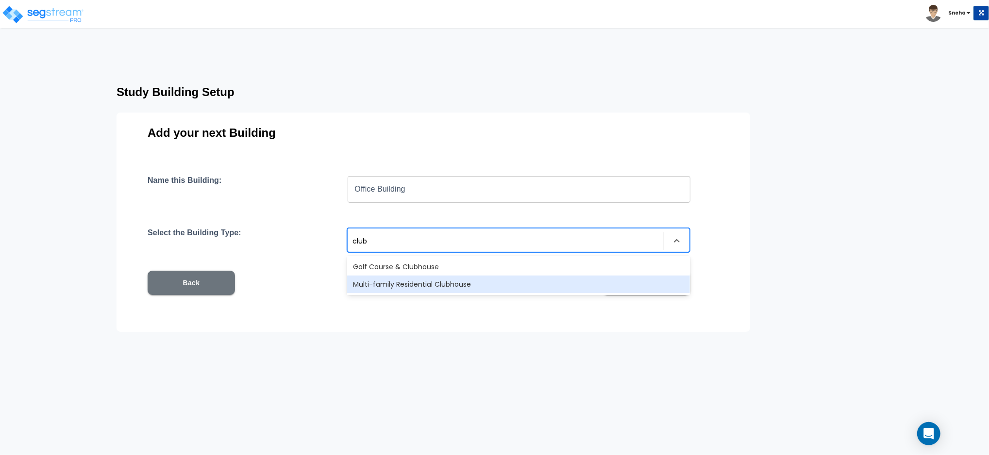
click at [475, 283] on div "Multi-family Residential Clubhouse" at bounding box center [518, 284] width 343 height 17
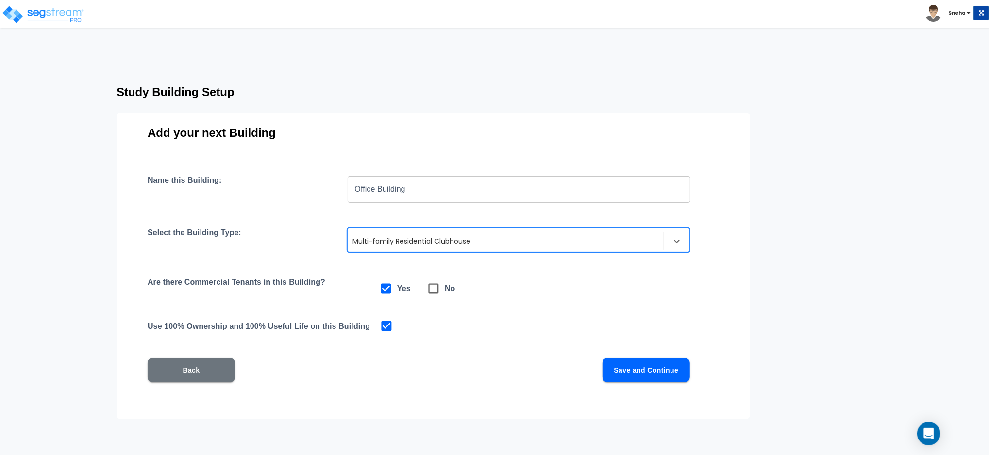
click at [350, 186] on input "Office Building" at bounding box center [519, 189] width 343 height 27
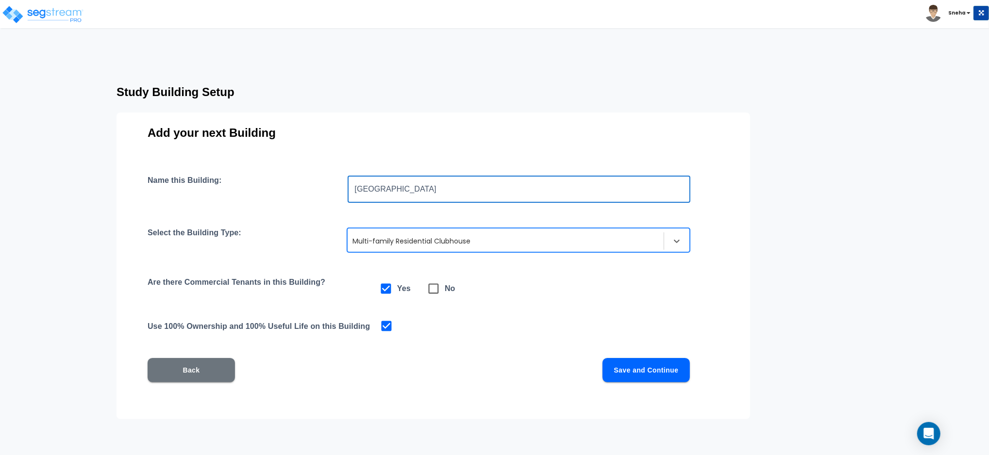
type input "[GEOGRAPHIC_DATA]"
click at [647, 369] on button "Save and Continue" at bounding box center [645, 370] width 87 height 24
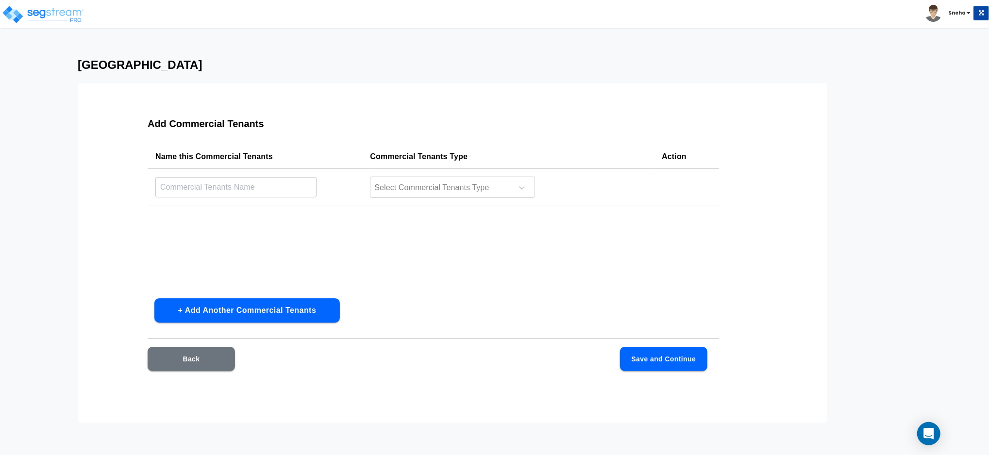
click at [200, 359] on button "Back" at bounding box center [191, 359] width 87 height 24
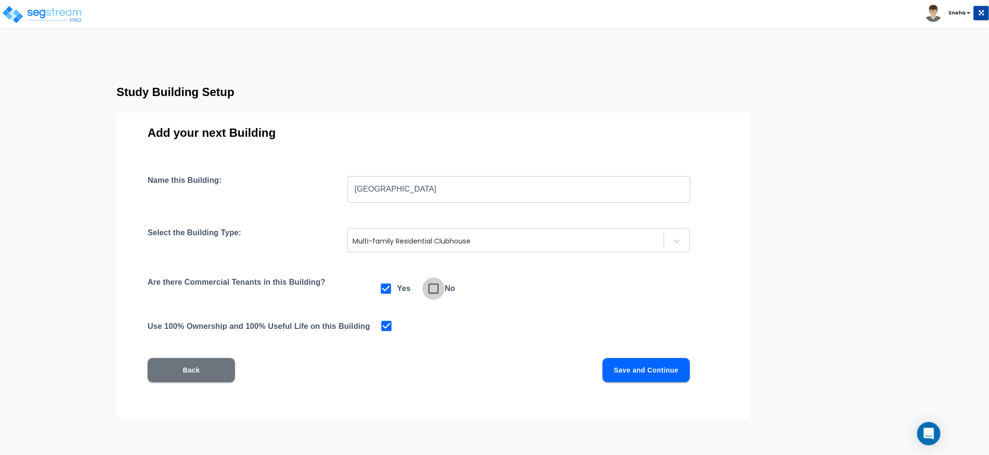
click at [428, 285] on input "checkbox" at bounding box center [427, 284] width 10 height 8
checkbox input "true"
checkbox input "false"
click at [633, 370] on button "Save and Continue" at bounding box center [645, 370] width 87 height 24
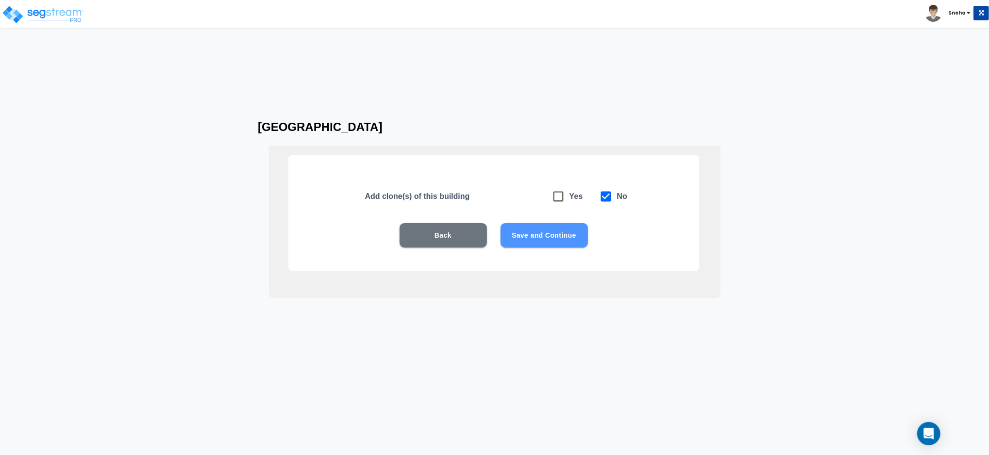
click at [549, 234] on button "Save and Continue" at bounding box center [543, 235] width 87 height 24
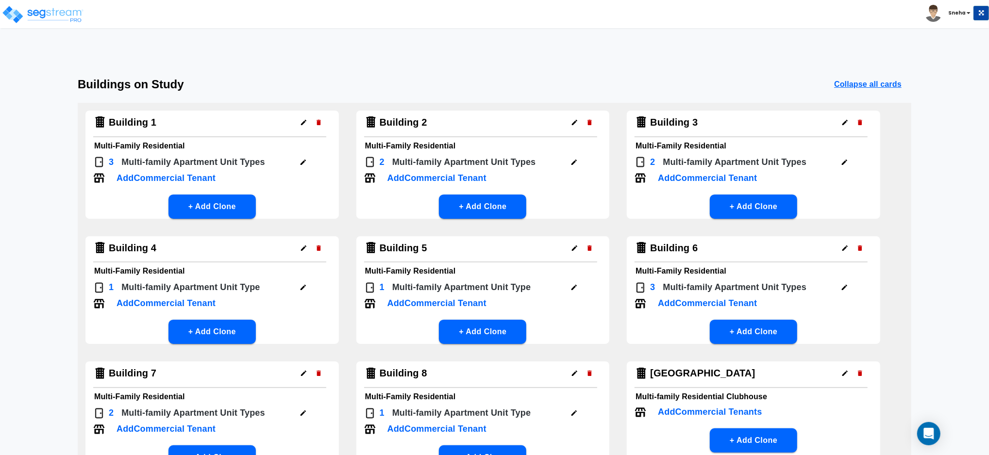
scroll to position [224, 0]
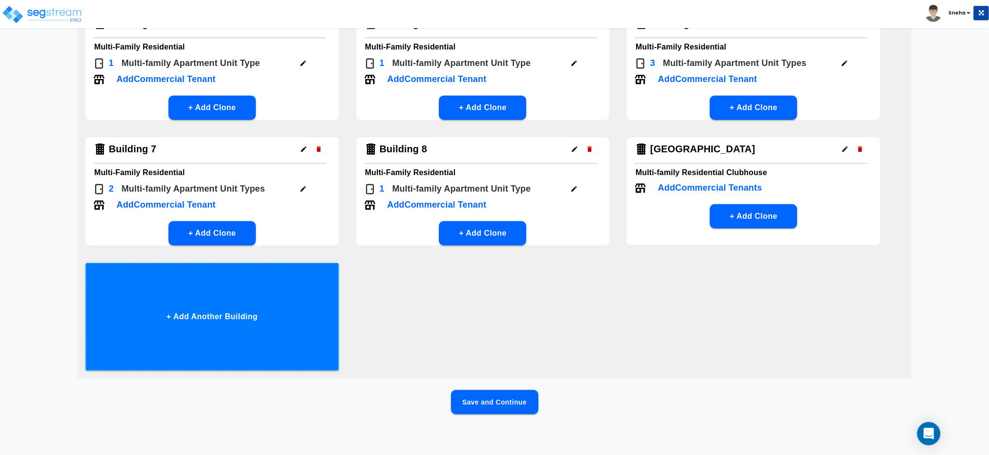
click at [204, 352] on button "+ Add Another Building" at bounding box center [211, 317] width 253 height 108
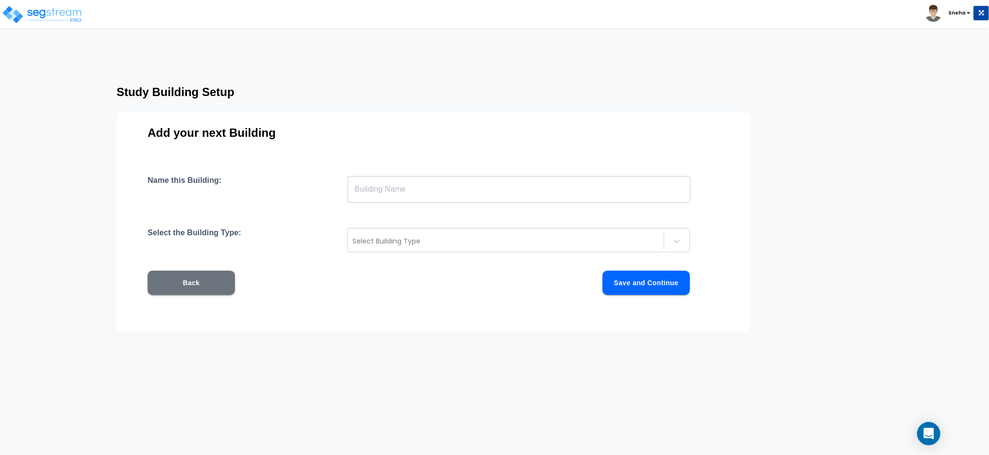
scroll to position [0, 0]
click at [363, 181] on input "text" at bounding box center [519, 189] width 343 height 27
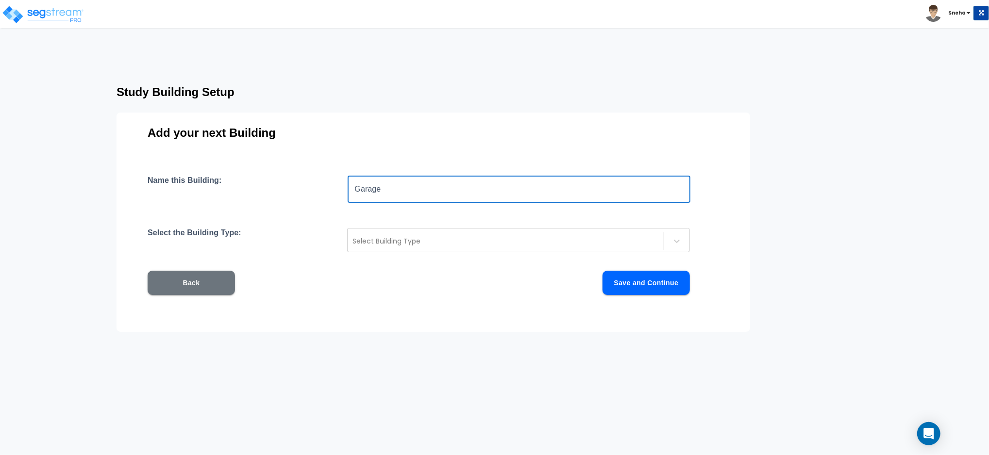
type input "Garage Building"
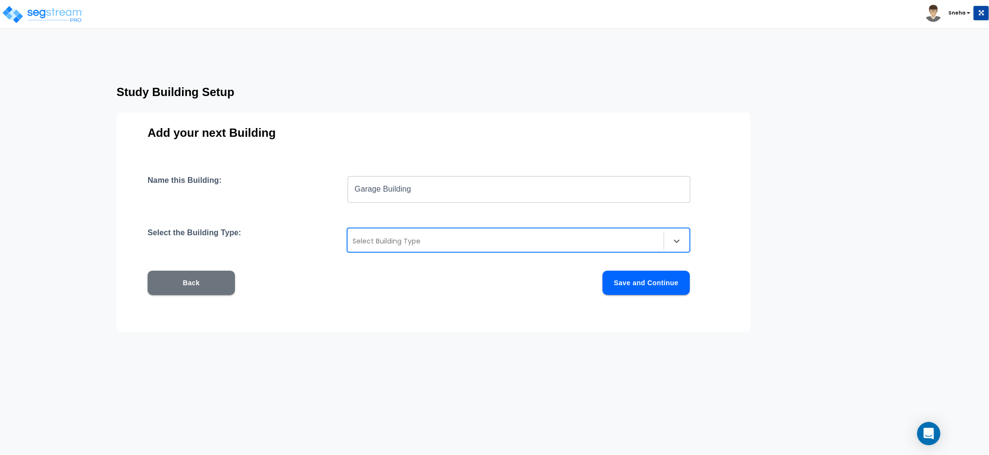
click at [386, 243] on div at bounding box center [505, 241] width 306 height 12
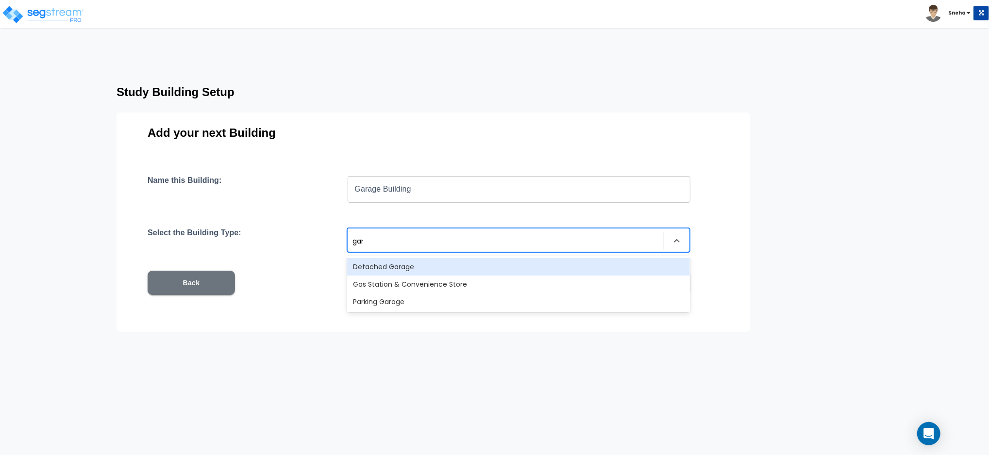
type input "gara"
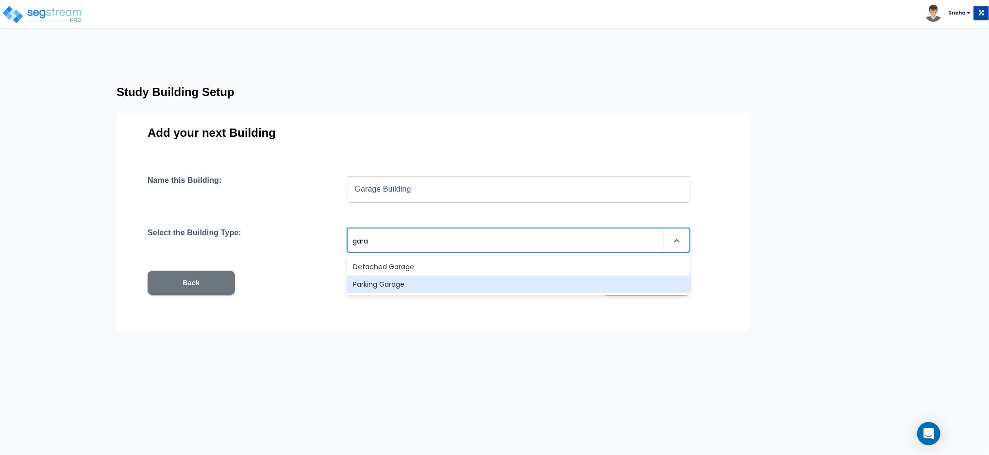
click at [398, 286] on div "Parking Garage" at bounding box center [518, 284] width 343 height 17
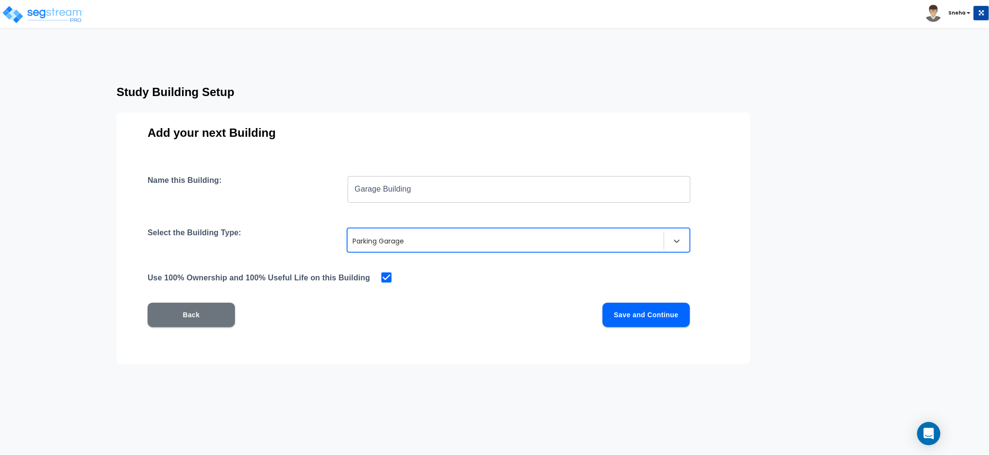
click at [641, 319] on button "Save and Continue" at bounding box center [645, 315] width 87 height 24
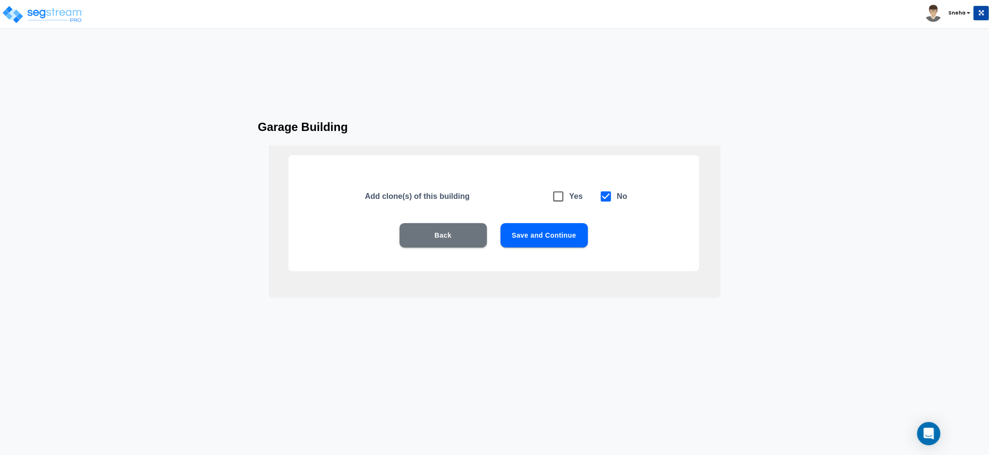
click at [560, 236] on button "Save and Continue" at bounding box center [543, 235] width 87 height 24
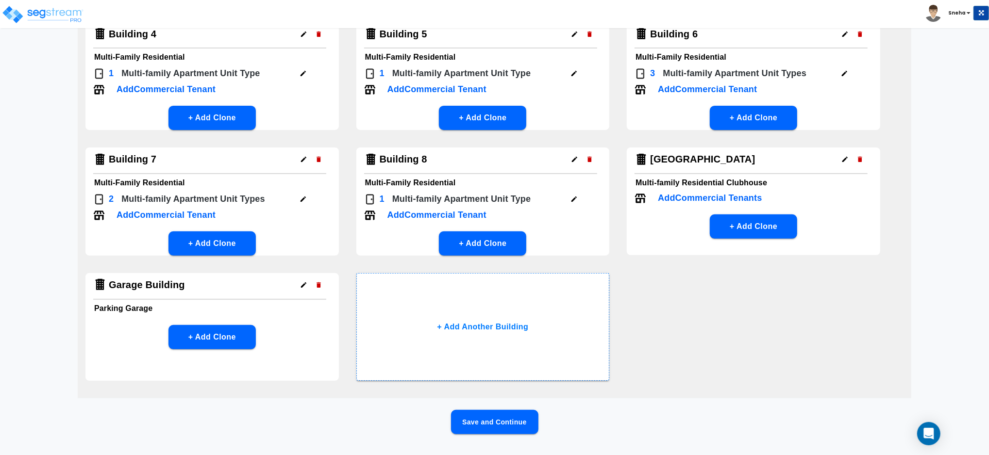
scroll to position [234, 0]
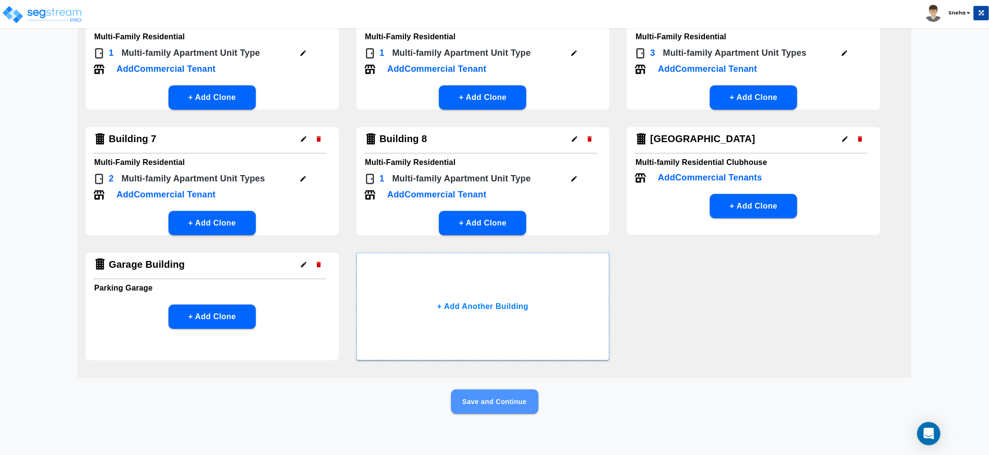
click at [501, 406] on button "Save and Continue" at bounding box center [494, 402] width 87 height 24
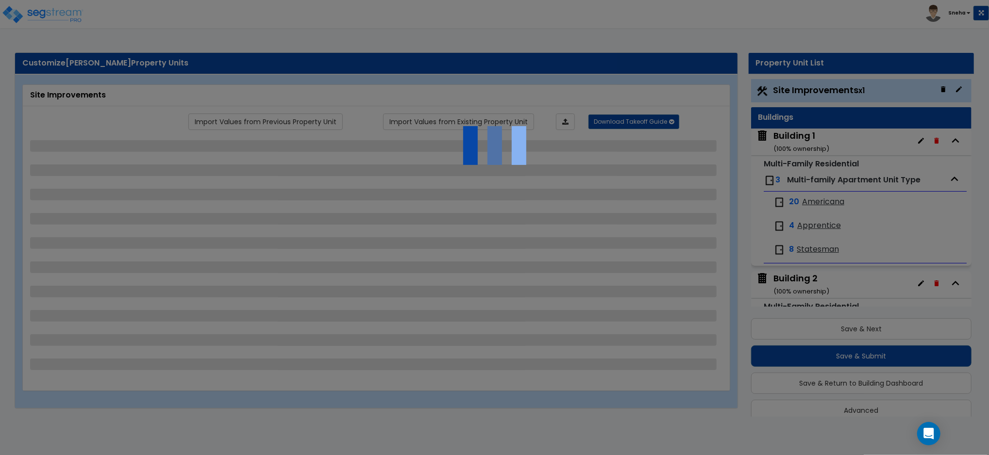
scroll to position [13, 0]
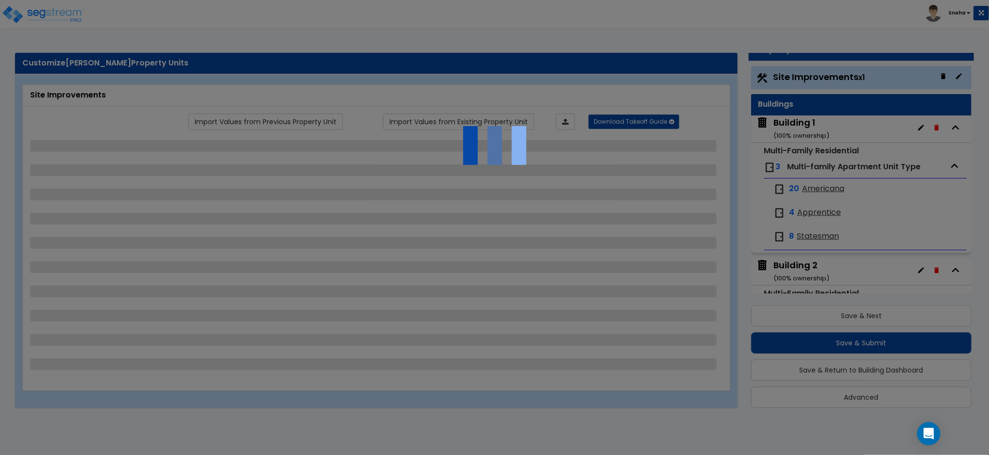
select select "2"
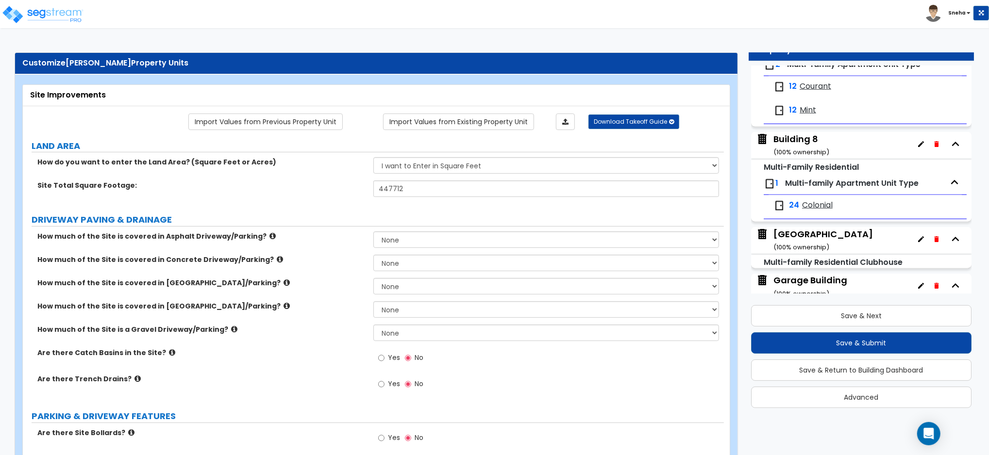
scroll to position [849, 0]
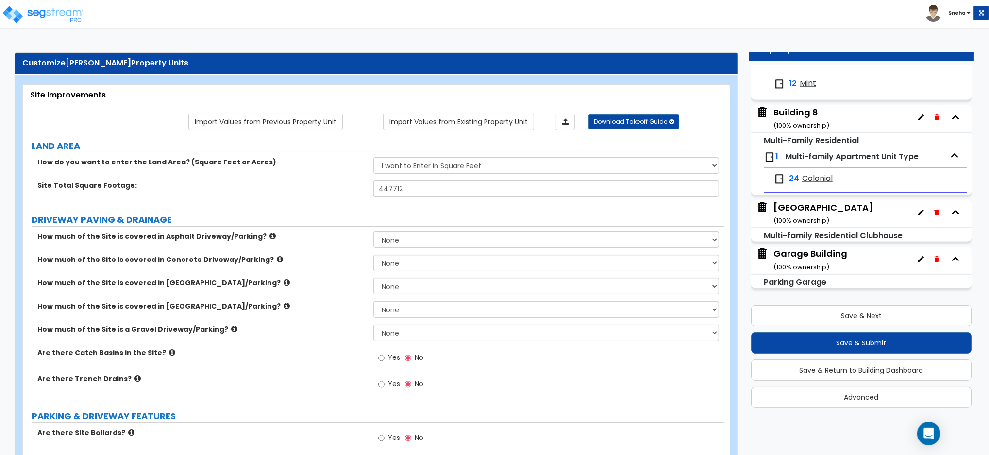
click at [857, 206] on div "Clubhouse Office Building ( 100 % ownership)" at bounding box center [823, 213] width 100 height 25
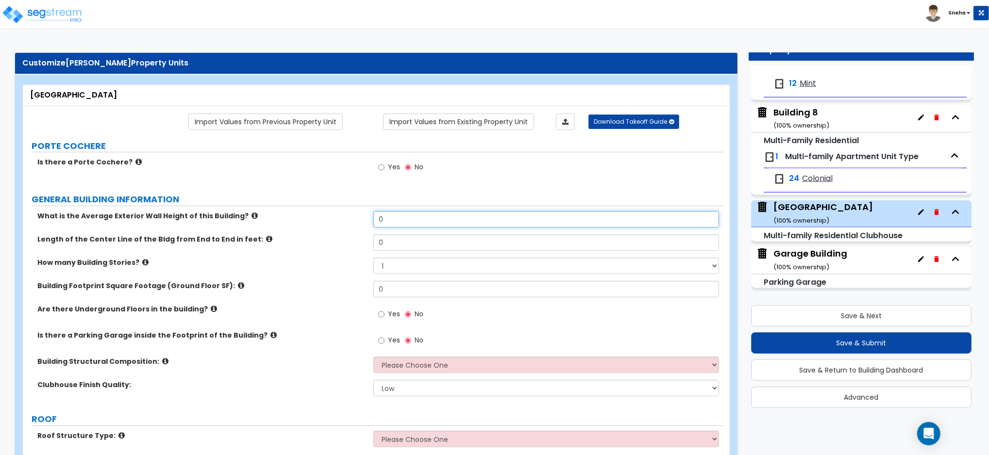
drag, startPoint x: 387, startPoint y: 215, endPoint x: 359, endPoint y: 219, distance: 28.6
click at [359, 219] on div "What is the Average Exterior Wall Height of this Building? 0" at bounding box center [373, 222] width 701 height 23
type input "30.8"
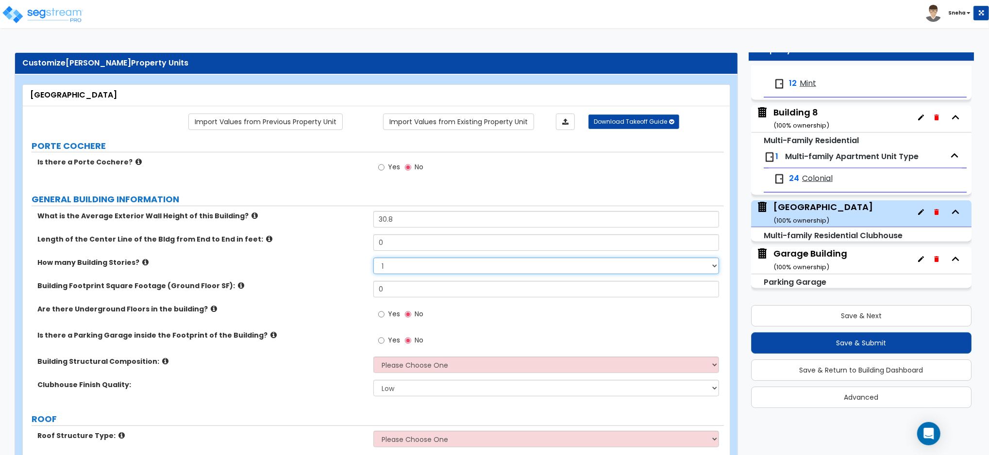
click at [376, 261] on select "1 2 3 4 5" at bounding box center [546, 266] width 346 height 17
click at [353, 240] on label "Length of the Center Line of the Bldg from End to End in feet:" at bounding box center [201, 239] width 329 height 10
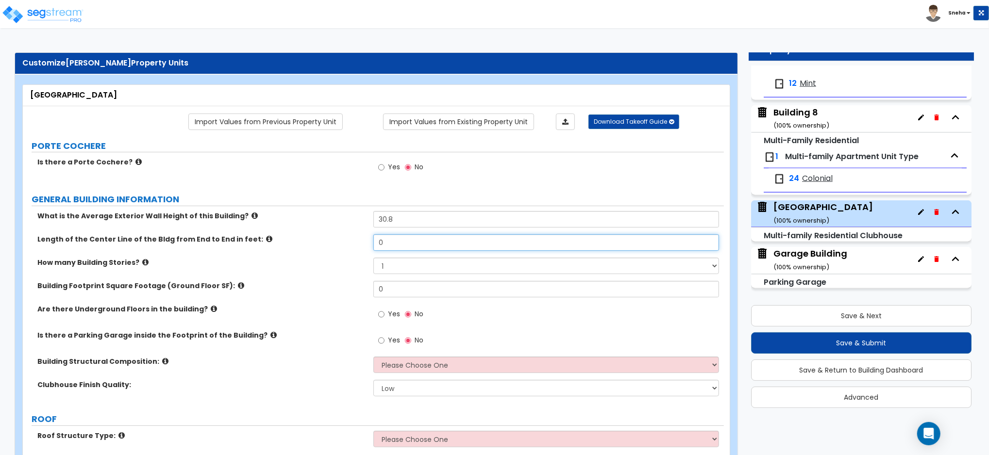
drag, startPoint x: 395, startPoint y: 240, endPoint x: 351, endPoint y: 251, distance: 44.7
click at [352, 251] on div "Length of the Center Line of the Bldg from End to End in feet: 0" at bounding box center [373, 245] width 701 height 23
type input "86.2"
click at [343, 268] on div "How many Building Stories? 1 2 3 4 5" at bounding box center [373, 269] width 701 height 23
drag, startPoint x: 388, startPoint y: 289, endPoint x: 366, endPoint y: 291, distance: 22.0
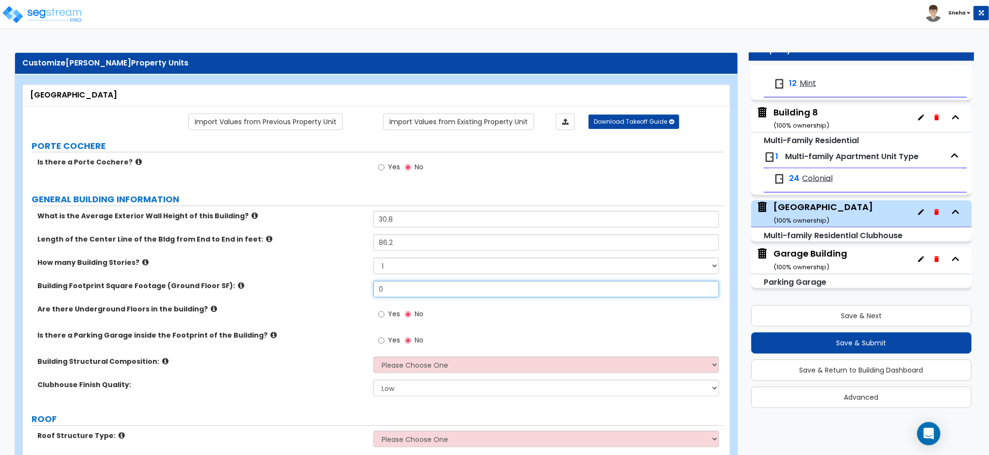
click at [366, 291] on div "Building Footprint Square Footage (Ground Floor SF): 0" at bounding box center [373, 292] width 701 height 23
type input "4,709"
click at [350, 281] on div "How many Building Stories? 1 2 3 4 5" at bounding box center [373, 269] width 701 height 23
drag, startPoint x: 389, startPoint y: 270, endPoint x: 365, endPoint y: 271, distance: 23.8
click at [365, 271] on div "How many Building Stories? 1 2 3 4 5" at bounding box center [373, 269] width 701 height 23
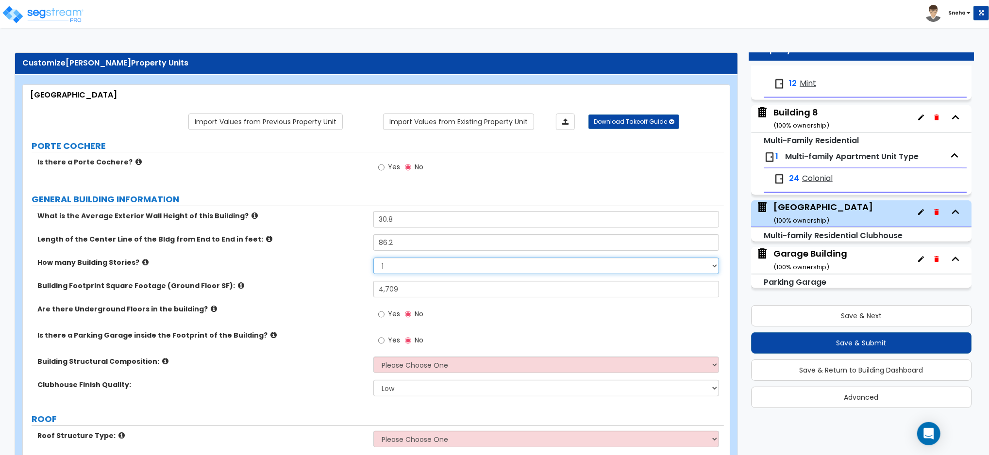
select select "2"
click at [373, 258] on select "1 2 3 4 5" at bounding box center [546, 266] width 346 height 17
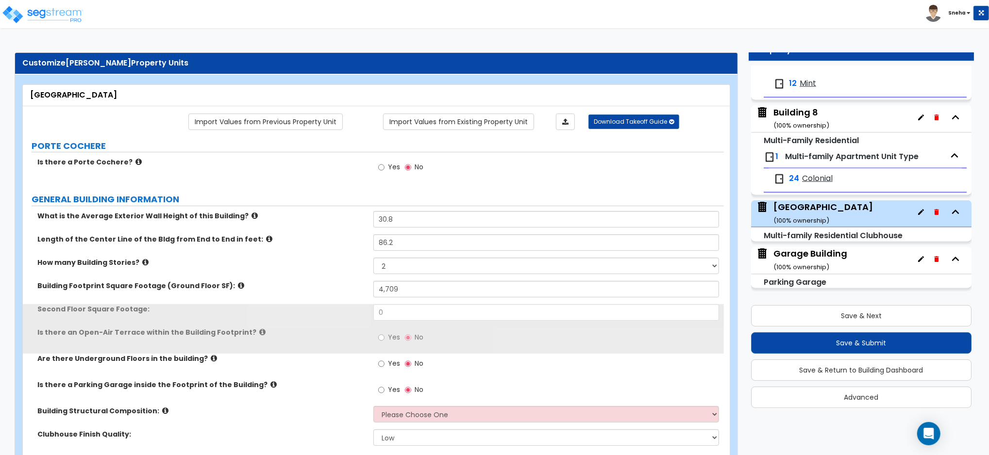
click at [341, 266] on label "How many Building Stories?" at bounding box center [201, 263] width 329 height 10
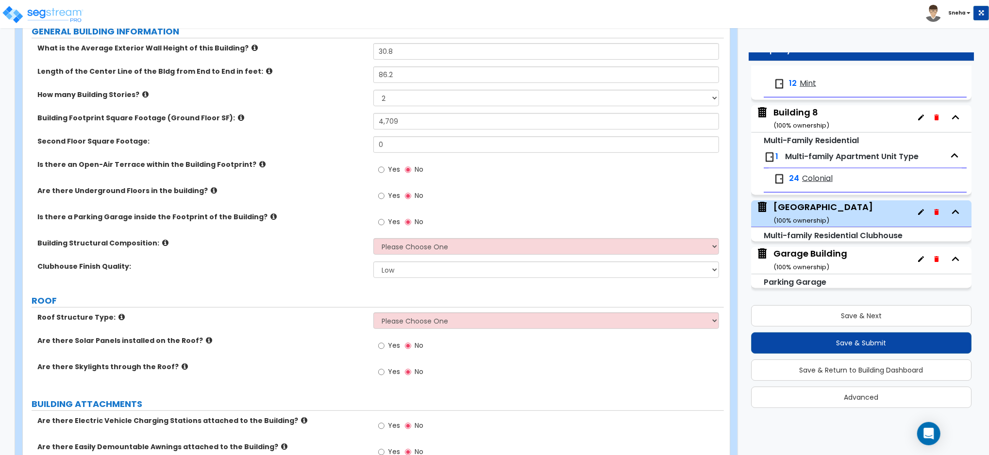
scroll to position [259, 0]
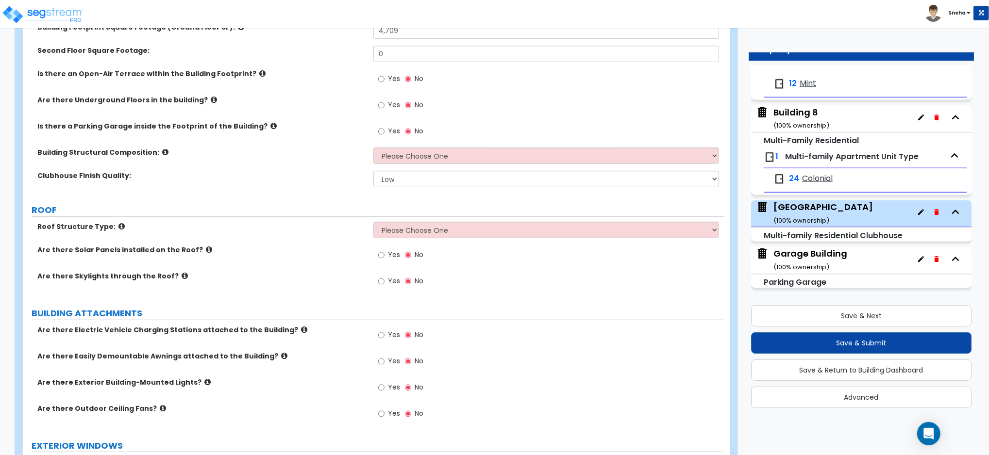
click at [820, 257] on div "Garage Building ( 100 % ownership)" at bounding box center [810, 260] width 74 height 25
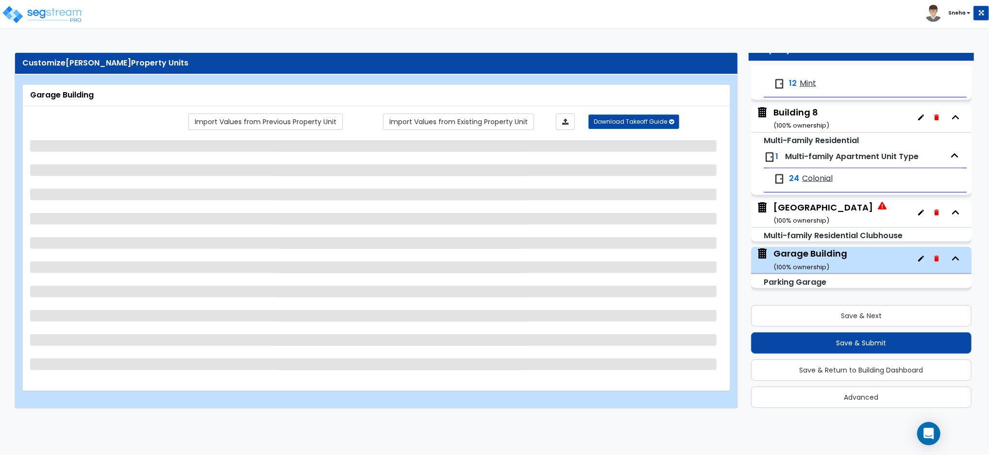
scroll to position [0, 0]
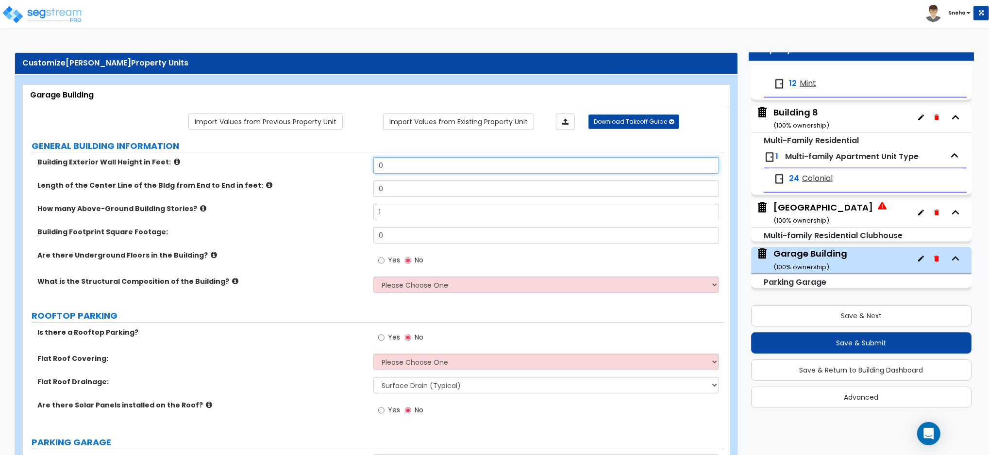
drag, startPoint x: 393, startPoint y: 164, endPoint x: 354, endPoint y: 169, distance: 39.7
click at [354, 169] on div "Building Exterior Wall Height in Feet: 0" at bounding box center [373, 168] width 701 height 23
type input "14.2"
drag, startPoint x: 387, startPoint y: 188, endPoint x: 351, endPoint y: 189, distance: 35.9
click at [351, 189] on div "Length of the Center Line of the Bldg from End to End in feet: 0" at bounding box center [373, 192] width 701 height 23
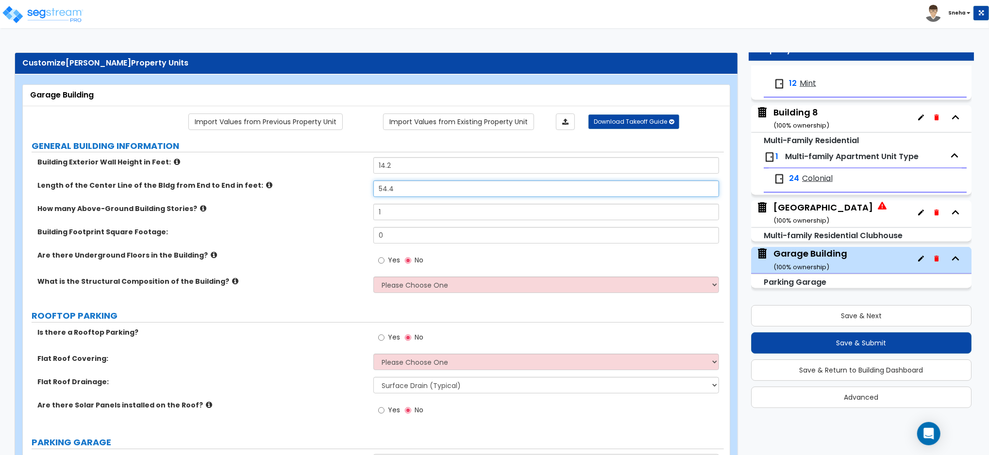
type input "54.4"
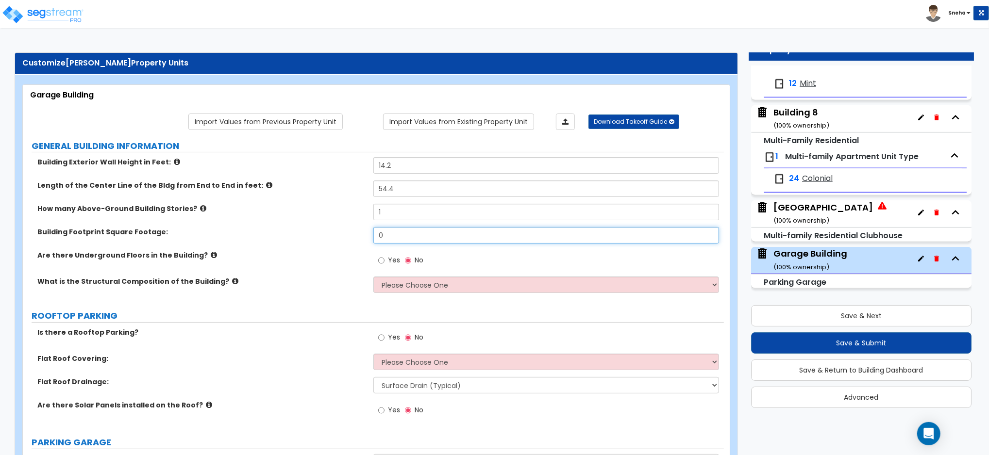
drag, startPoint x: 395, startPoint y: 229, endPoint x: 368, endPoint y: 230, distance: 26.2
click at [368, 230] on div "Building Footprint Square Footage: 0" at bounding box center [373, 238] width 701 height 23
type input "1,224"
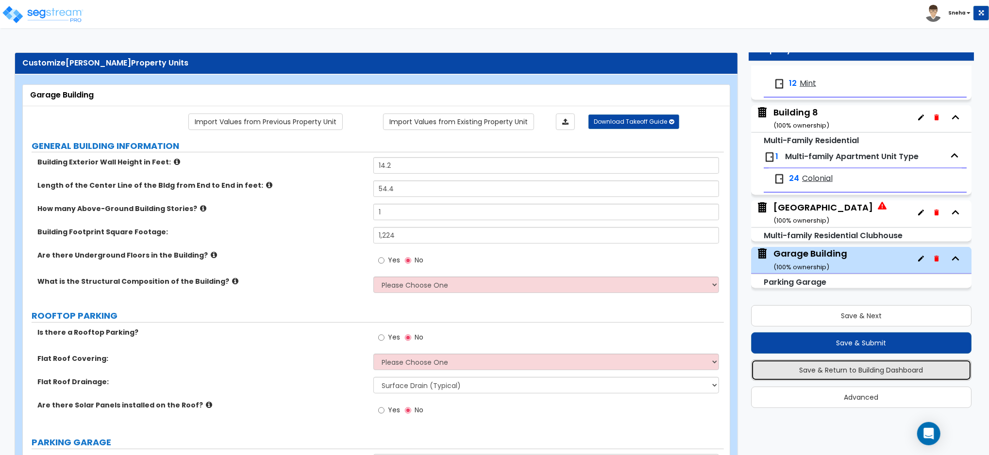
click at [889, 377] on button "Save & Return to Building Dashboard" at bounding box center [861, 370] width 220 height 21
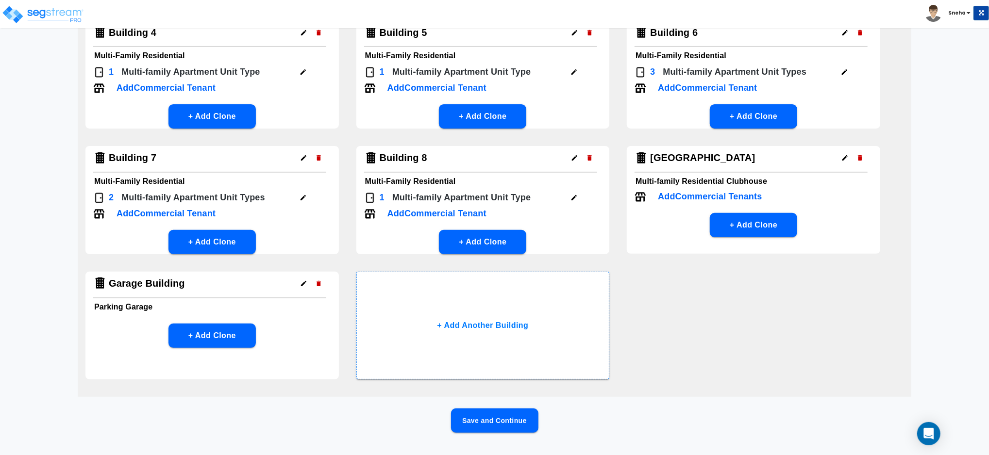
scroll to position [234, 0]
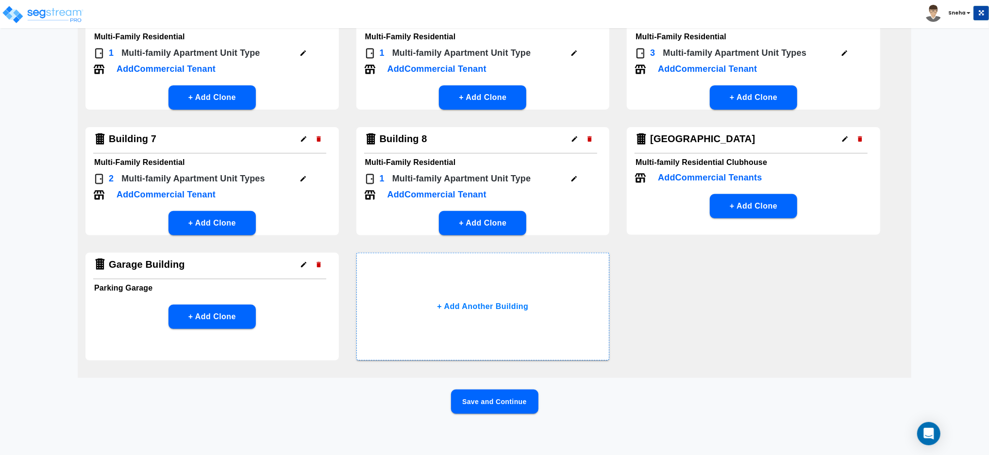
click at [531, 404] on button "Save and Continue" at bounding box center [494, 402] width 87 height 24
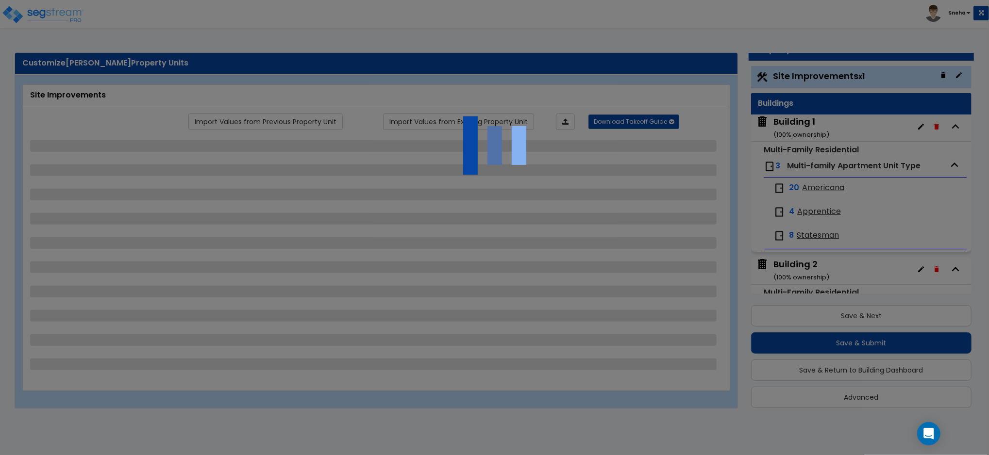
scroll to position [0, 0]
select select "2"
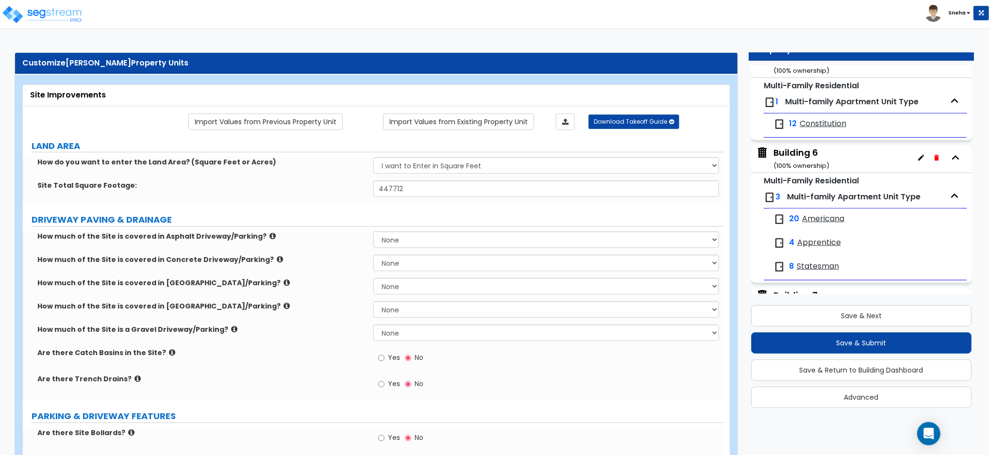
scroll to position [849, 0]
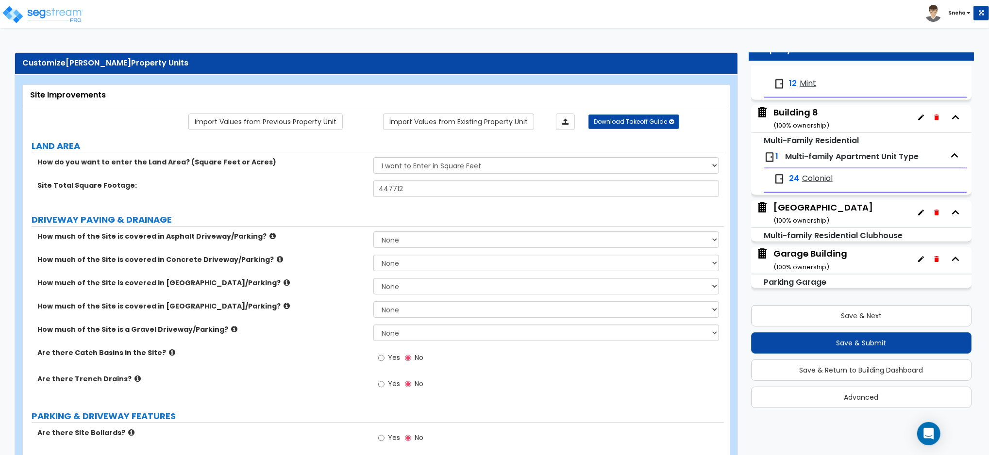
click at [815, 264] on small "( 100 % ownership)" at bounding box center [801, 267] width 56 height 9
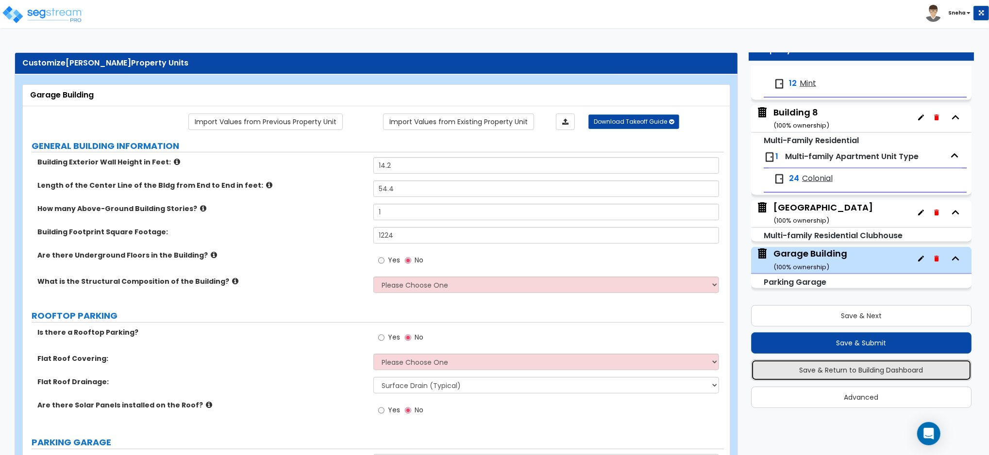
click at [894, 367] on button "Save & Return to Building Dashboard" at bounding box center [861, 370] width 220 height 21
